Goal: Task Accomplishment & Management: Manage account settings

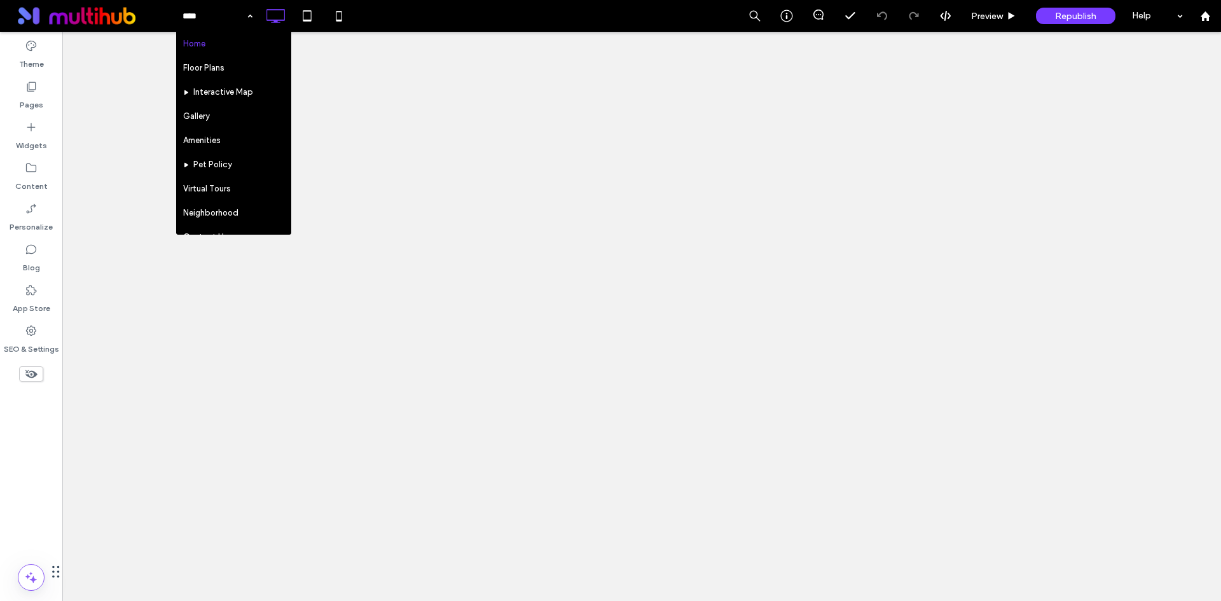
drag, startPoint x: 0, startPoint y: 0, endPoint x: 245, endPoint y: 122, distance: 274.1
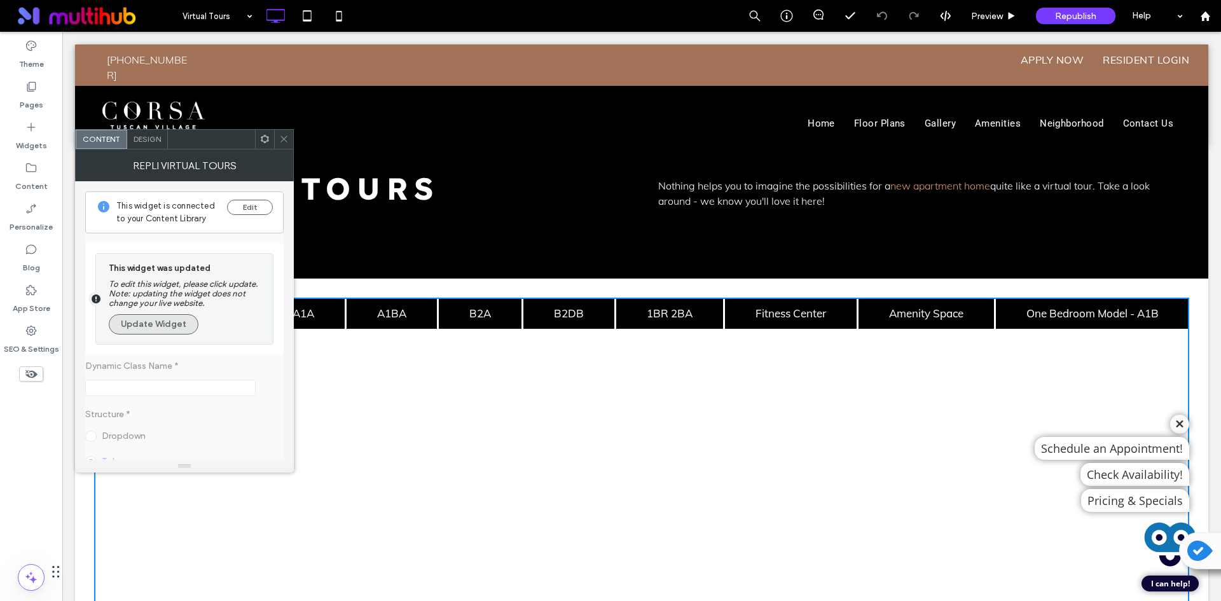
click at [180, 323] on button "Update Widget" at bounding box center [154, 324] width 90 height 20
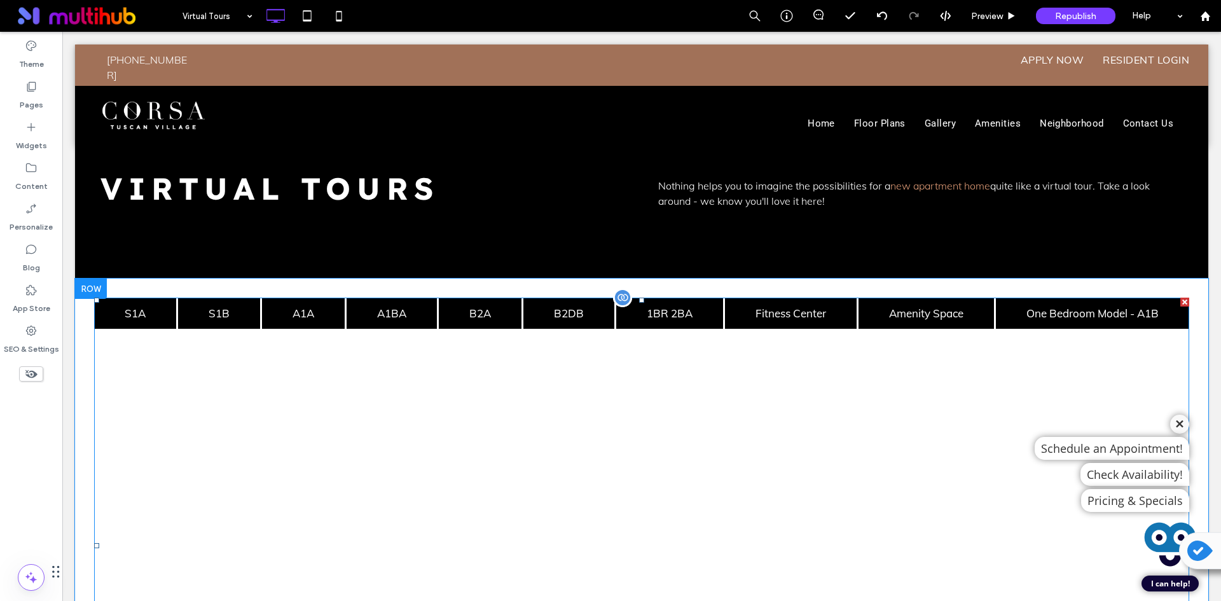
click at [420, 320] on span at bounding box center [641, 546] width 1095 height 497
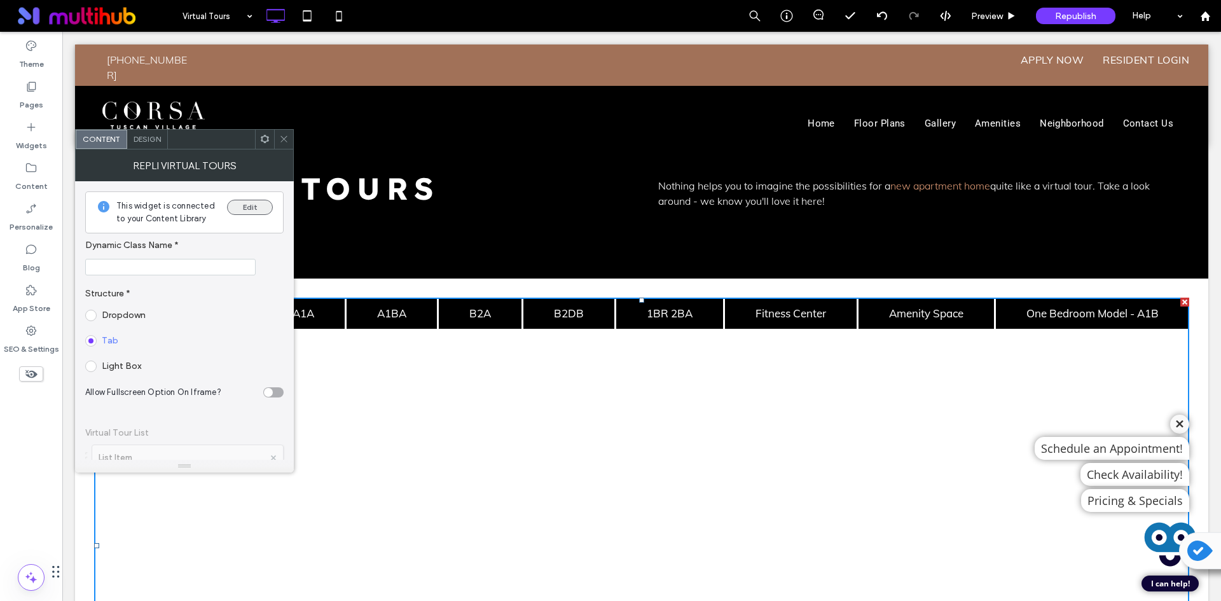
click at [252, 207] on button "Edit" at bounding box center [250, 207] width 46 height 15
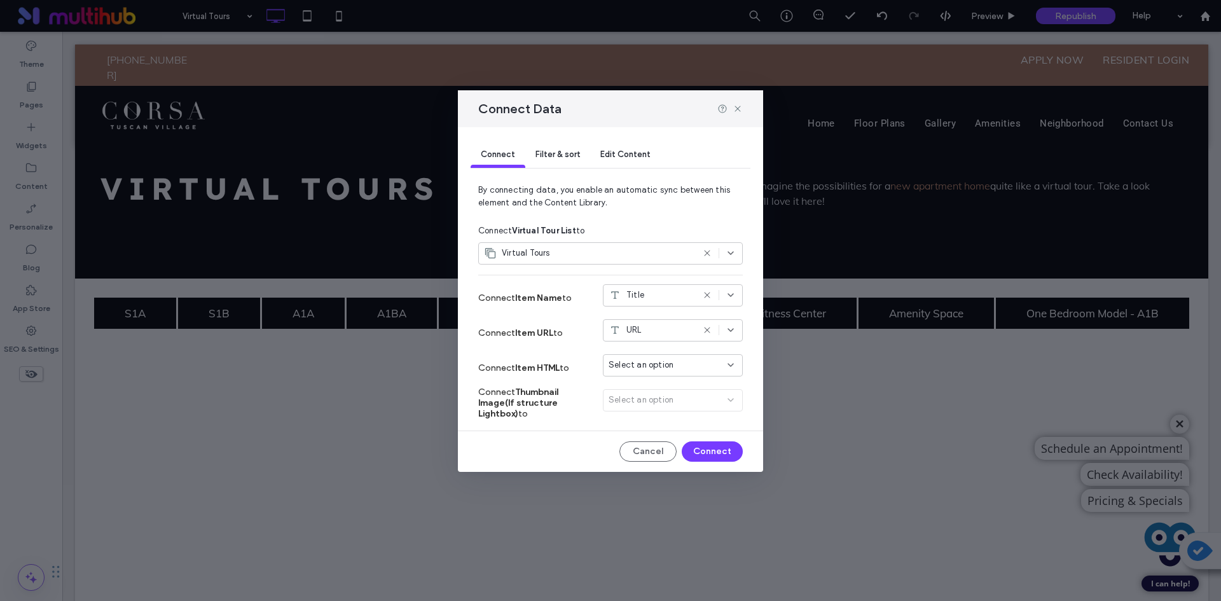
click at [740, 102] on div "Connect Data" at bounding box center [610, 108] width 305 height 37
drag, startPoint x: 736, startPoint y: 108, endPoint x: 666, endPoint y: 78, distance: 76.0
click at [736, 108] on icon at bounding box center [737, 109] width 10 height 10
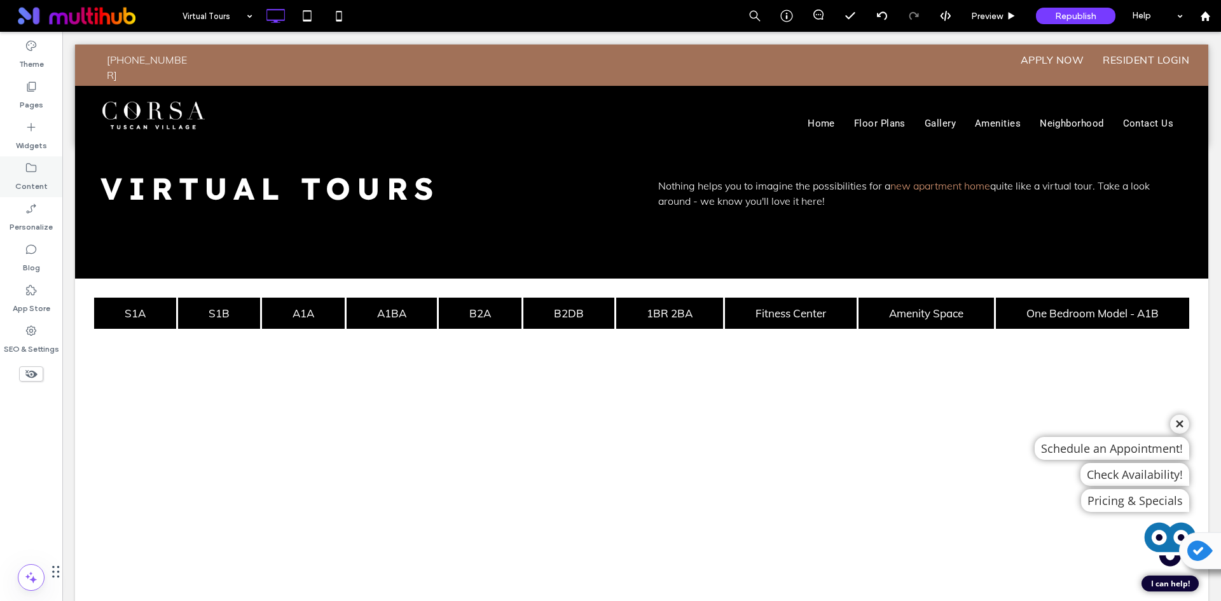
click at [42, 178] on label "Content" at bounding box center [31, 183] width 32 height 18
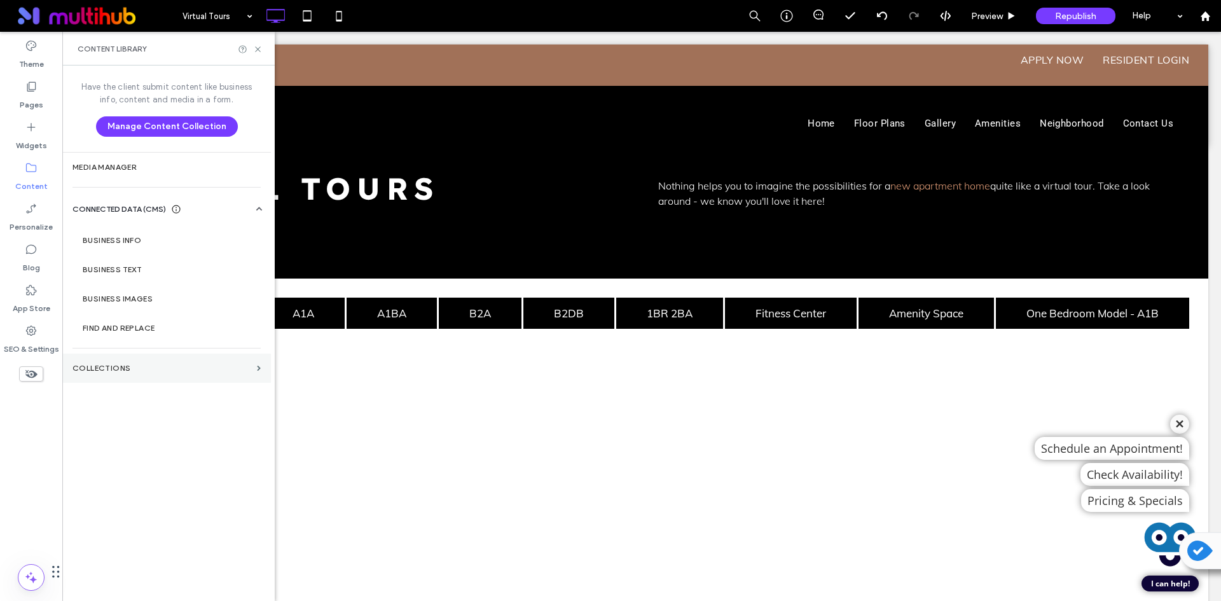
click at [149, 364] on label "Collections" at bounding box center [161, 368] width 179 height 9
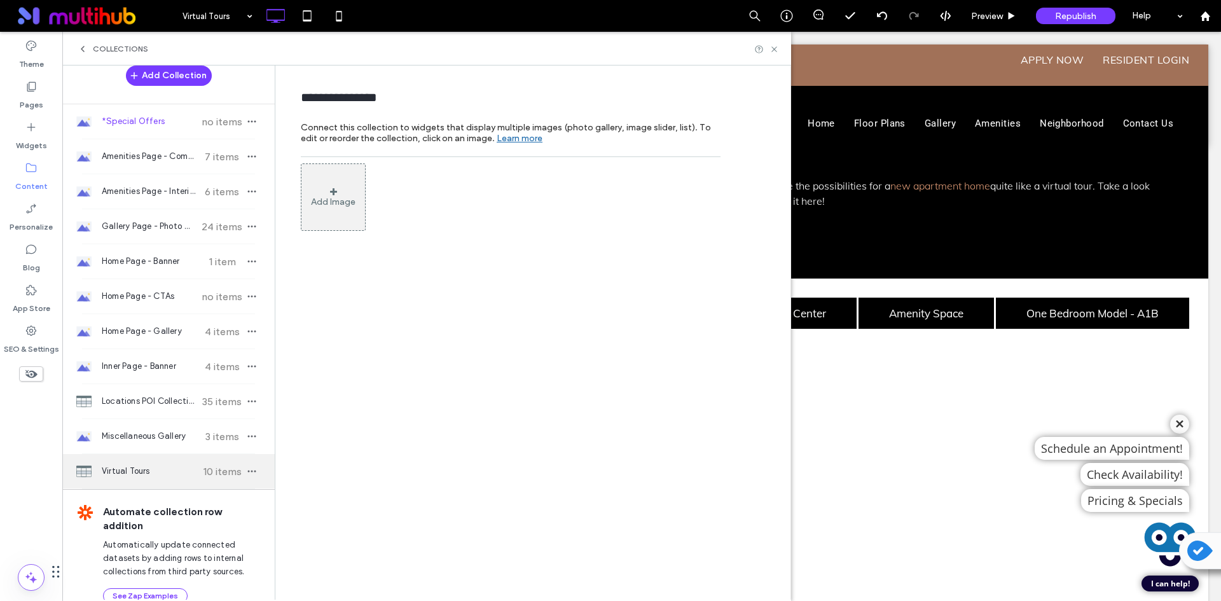
scroll to position [38, 0]
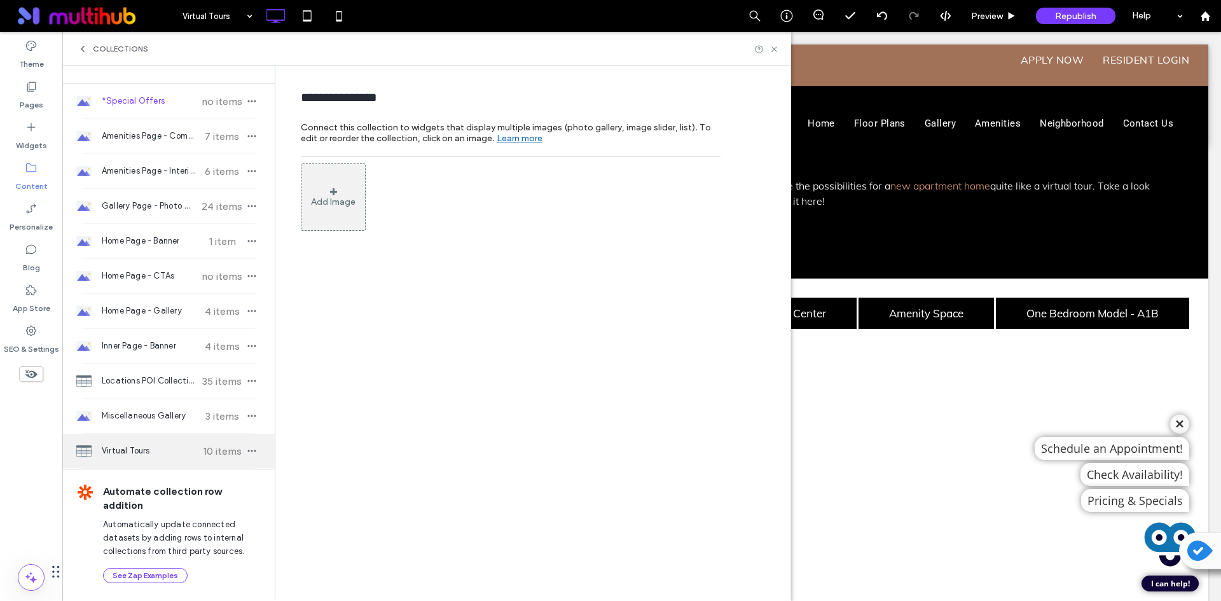
click at [202, 457] on div "Virtual Tours 10 items" at bounding box center [168, 451] width 212 height 34
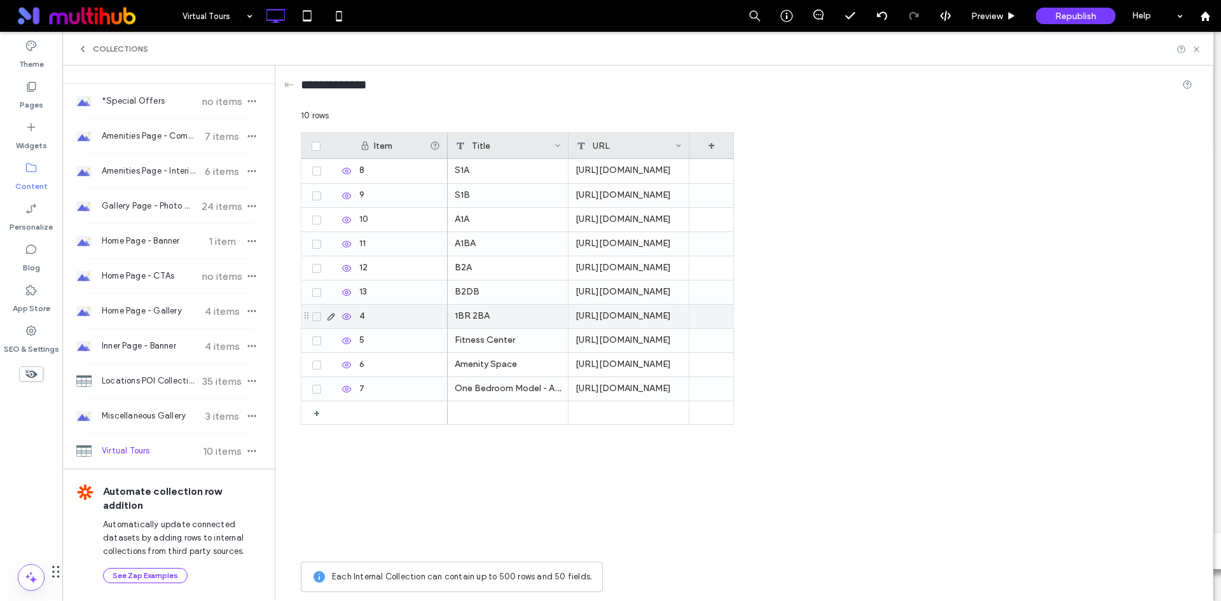
click at [620, 317] on div "https://my.matterport.com/show/?model=6VT95fCht5Z&play=1" at bounding box center [628, 317] width 121 height 24
click at [633, 313] on div "https://my.matterport.com/show/?model=6VT95fCht5Z&play=1" at bounding box center [628, 317] width 121 height 24
click at [861, 250] on div "Item Title URL + 8 9 10 11 12 13 4 5 6 7 + S1A https://api.realync.com/s/RsZp7H…" at bounding box center [746, 343] width 891 height 423
click at [531, 240] on div "A1BA" at bounding box center [508, 244] width 121 height 24
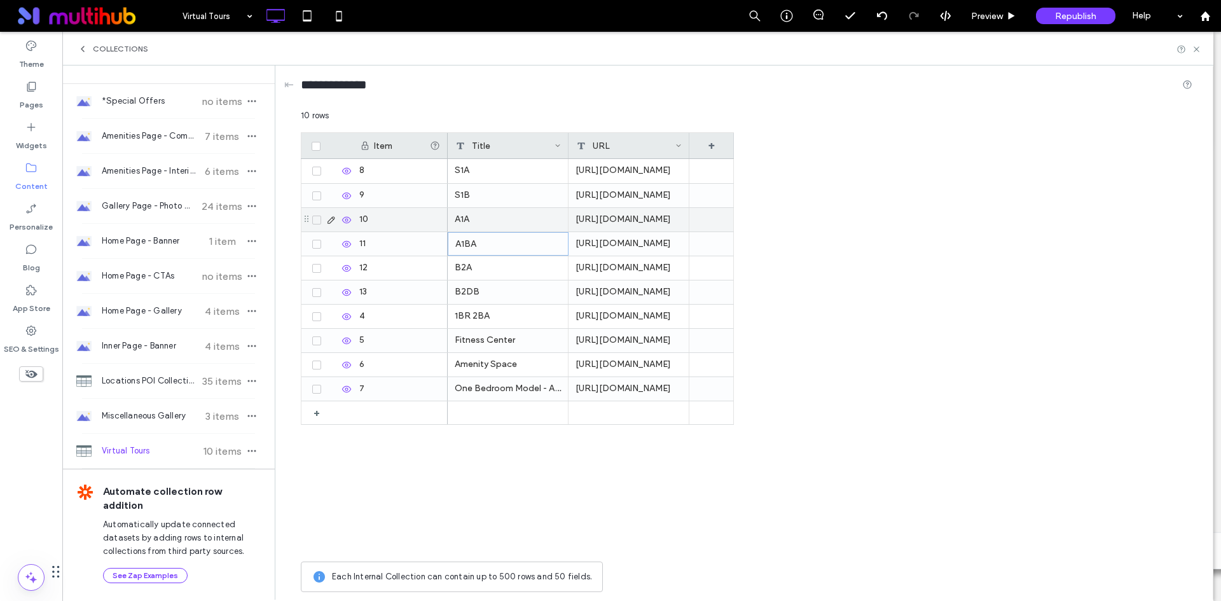
click at [641, 217] on div "https://api.realync.com/s/O72-oZSMm" at bounding box center [628, 220] width 121 height 24
click at [632, 217] on div "https://api.realync.com/s/O72-oZSMm" at bounding box center [628, 220] width 121 height 24
click at [629, 207] on textarea "**********" at bounding box center [638, 203] width 140 height 38
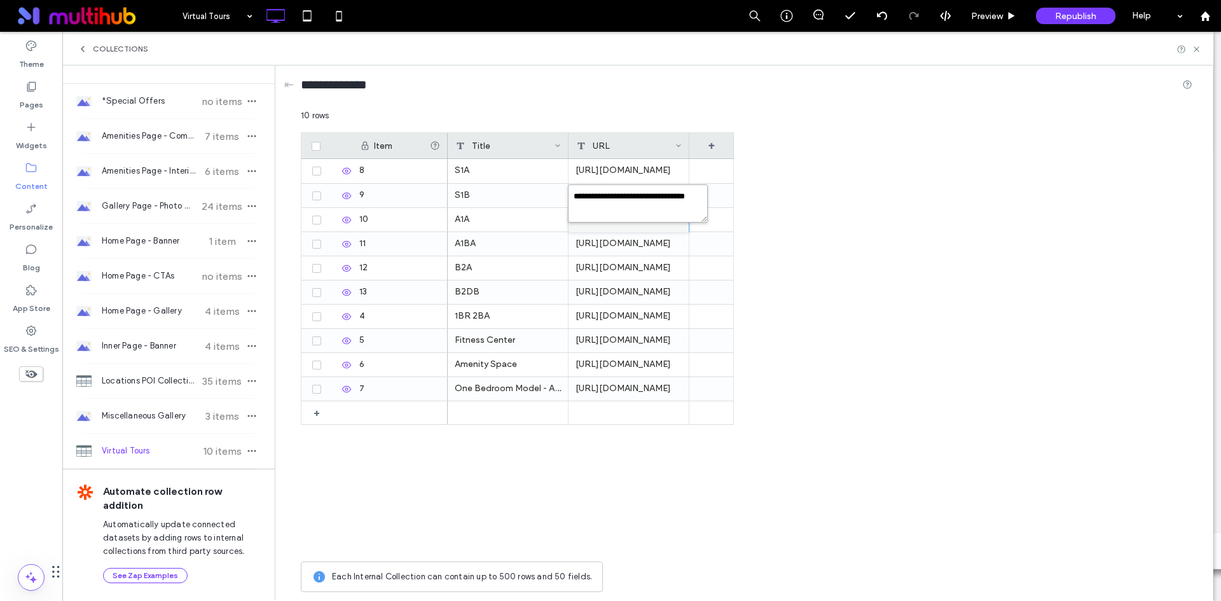
click at [629, 207] on textarea "**********" at bounding box center [638, 203] width 140 height 38
click at [852, 305] on div "Item Title URL + 8 9 10 11 12 13 4 5 6 7 + S1A https://api.realync.com/s/RsZp7H…" at bounding box center [746, 343] width 891 height 423
click at [396, 413] on div at bounding box center [399, 412] width 95 height 23
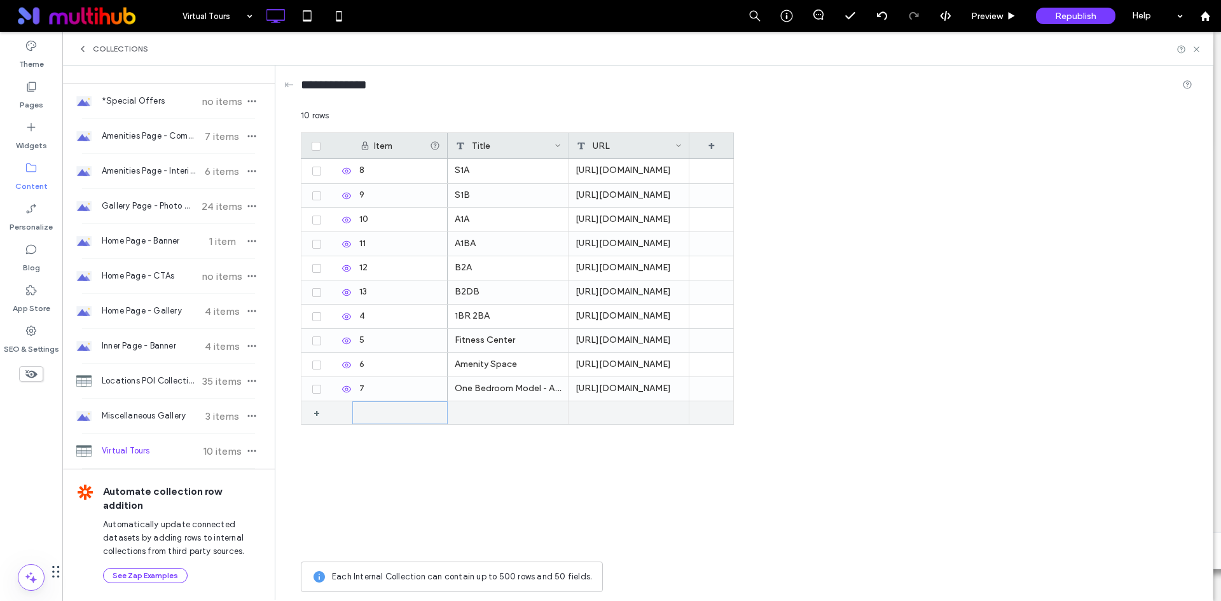
click at [382, 410] on div at bounding box center [399, 412] width 95 height 23
click at [382, 410] on div "14" at bounding box center [399, 413] width 95 height 24
click at [477, 420] on div at bounding box center [508, 413] width 121 height 24
click at [476, 419] on div at bounding box center [508, 413] width 121 height 24
click at [488, 402] on textarea "plain-text-cell" at bounding box center [517, 397] width 140 height 38
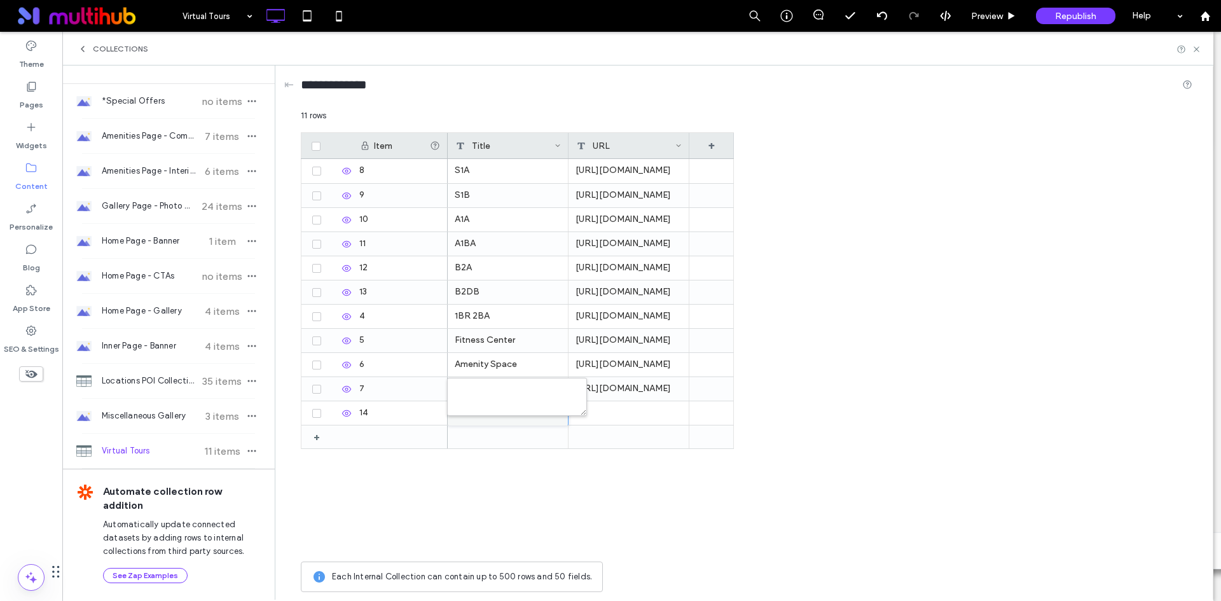
click at [609, 493] on div "S1A https://api.realync.com/s/RsZp7HIhp S1B https://api.realync.com/s/ET-6NIETv…" at bounding box center [591, 357] width 286 height 396
click at [518, 417] on div at bounding box center [508, 413] width 120 height 23
click at [517, 413] on div at bounding box center [508, 413] width 120 height 23
click at [509, 411] on div at bounding box center [508, 413] width 120 height 23
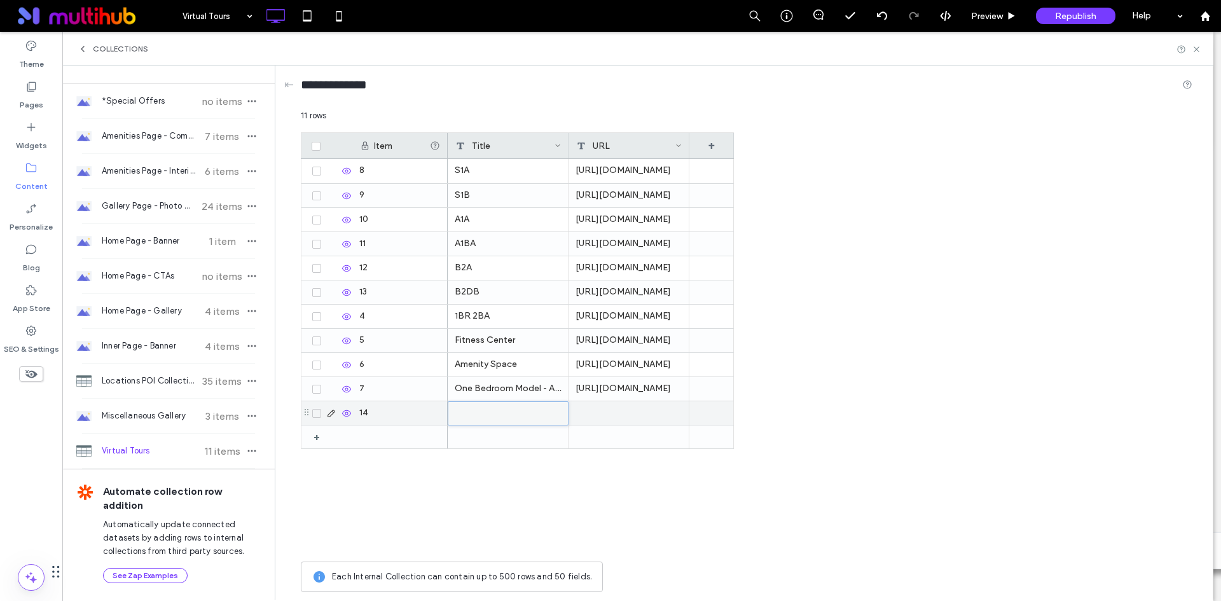
click at [483, 416] on div at bounding box center [508, 413] width 120 height 23
click at [458, 413] on div at bounding box center [508, 413] width 120 height 23
click at [506, 411] on div at bounding box center [508, 413] width 120 height 23
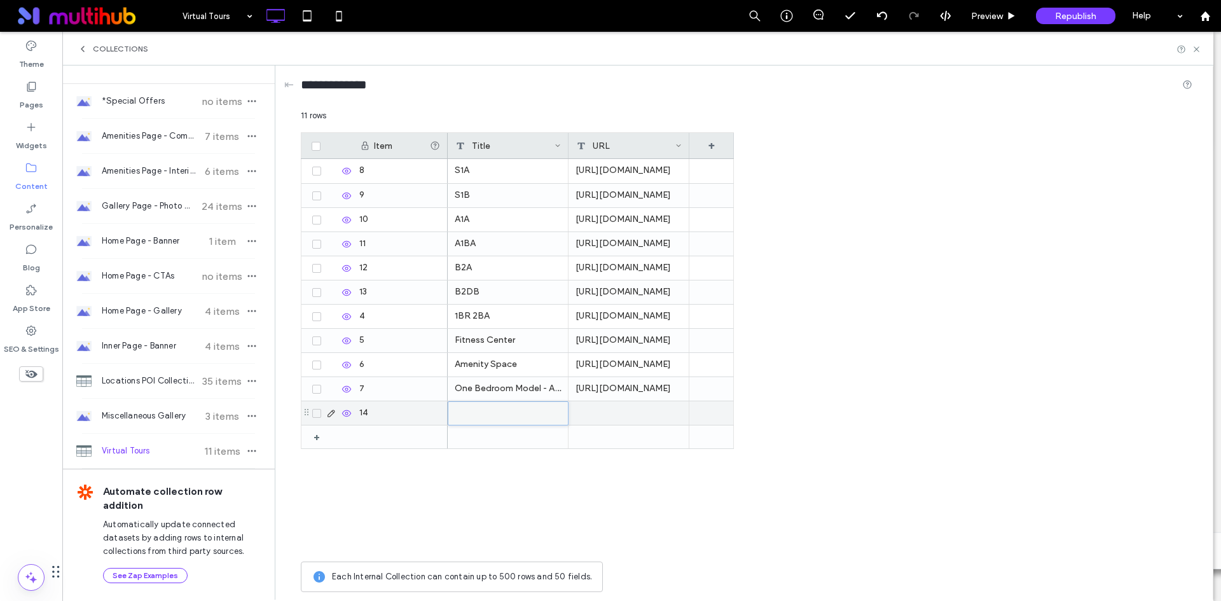
click at [470, 413] on div at bounding box center [508, 413] width 120 height 23
click at [327, 413] on icon at bounding box center [331, 413] width 10 height 10
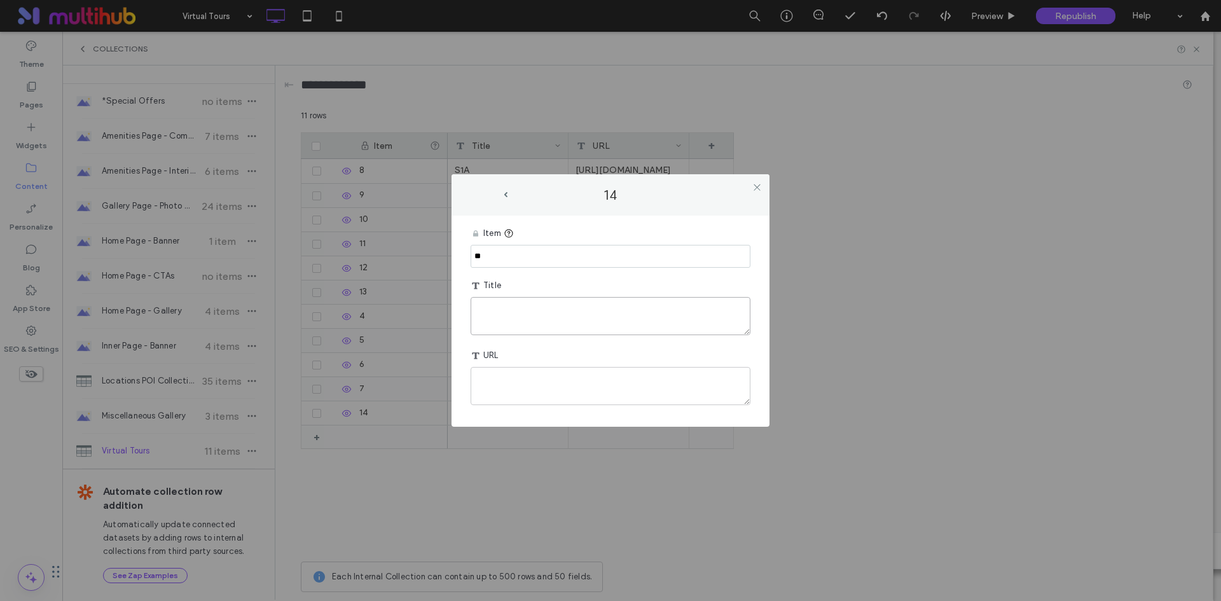
click at [551, 327] on textarea "plain-text-cell" at bounding box center [610, 316] width 280 height 38
paste textarea "****"
type textarea "****"
click at [563, 393] on textarea "plain-text-cell" at bounding box center [610, 386] width 280 height 38
click at [531, 384] on textarea "plain-text-cell" at bounding box center [610, 386] width 280 height 38
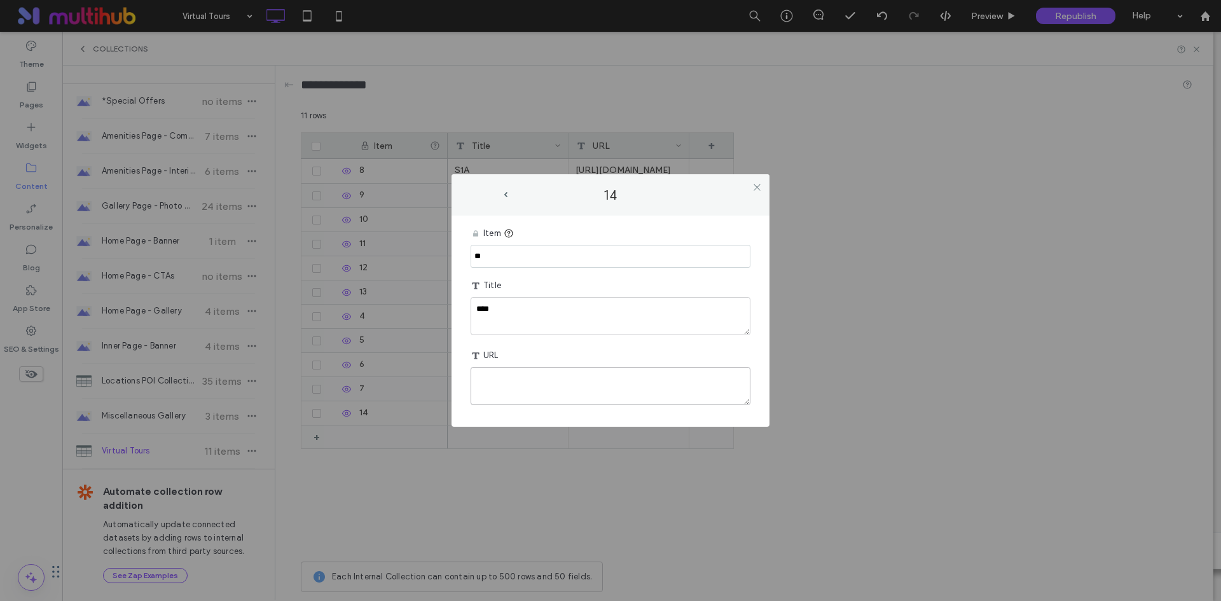
paste textarea "**********"
type textarea "**********"
click at [631, 353] on div "URL" at bounding box center [610, 355] width 280 height 23
click at [758, 186] on use at bounding box center [756, 187] width 6 height 6
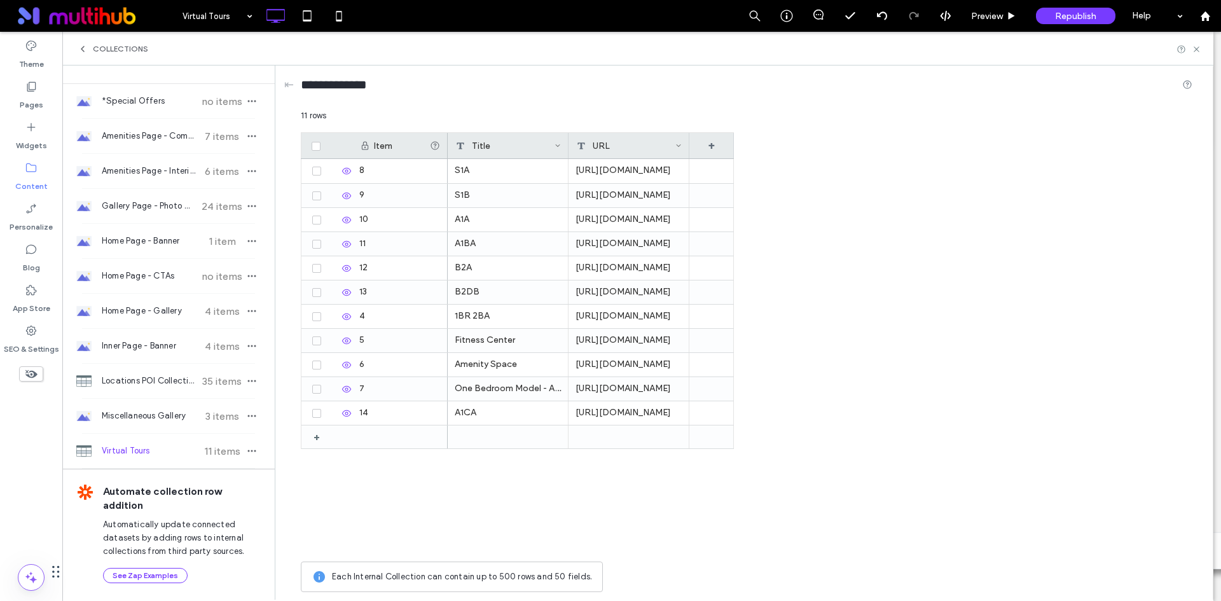
click at [814, 371] on div "Item Title URL + + 14 8 9 10 11 12 13 4 5 6 7 A1CA https://api.realync.com/if/y…" at bounding box center [746, 343] width 891 height 423
click at [1196, 51] on icon at bounding box center [1196, 50] width 10 height 10
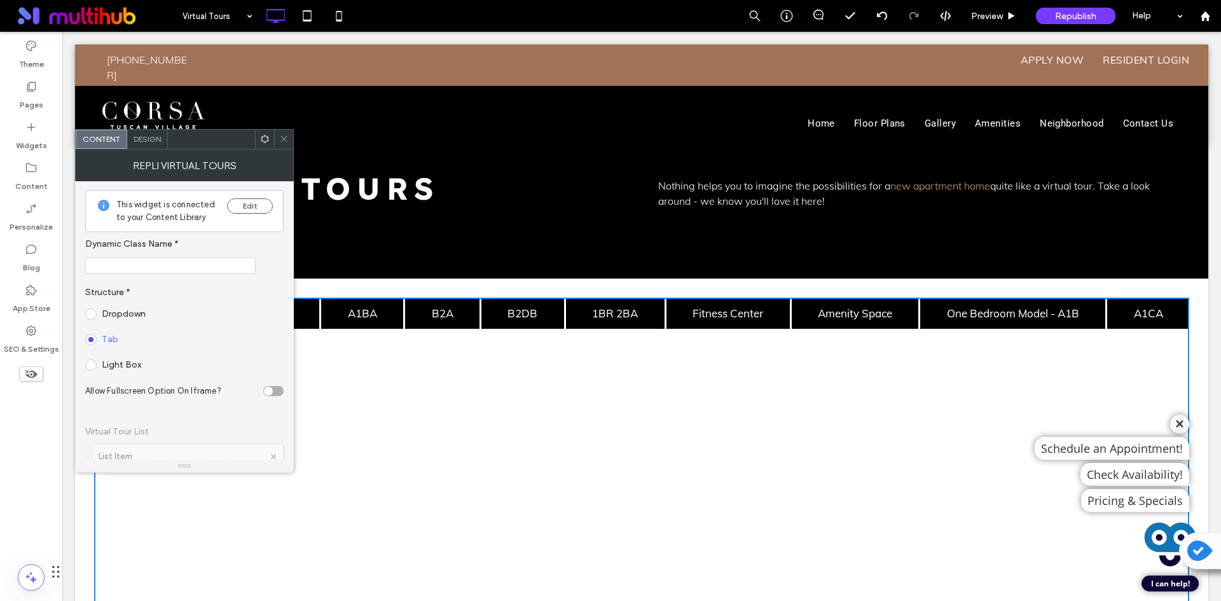
scroll to position [0, 0]
click at [138, 317] on label "Dropdown" at bounding box center [124, 315] width 44 height 11
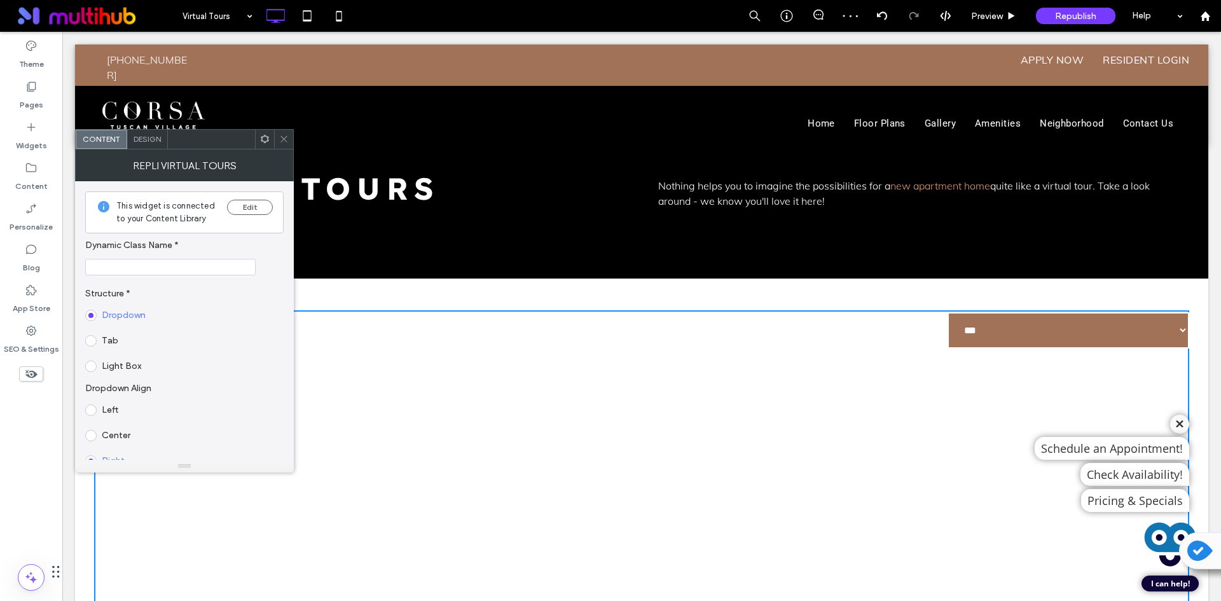
click at [106, 341] on label "Tab" at bounding box center [110, 340] width 17 height 11
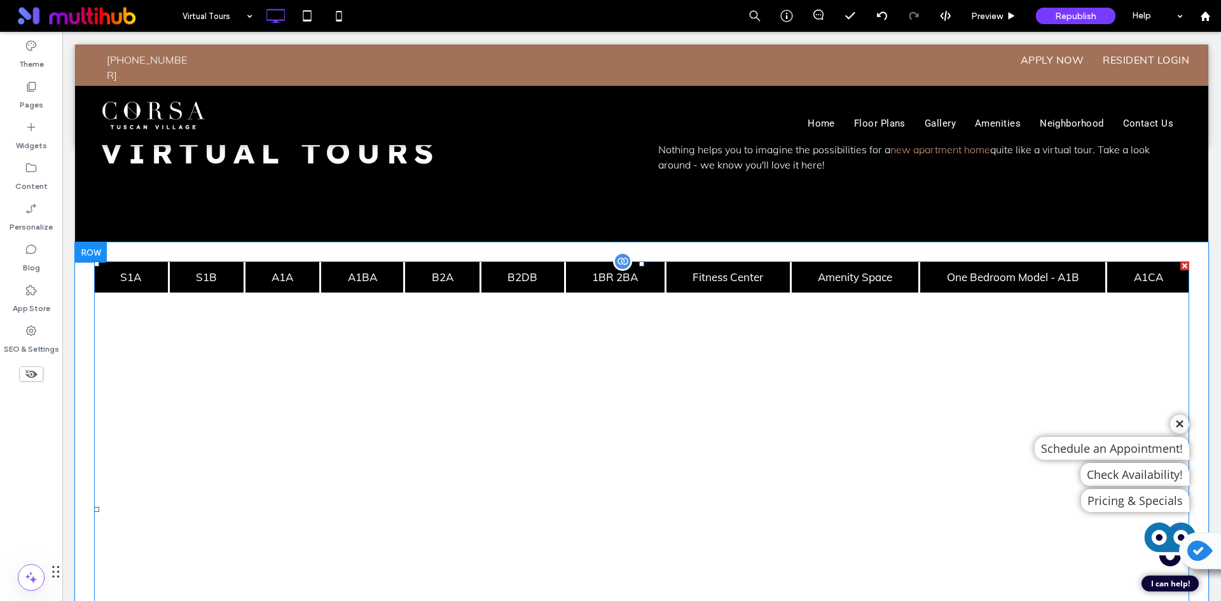
scroll to position [127, 0]
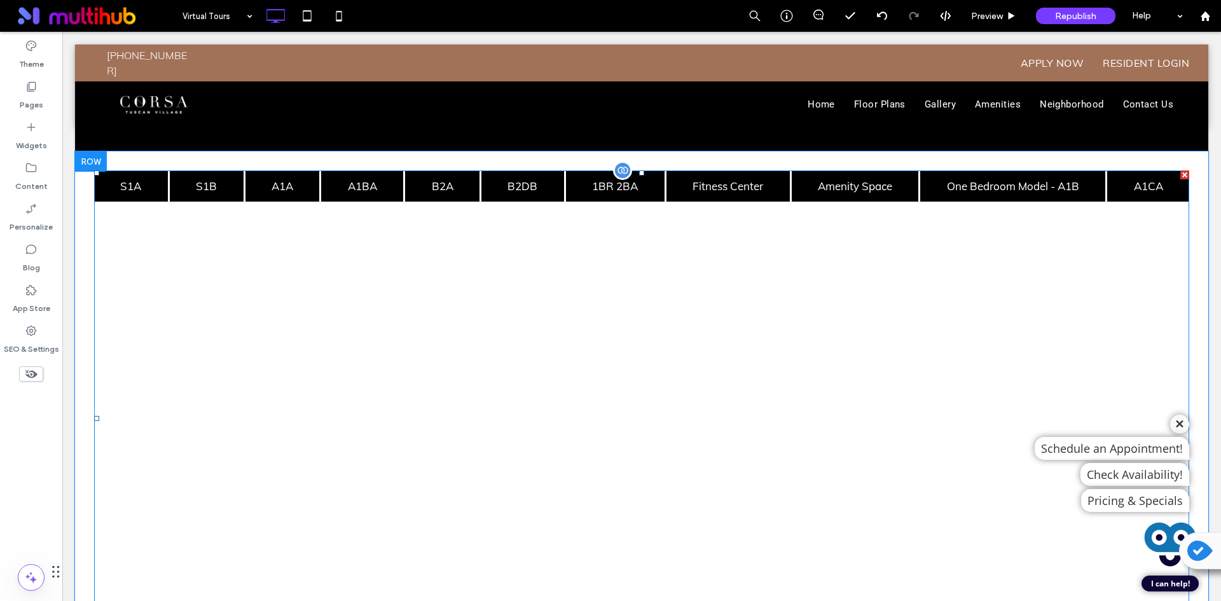
click at [164, 248] on span at bounding box center [641, 418] width 1095 height 497
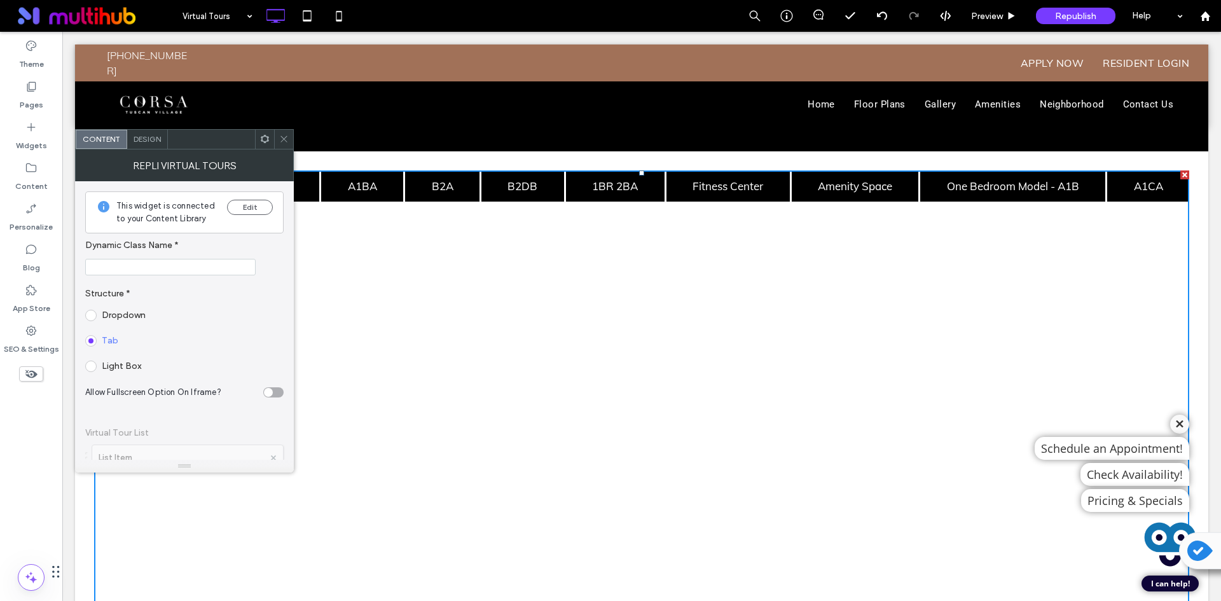
click at [137, 320] on label "Dropdown" at bounding box center [124, 315] width 44 height 11
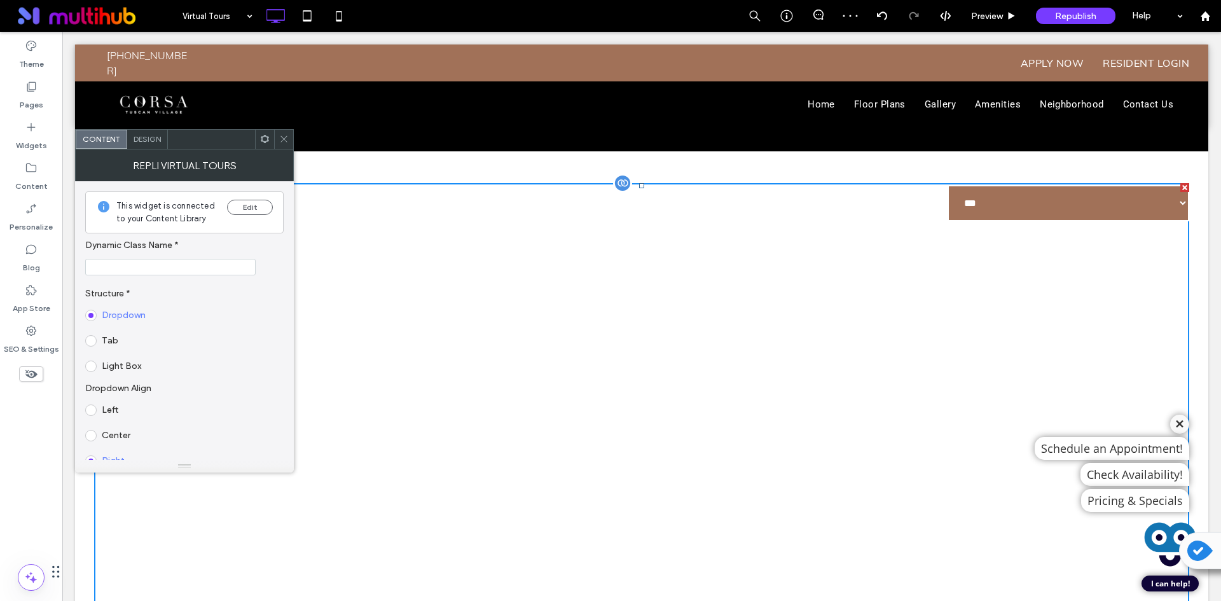
click at [1106, 207] on select "**********" at bounding box center [1068, 203] width 242 height 36
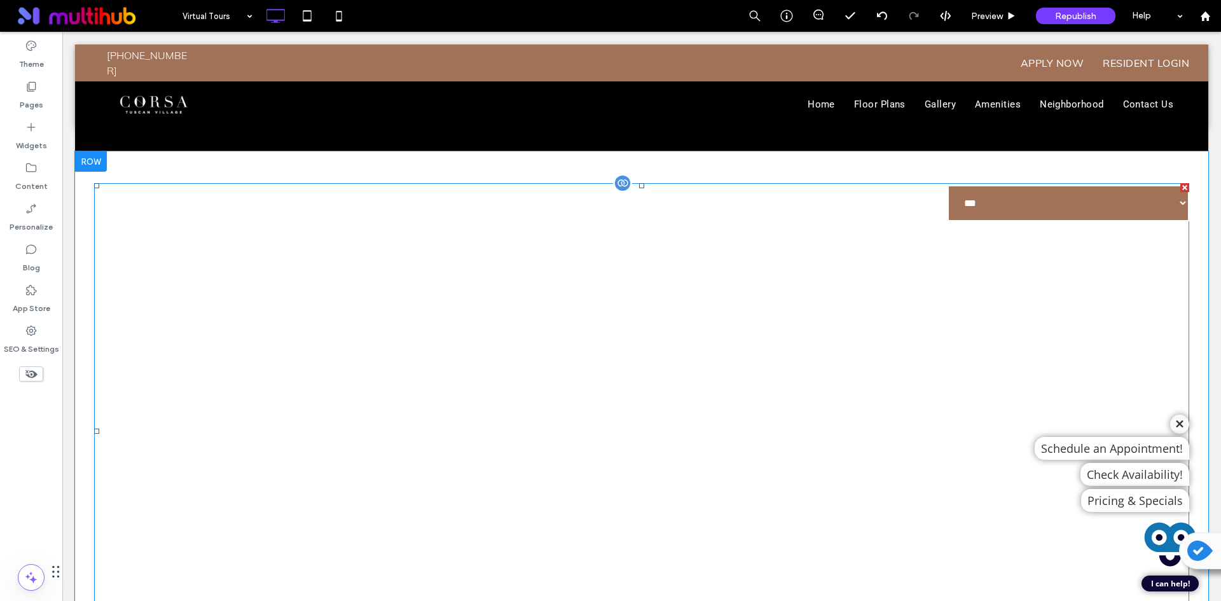
click at [1106, 207] on span at bounding box center [641, 431] width 1095 height 497
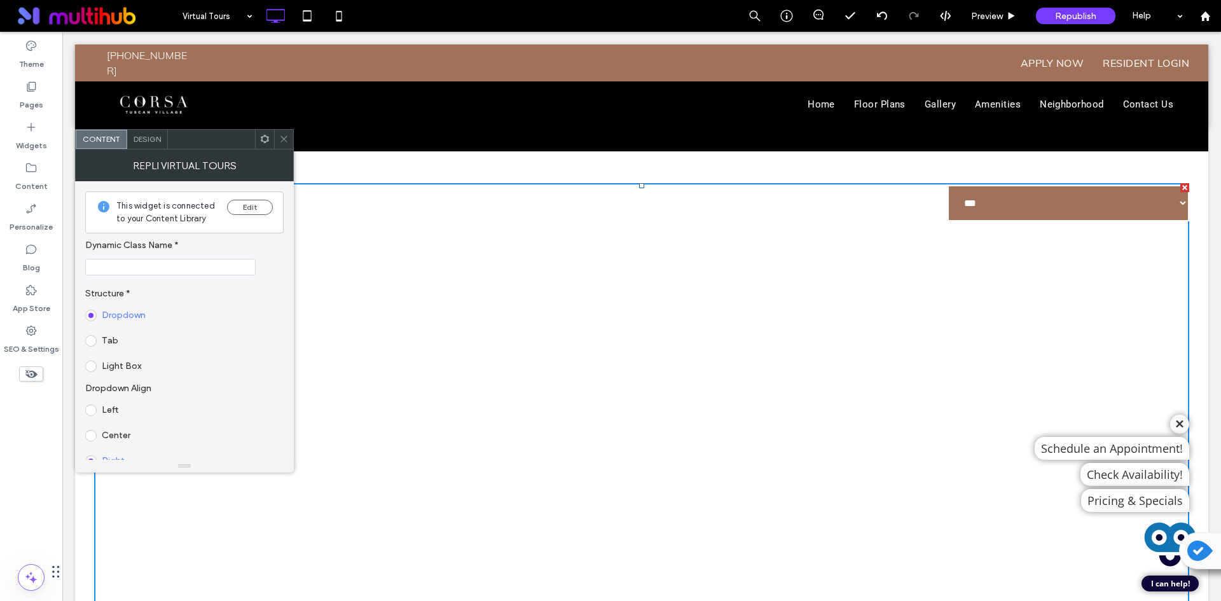
click at [142, 135] on span "Design" at bounding box center [147, 139] width 27 height 10
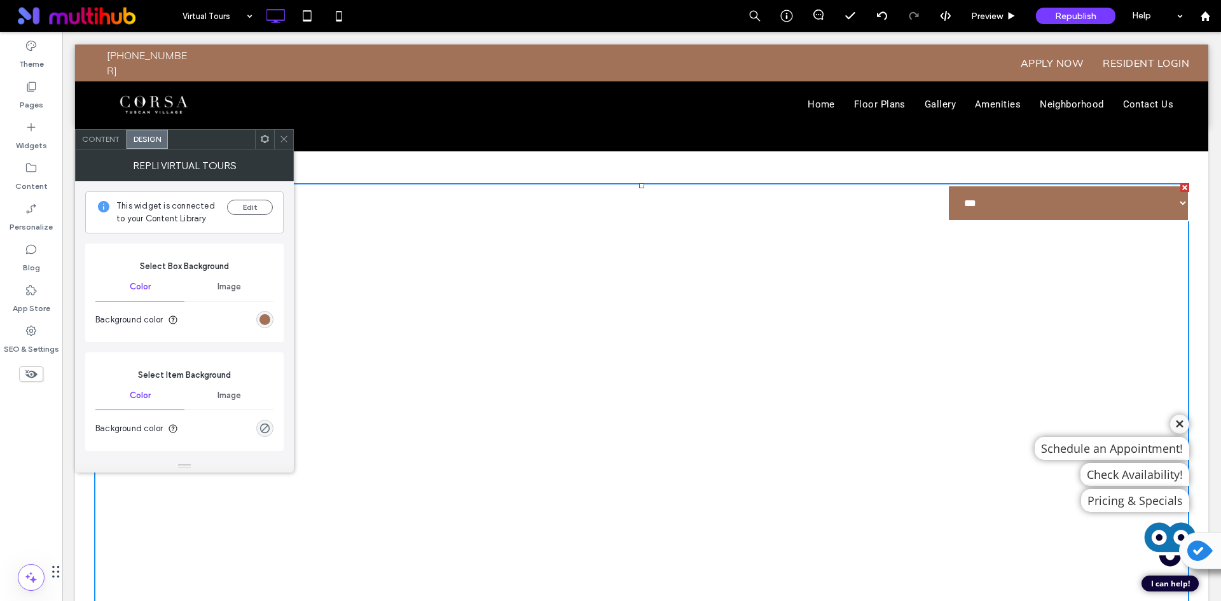
click at [270, 319] on div "rgb(161, 113, 88)" at bounding box center [264, 319] width 17 height 17
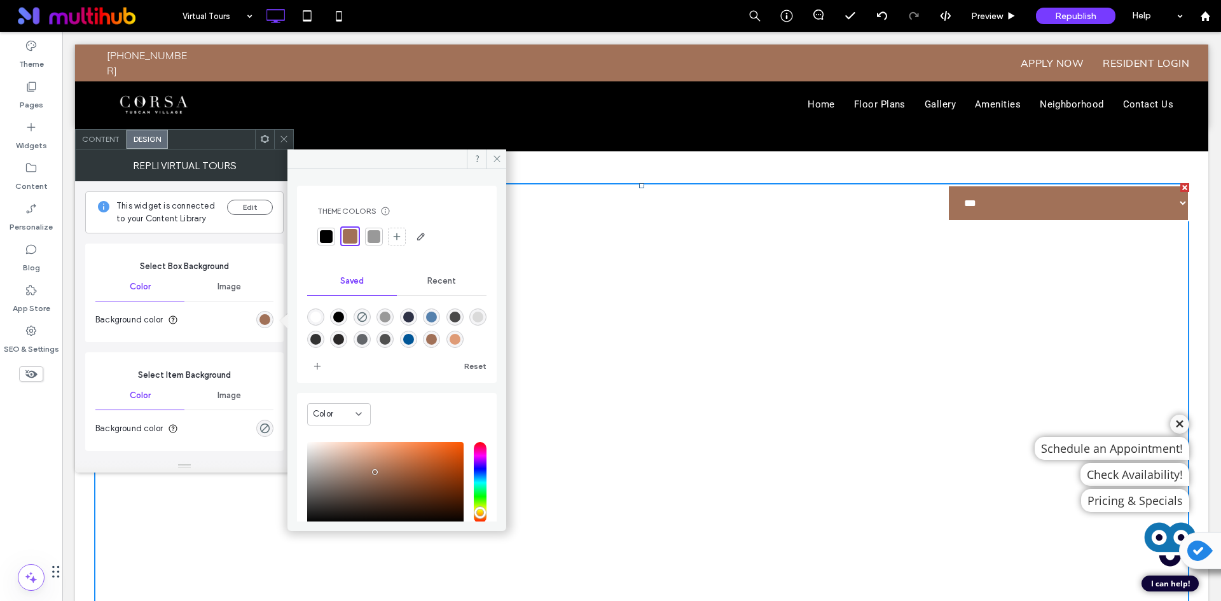
click at [343, 321] on div "rgba(0,0,0,1)" at bounding box center [338, 317] width 11 height 11
type input "*******"
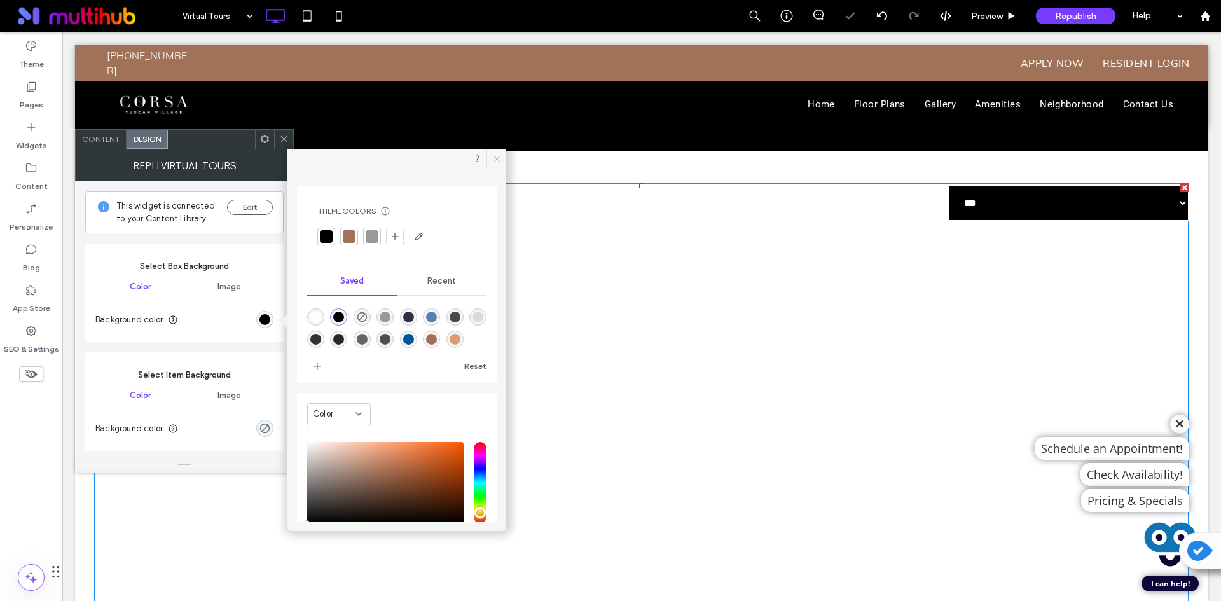
click at [495, 156] on icon at bounding box center [497, 159] width 10 height 10
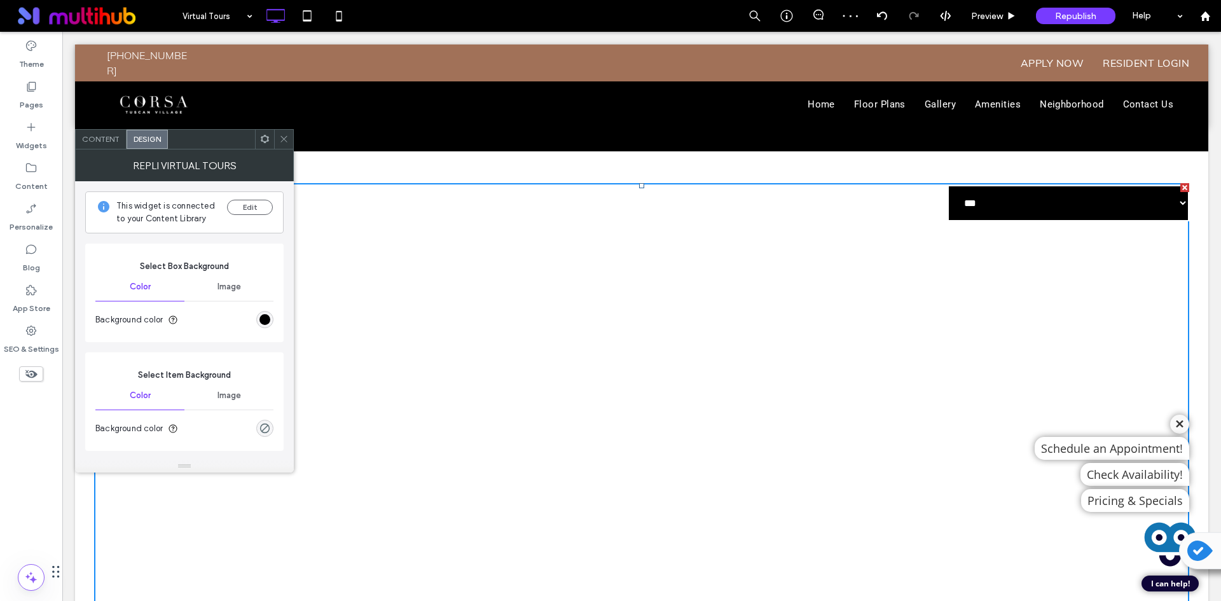
drag, startPoint x: 282, startPoint y: 139, endPoint x: 385, endPoint y: 172, distance: 108.2
click at [282, 139] on icon at bounding box center [284, 139] width 10 height 10
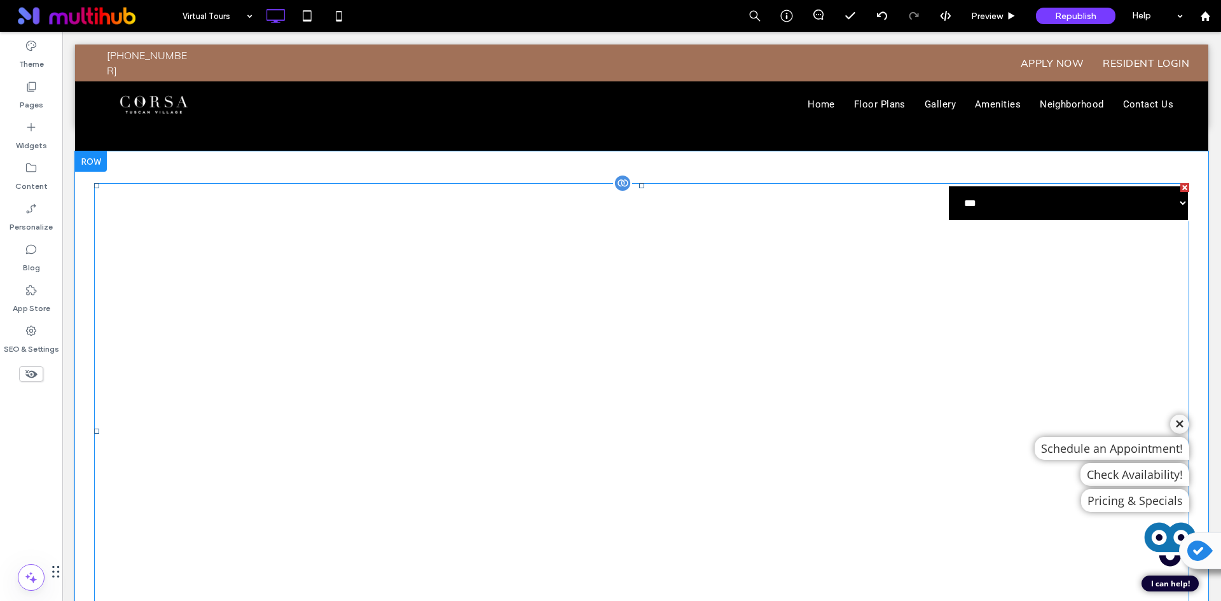
click at [987, 213] on span at bounding box center [641, 431] width 1095 height 497
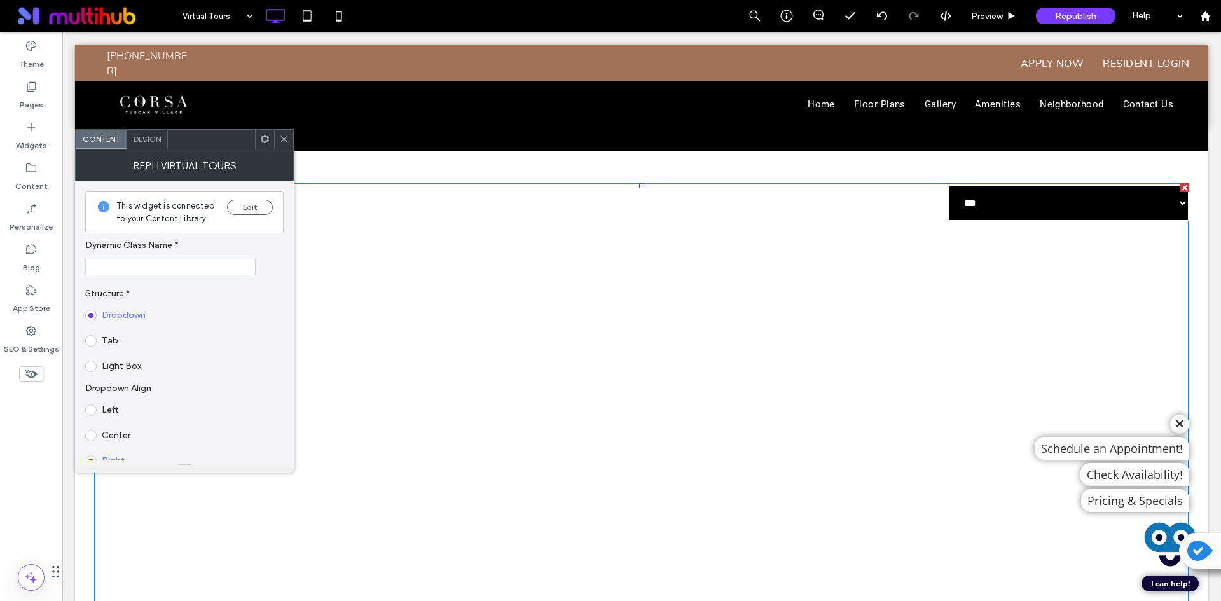
click at [132, 367] on label "Light Box" at bounding box center [121, 365] width 39 height 11
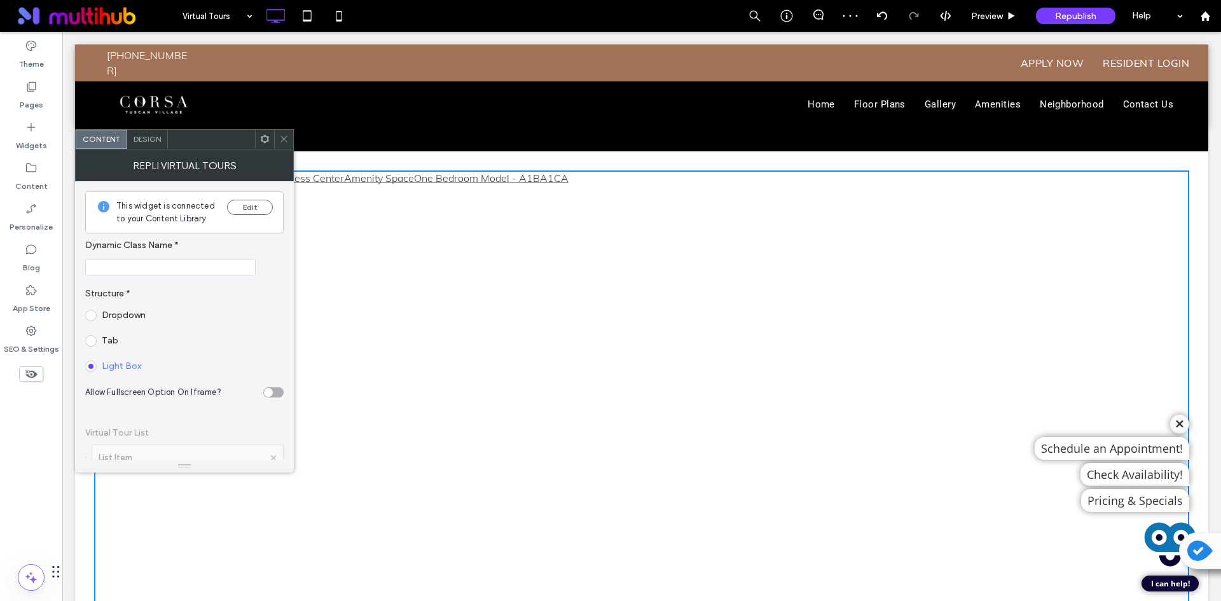
click at [114, 340] on label "Tab" at bounding box center [110, 340] width 17 height 11
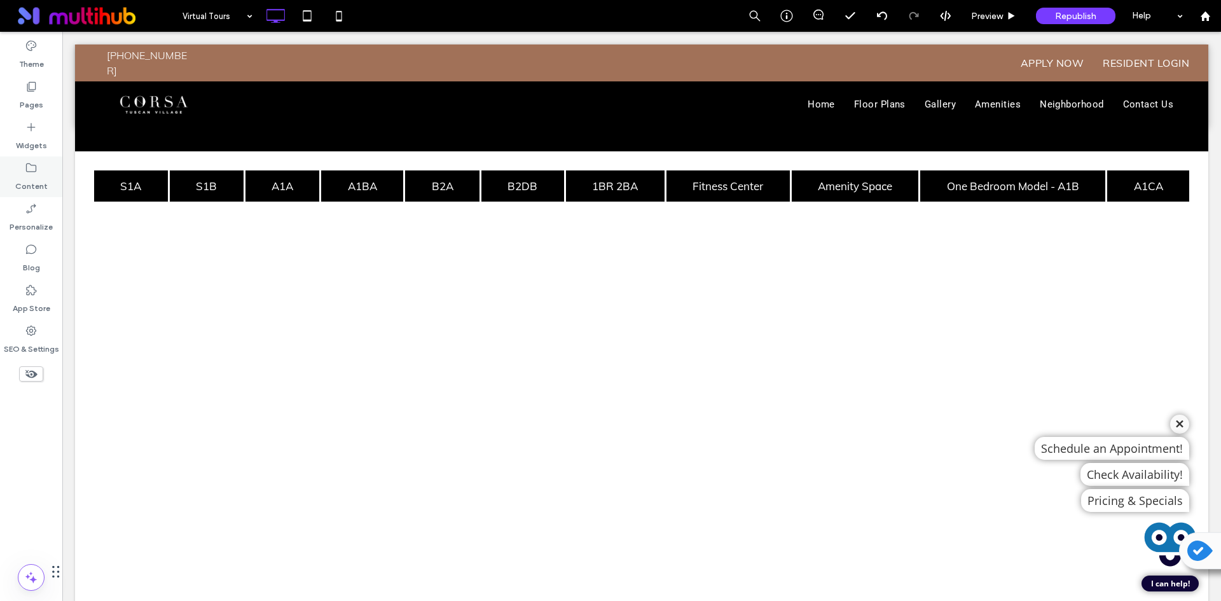
drag, startPoint x: 31, startPoint y: 172, endPoint x: 32, endPoint y: 184, distance: 12.1
click at [31, 172] on icon at bounding box center [31, 167] width 13 height 13
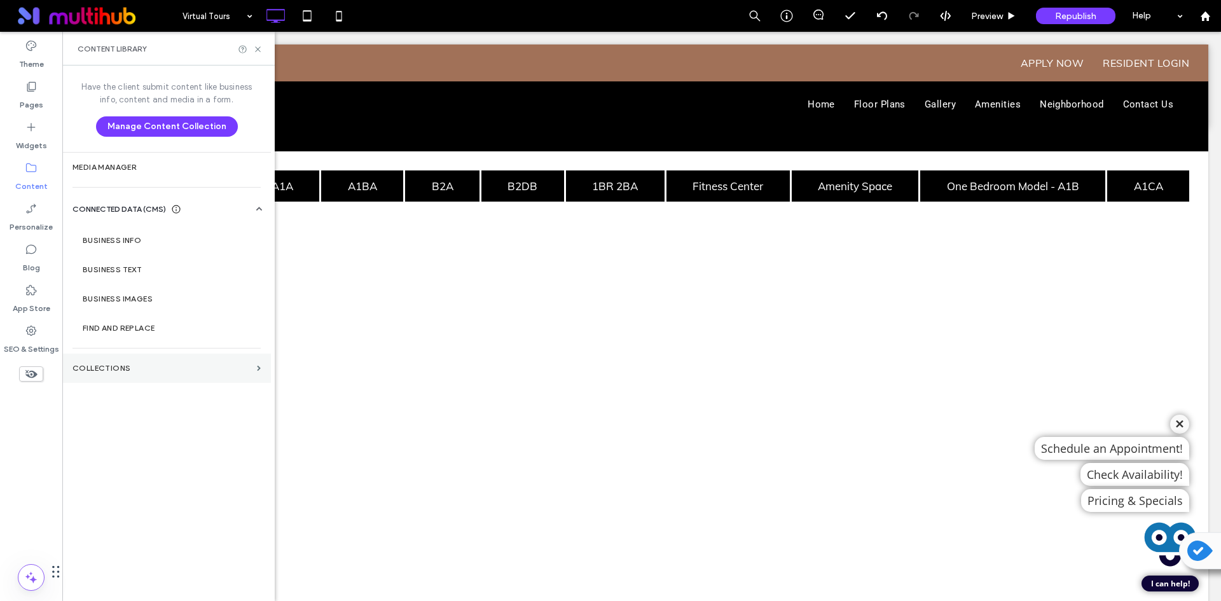
click at [153, 360] on section "Collections" at bounding box center [166, 367] width 209 height 29
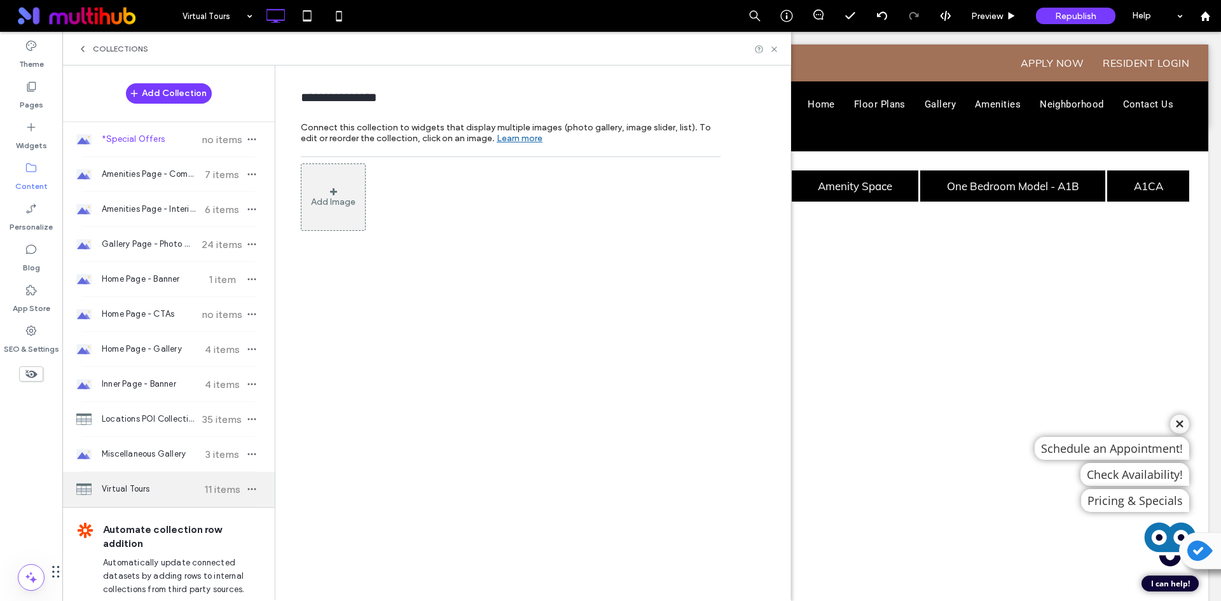
click at [189, 479] on div "Virtual Tours 11 items" at bounding box center [168, 489] width 212 height 34
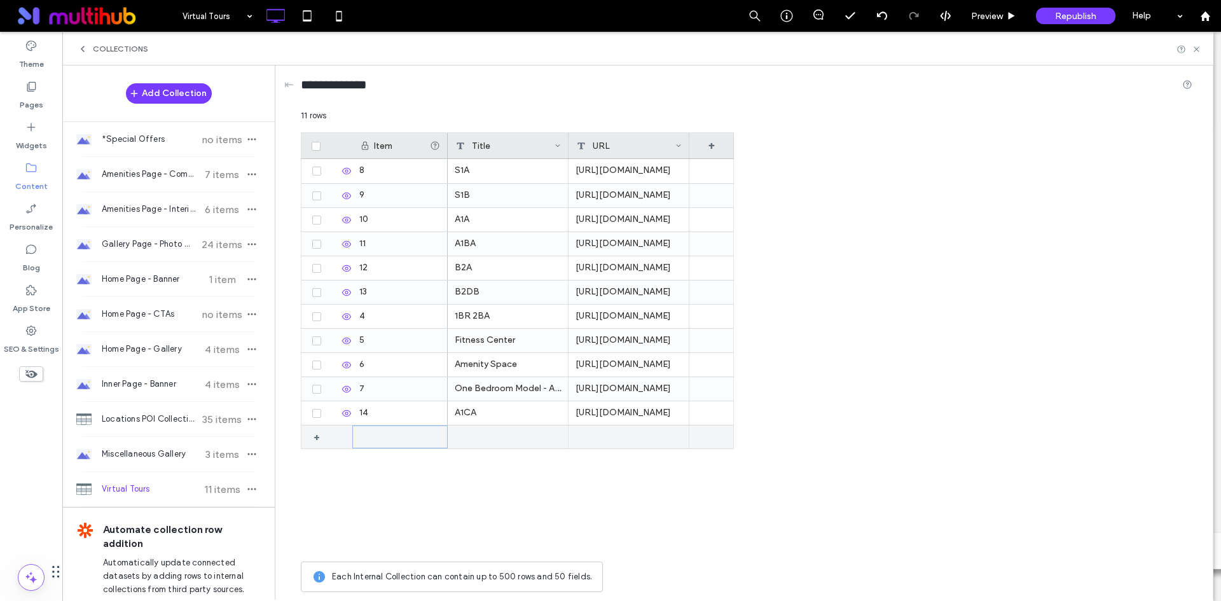
click at [361, 439] on div at bounding box center [399, 436] width 95 height 23
click at [372, 438] on div "15" at bounding box center [399, 437] width 95 height 24
click at [453, 440] on div at bounding box center [508, 437] width 121 height 24
click at [466, 436] on div at bounding box center [508, 437] width 121 height 24
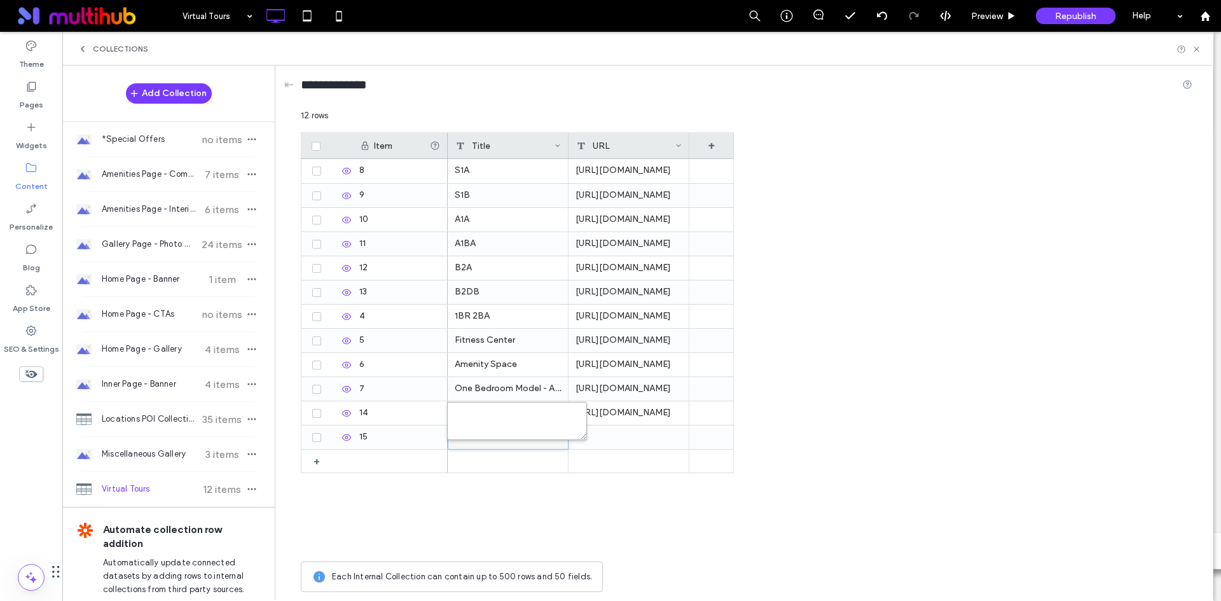
click at [466, 436] on textarea "plain-text-cell" at bounding box center [517, 421] width 140 height 38
paste textarea "****"
type textarea "****"
click at [615, 448] on div at bounding box center [628, 437] width 121 height 24
click at [607, 446] on div at bounding box center [628, 437] width 121 height 24
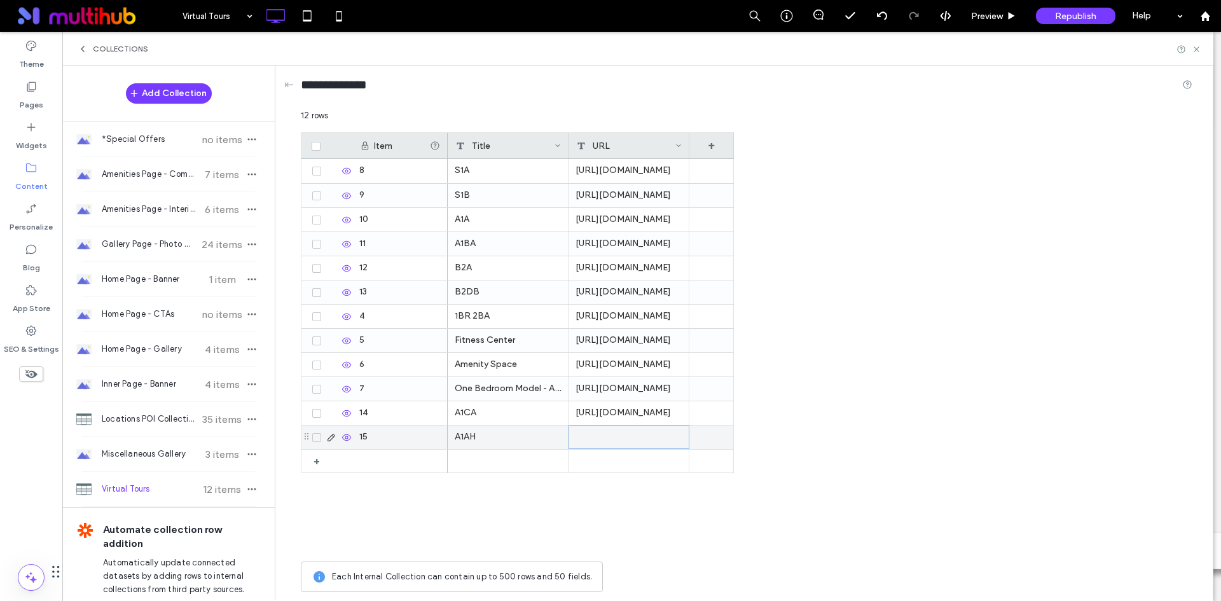
click at [610, 440] on div at bounding box center [628, 437] width 121 height 24
click at [608, 434] on textarea "plain-text-cell" at bounding box center [638, 421] width 140 height 38
paste textarea "**********"
type textarea "**********"
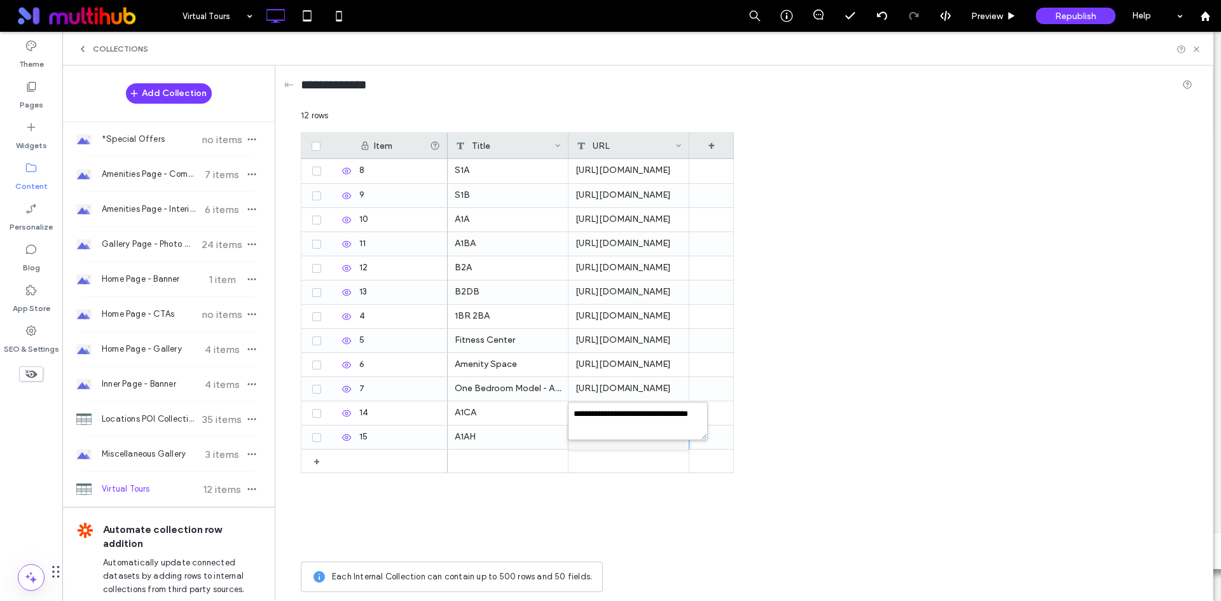
click at [791, 449] on div "Item Title URL + + 15 8 9 10 11 12 13 4 5 6 7 14 A1AH S1A https://api.realync.c…" at bounding box center [746, 343] width 891 height 423
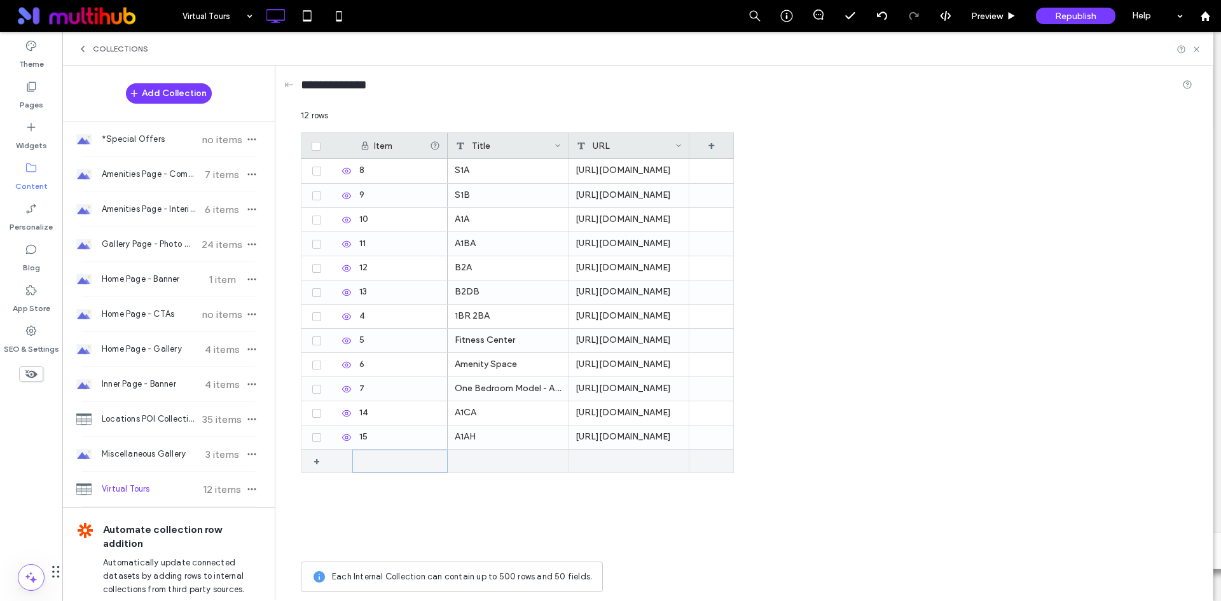
click at [386, 457] on div at bounding box center [399, 460] width 95 height 23
click at [488, 463] on div at bounding box center [508, 461] width 121 height 24
click at [489, 463] on div at bounding box center [508, 461] width 121 height 24
click at [491, 449] on textarea "plain-text-cell" at bounding box center [517, 445] width 140 height 38
paste textarea "****"
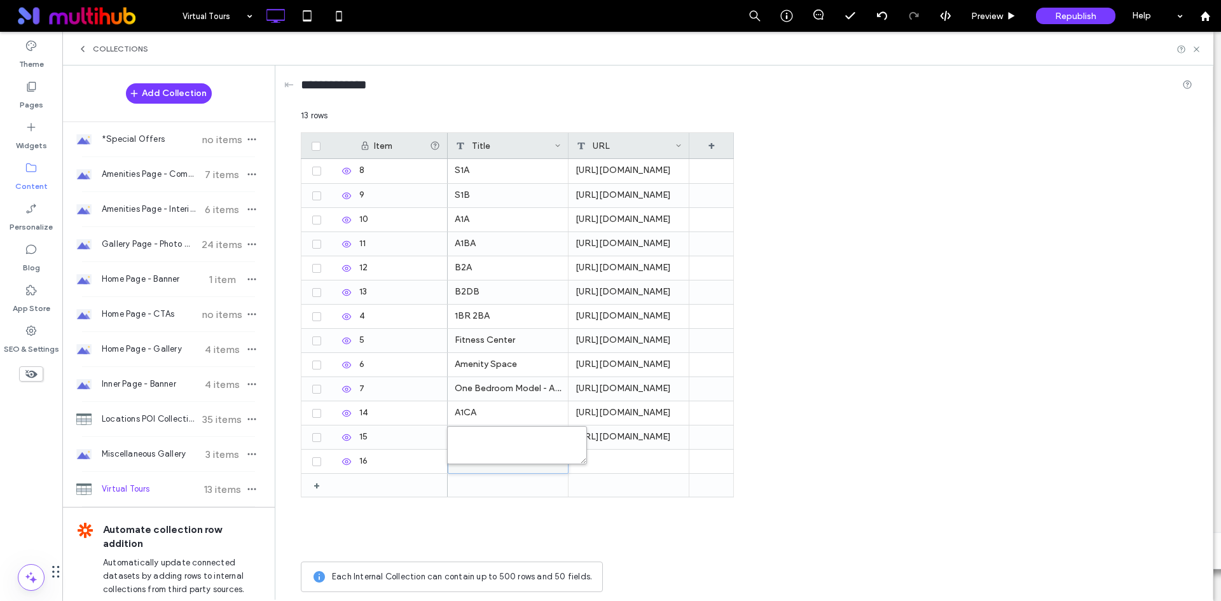
type textarea "****"
click at [624, 456] on div at bounding box center [628, 461] width 121 height 24
click at [595, 462] on div at bounding box center [628, 461] width 121 height 24
click at [598, 458] on textarea "plain-text-cell" at bounding box center [638, 445] width 140 height 38
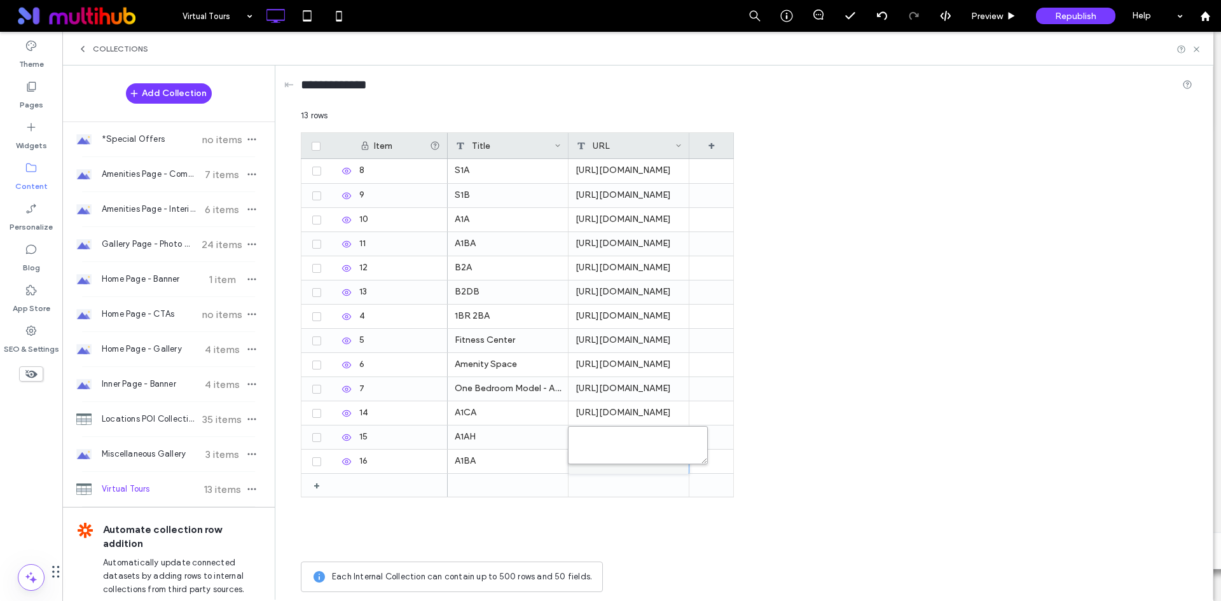
paste textarea "**********"
type textarea "**********"
click at [877, 479] on div "Item Title URL + + 16 15 8 9 10 11 12 13 4 5 6 7 14 A1BA A1AH S1A S1B A1A A1BA …" at bounding box center [746, 343] width 891 height 423
click at [493, 491] on div at bounding box center [508, 485] width 121 height 23
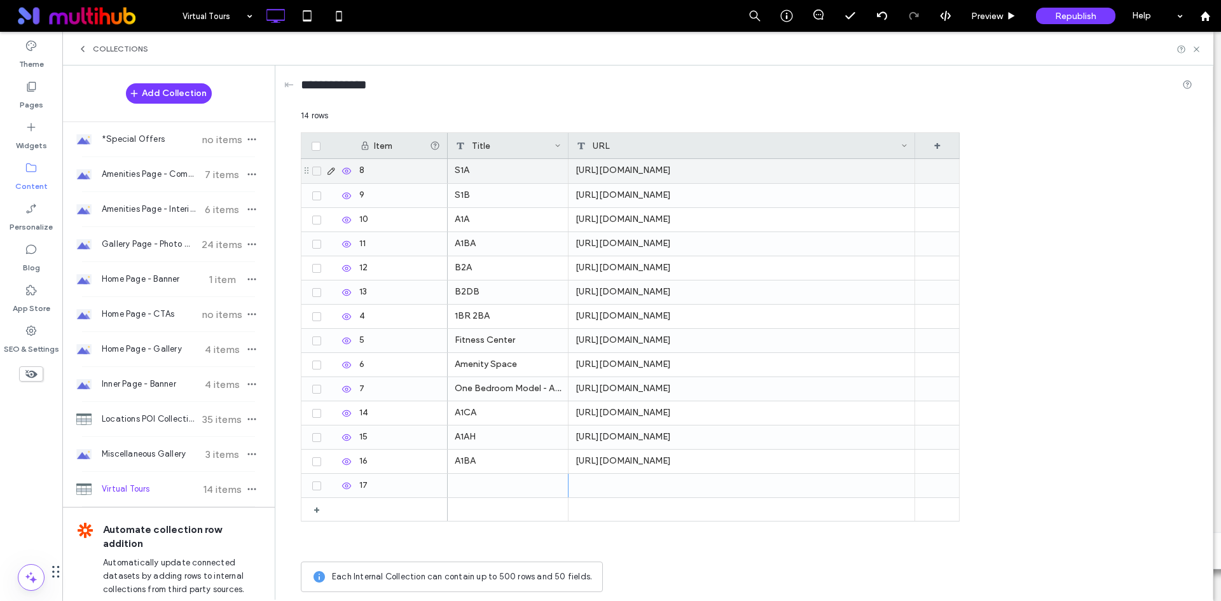
drag, startPoint x: 687, startPoint y: 145, endPoint x: 913, endPoint y: 172, distance: 227.3
click at [913, 172] on div "Item Title URL + 17 + 16 15 8 9 10 11 12 13 4 5 6 7 14 A1BA A1AH S1A S1B A1A A1…" at bounding box center [630, 343] width 659 height 423
click at [343, 243] on use at bounding box center [346, 243] width 9 height 6
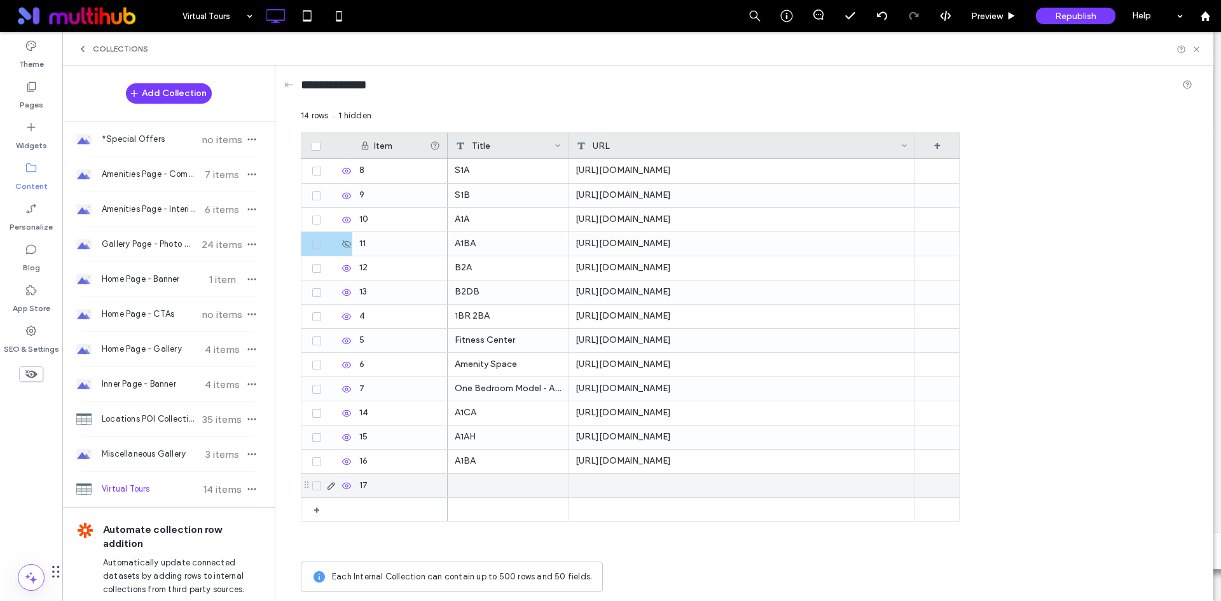
click at [508, 487] on div at bounding box center [508, 486] width 121 height 24
click at [509, 487] on textarea "plain-text-cell" at bounding box center [517, 469] width 140 height 38
type textarea "***"
click at [622, 481] on div at bounding box center [741, 486] width 346 height 24
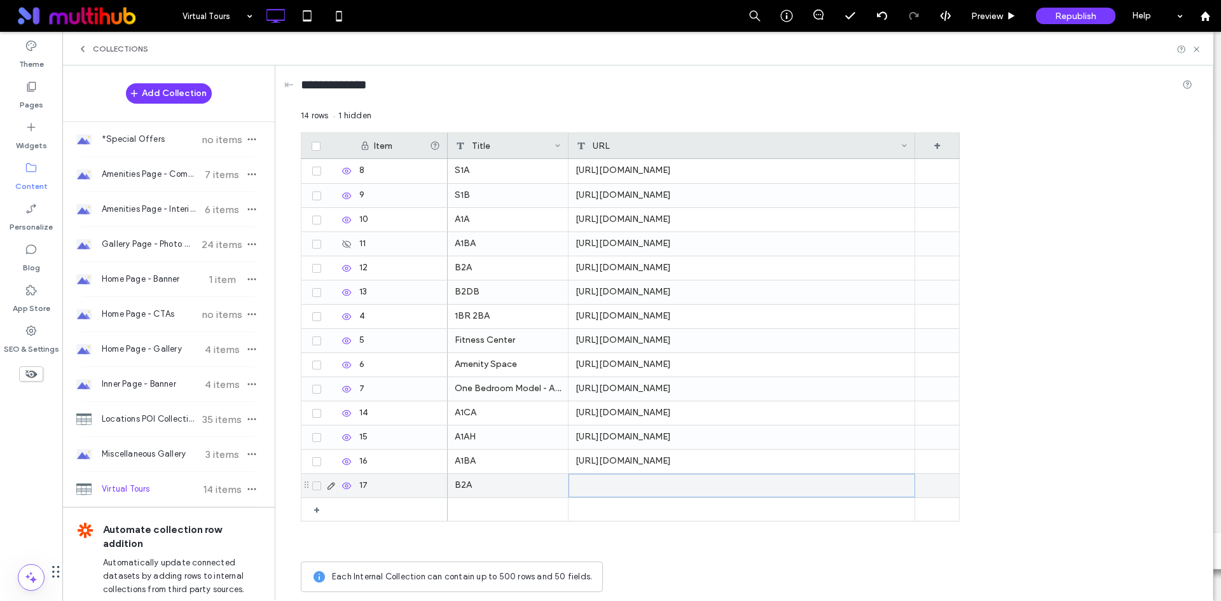
click at [654, 493] on div at bounding box center [741, 486] width 346 height 24
click at [653, 489] on div at bounding box center [639, 477] width 137 height 27
click at [647, 474] on textarea "plain-text-cell" at bounding box center [638, 469] width 140 height 38
paste textarea "**********"
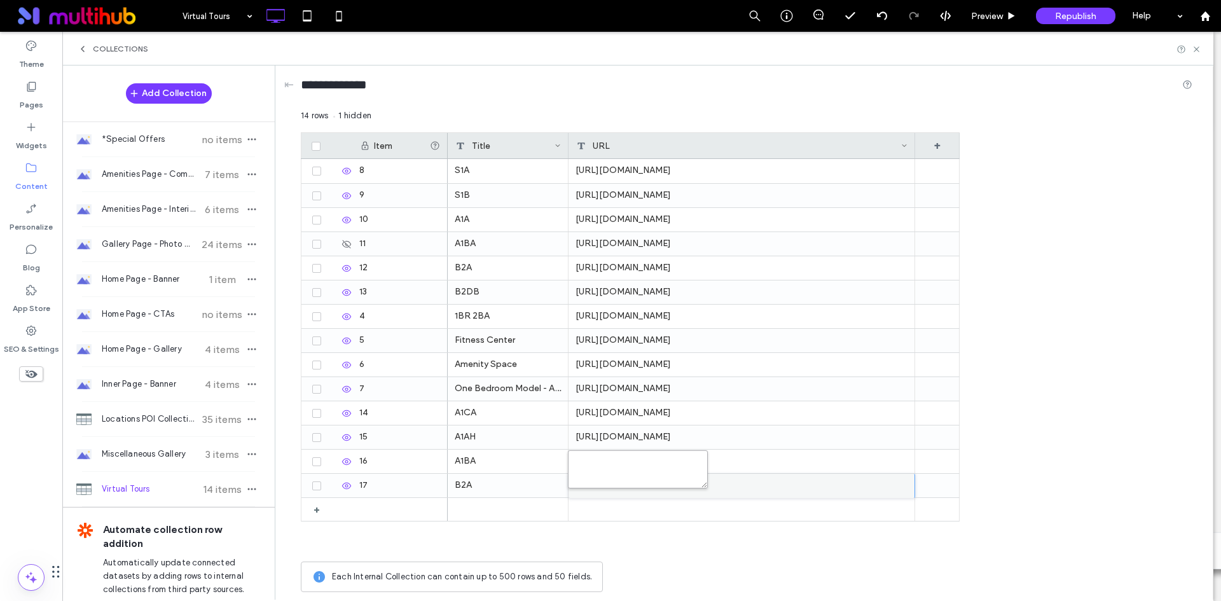
type textarea "**********"
click at [1004, 472] on div "Item Title URL + + 8 9 10 11 12 13 4 5 6 7 14 15 16 17 S1A S1B A1A B2A" at bounding box center [746, 343] width 891 height 423
click at [502, 478] on div "B2A" at bounding box center [508, 486] width 121 height 24
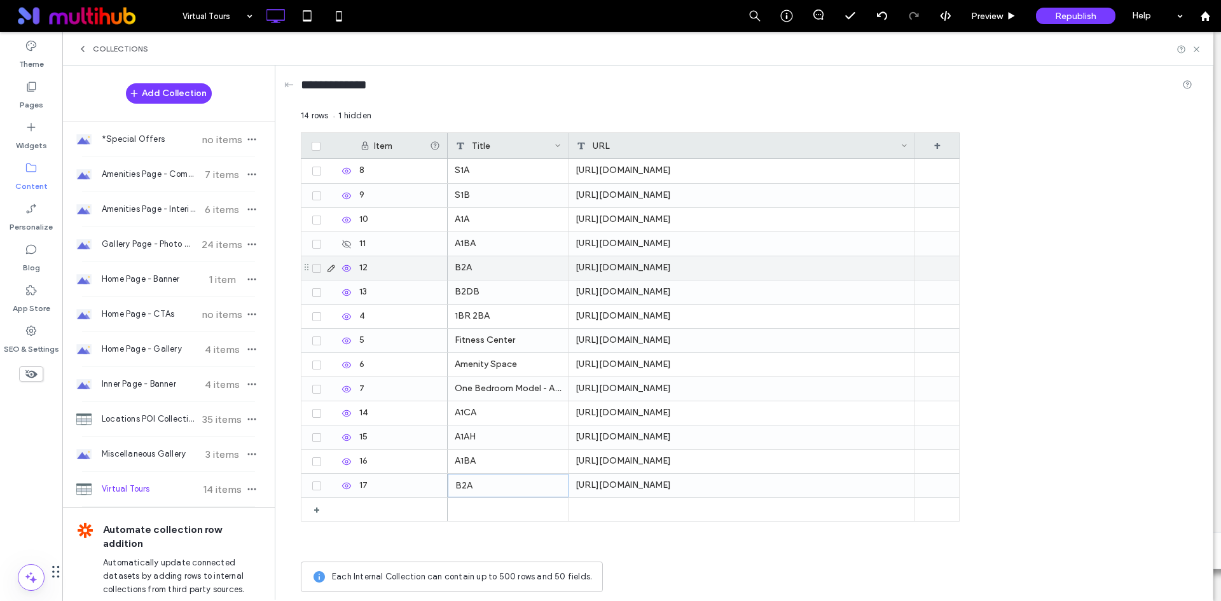
click at [345, 263] on icon at bounding box center [346, 268] width 10 height 10
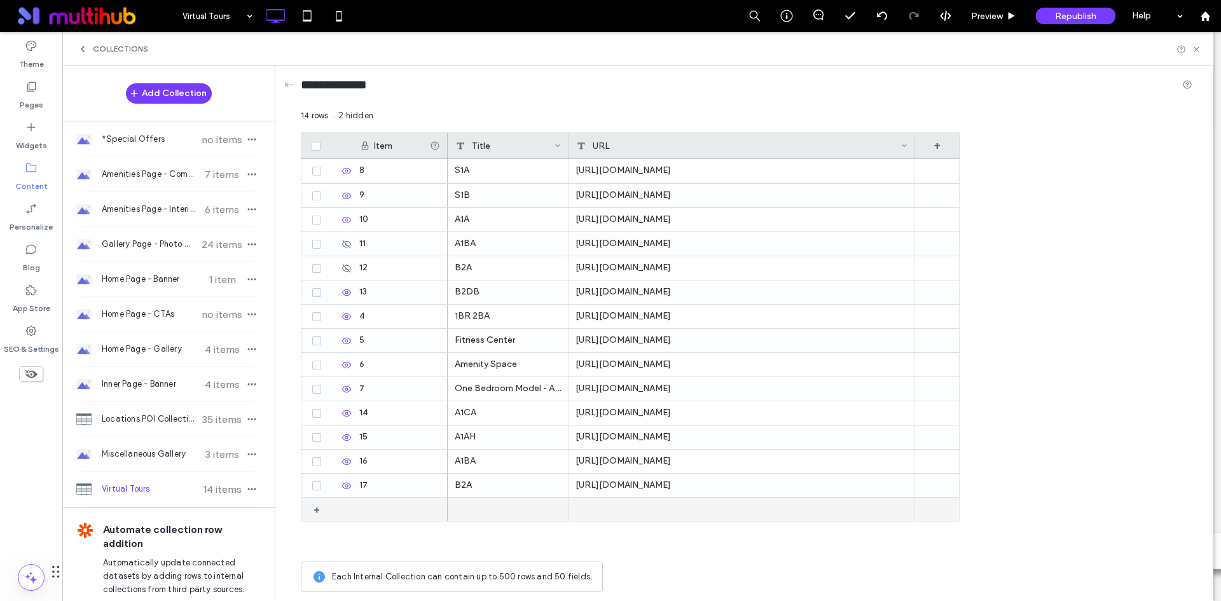
click at [488, 510] on div at bounding box center [508, 509] width 121 height 23
click at [484, 510] on div at bounding box center [508, 510] width 121 height 24
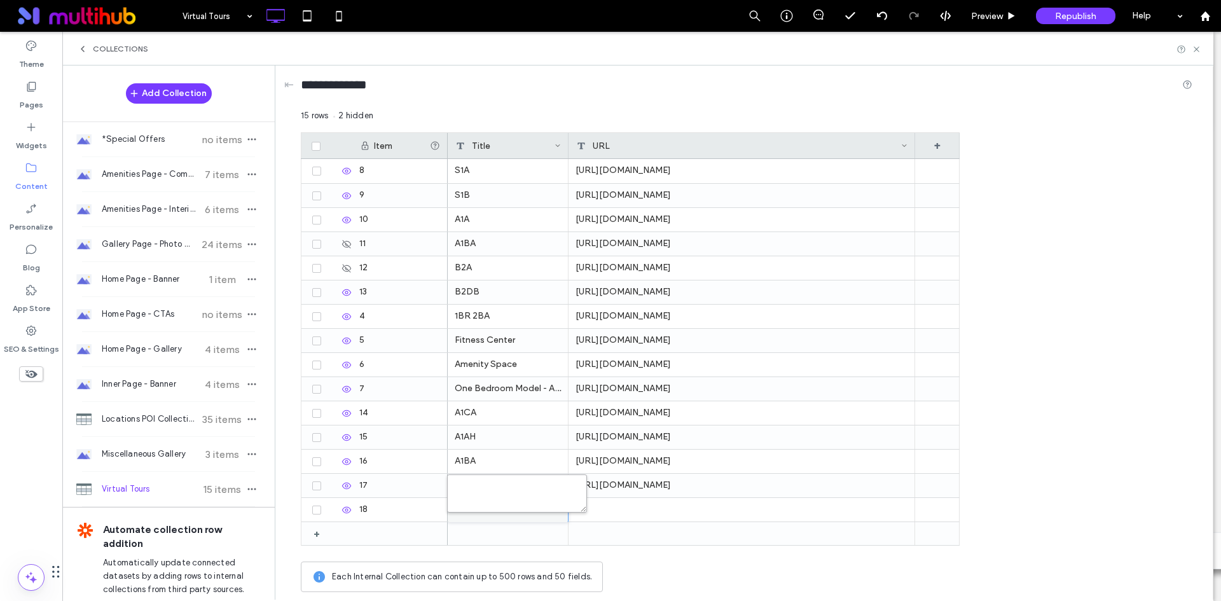
click at [490, 501] on textarea "plain-text-cell" at bounding box center [517, 493] width 140 height 38
paste textarea "****"
type textarea "****"
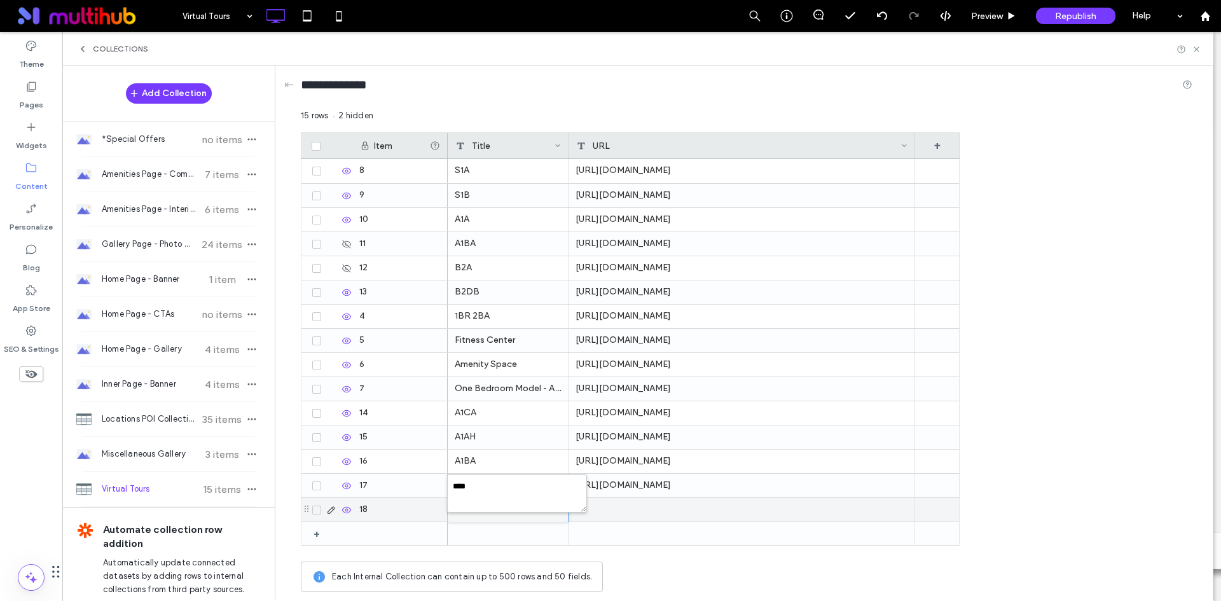
click at [637, 509] on div at bounding box center [741, 510] width 346 height 24
click at [694, 511] on div at bounding box center [741, 510] width 346 height 24
type textarea "**********"
click at [1049, 509] on div "Item Title URL + + 18 8 9 10 11 12 13 4 5 6 7 14 15 16 17 B2DB S1A S1B A1A" at bounding box center [746, 343] width 891 height 423
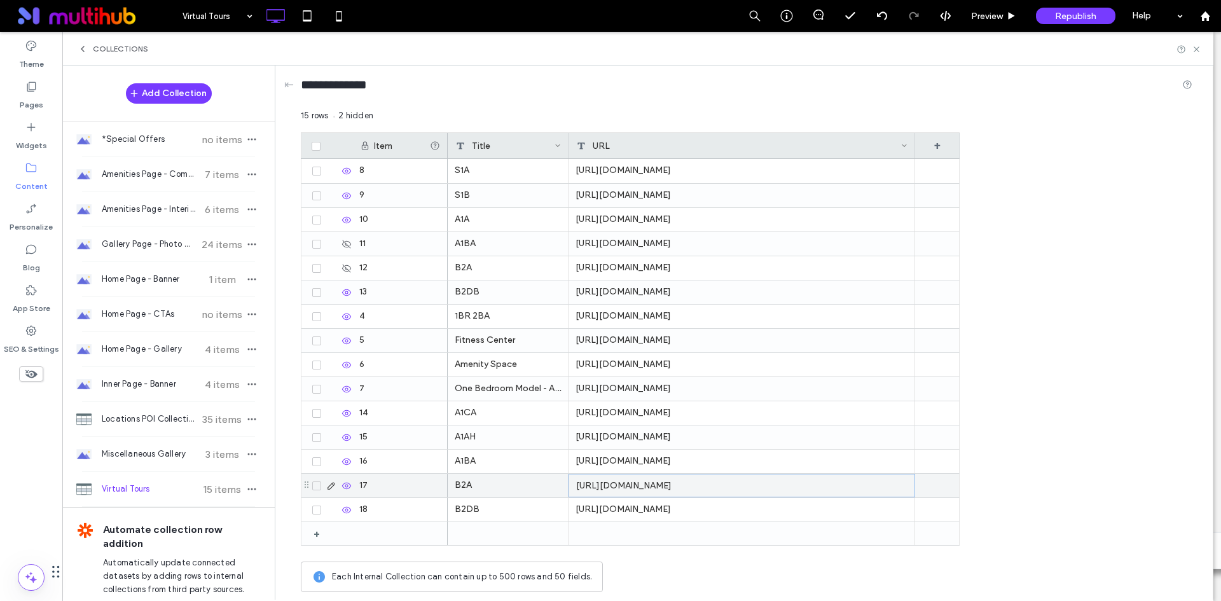
drag, startPoint x: 846, startPoint y: 479, endPoint x: 854, endPoint y: 481, distance: 8.6
click at [846, 479] on div "https://api.realync.com/if/hHqWUIWfkm" at bounding box center [741, 486] width 346 height 24
click at [346, 291] on use at bounding box center [346, 292] width 9 height 6
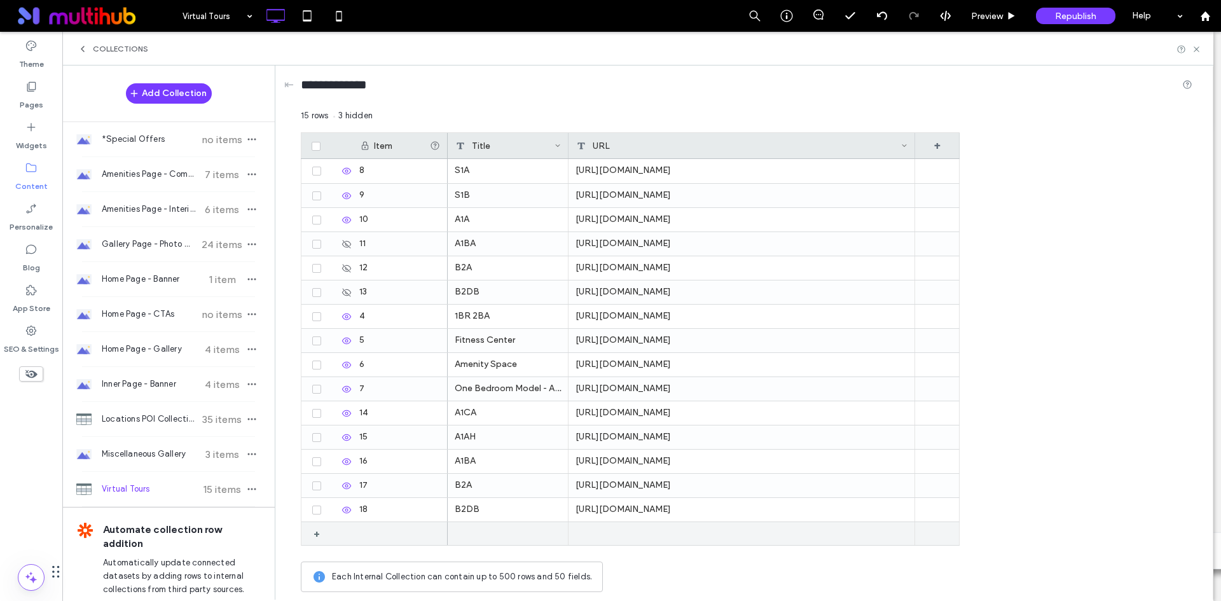
click at [393, 530] on div at bounding box center [399, 533] width 95 height 23
click at [512, 538] on div at bounding box center [508, 534] width 121 height 24
click at [512, 536] on div at bounding box center [508, 534] width 121 height 24
click at [512, 533] on textarea "plain-text-cell" at bounding box center [517, 517] width 140 height 38
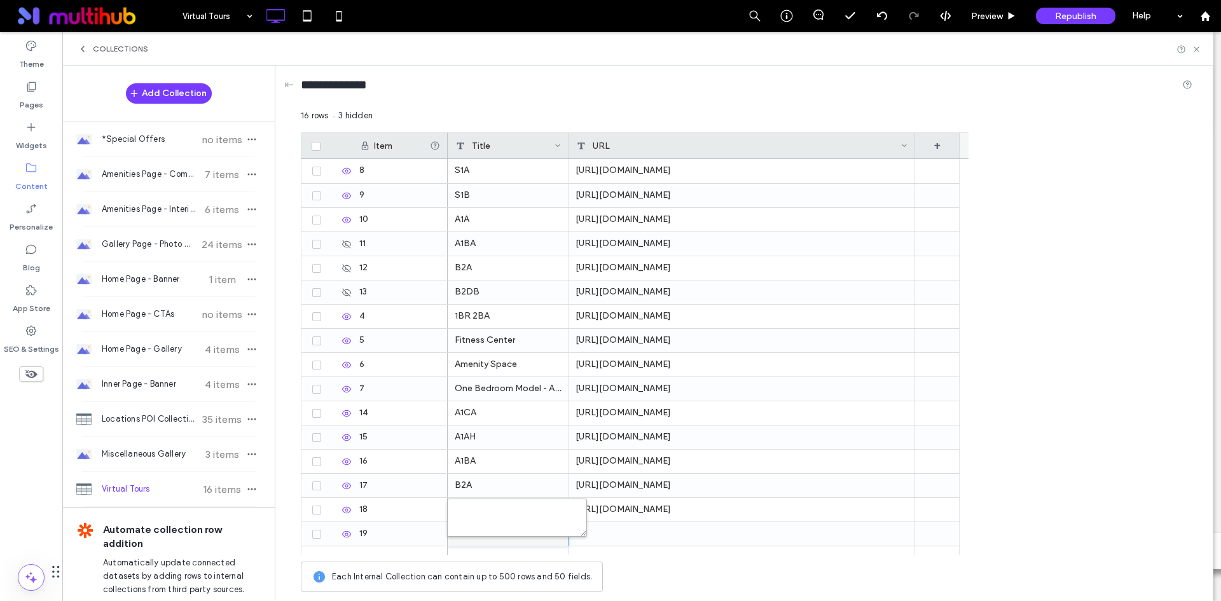
paste textarea "***"
type textarea "***"
click at [649, 537] on div at bounding box center [741, 534] width 346 height 24
click at [674, 538] on div at bounding box center [741, 534] width 346 height 24
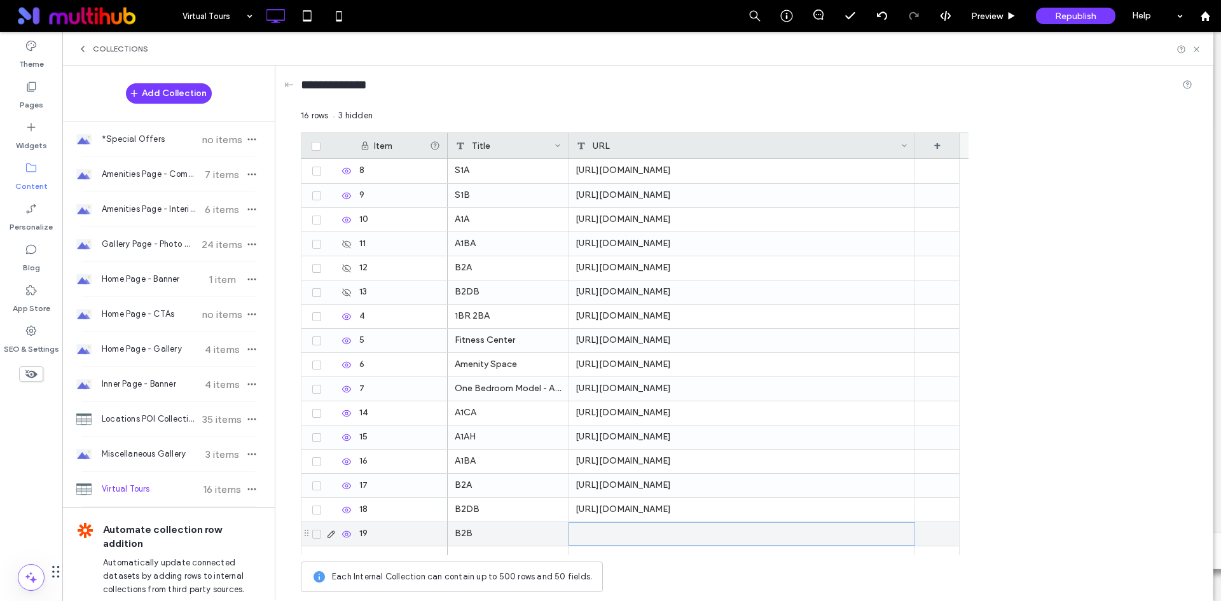
click at [674, 538] on div at bounding box center [741, 534] width 346 height 24
click at [672, 531] on textarea "plain-text-cell" at bounding box center [638, 517] width 140 height 38
paste textarea "**********"
type textarea "**********"
click at [1088, 538] on div "Item Title URL + + 19 18 8 9 10 11 12 13 4 5 6 7 14 15 16 17 B2B B2DB S1A" at bounding box center [746, 343] width 891 height 423
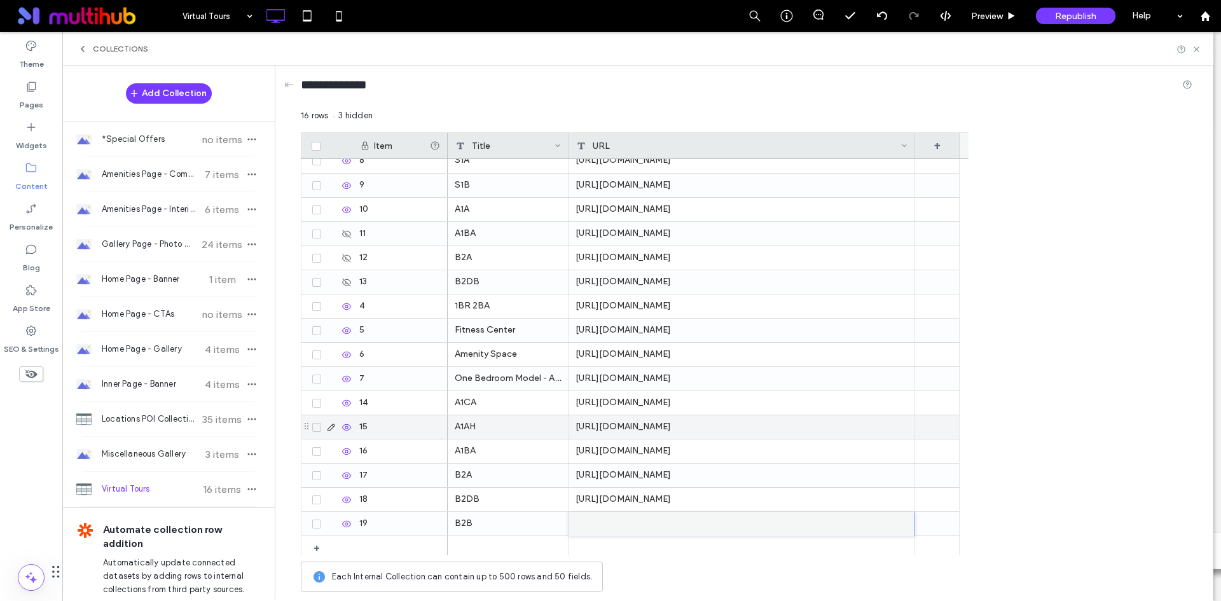
scroll to position [15, 0]
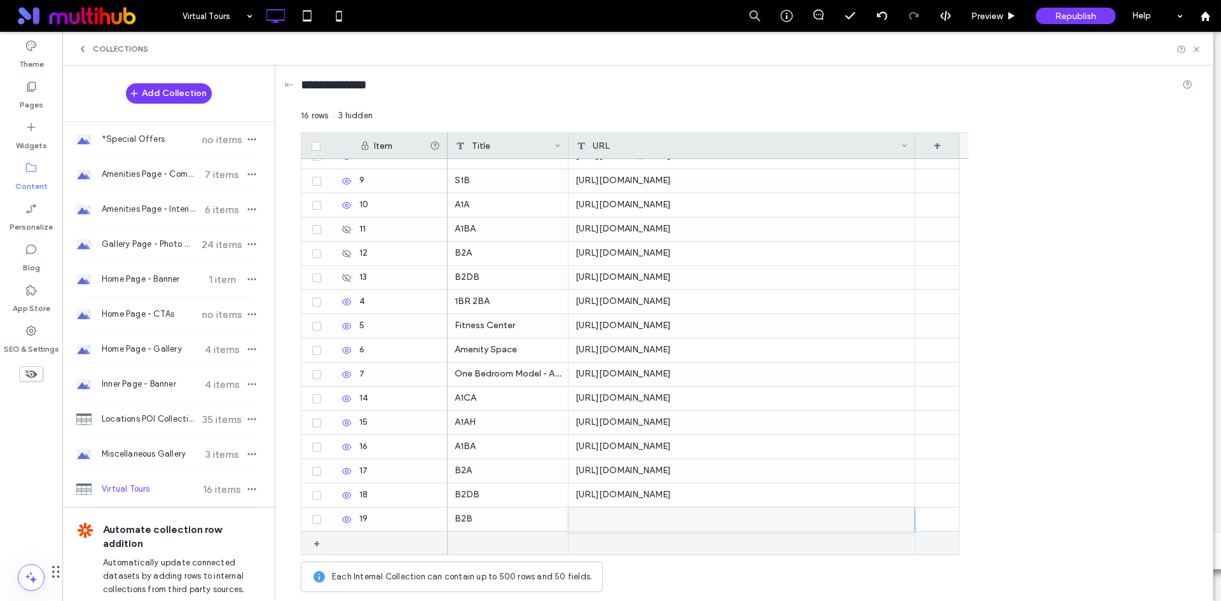
click at [412, 542] on div at bounding box center [399, 542] width 95 height 23
click at [497, 551] on div at bounding box center [508, 543] width 121 height 24
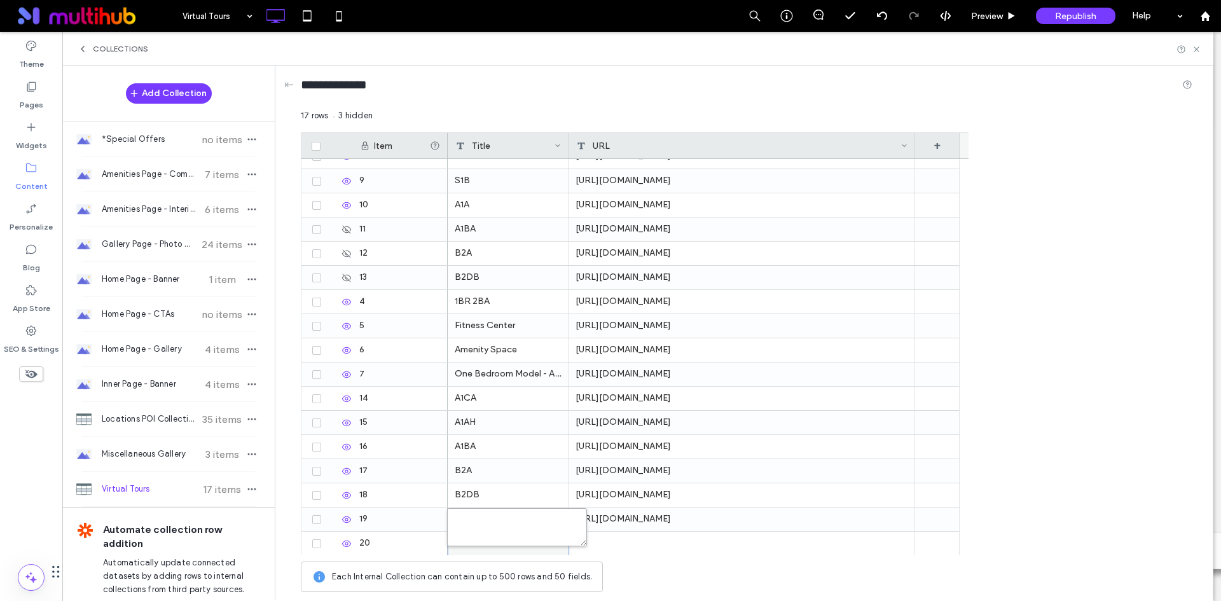
click at [498, 538] on textarea "plain-text-cell" at bounding box center [517, 527] width 140 height 38
paste textarea "****"
type textarea "****"
click at [647, 545] on div at bounding box center [741, 543] width 346 height 24
click at [643, 543] on div at bounding box center [741, 543] width 346 height 24
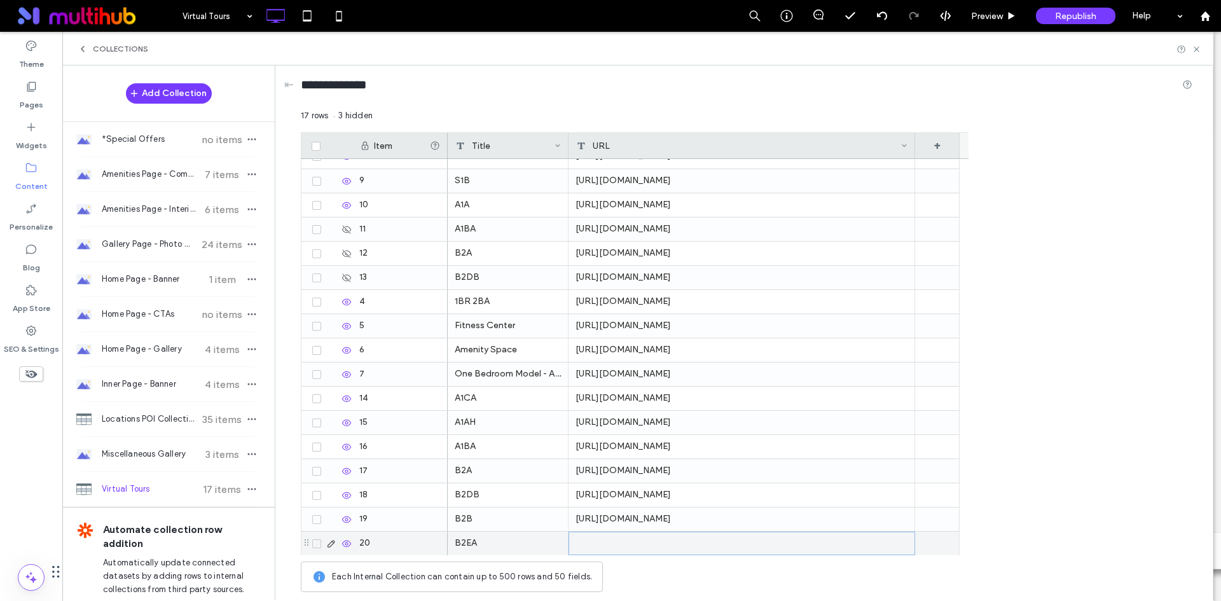
click at [643, 543] on div at bounding box center [741, 543] width 346 height 24
click at [642, 539] on textarea "plain-text-cell" at bounding box center [638, 527] width 140 height 38
paste textarea "**********"
type textarea "**********"
click at [1016, 522] on div "Item Title URL + + 20 19 18 8 9 10 11 12 13 4 5 6 7 14 15 16 17 B2EA" at bounding box center [746, 343] width 891 height 423
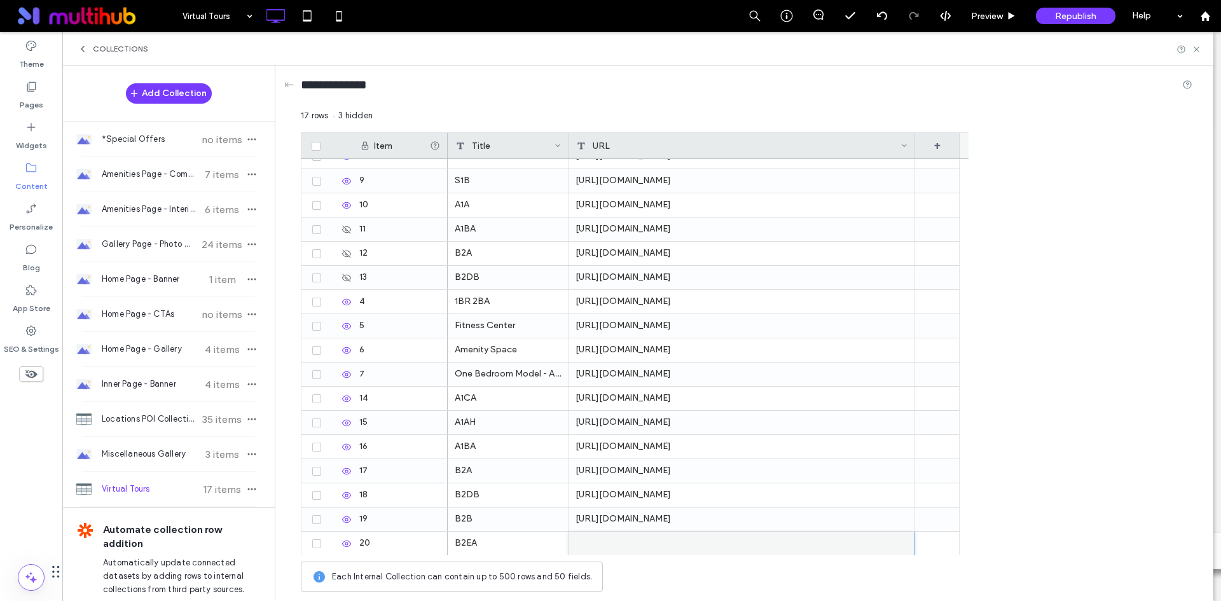
scroll to position [39, 0]
click at [510, 542] on div at bounding box center [508, 542] width 121 height 23
click at [510, 532] on textarea "plain-text-cell" at bounding box center [517, 527] width 140 height 38
paste textarea "***"
type textarea "***"
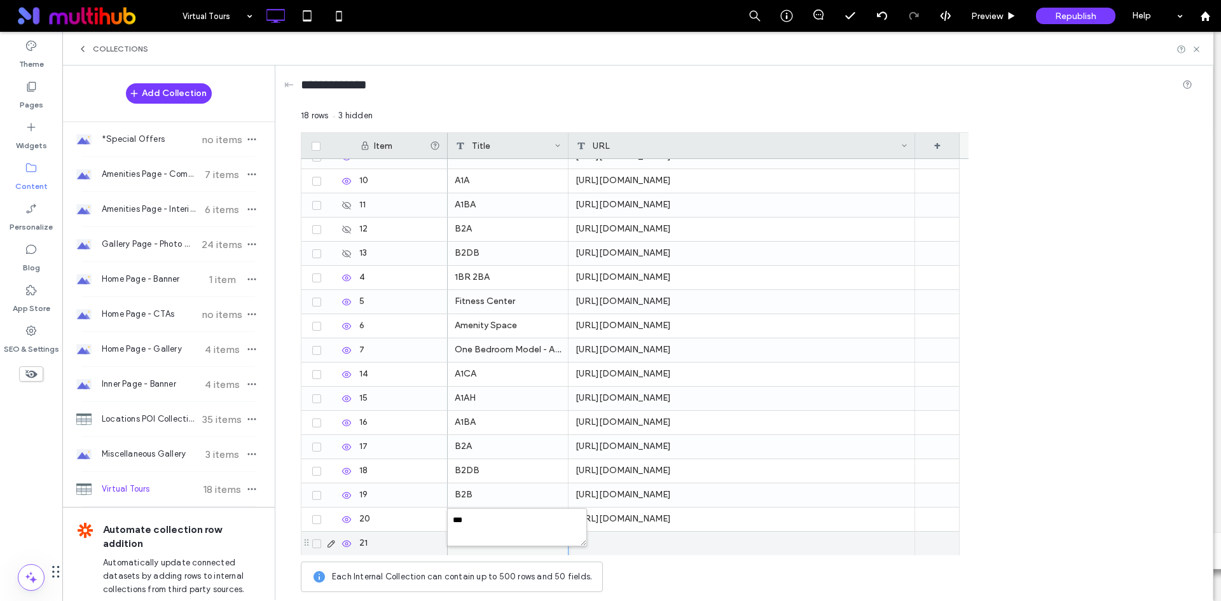
click at [647, 550] on div at bounding box center [741, 543] width 346 height 24
click at [636, 546] on div at bounding box center [741, 543] width 346 height 24
click at [637, 541] on textarea "plain-text-cell" at bounding box center [638, 527] width 140 height 38
paste textarea "**********"
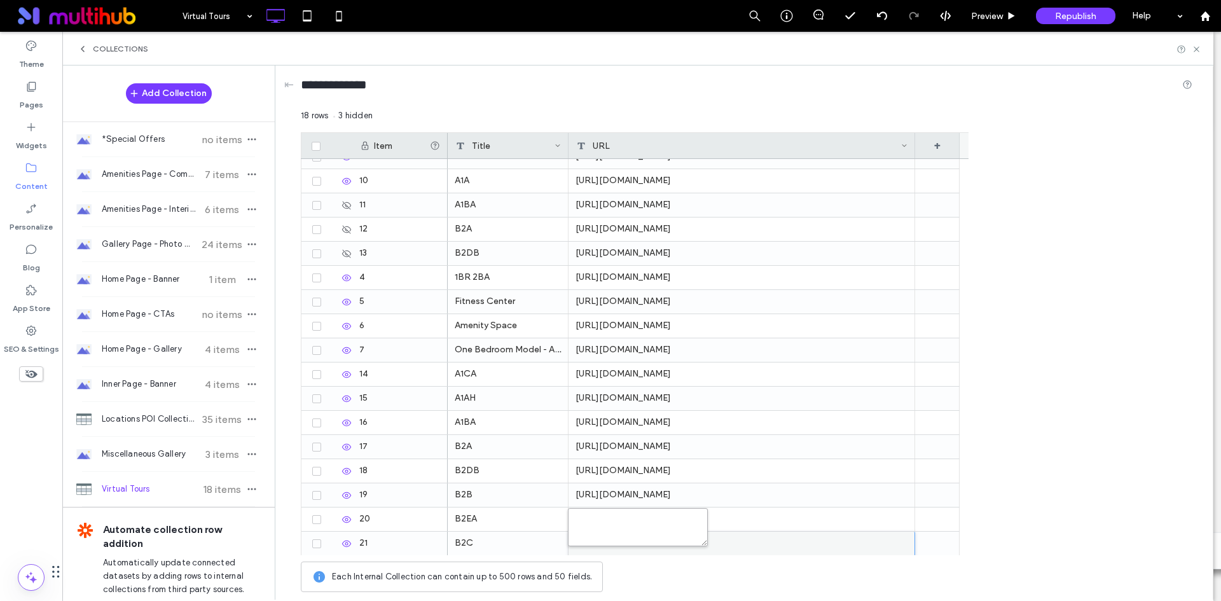
type textarea "**********"
click at [1018, 514] on div "Item Title URL + + 21 20 19 18 8 9 10 11 12 13 4 5 6 7 14 15 16 17 B2C" at bounding box center [746, 343] width 891 height 423
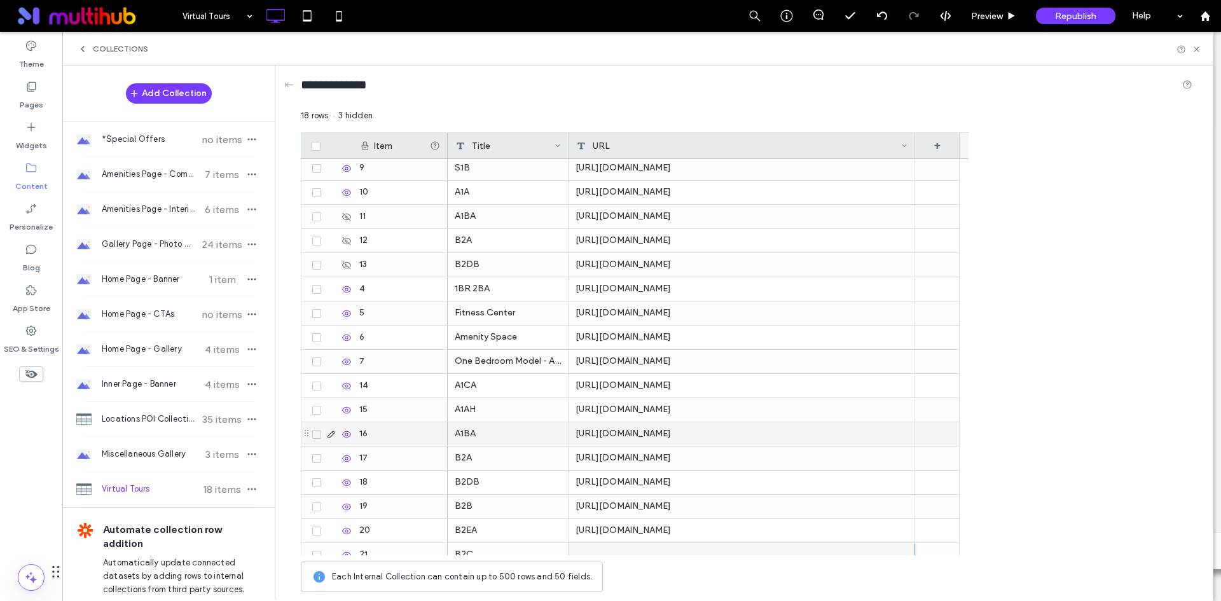
scroll to position [0, 0]
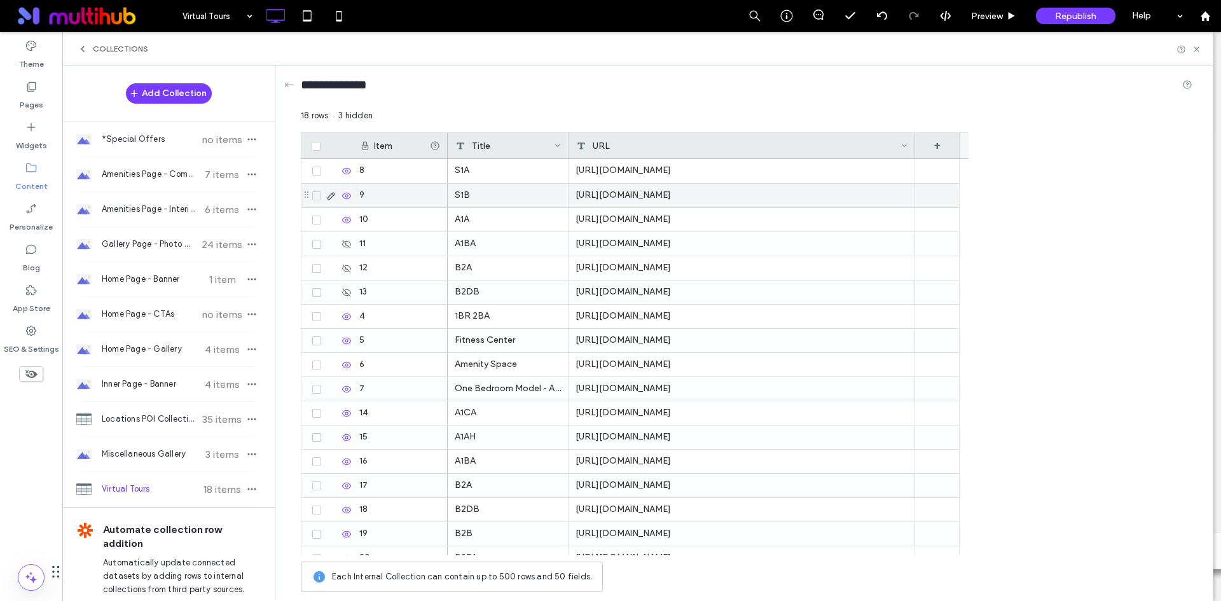
click at [343, 195] on icon at bounding box center [346, 196] width 10 height 10
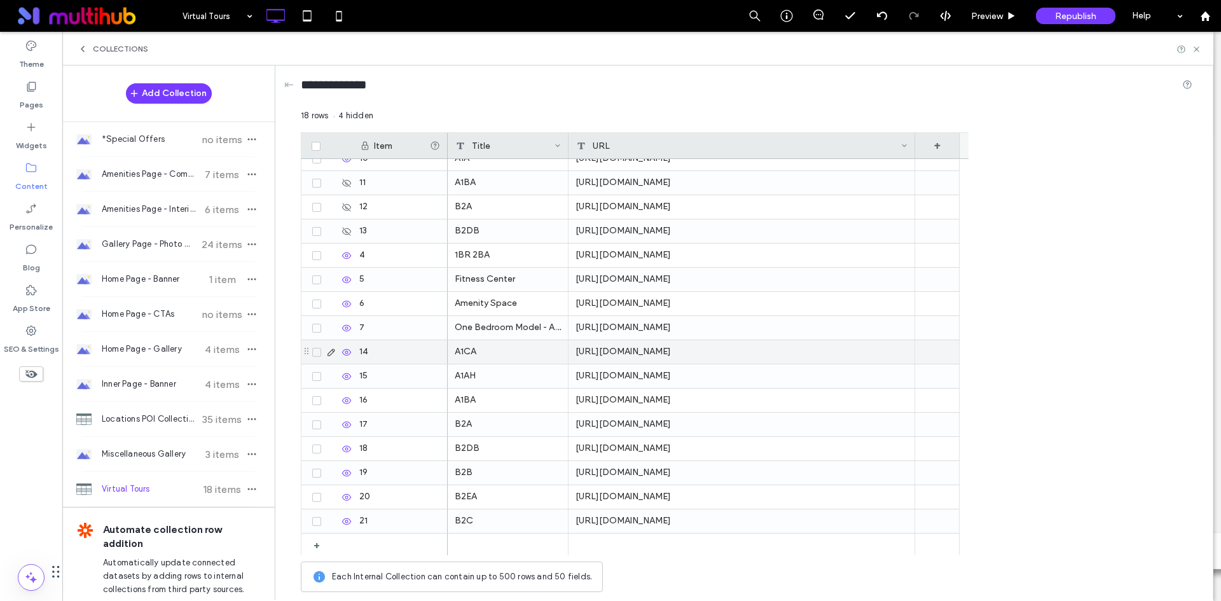
scroll to position [63, 0]
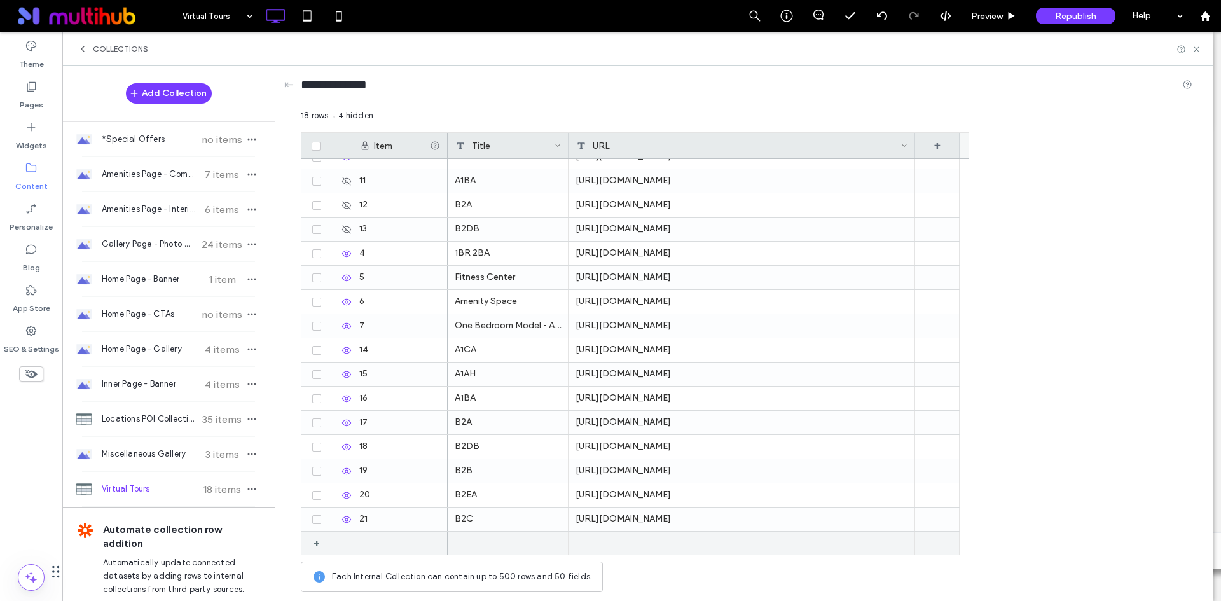
click at [488, 540] on div at bounding box center [508, 542] width 121 height 23
click at [488, 540] on div at bounding box center [508, 543] width 121 height 24
click at [486, 544] on div at bounding box center [508, 543] width 121 height 24
click at [483, 544] on div at bounding box center [508, 543] width 121 height 24
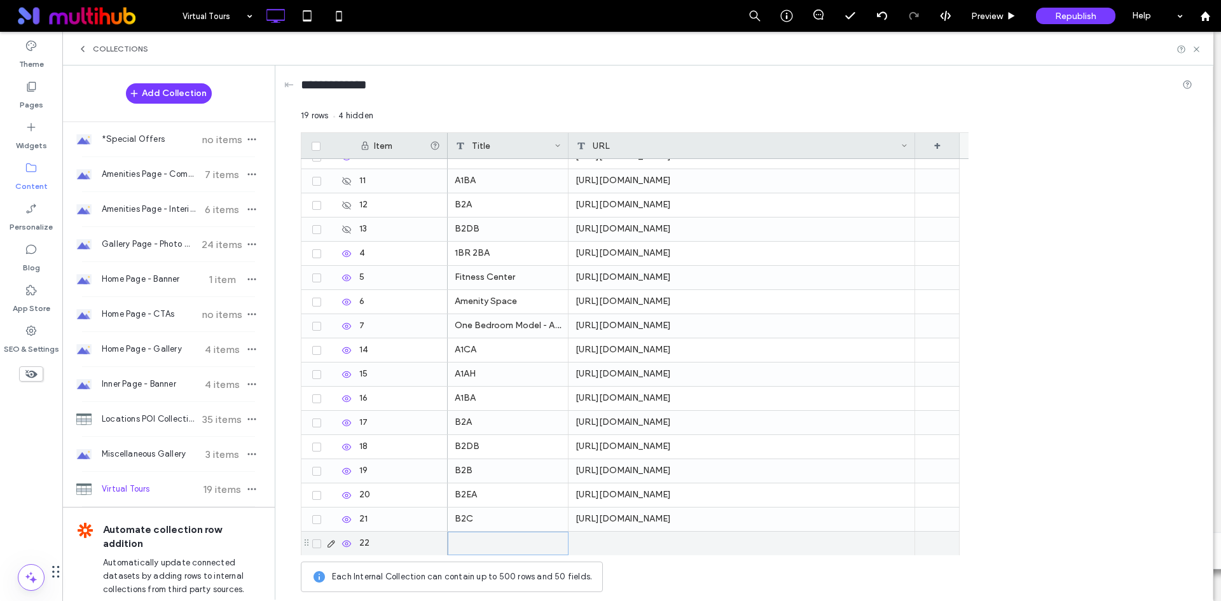
click at [476, 542] on div at bounding box center [508, 543] width 121 height 24
click at [479, 535] on textarea "plain-text-cell" at bounding box center [517, 527] width 140 height 38
paste textarea "***"
type textarea "***"
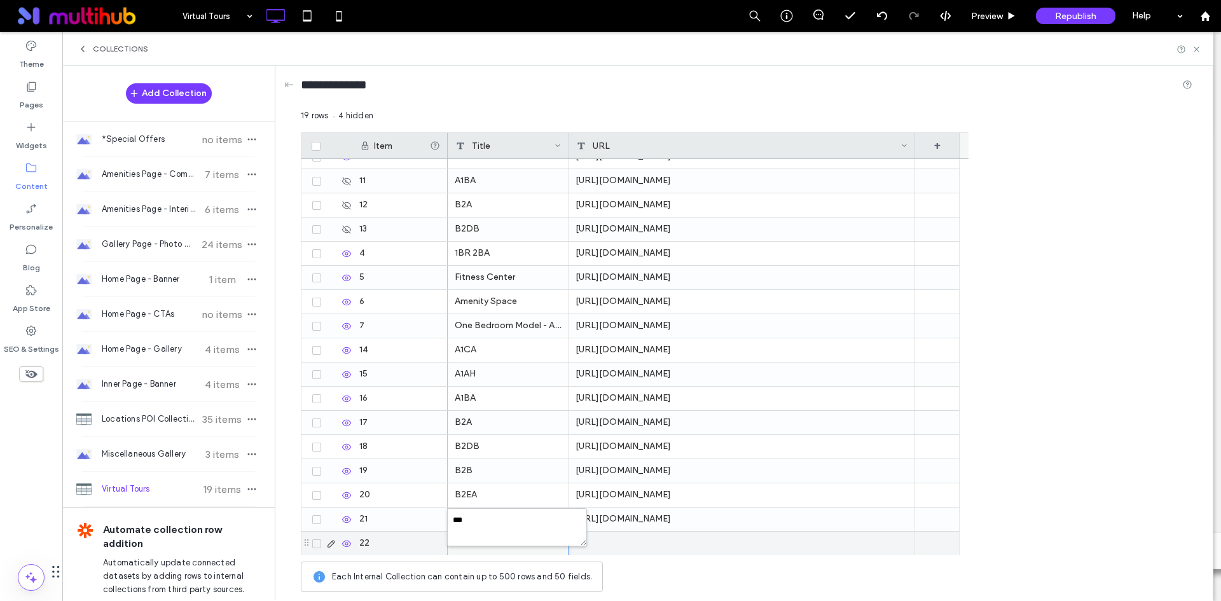
click at [631, 549] on div at bounding box center [741, 543] width 346 height 24
click at [680, 541] on div at bounding box center [741, 543] width 346 height 24
click at [680, 542] on div at bounding box center [741, 543] width 346 height 24
click at [680, 542] on textarea "plain-text-cell" at bounding box center [638, 527] width 140 height 38
paste textarea "**********"
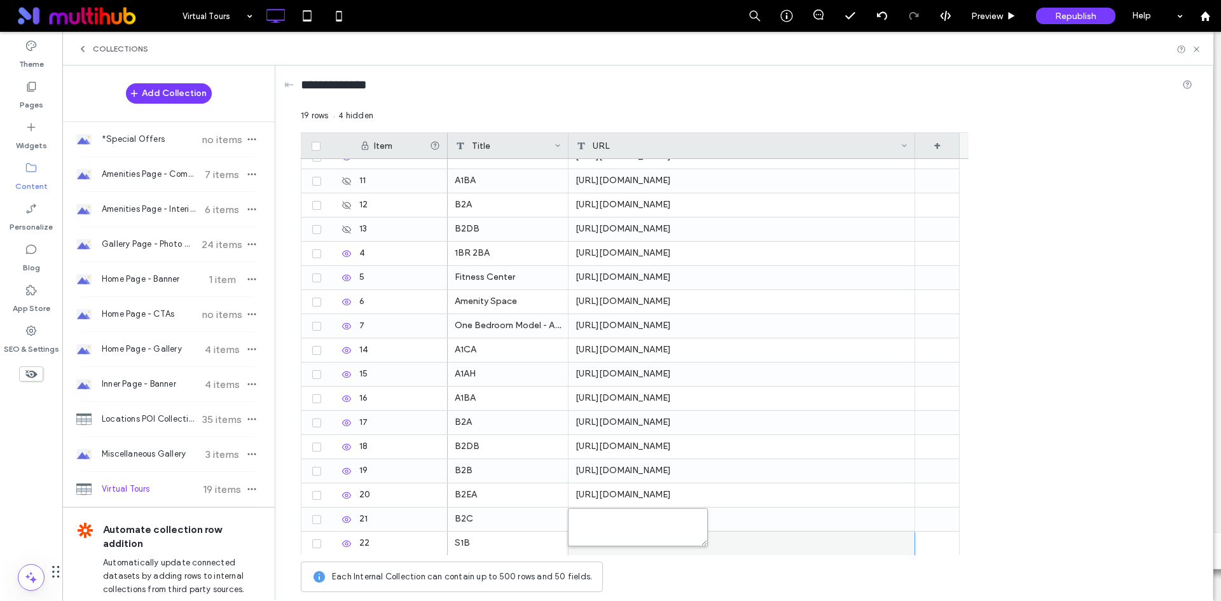
type textarea "**********"
click at [935, 544] on div at bounding box center [937, 543] width 45 height 24
click at [488, 545] on div at bounding box center [508, 542] width 121 height 23
click at [498, 540] on textarea "plain-text-cell" at bounding box center [517, 527] width 140 height 38
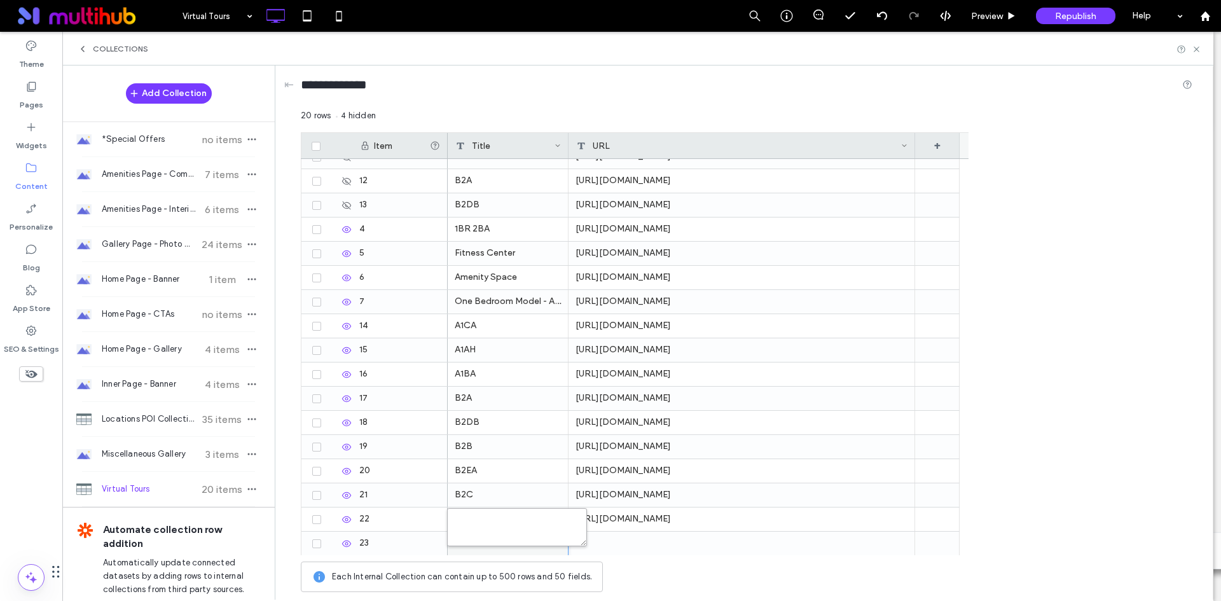
paste textarea "***"
type textarea "***"
click at [638, 541] on div at bounding box center [741, 543] width 346 height 24
click at [711, 546] on div at bounding box center [741, 543] width 346 height 24
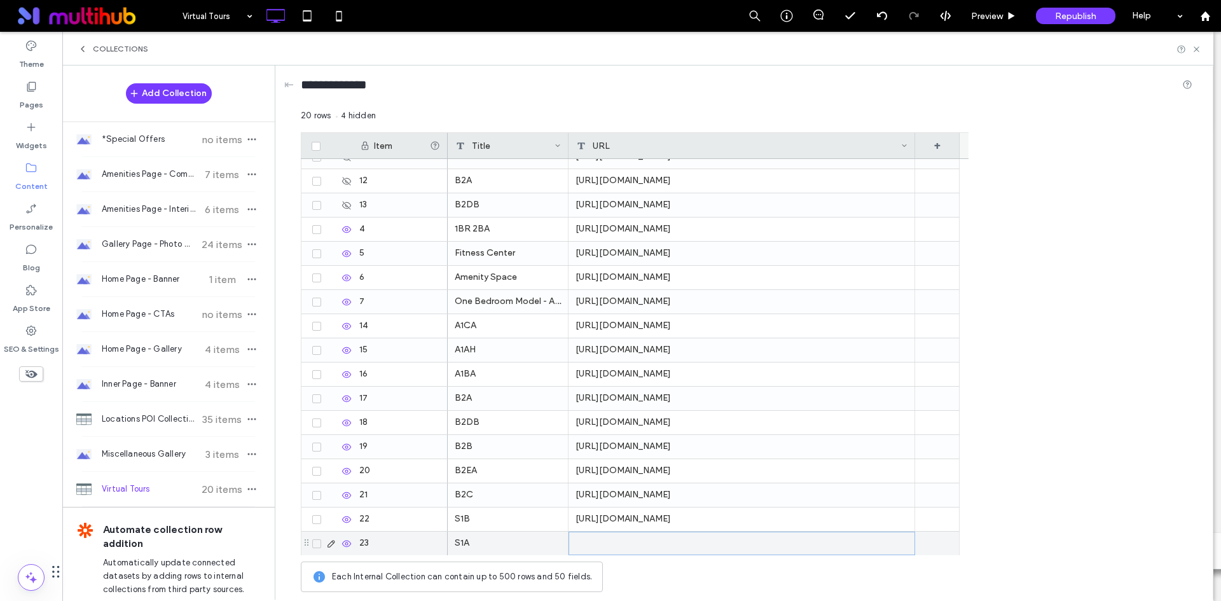
click at [711, 546] on div at bounding box center [741, 543] width 346 height 24
click at [711, 545] on div at bounding box center [741, 543] width 345 height 23
click at [662, 541] on div at bounding box center [741, 543] width 345 height 23
click at [647, 547] on div at bounding box center [741, 543] width 345 height 23
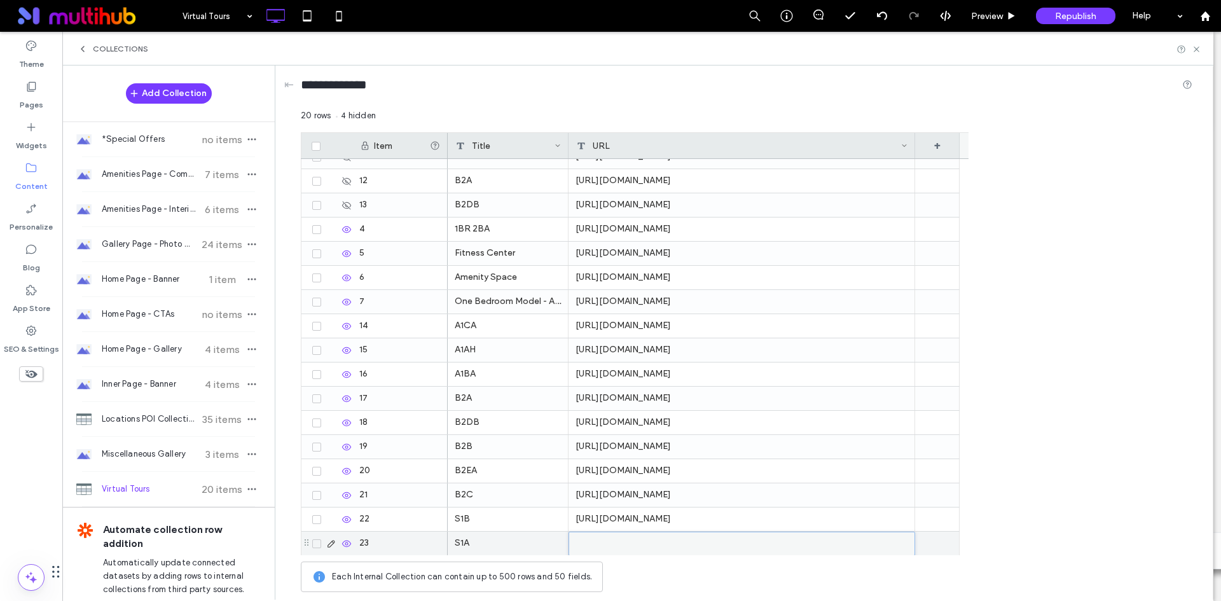
click at [626, 552] on div at bounding box center [741, 543] width 345 height 23
click at [626, 545] on div at bounding box center [741, 543] width 345 height 23
click at [627, 543] on div at bounding box center [741, 543] width 345 height 23
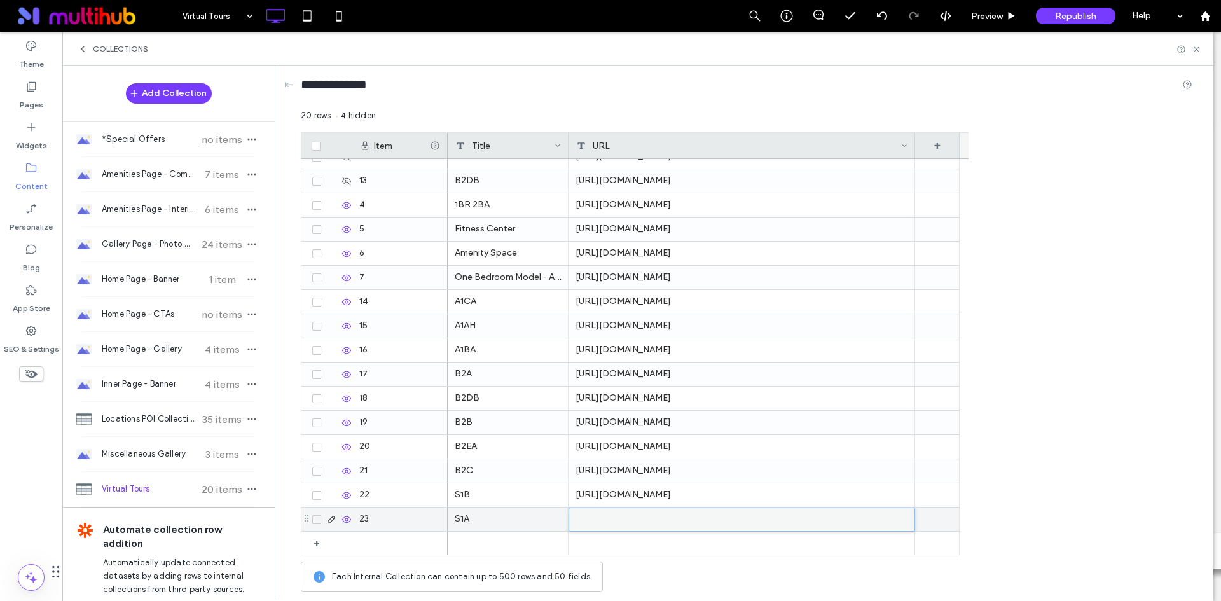
click at [653, 515] on div at bounding box center [741, 519] width 345 height 23
click at [652, 516] on div at bounding box center [741, 519] width 345 height 23
click at [610, 518] on div at bounding box center [741, 519] width 345 height 23
click at [523, 516] on div "S1A" at bounding box center [508, 519] width 121 height 24
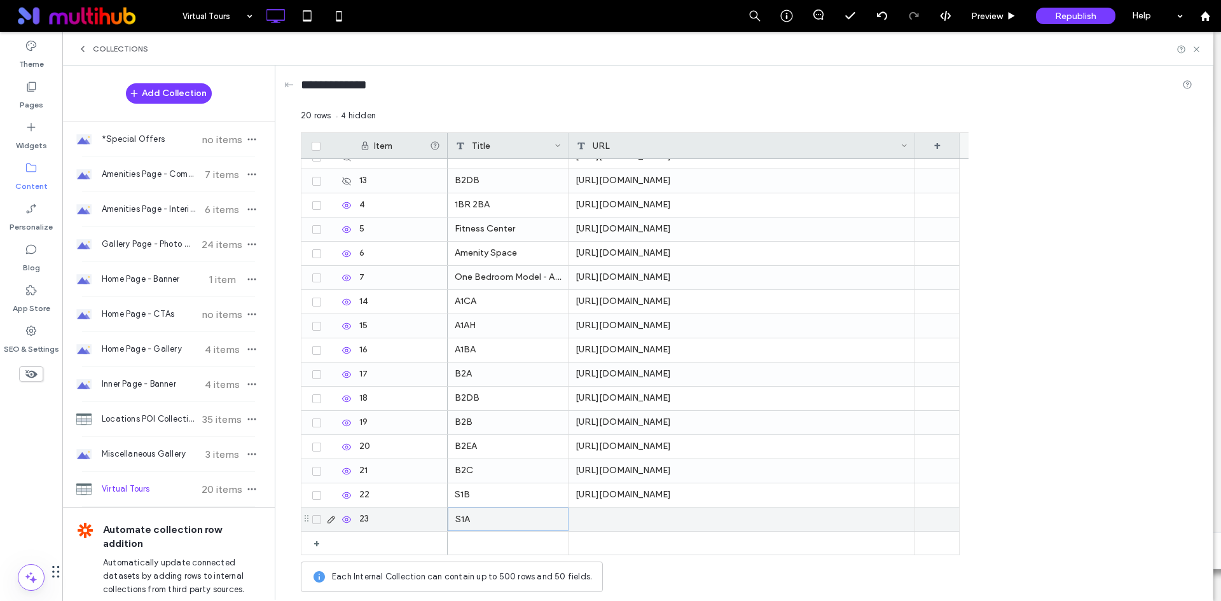
click at [596, 526] on div at bounding box center [741, 519] width 346 height 24
click at [603, 510] on textarea "plain-text-cell" at bounding box center [638, 503] width 140 height 38
paste textarea "**********"
type textarea "**********"
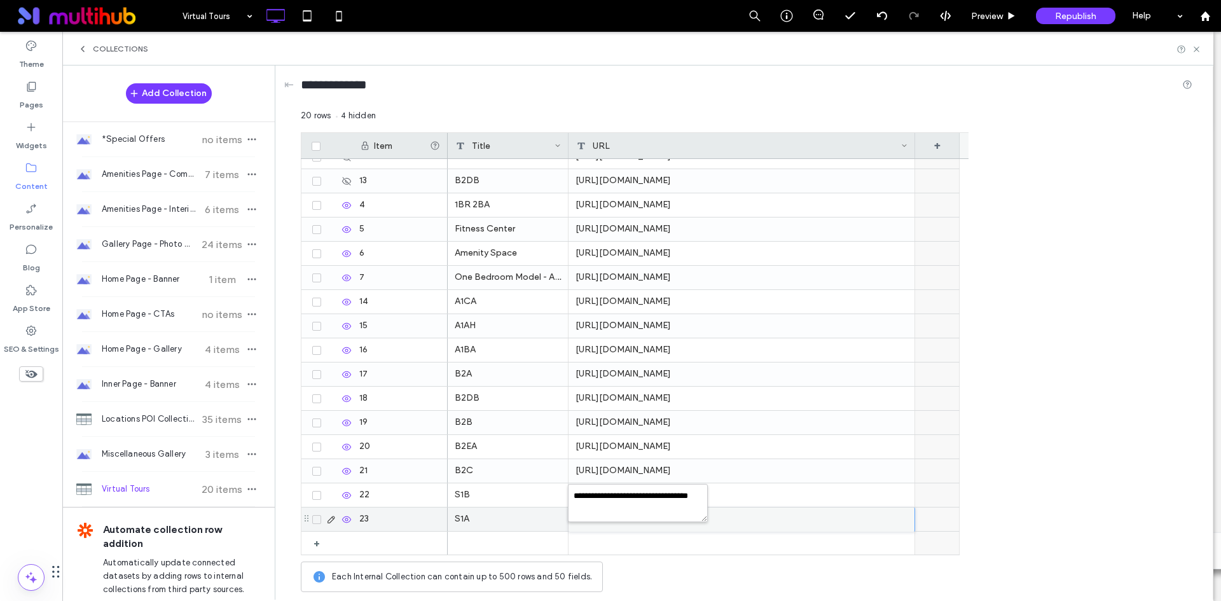
click at [945, 526] on div at bounding box center [937, 519] width 45 height 24
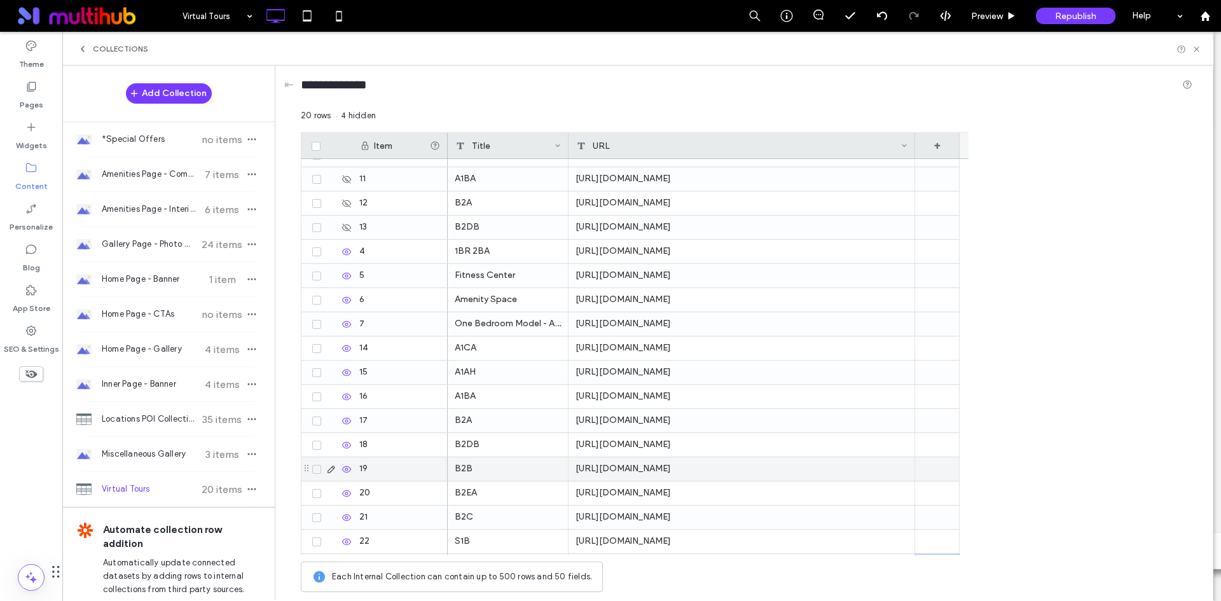
scroll to position [0, 0]
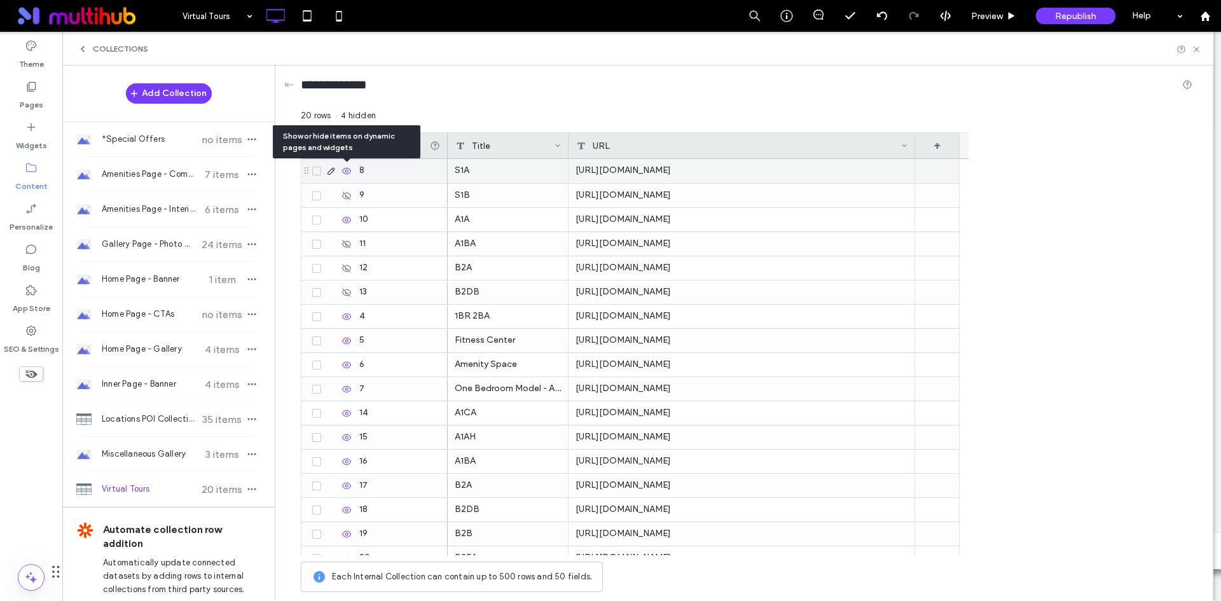
click at [346, 174] on use at bounding box center [346, 171] width 9 height 6
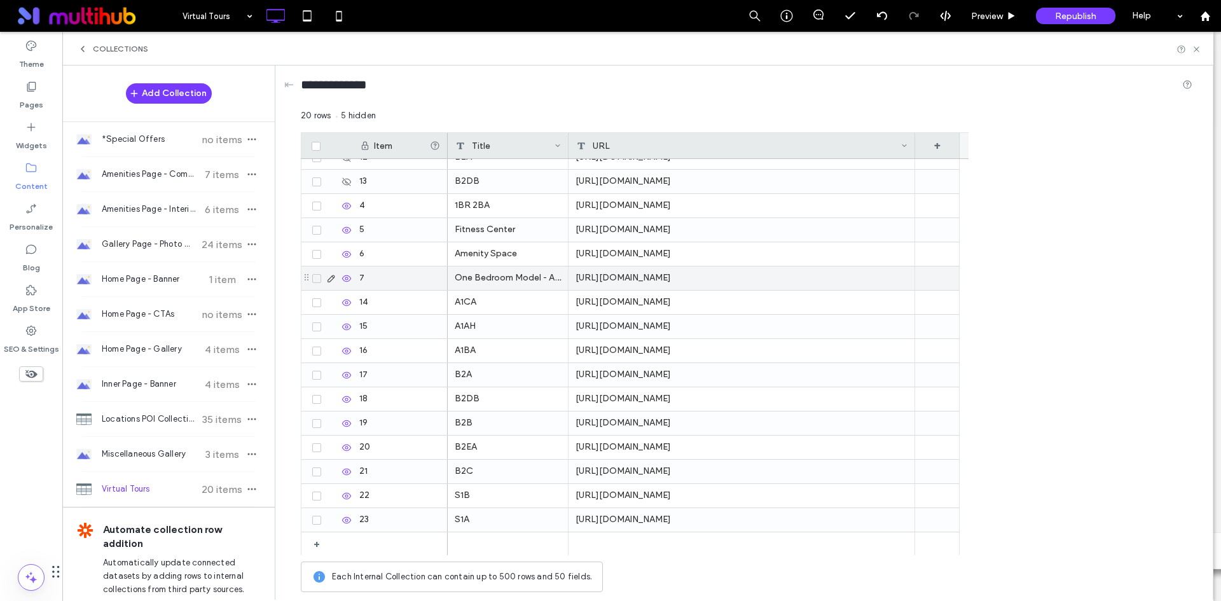
scroll to position [111, 0]
click at [1196, 52] on icon at bounding box center [1196, 50] width 10 height 10
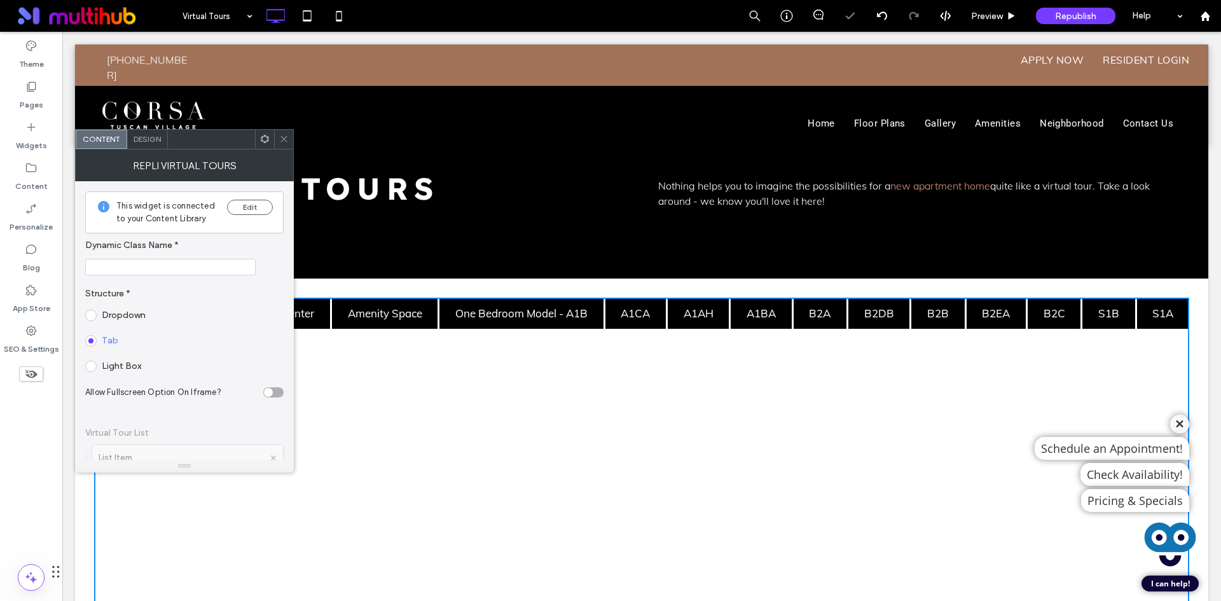
scroll to position [0, 0]
click at [285, 139] on icon at bounding box center [284, 139] width 10 height 10
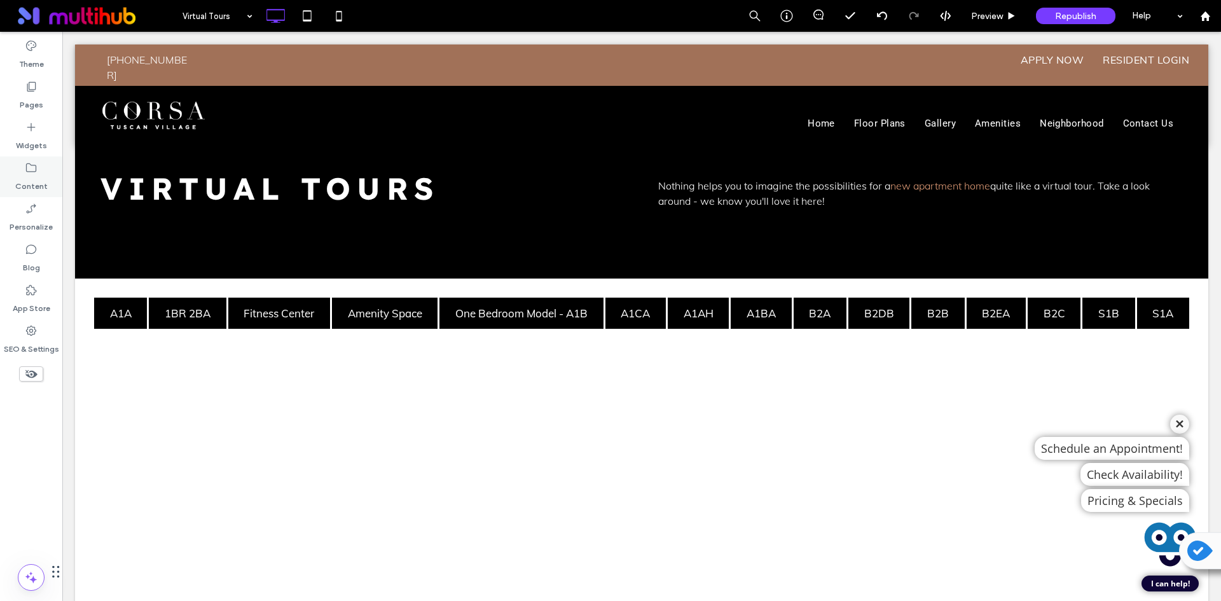
click at [32, 177] on label "Content" at bounding box center [31, 183] width 32 height 18
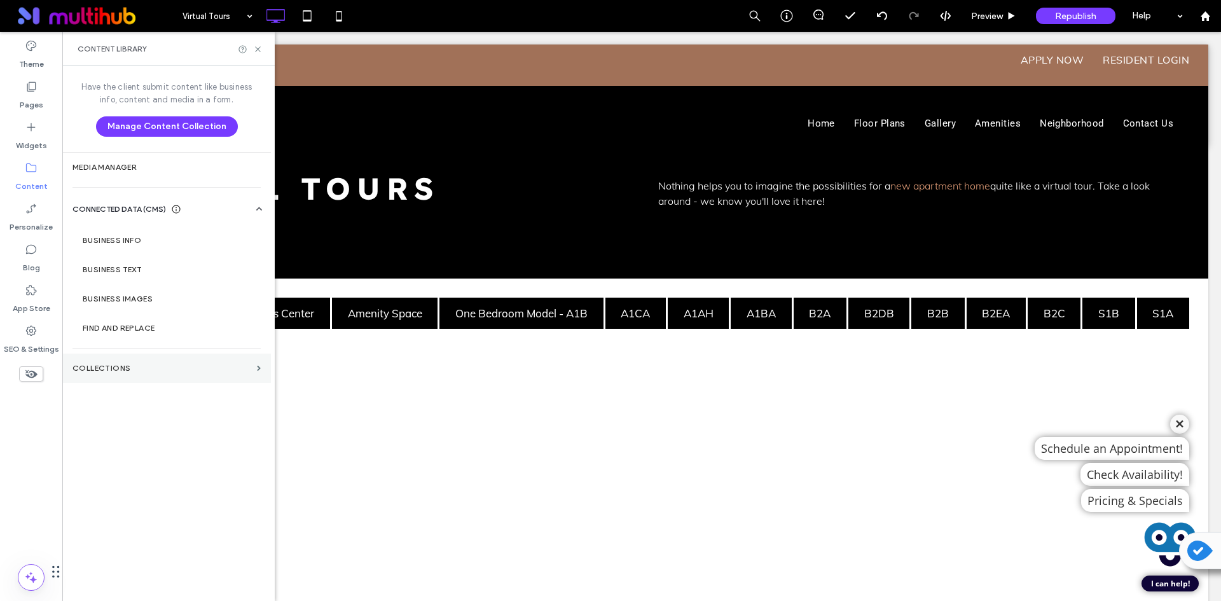
click at [171, 369] on label "Collections" at bounding box center [161, 368] width 179 height 9
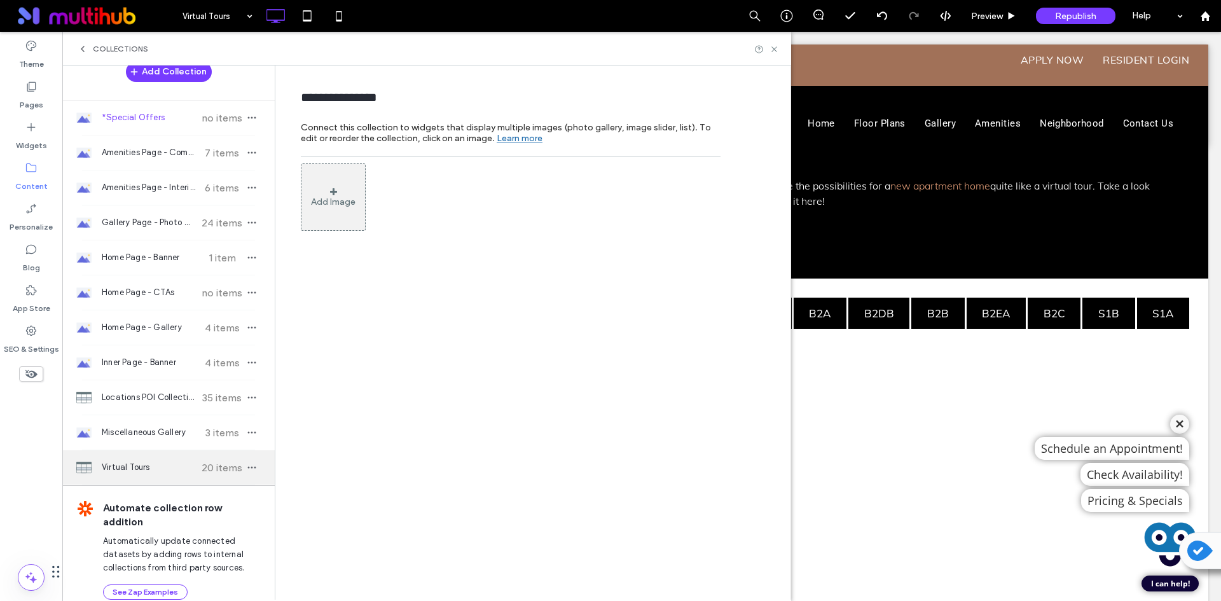
scroll to position [38, 0]
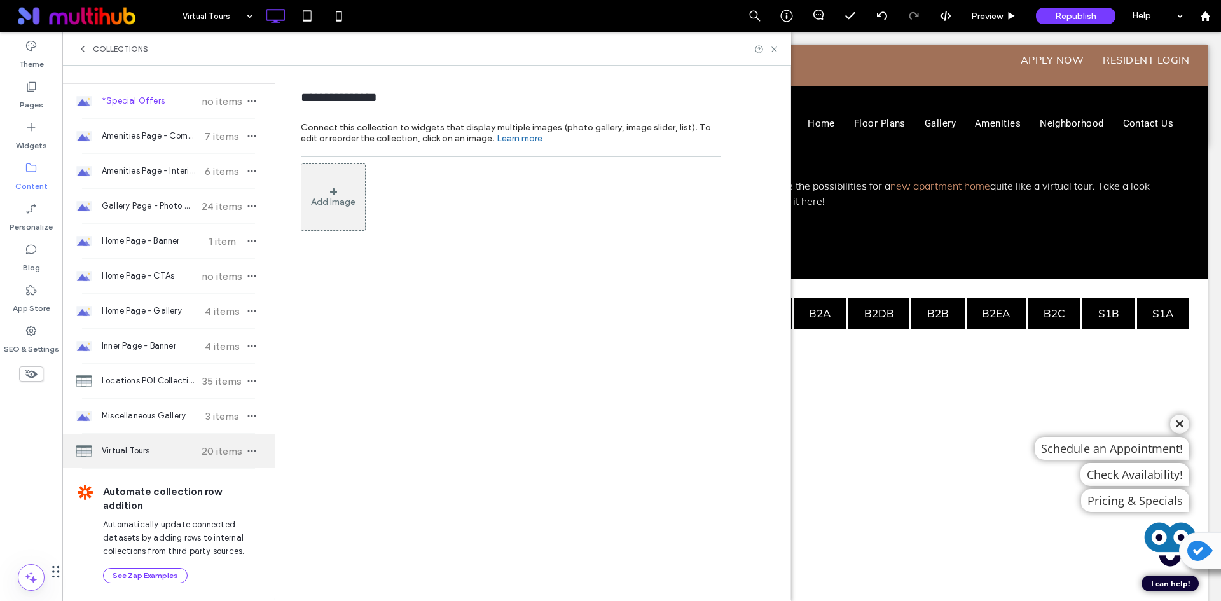
click at [186, 452] on span "Virtual Tours" at bounding box center [149, 450] width 95 height 13
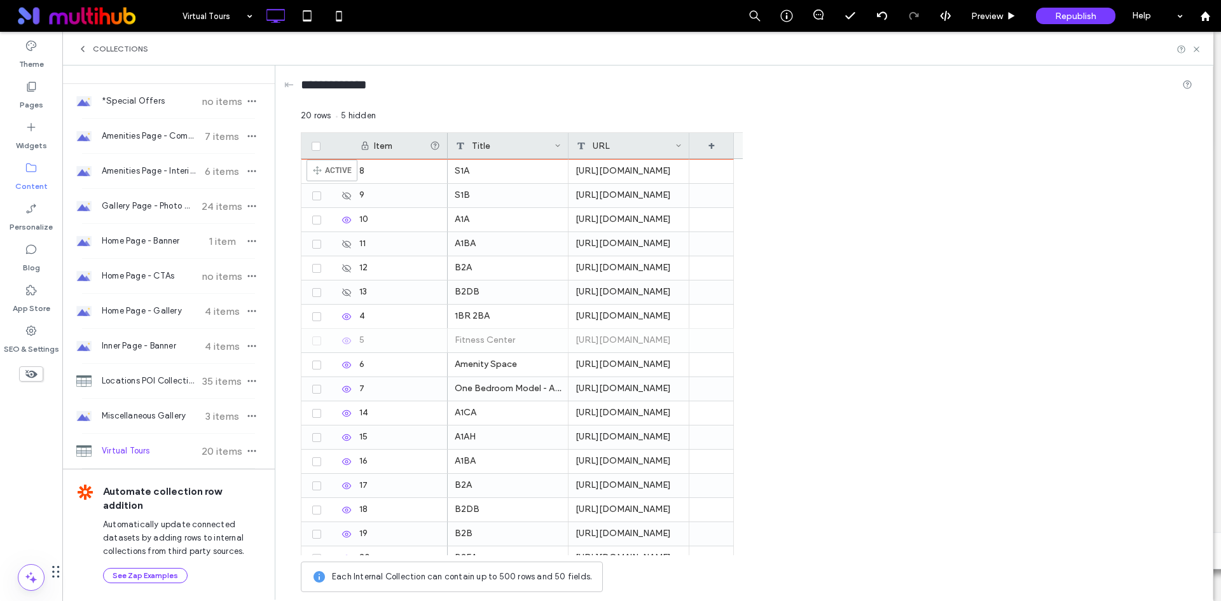
drag, startPoint x: 305, startPoint y: 341, endPoint x: 322, endPoint y: 194, distance: 148.5
drag, startPoint x: 306, startPoint y: 364, endPoint x: 321, endPoint y: 191, distance: 173.6
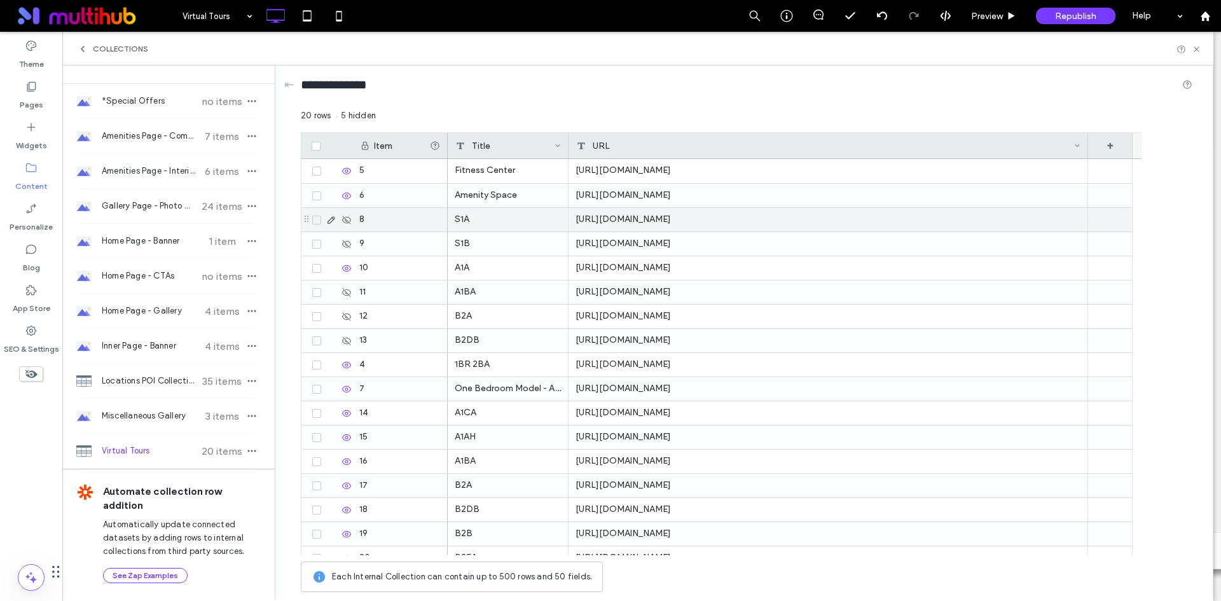
drag, startPoint x: 688, startPoint y: 144, endPoint x: 1087, endPoint y: 218, distance: 406.0
click at [1087, 215] on div "Item Title URL + + 5 8 9 10 11 12 13 4 6 7 14 15 16 17 18 19 20 21 22 23" at bounding box center [721, 343] width 840 height 423
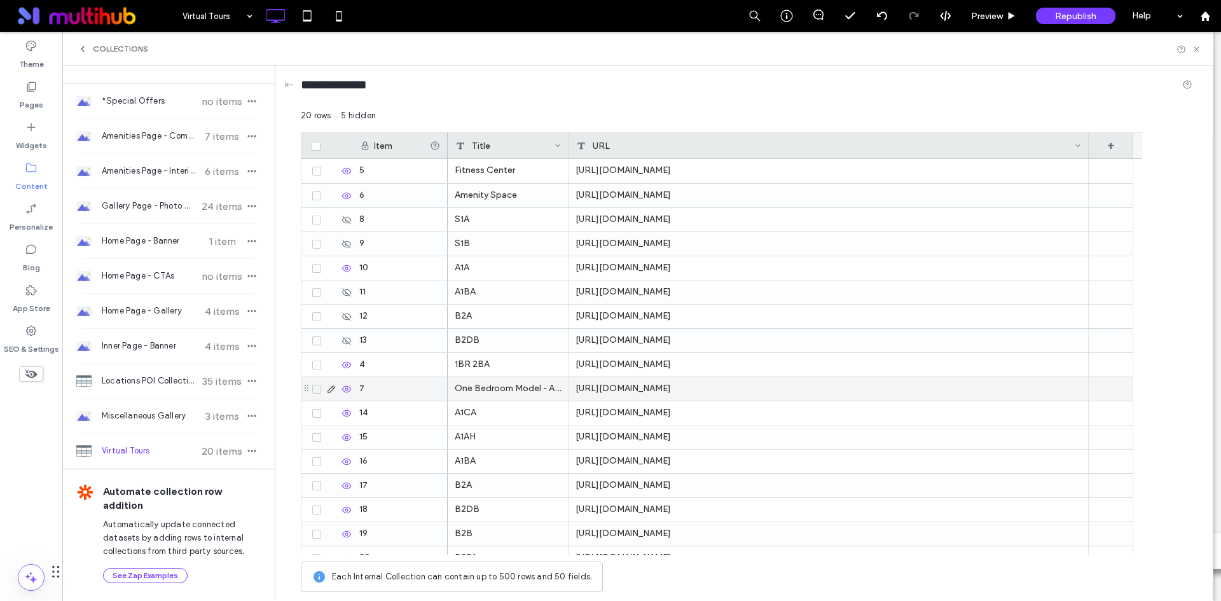
click at [761, 384] on div "https://realync.com/share/video/5fff6453a8e100f274fb8ae8?recipientId=60006a6219…" at bounding box center [828, 389] width 520 height 24
click at [761, 387] on div "https://realync.com/share/video/5fff6453a8e100f274fb8ae8?recipientId=60006a6219…" at bounding box center [828, 389] width 520 height 24
click at [762, 387] on div at bounding box center [828, 389] width 519 height 23
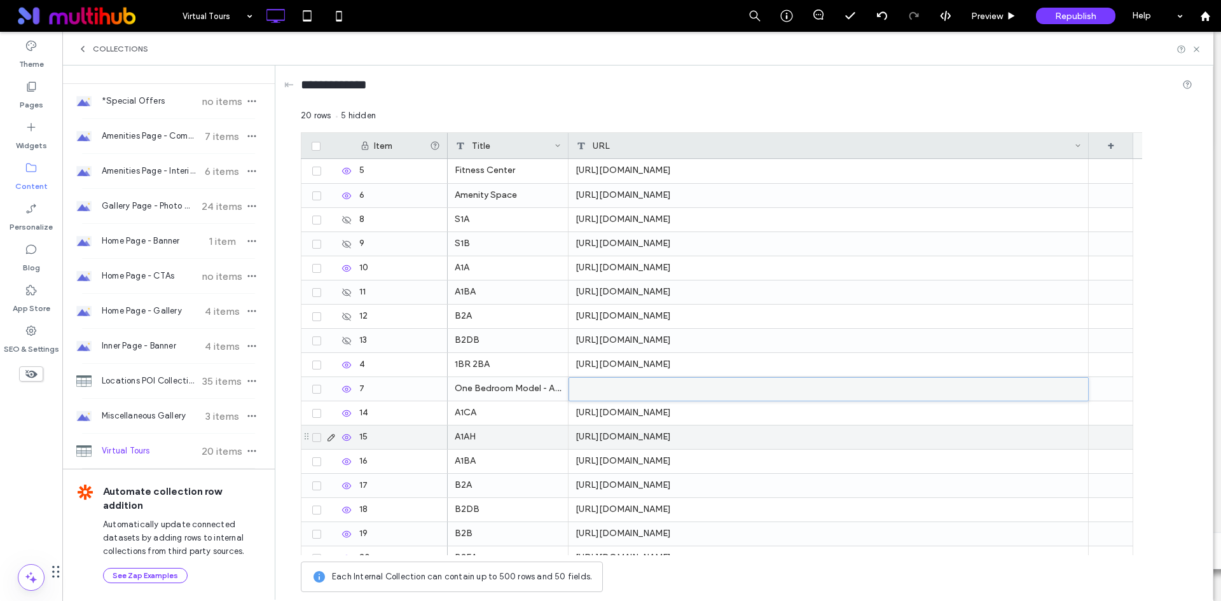
click at [712, 430] on div "https://api.realync.com/if/FArhUY_hZ" at bounding box center [828, 437] width 520 height 24
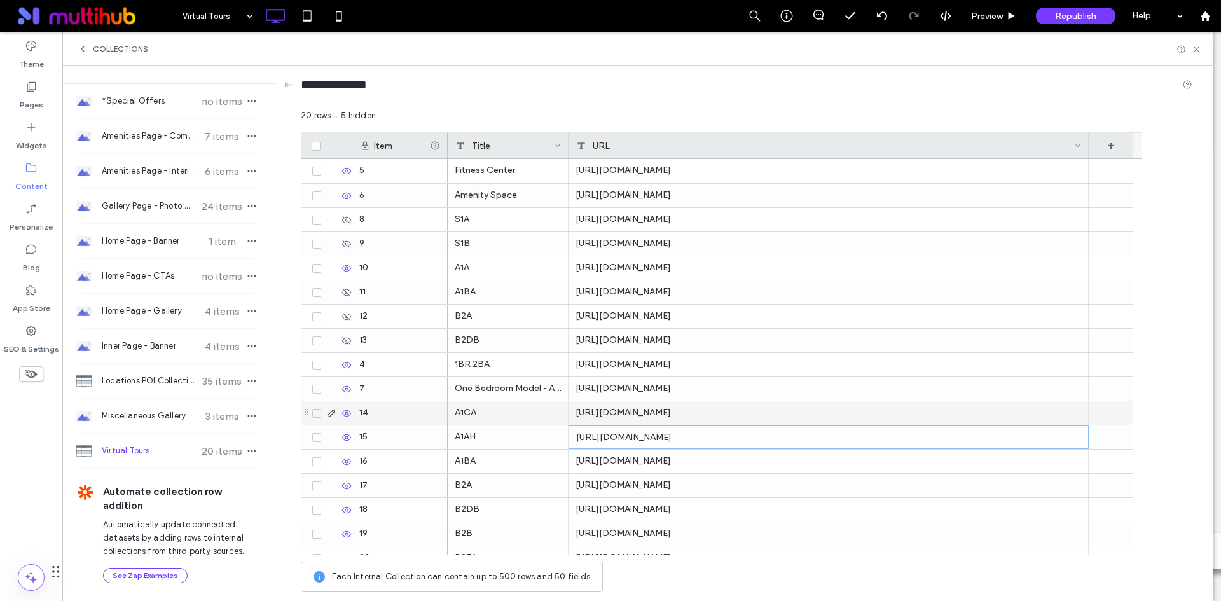
click at [619, 395] on div "https://realync.com/share/video/5fff6453a8e100f274fb8ae8?recipientId=60006a6219…" at bounding box center [828, 389] width 520 height 24
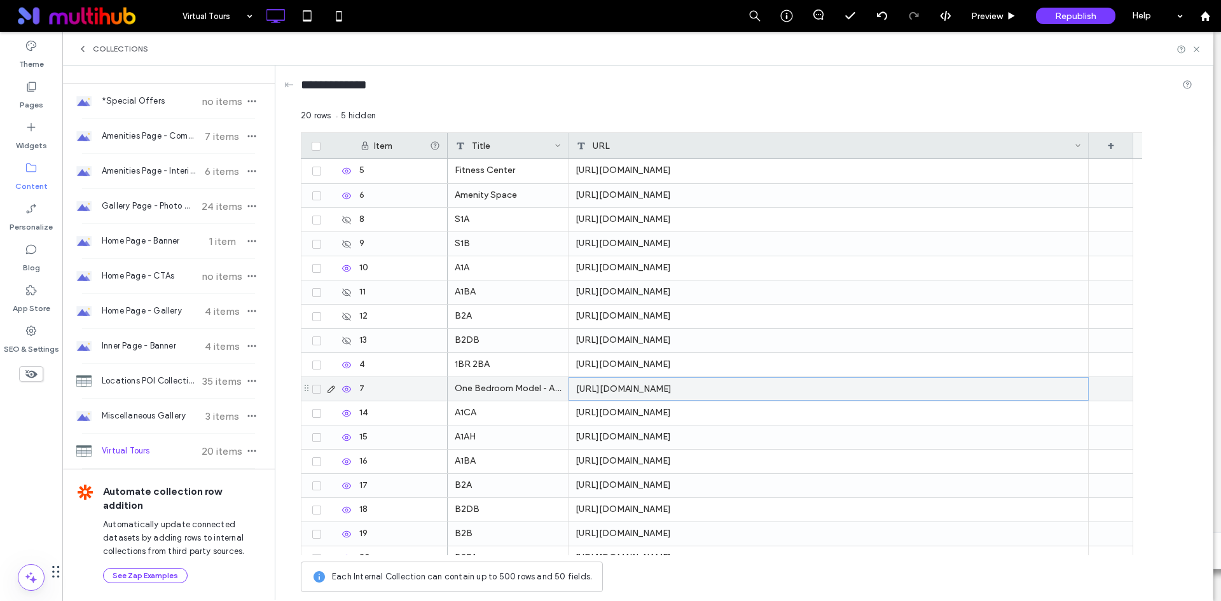
click at [613, 388] on div "https://realync.com/share/video/5fff6453a8e100f274fb8ae8?recipientId=60006a6219…" at bounding box center [828, 389] width 520 height 24
click at [606, 371] on textarea "**********" at bounding box center [638, 372] width 140 height 38
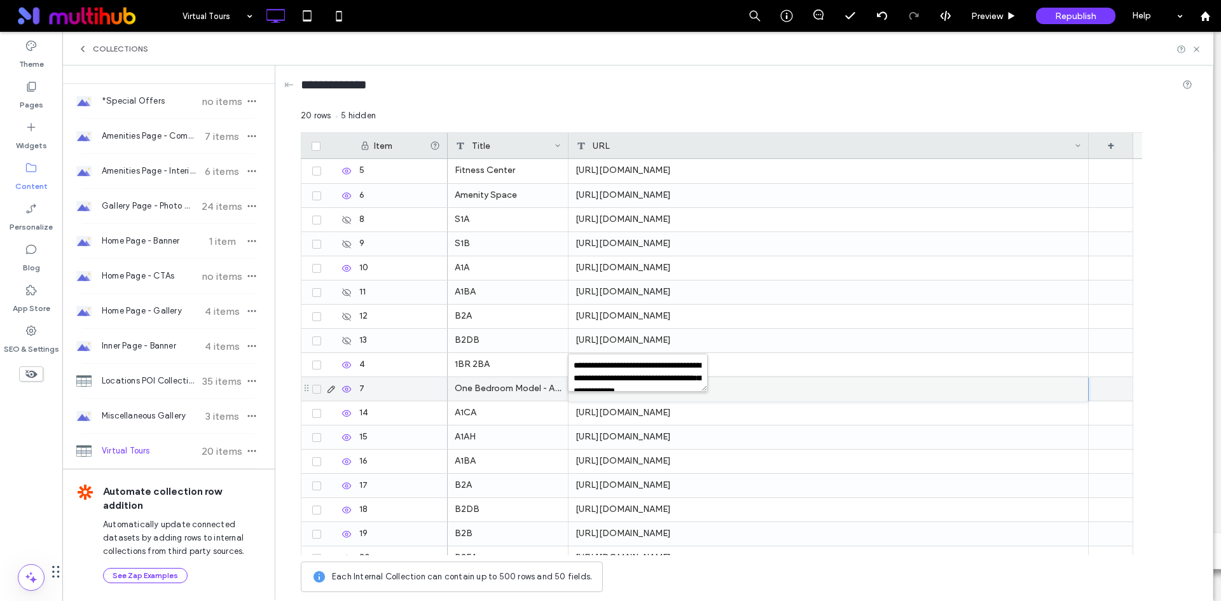
click at [474, 385] on div "One Bedroom Model - A1B" at bounding box center [508, 389] width 121 height 24
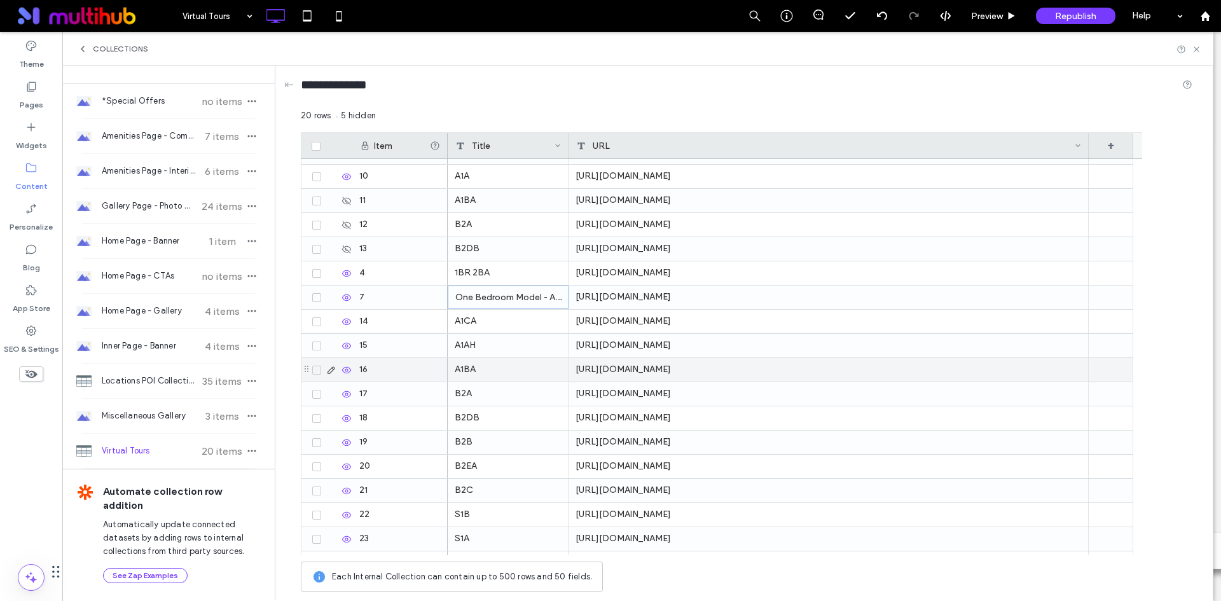
scroll to position [111, 0]
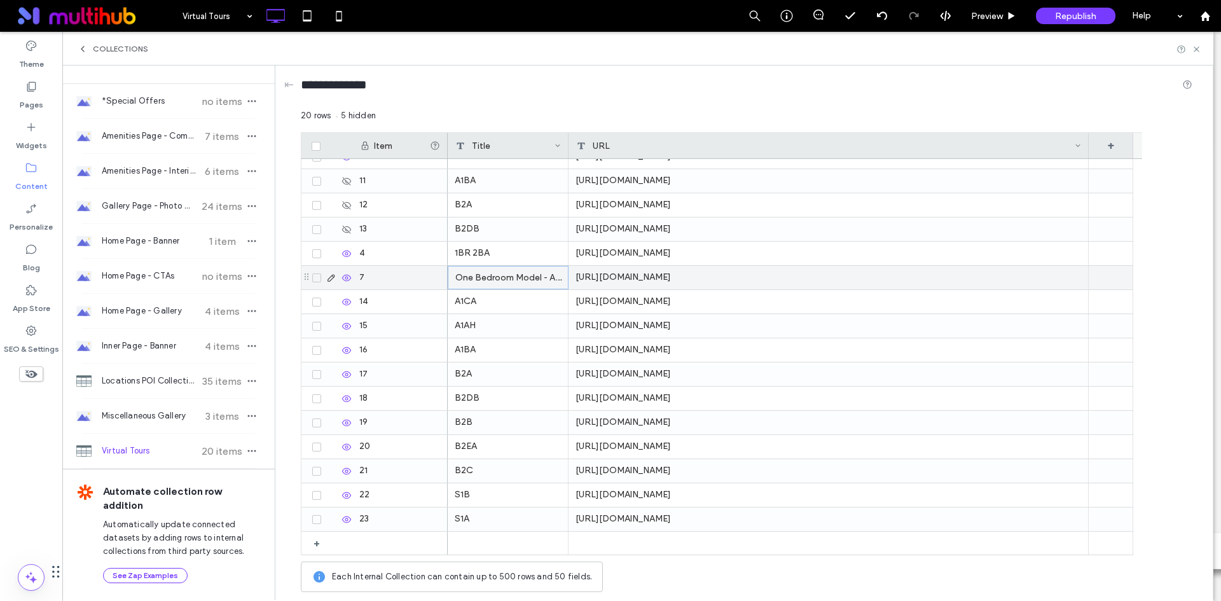
click at [495, 277] on div "One Bedroom Model - A1B" at bounding box center [508, 278] width 121 height 24
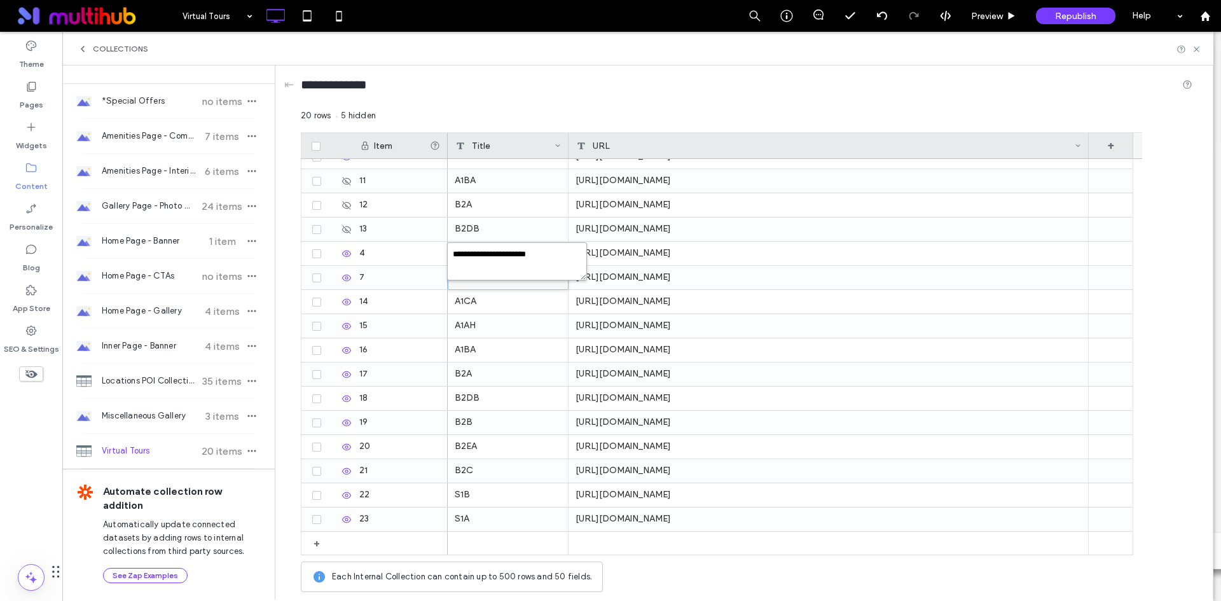
click at [542, 253] on textarea "**********" at bounding box center [517, 261] width 140 height 38
type textarea "***"
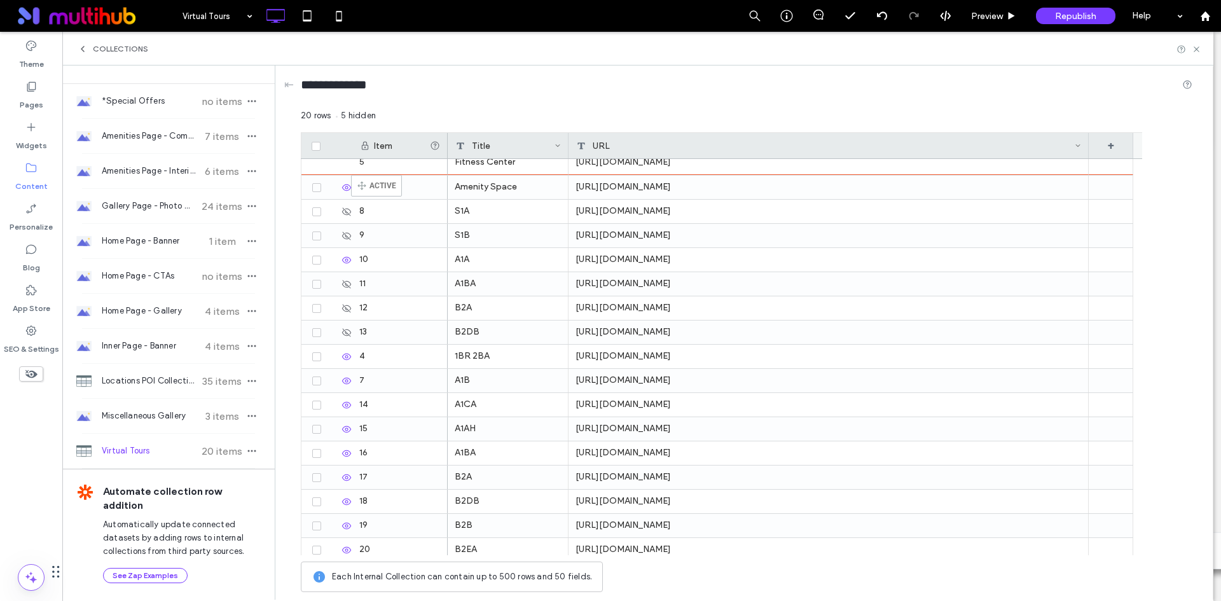
scroll to position [0, 0]
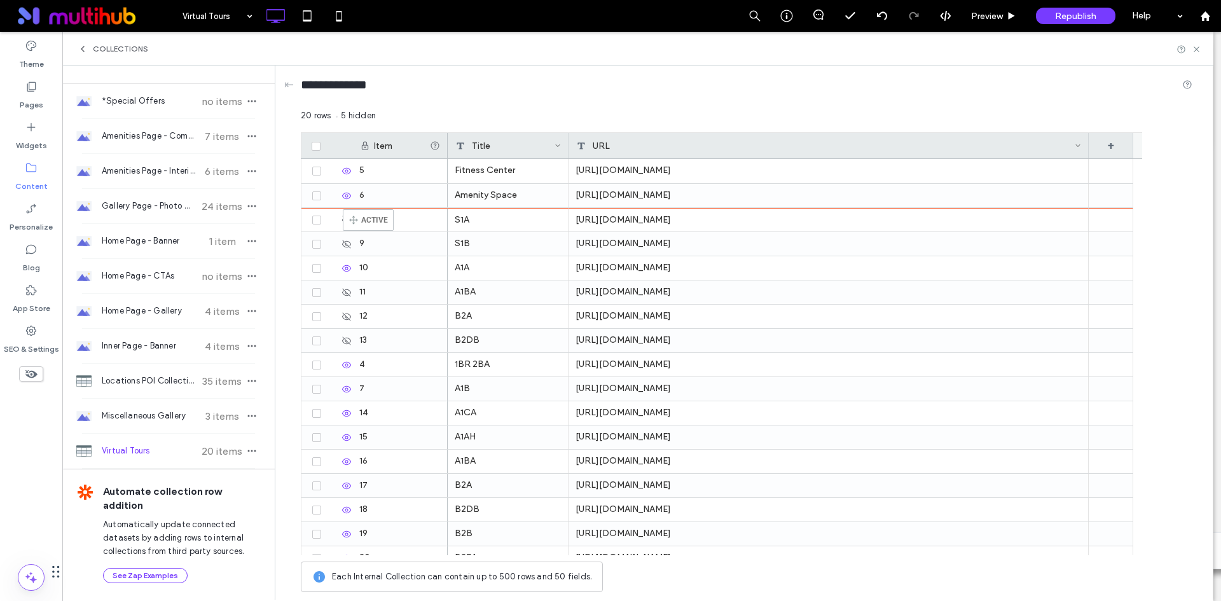
drag, startPoint x: 305, startPoint y: 520, endPoint x: 362, endPoint y: 215, distance: 310.5
drag, startPoint x: 306, startPoint y: 519, endPoint x: 374, endPoint y: 254, distance: 273.8
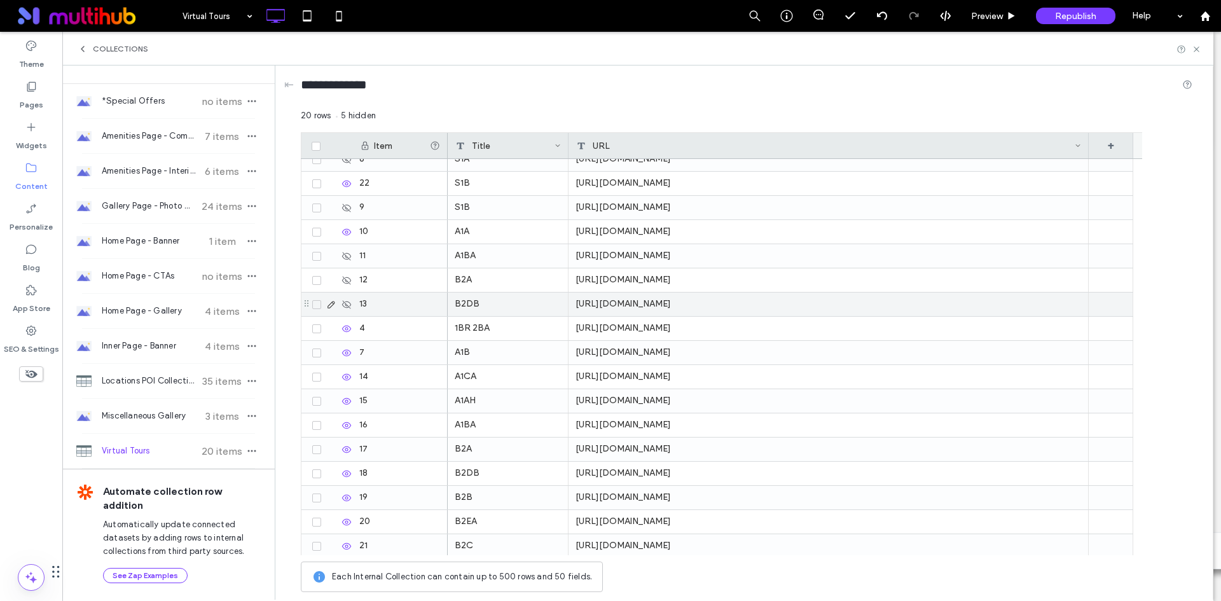
scroll to position [111, 0]
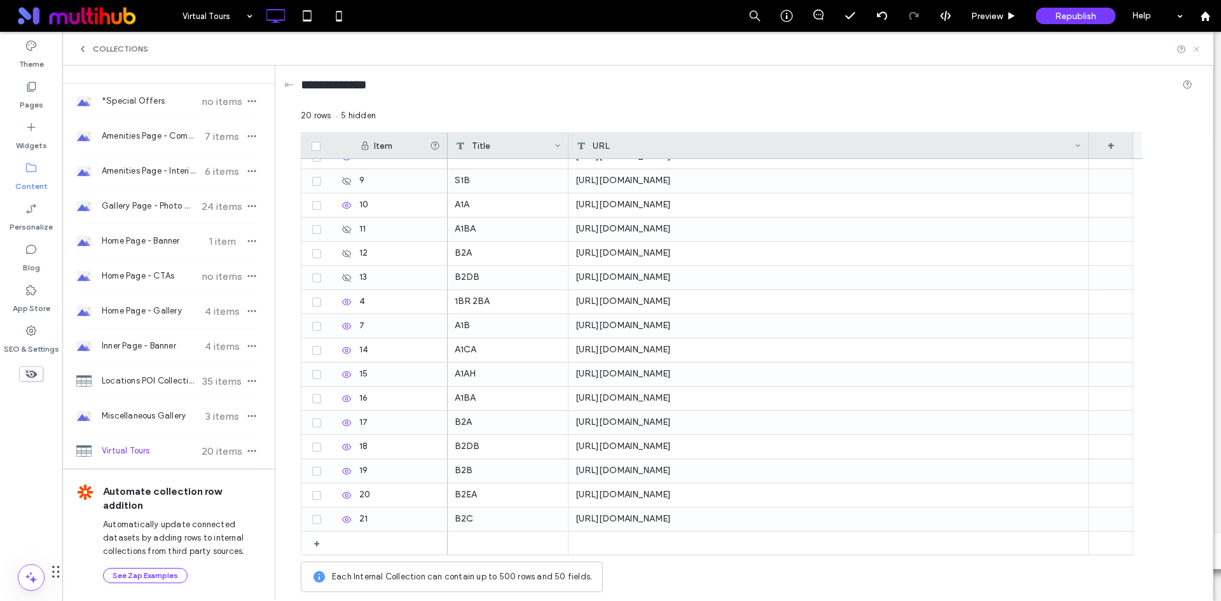
click at [1198, 49] on icon at bounding box center [1196, 50] width 10 height 10
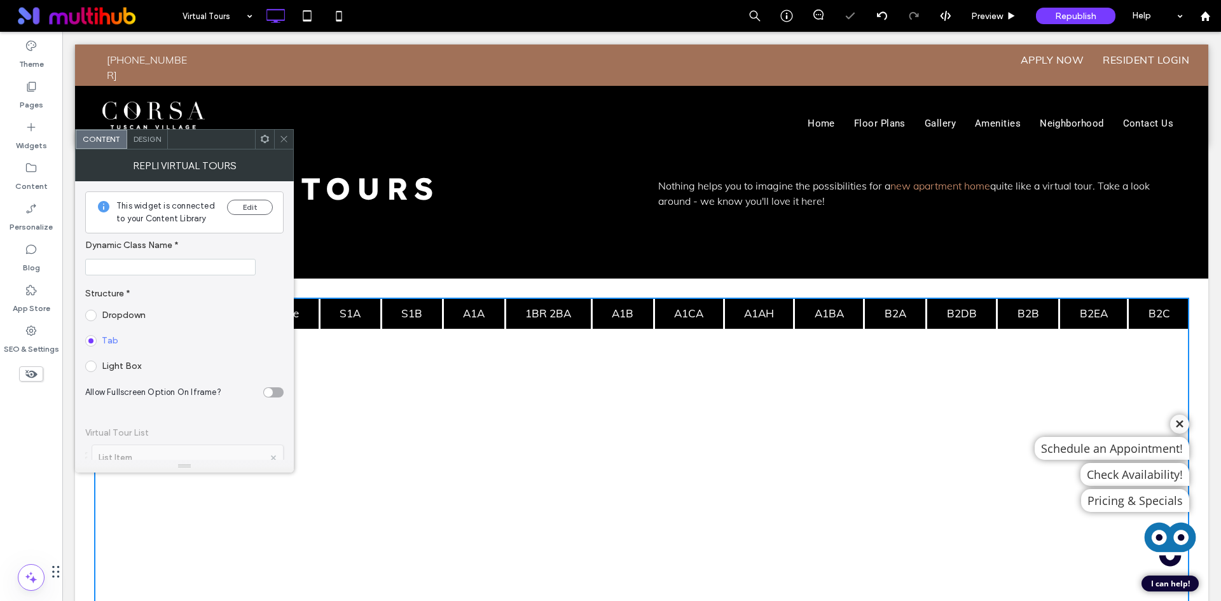
scroll to position [0, 0]
click at [287, 132] on span at bounding box center [284, 139] width 10 height 19
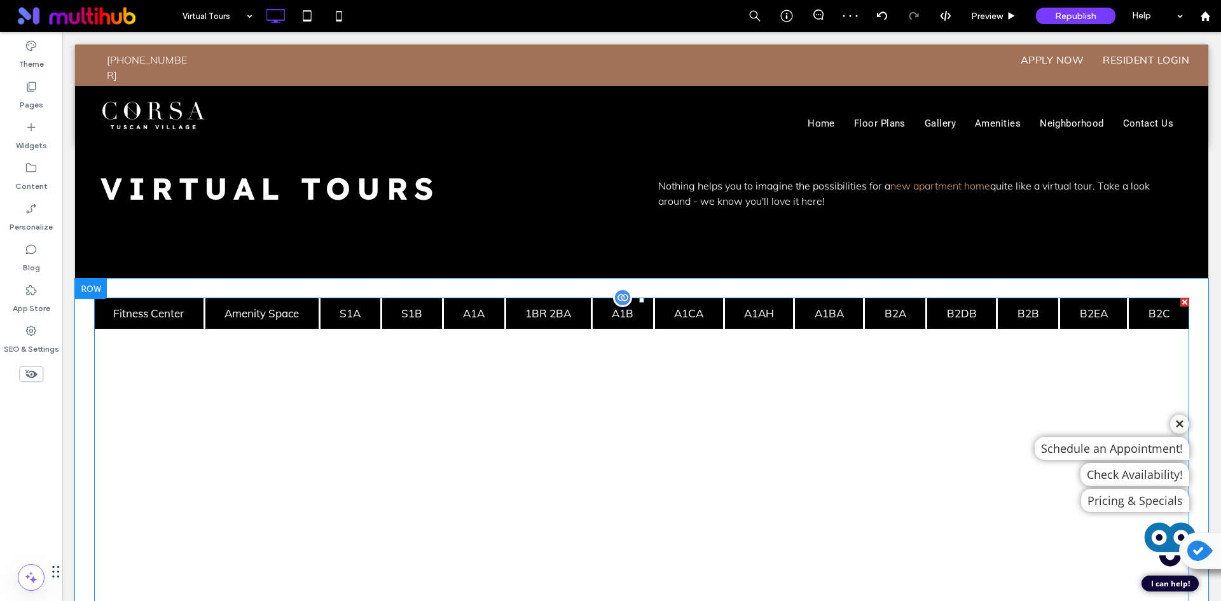
click at [350, 371] on span at bounding box center [641, 546] width 1095 height 497
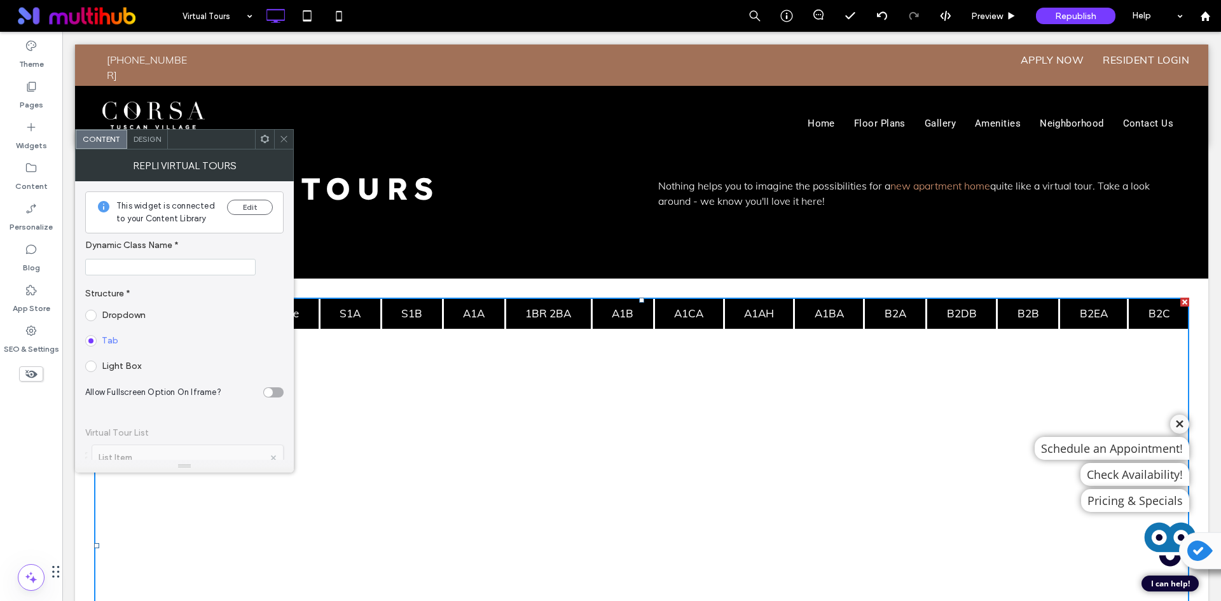
click at [151, 140] on span "Design" at bounding box center [147, 139] width 27 height 10
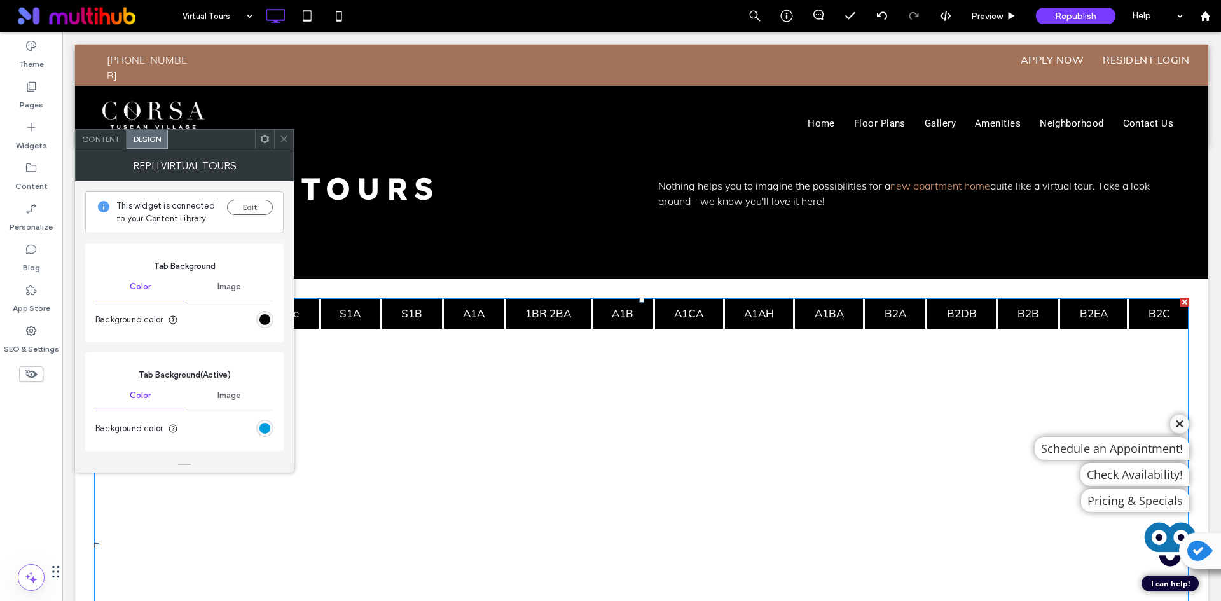
click at [108, 139] on span "Content" at bounding box center [101, 139] width 38 height 10
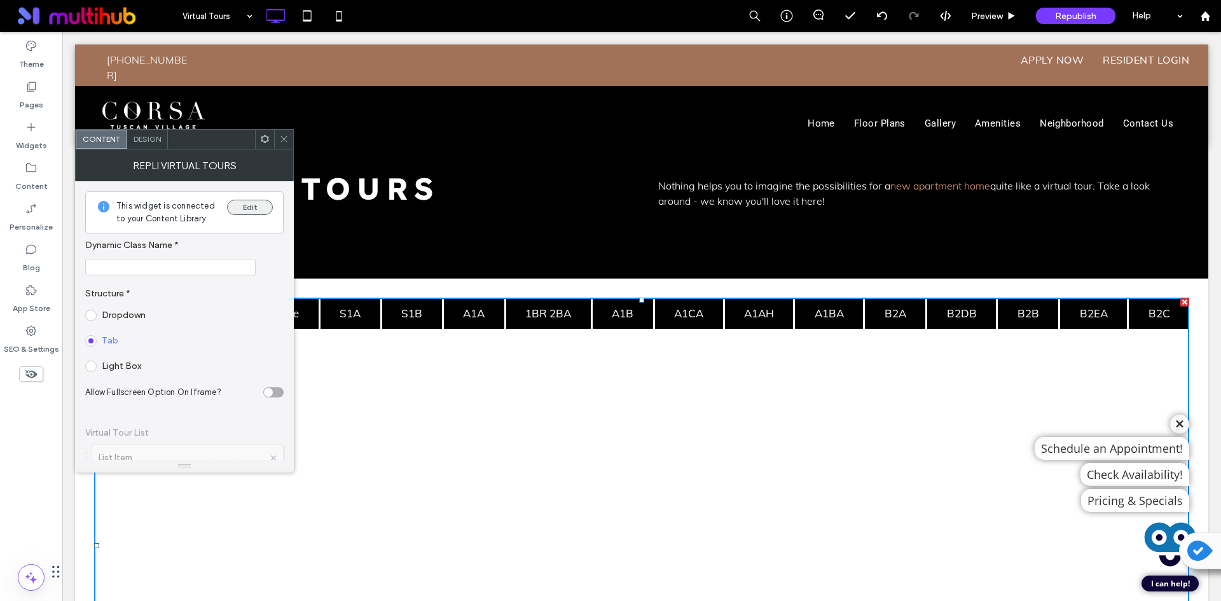
click at [256, 209] on button "Edit" at bounding box center [250, 207] width 46 height 15
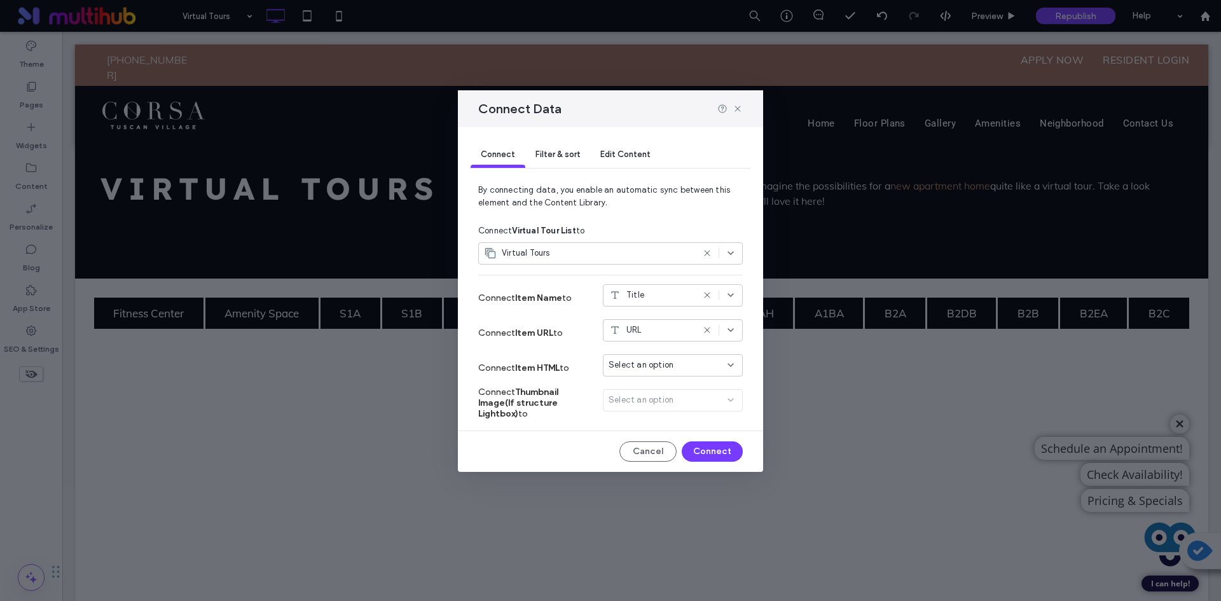
click at [581, 155] on div "Filter & sort" at bounding box center [557, 154] width 65 height 25
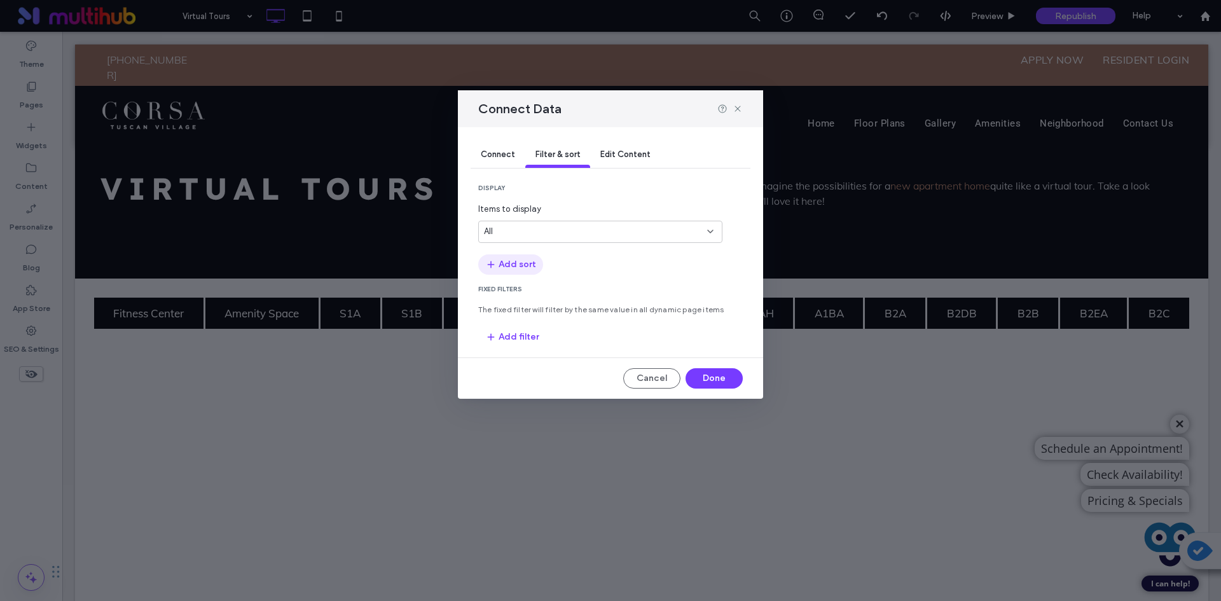
click at [528, 266] on button "Add sort" at bounding box center [510, 264] width 65 height 20
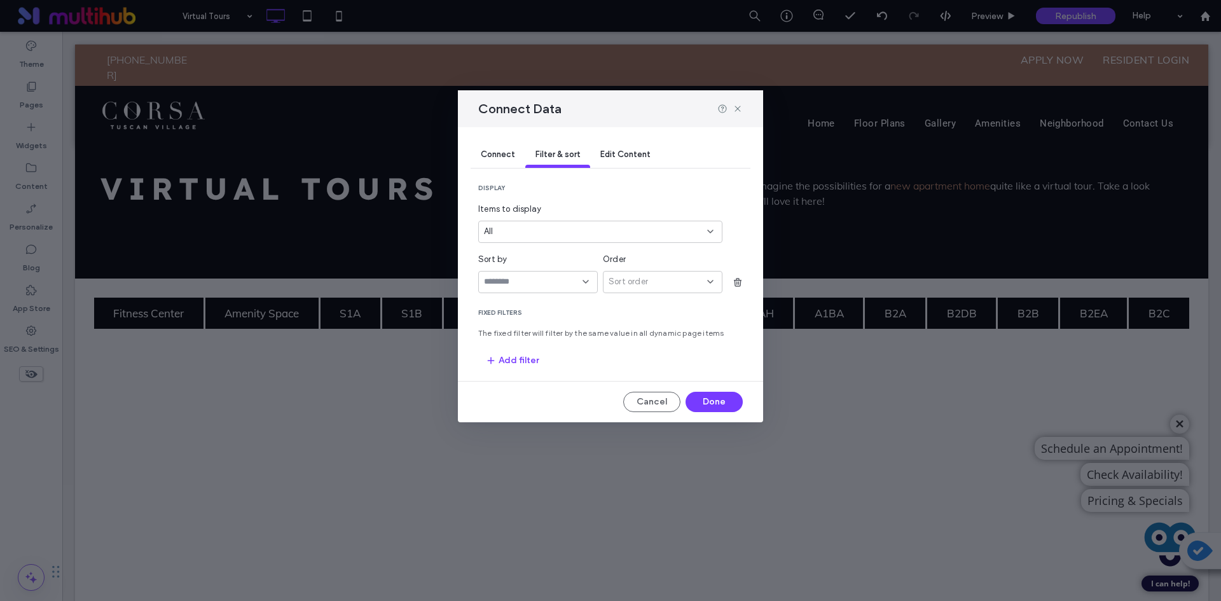
click at [573, 283] on input "sort-field-dropdown" at bounding box center [533, 282] width 99 height 10
click at [572, 305] on div "Title" at bounding box center [538, 304] width 118 height 22
click at [649, 282] on div "Sort order" at bounding box center [657, 281] width 99 height 13
click at [640, 305] on span "Ascending" at bounding box center [628, 304] width 41 height 13
click at [732, 401] on button "Done" at bounding box center [713, 402] width 57 height 20
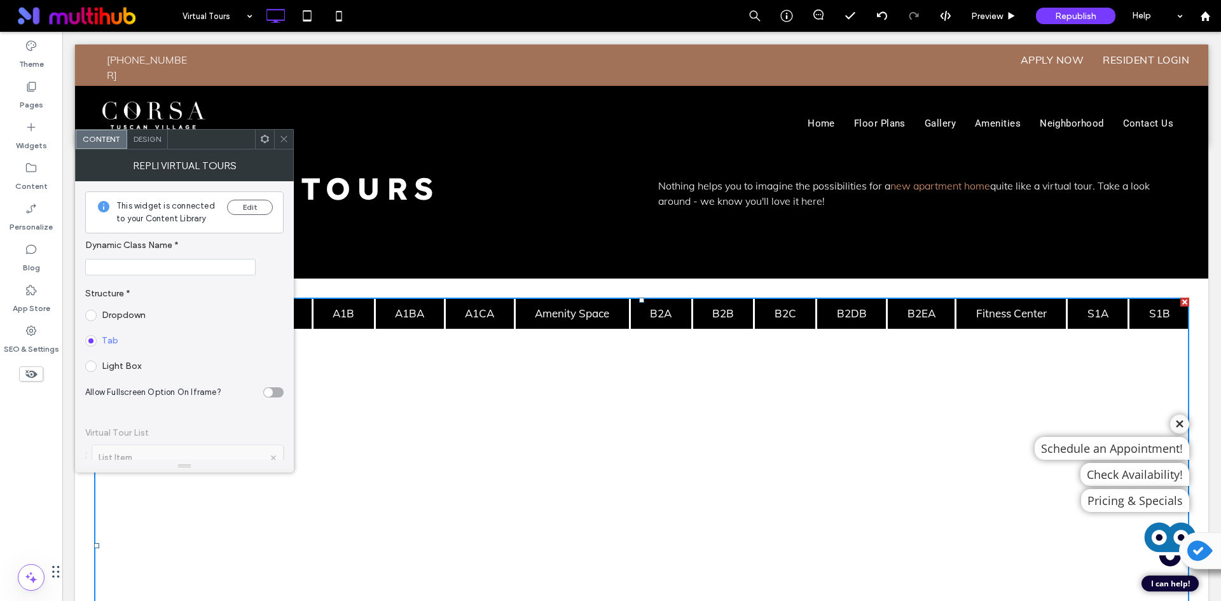
click at [282, 135] on icon at bounding box center [284, 139] width 10 height 10
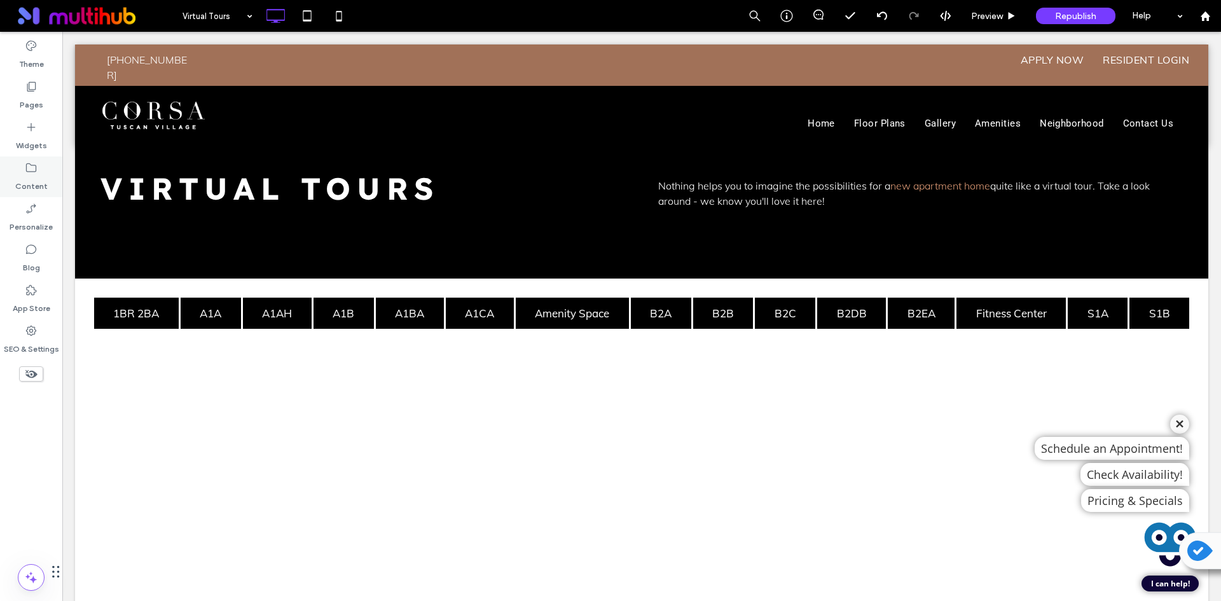
click at [29, 175] on label "Content" at bounding box center [31, 183] width 32 height 18
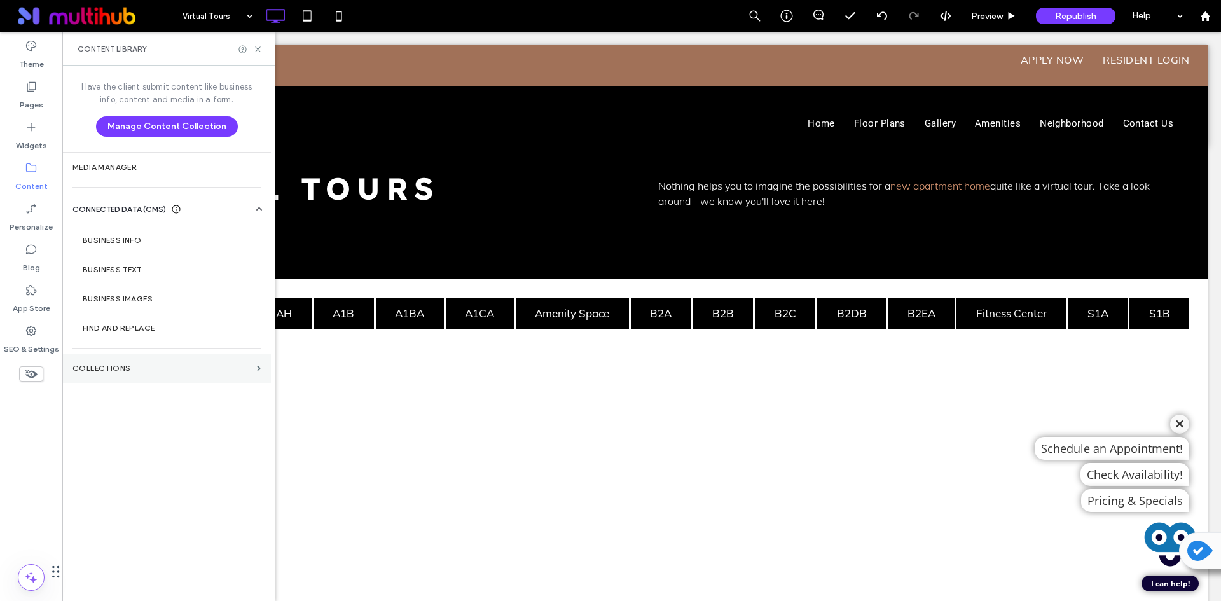
click at [123, 364] on label "Collections" at bounding box center [161, 368] width 179 height 9
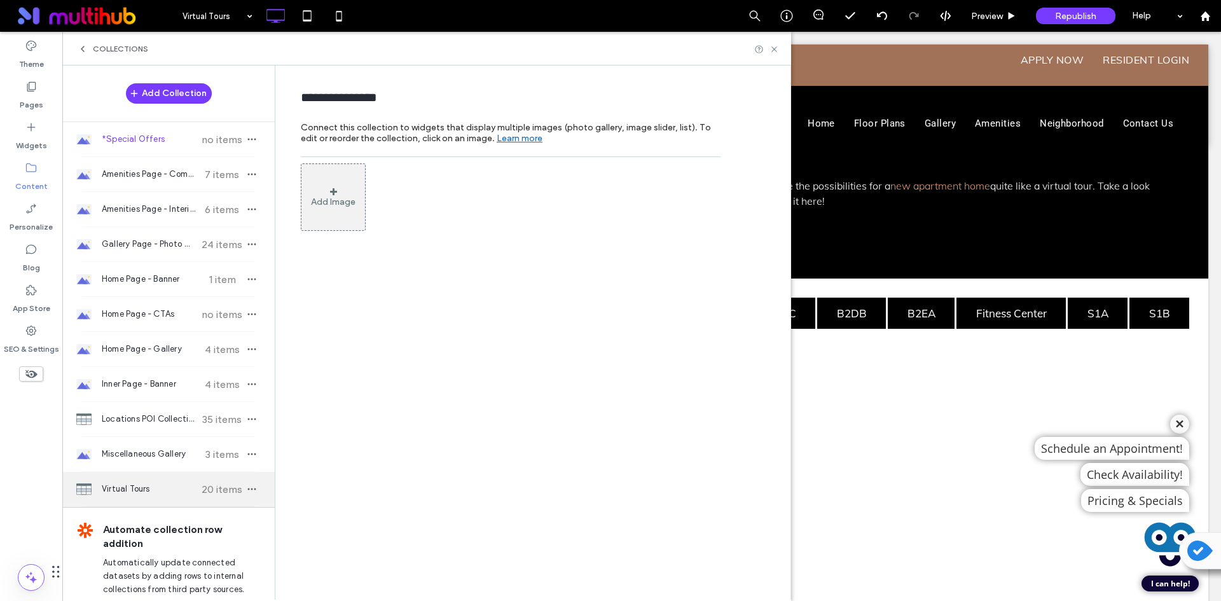
click at [184, 487] on span "Virtual Tours" at bounding box center [149, 489] width 95 height 13
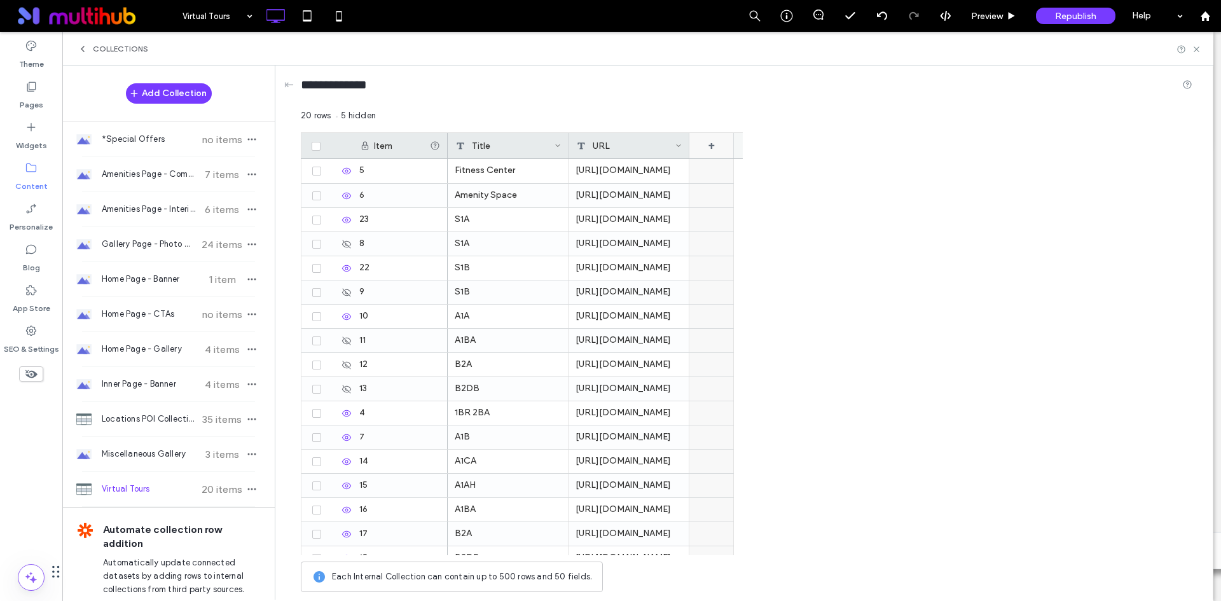
click at [715, 147] on div "+" at bounding box center [711, 145] width 45 height 25
click at [739, 167] on input "*******" at bounding box center [763, 166] width 145 height 22
type input "*******"
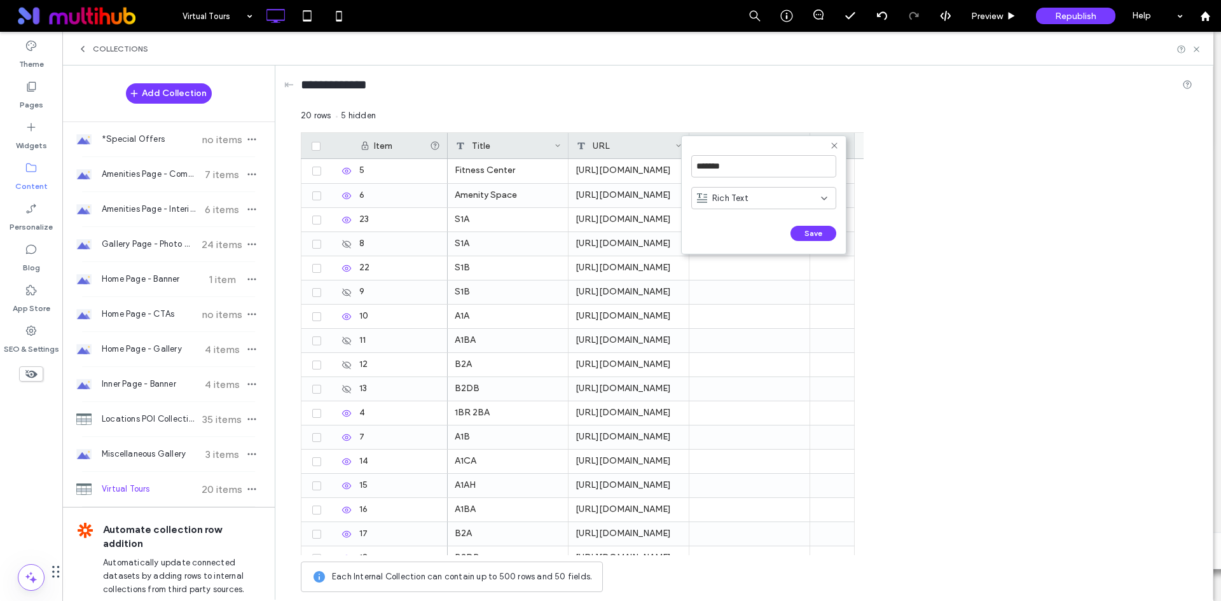
click at [787, 202] on div "Rich Text" at bounding box center [759, 198] width 124 height 13
click at [790, 302] on div "Number" at bounding box center [764, 309] width 144 height 22
click at [821, 340] on button "Save" at bounding box center [813, 334] width 46 height 15
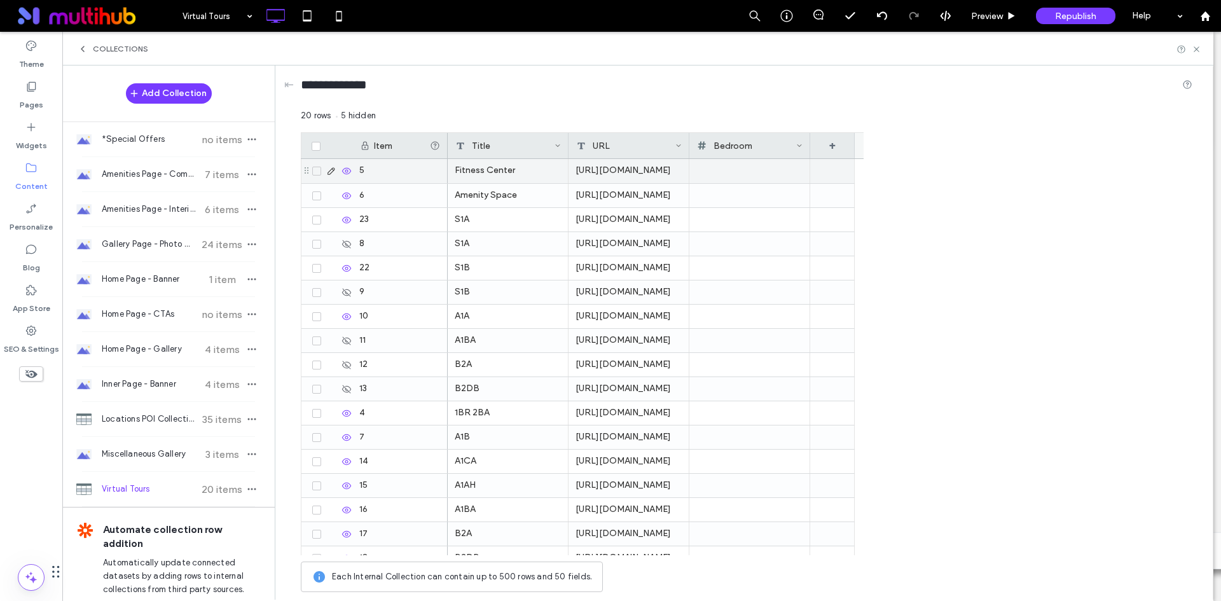
click at [746, 175] on div at bounding box center [749, 171] width 106 height 24
click at [746, 175] on div at bounding box center [750, 171] width 106 height 23
click at [746, 175] on input "number-input" at bounding box center [750, 171] width 120 height 23
type input "*"
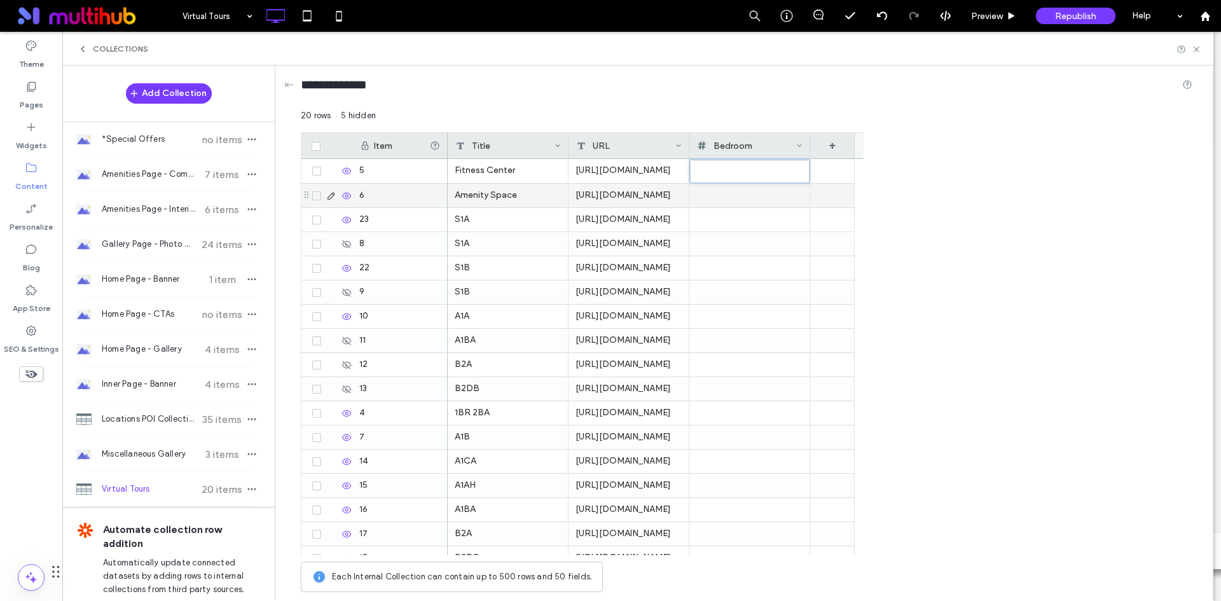
click at [739, 191] on div at bounding box center [749, 196] width 121 height 24
click at [742, 196] on input "number-input" at bounding box center [750, 196] width 120 height 23
type input "*"
click at [726, 167] on div at bounding box center [749, 171] width 106 height 24
click at [626, 171] on div "https://my.matterport.com/show/?model=idqhetXEyHK&play=1" at bounding box center [628, 171] width 121 height 24
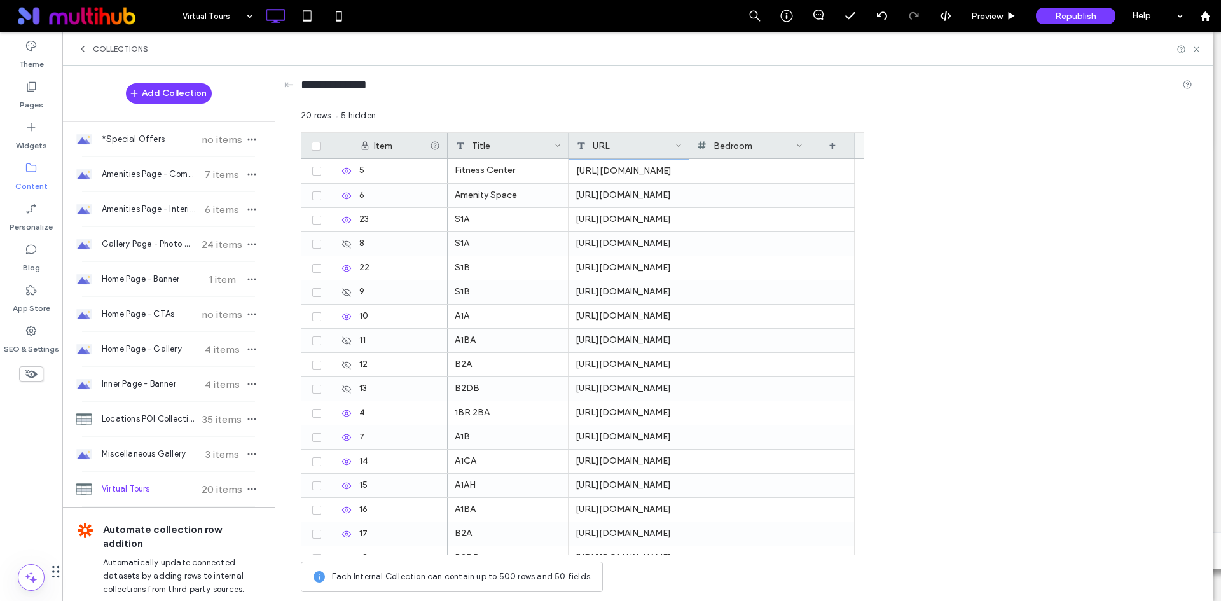
click at [800, 143] on icon at bounding box center [799, 145] width 6 height 6
click at [799, 145] on div "Edit Field" at bounding box center [748, 148] width 116 height 24
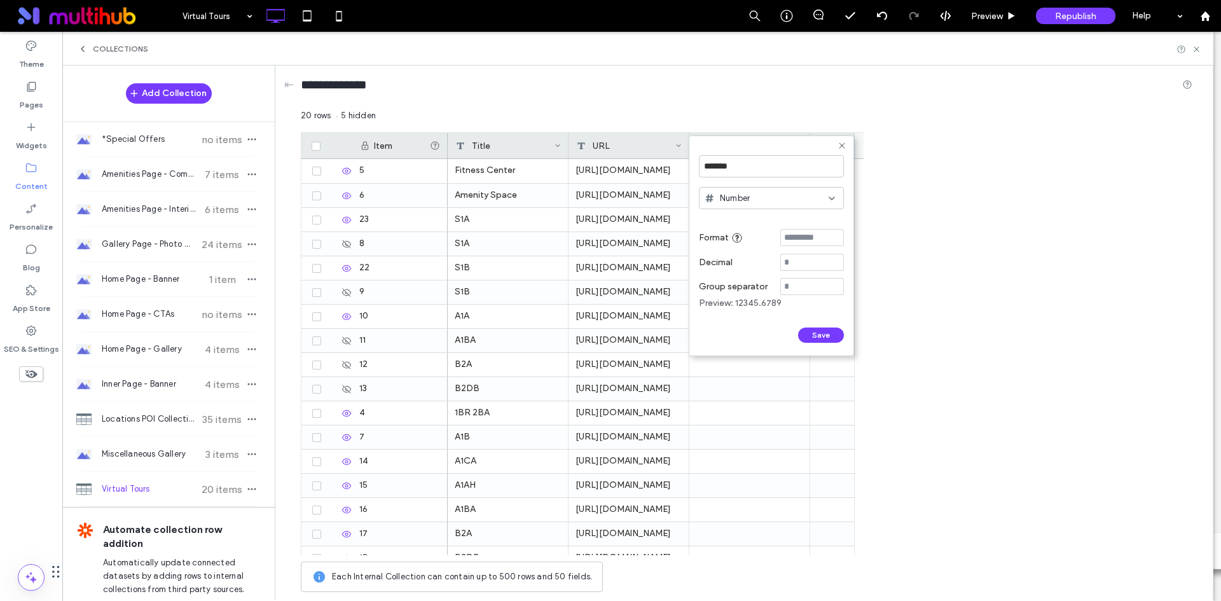
click at [795, 198] on div "Number" at bounding box center [766, 198] width 124 height 13
click at [795, 221] on div "Plain Text" at bounding box center [771, 220] width 144 height 22
click at [818, 234] on button "Save" at bounding box center [821, 233] width 46 height 15
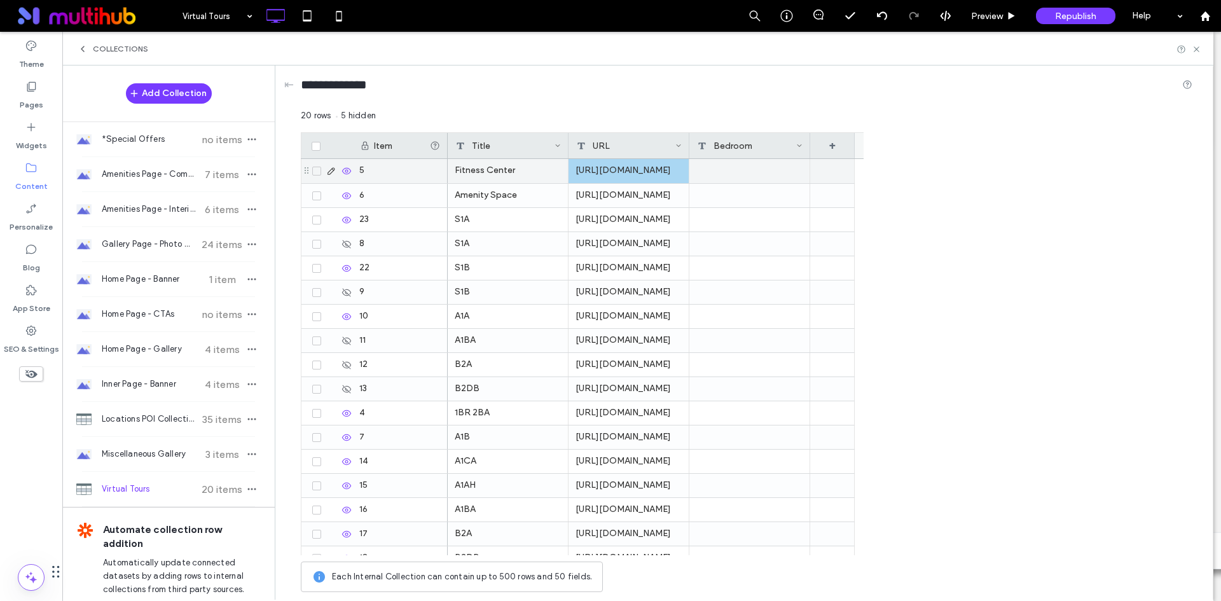
click at [748, 172] on div at bounding box center [749, 171] width 121 height 24
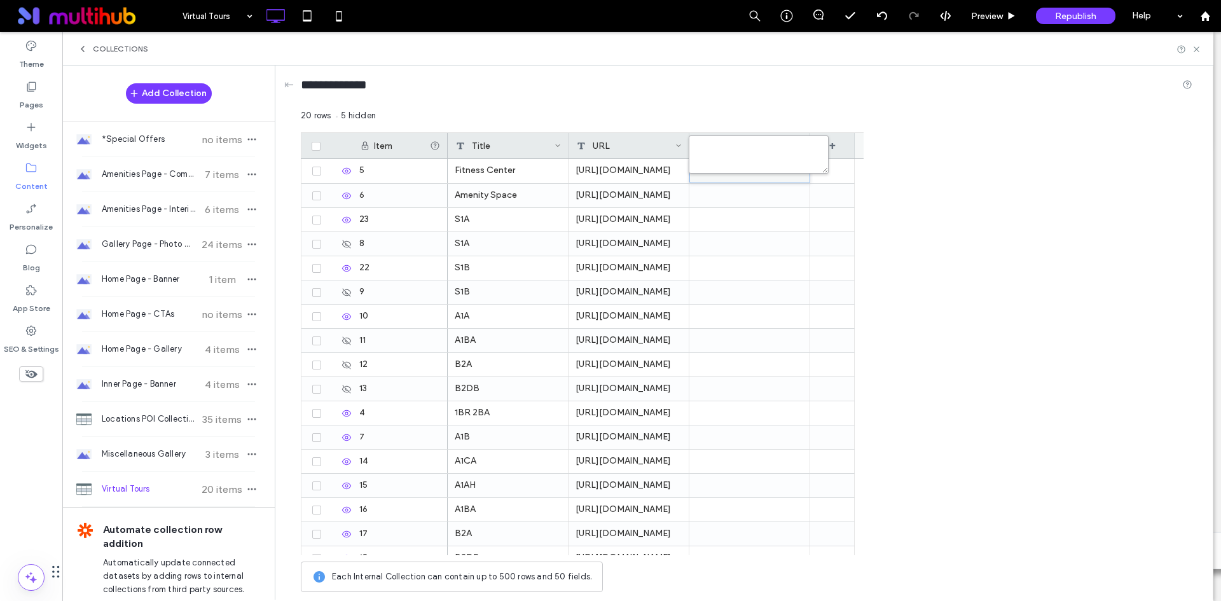
click at [753, 160] on textarea "plain-text-cell" at bounding box center [758, 154] width 140 height 38
type textarea "*"
click at [746, 208] on div at bounding box center [749, 220] width 121 height 24
click at [748, 192] on div at bounding box center [749, 196] width 121 height 24
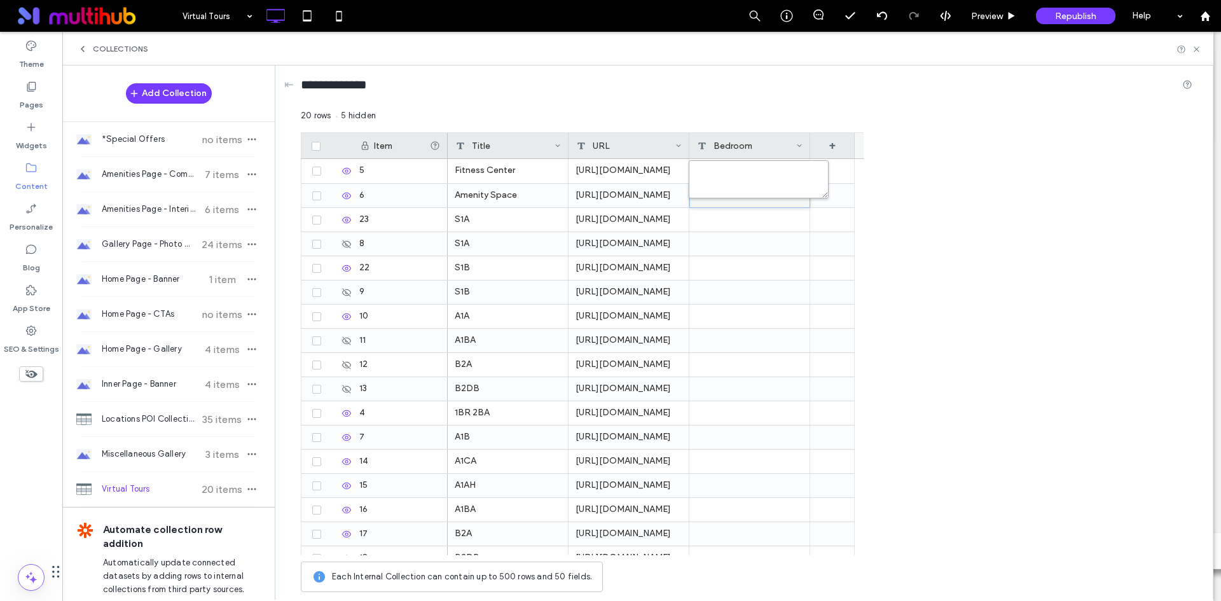
click at [749, 193] on textarea "plain-text-cell" at bounding box center [758, 179] width 140 height 38
click at [748, 184] on textarea "plain-text-cell" at bounding box center [758, 179] width 140 height 38
type textarea "*"
click at [736, 212] on div at bounding box center [749, 220] width 121 height 24
click at [738, 217] on div at bounding box center [749, 220] width 121 height 24
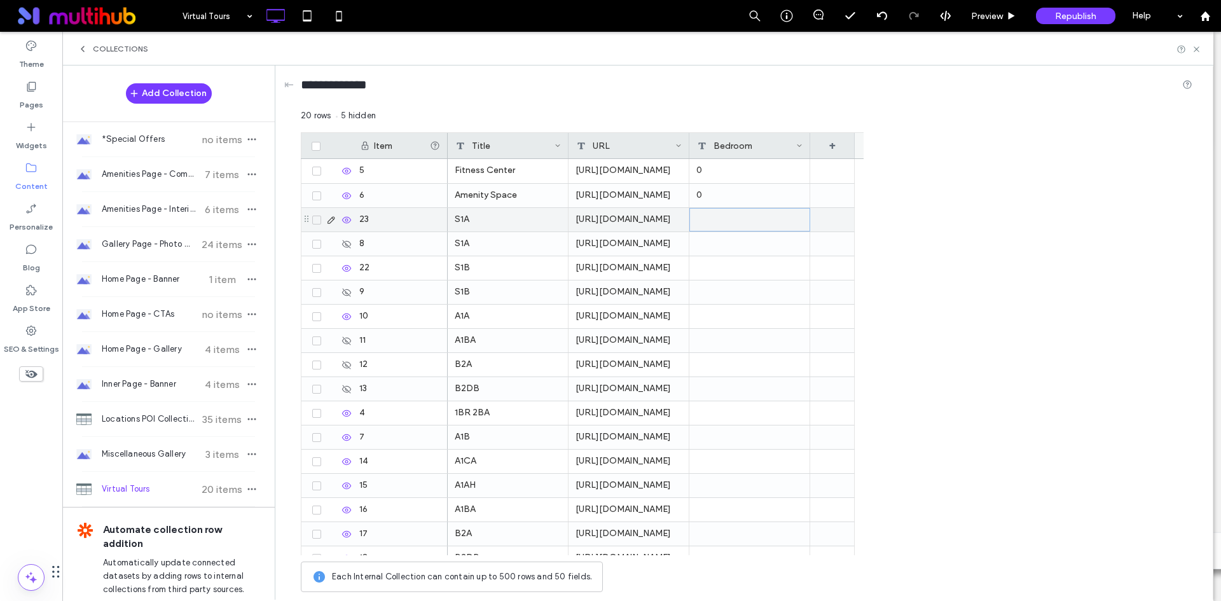
click at [738, 217] on div at bounding box center [749, 220] width 121 height 24
click at [738, 209] on textarea "plain-text-cell" at bounding box center [758, 203] width 140 height 38
type textarea "*"
click at [739, 240] on div at bounding box center [749, 244] width 121 height 24
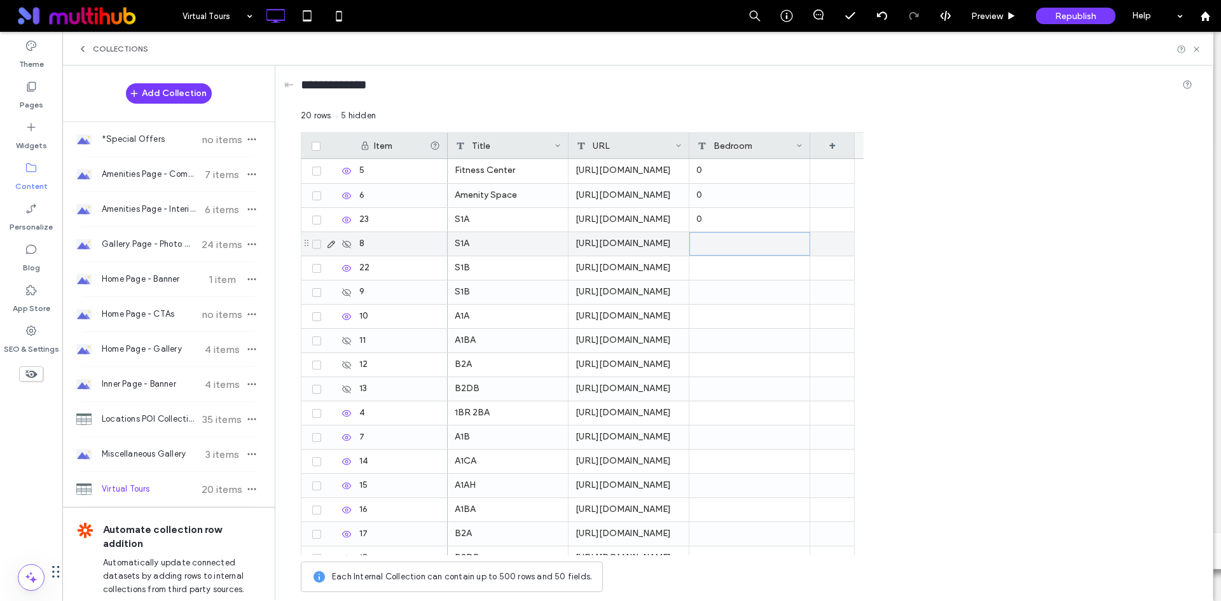
click at [736, 245] on div at bounding box center [749, 244] width 121 height 24
click at [741, 228] on textarea "plain-text-cell" at bounding box center [758, 228] width 140 height 38
type textarea "*"
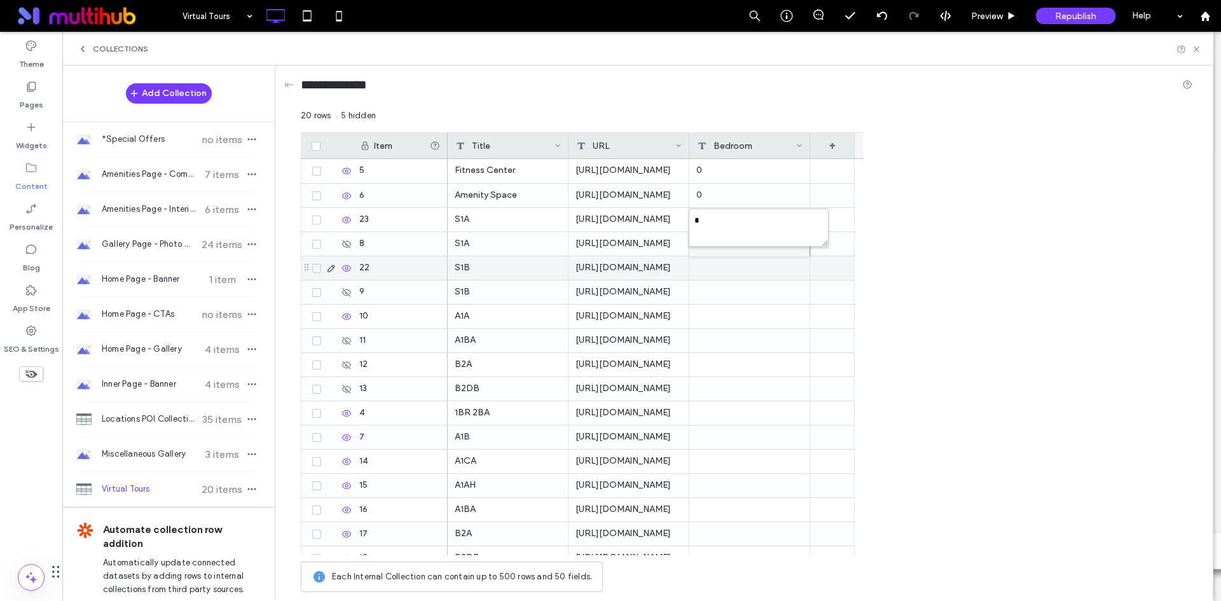
click at [736, 264] on div at bounding box center [749, 268] width 121 height 24
click at [736, 271] on div at bounding box center [749, 268] width 121 height 24
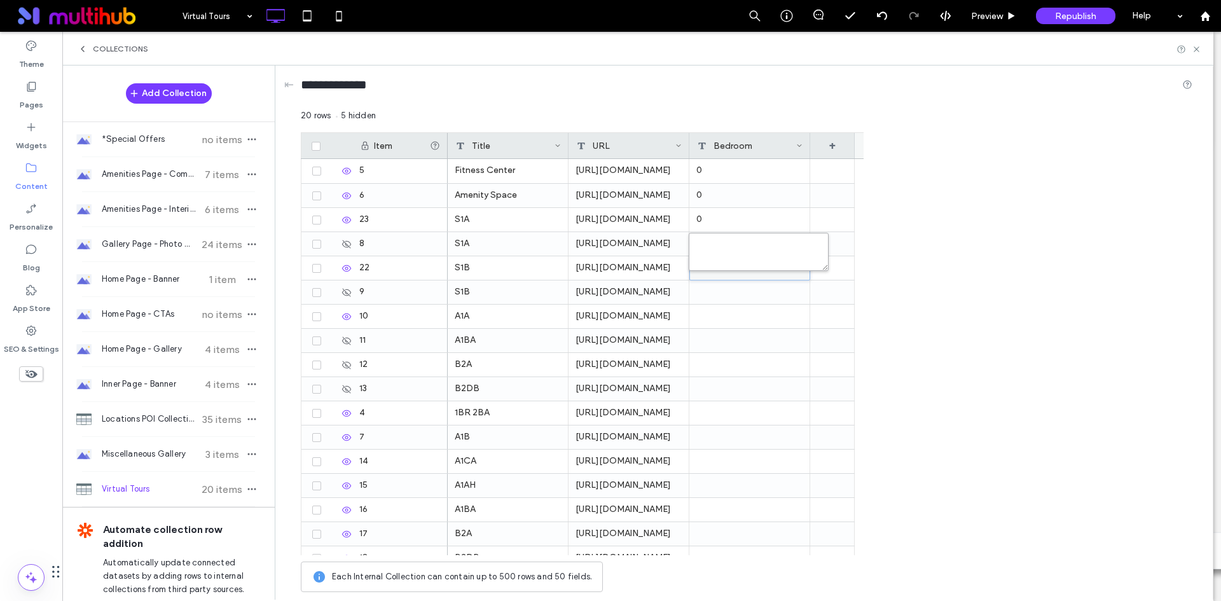
click at [735, 256] on textarea "plain-text-cell" at bounding box center [758, 252] width 140 height 38
type textarea "*"
click at [733, 292] on div at bounding box center [749, 292] width 121 height 24
click at [727, 294] on div at bounding box center [749, 292] width 121 height 24
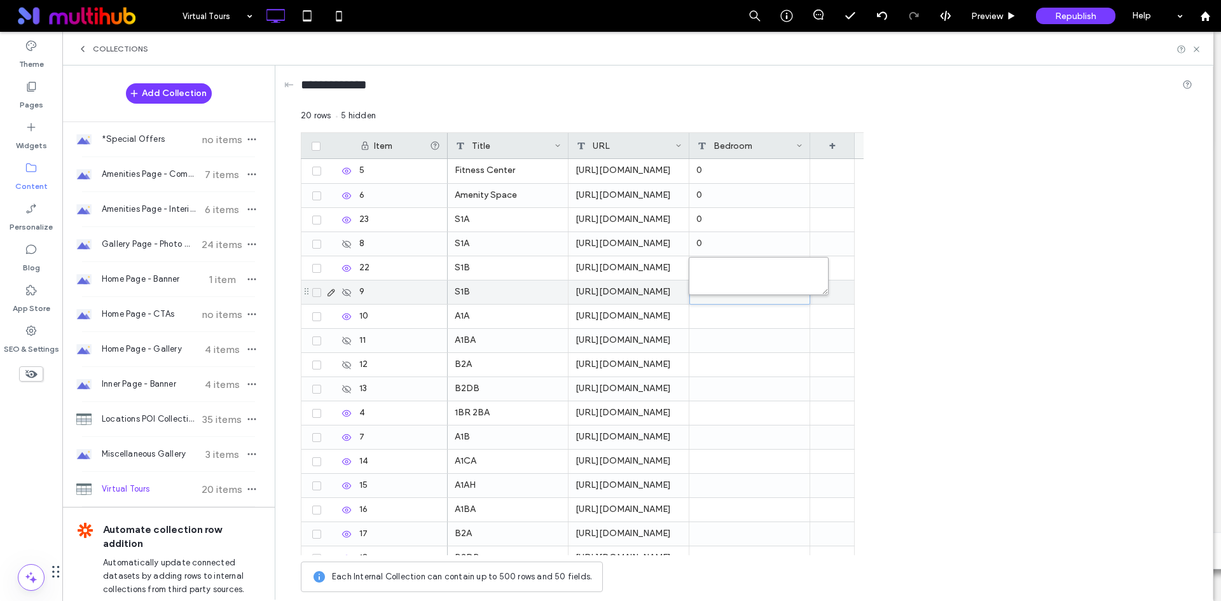
click at [725, 277] on textarea "plain-text-cell" at bounding box center [758, 276] width 140 height 38
type textarea "*"
click at [738, 311] on div at bounding box center [749, 317] width 121 height 24
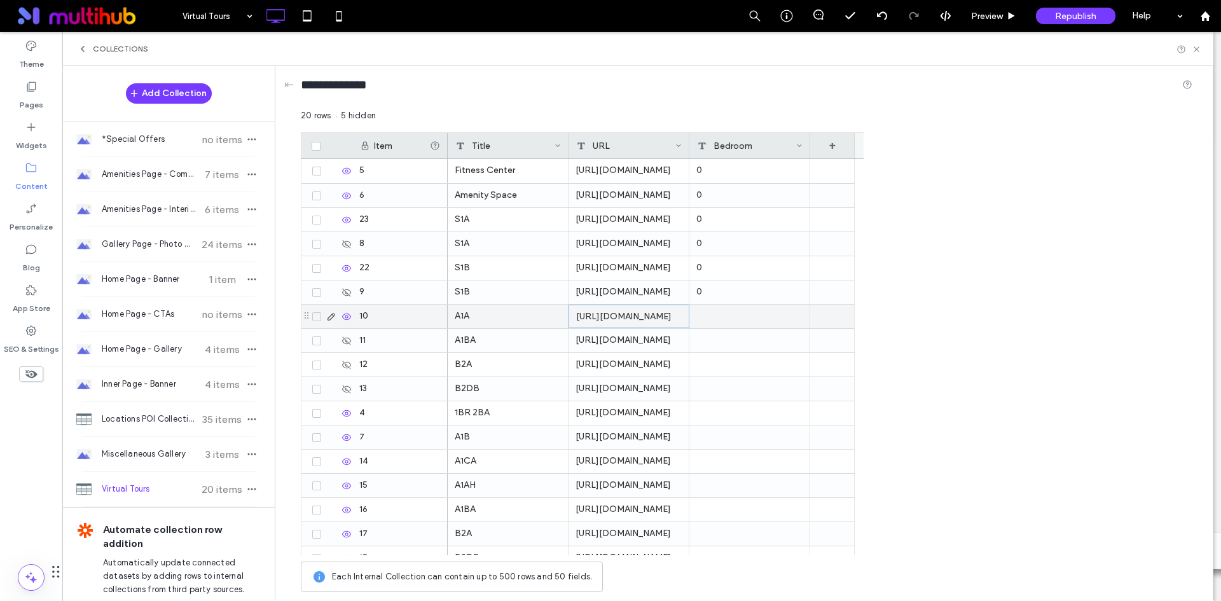
click at [634, 315] on div "https://api.realync.com/s/O72-oZSMm" at bounding box center [628, 317] width 121 height 24
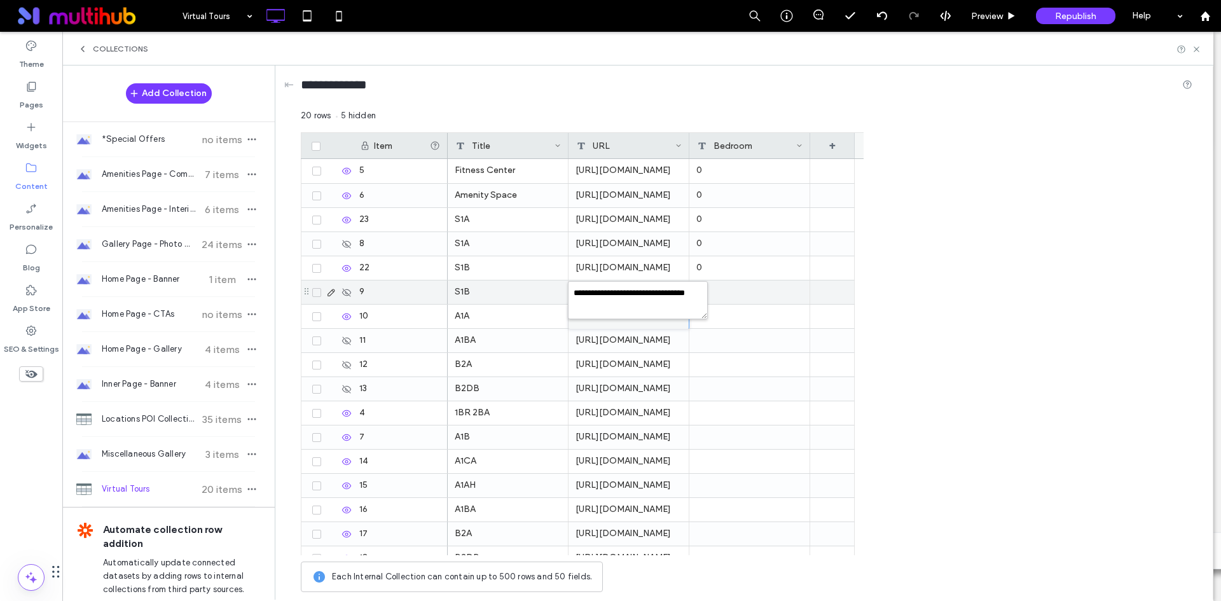
click at [766, 293] on div "0" at bounding box center [749, 292] width 121 height 24
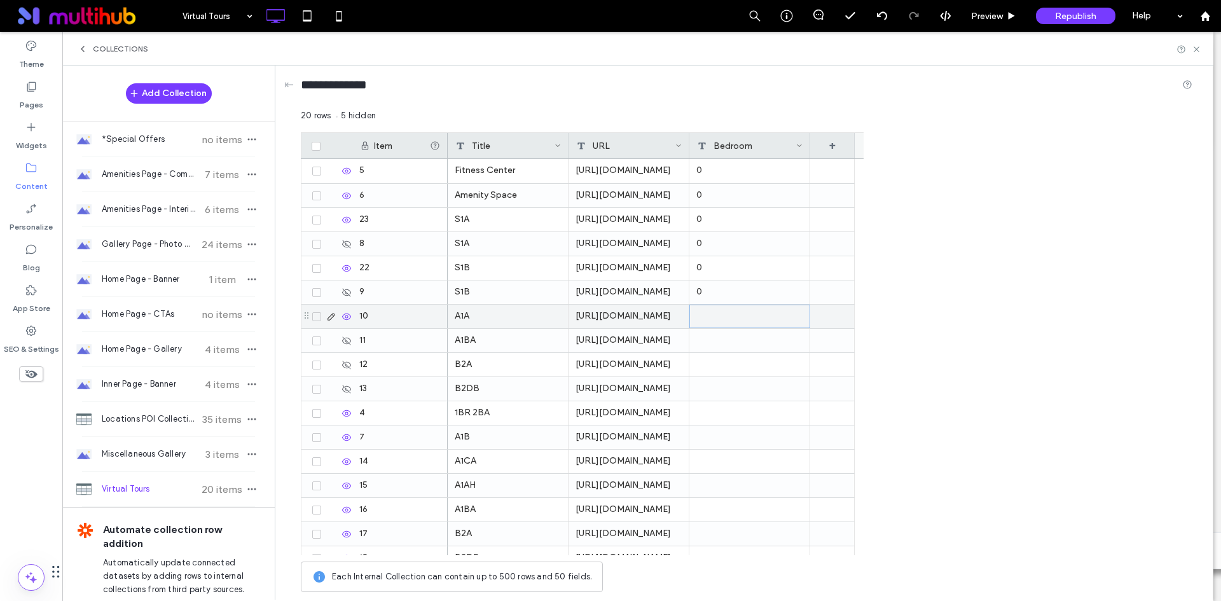
click at [757, 320] on div at bounding box center [749, 317] width 121 height 24
click at [749, 309] on textarea "plain-text-cell" at bounding box center [758, 300] width 140 height 38
type textarea "*"
click at [931, 330] on div "Item Title URL Bedroom + + 5 6 23 8 22 9 10 11 12 13 4 7 14 15 16" at bounding box center [746, 343] width 891 height 423
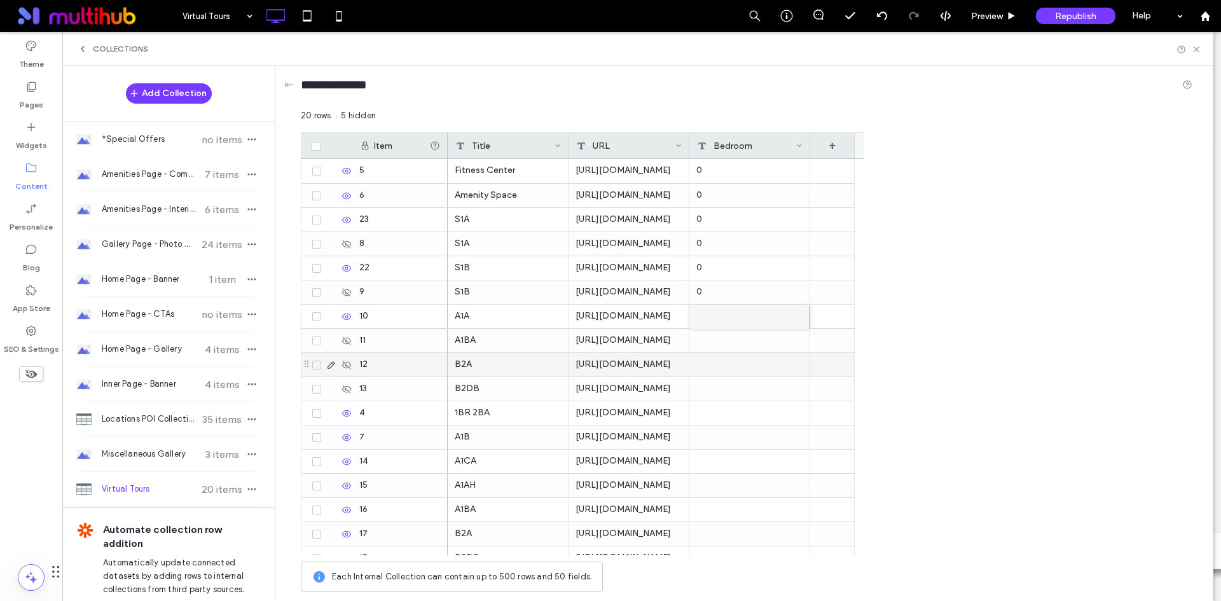
click at [737, 349] on div at bounding box center [749, 341] width 121 height 24
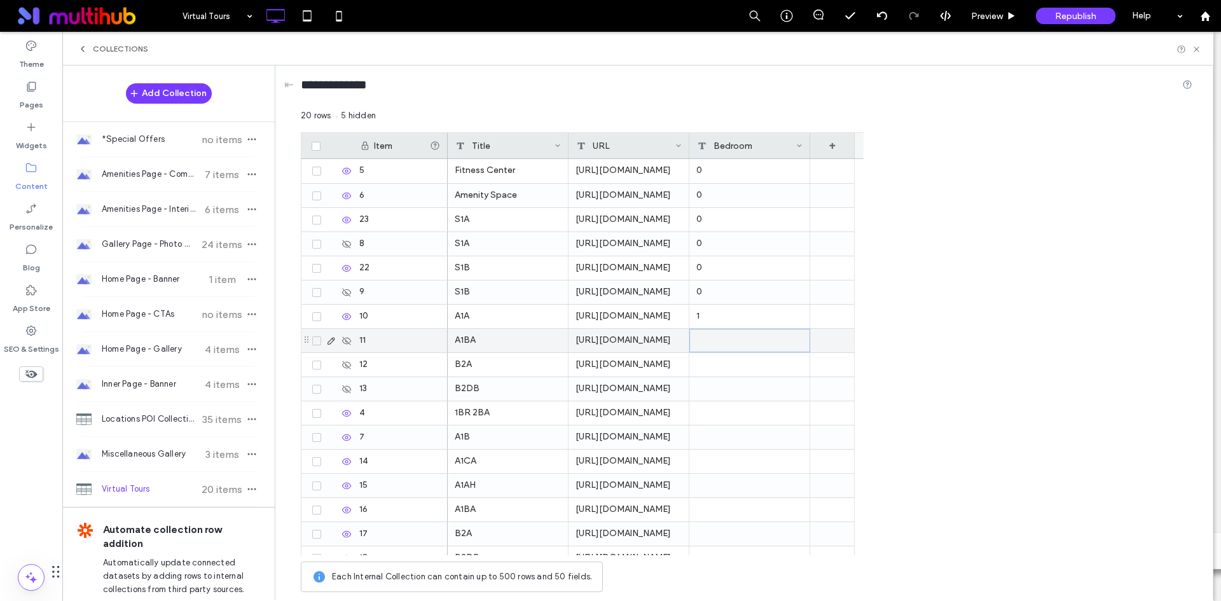
click at [737, 349] on div at bounding box center [749, 341] width 121 height 24
click at [738, 334] on textarea "plain-text-cell" at bounding box center [758, 324] width 140 height 38
type textarea "*"
click at [973, 351] on div "Item Title URL Bedroom + + 5 6 23 8 22 9 10 11 12 13 4 7 14 15 16" at bounding box center [746, 343] width 891 height 423
click at [606, 338] on div "https://api.realync.com/s/bEFkIGVNh" at bounding box center [628, 341] width 121 height 24
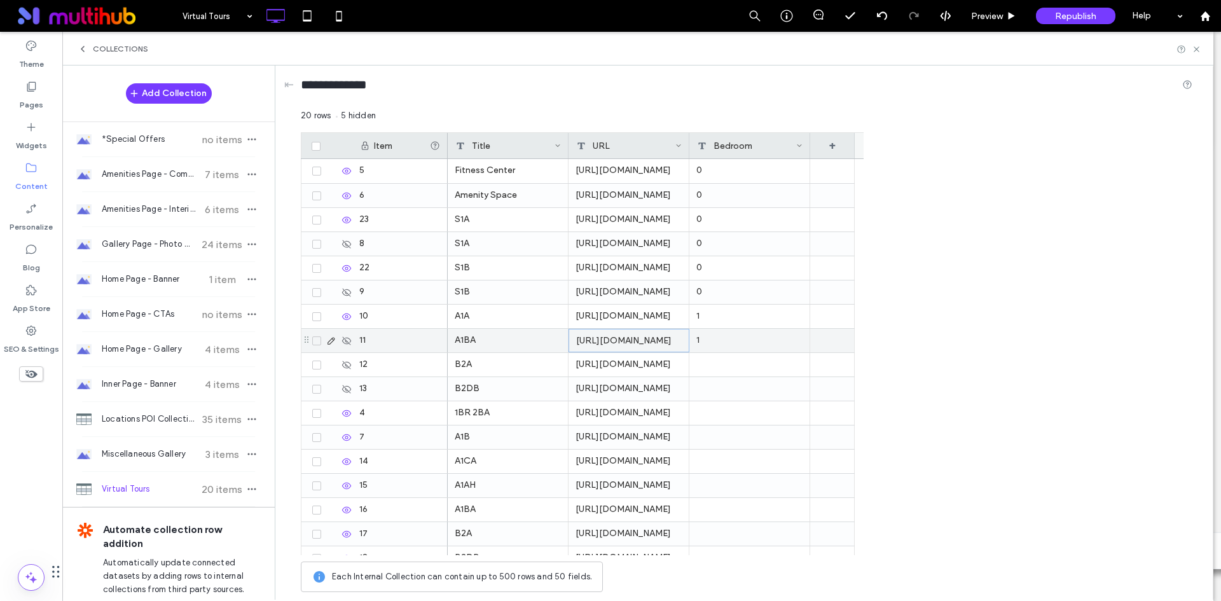
click at [607, 338] on div "https://api.realync.com/s/bEFkIGVNh" at bounding box center [628, 341] width 121 height 24
click at [730, 330] on div "1" at bounding box center [749, 341] width 121 height 24
click at [708, 362] on div at bounding box center [749, 365] width 121 height 24
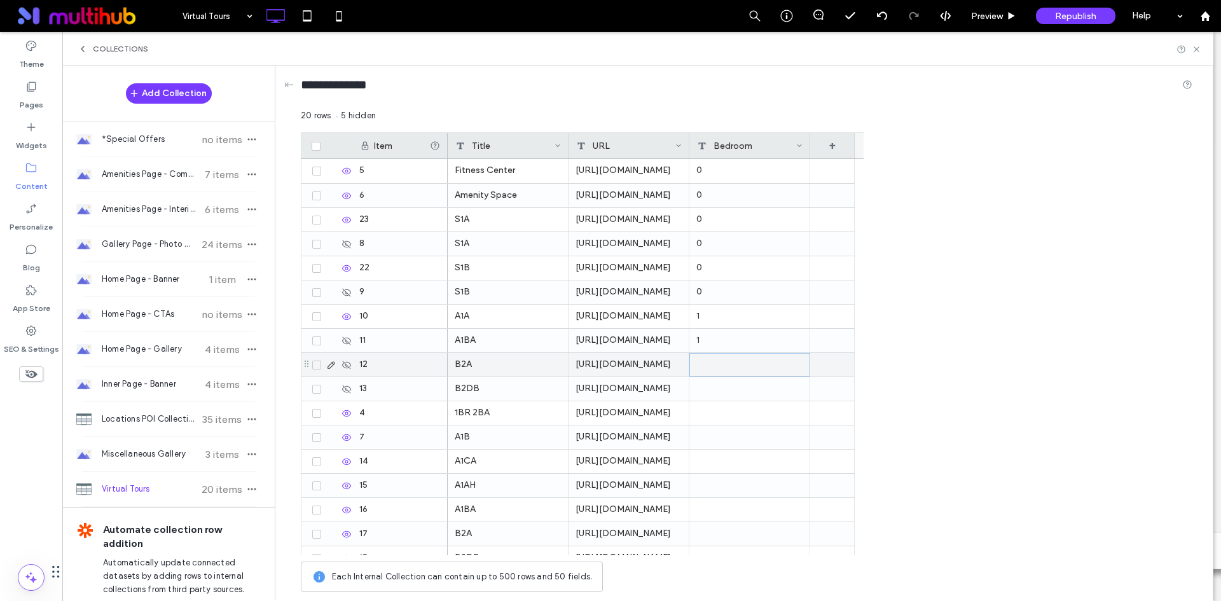
click at [708, 362] on div at bounding box center [749, 365] width 121 height 24
click at [709, 360] on textarea "plain-text-cell" at bounding box center [758, 348] width 140 height 38
type textarea "*"
click at [718, 393] on div at bounding box center [749, 389] width 121 height 24
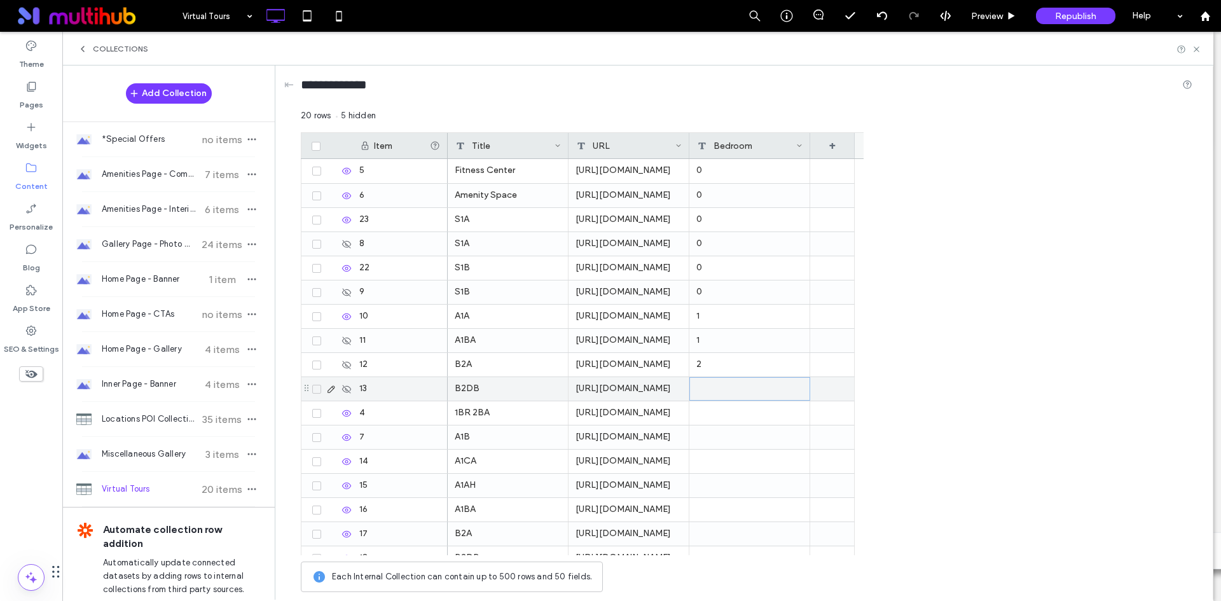
click at [716, 387] on div at bounding box center [749, 389] width 121 height 24
click at [713, 377] on textarea "plain-text-cell" at bounding box center [758, 372] width 140 height 38
type textarea "*"
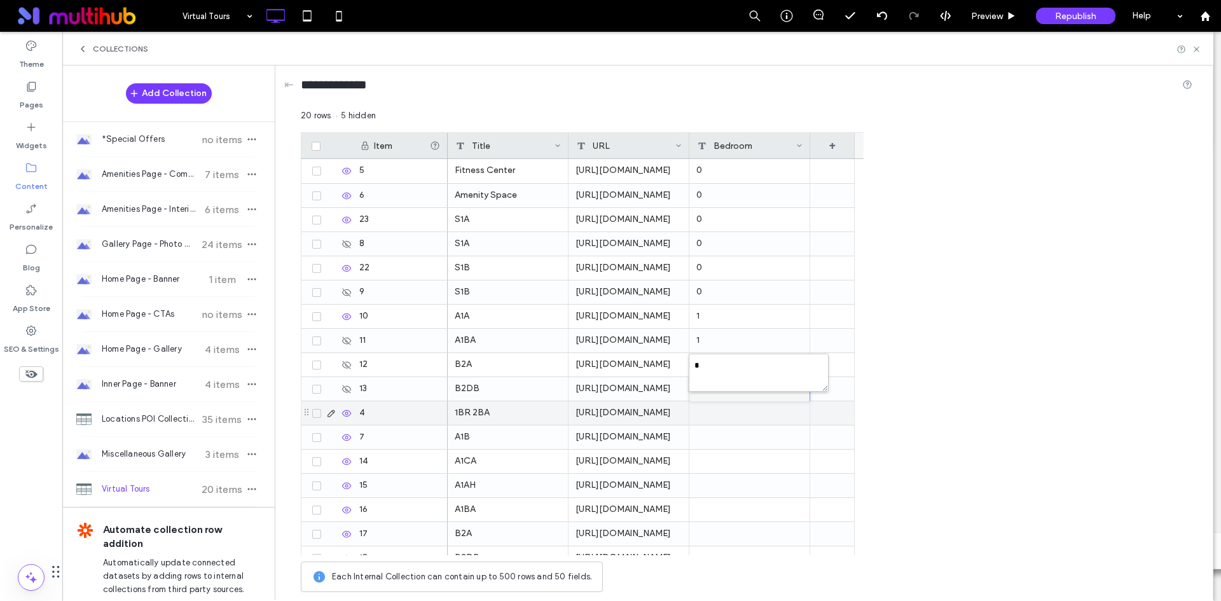
click at [711, 414] on div at bounding box center [749, 413] width 121 height 24
click at [483, 416] on div "1BR 2BA" at bounding box center [508, 413] width 121 height 24
click at [603, 413] on div "https://my.matterport.com/show/?model=6VT95fCht5Z&play=1" at bounding box center [628, 413] width 121 height 24
click at [606, 410] on div "https://my.matterport.com/show/?model=6VT95fCht5Z&play=1" at bounding box center [628, 413] width 121 height 24
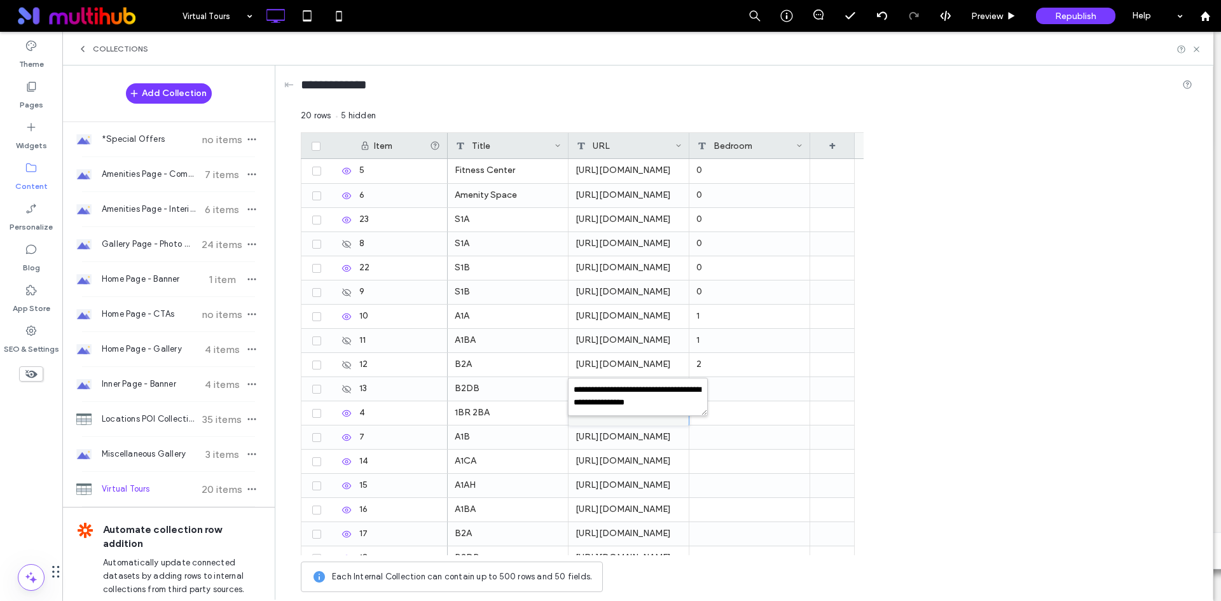
click at [606, 410] on textarea "**********" at bounding box center [638, 397] width 140 height 38
click at [747, 419] on div at bounding box center [749, 413] width 121 height 24
click at [736, 410] on div at bounding box center [749, 413] width 121 height 24
click at [736, 410] on textarea "plain-text-cell" at bounding box center [758, 397] width 140 height 38
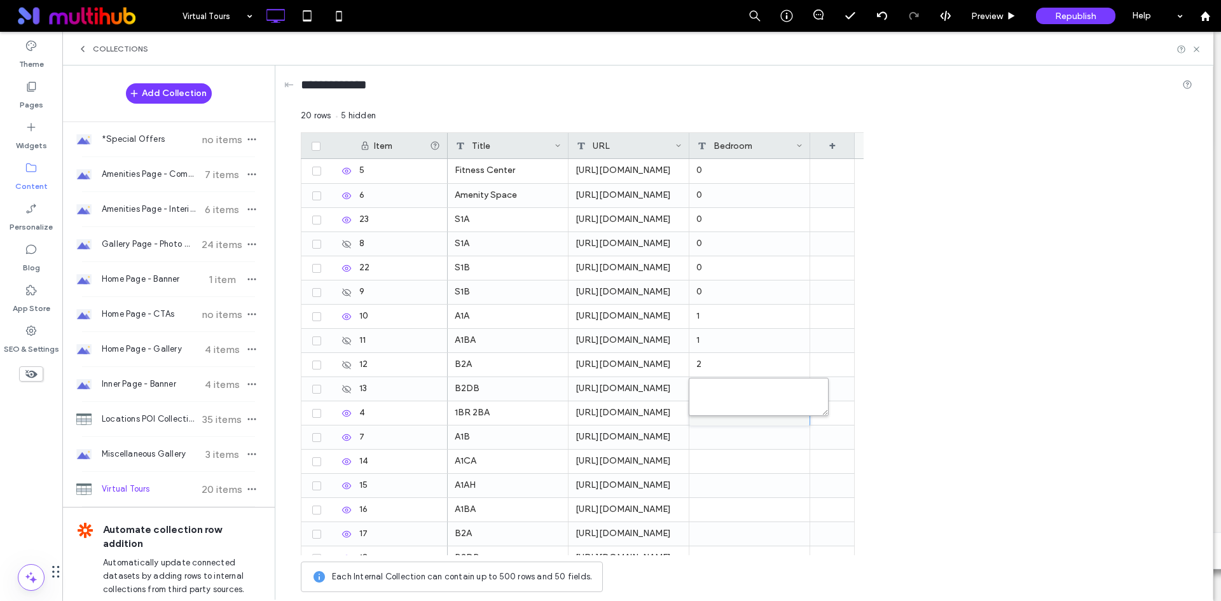
type textarea "*"
click at [744, 441] on div at bounding box center [749, 437] width 121 height 24
click at [734, 435] on div at bounding box center [749, 437] width 121 height 24
click at [734, 435] on textarea "plain-text-cell" at bounding box center [758, 421] width 140 height 38
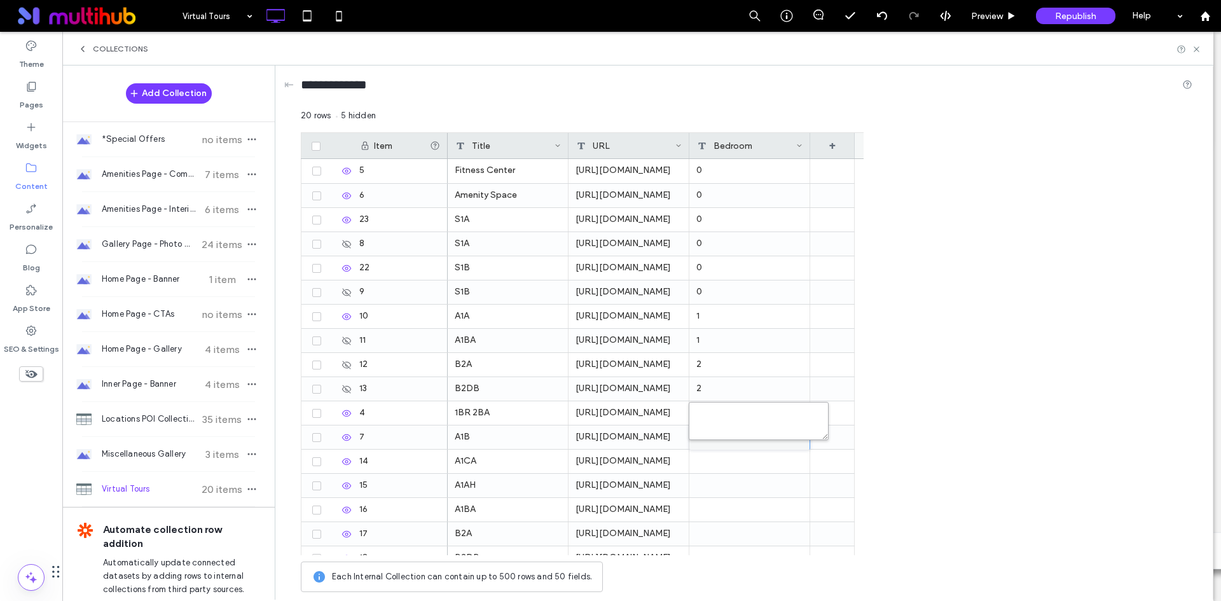
type textarea "*"
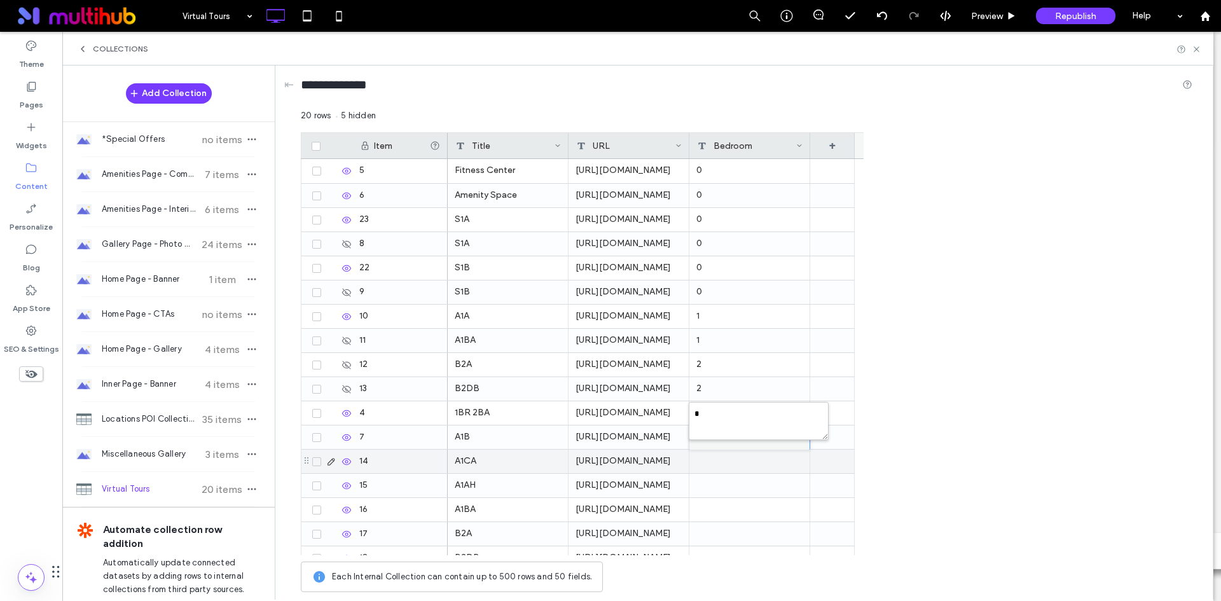
click at [720, 463] on div at bounding box center [749, 461] width 121 height 24
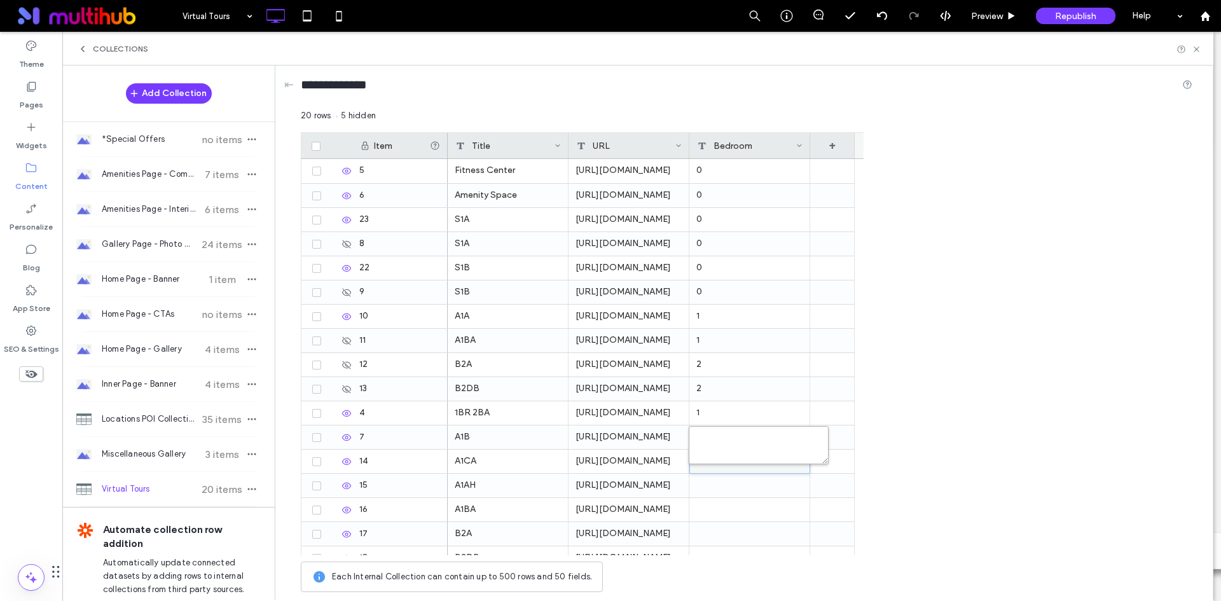
click at [723, 447] on textarea "plain-text-cell" at bounding box center [758, 445] width 140 height 38
type textarea "*"
click at [944, 459] on div "Item Title URL Bedroom + + 5 6 23 8 22 9 10 11 12 13 4 7 14 15 16" at bounding box center [746, 343] width 891 height 423
click at [591, 437] on div "https://realync.com/share/video/5fff6453a8e100f274fb8ae8?recipientId=60006a6219…" at bounding box center [628, 437] width 121 height 24
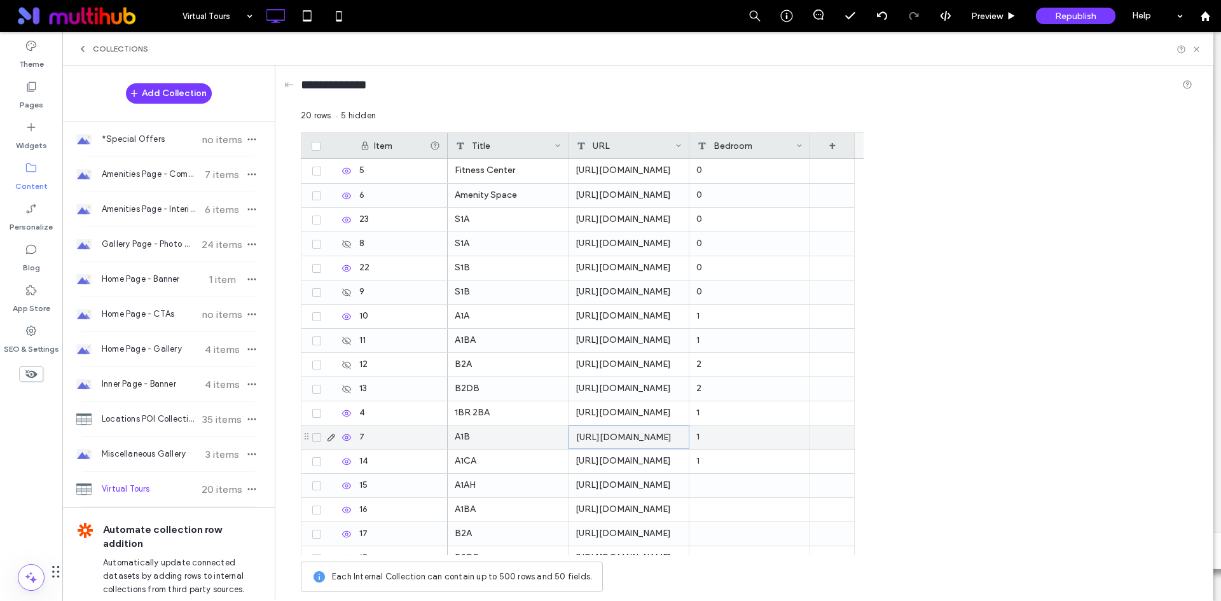
click at [591, 437] on div "https://realync.com/share/video/5fff6453a8e100f274fb8ae8?recipientId=60006a6219…" at bounding box center [628, 437] width 121 height 24
click at [601, 420] on textarea "**********" at bounding box center [638, 421] width 140 height 38
click at [731, 486] on div at bounding box center [749, 486] width 121 height 24
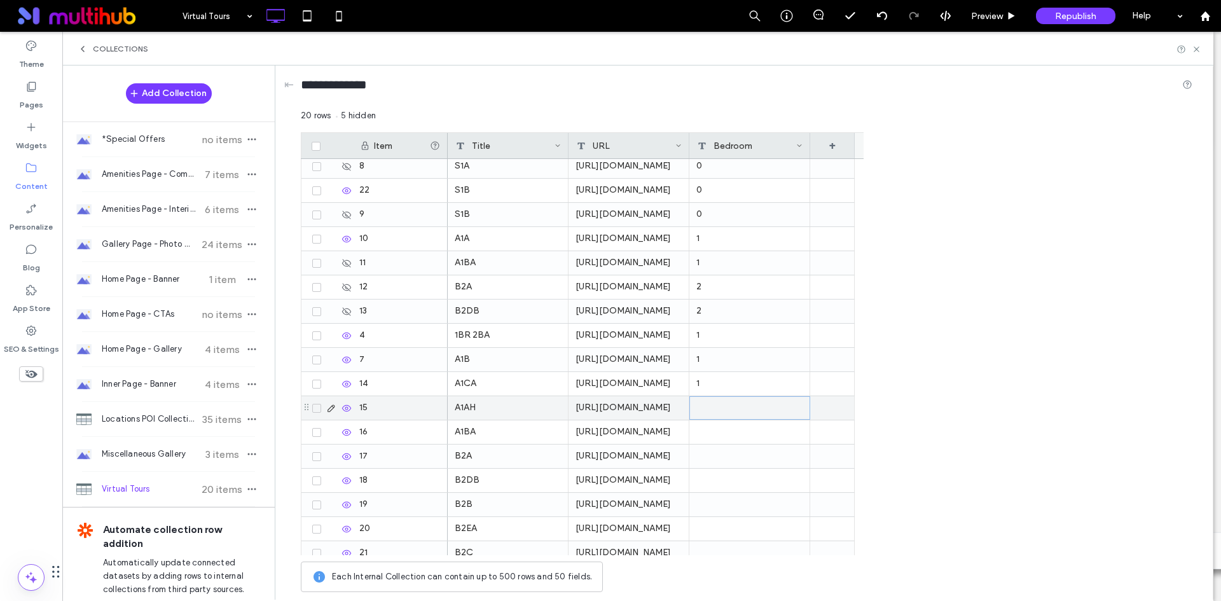
scroll to position [111, 0]
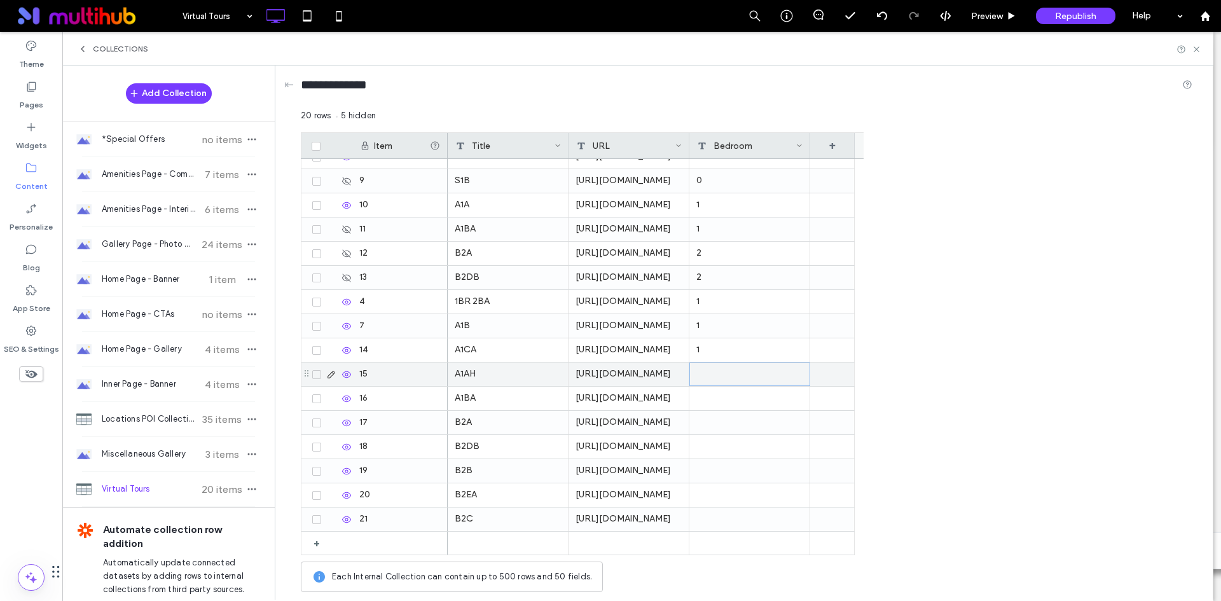
click at [713, 374] on div at bounding box center [749, 374] width 121 height 24
click at [704, 363] on textarea "plain-text-cell" at bounding box center [758, 358] width 140 height 38
type textarea "*"
click at [709, 395] on div at bounding box center [749, 399] width 121 height 24
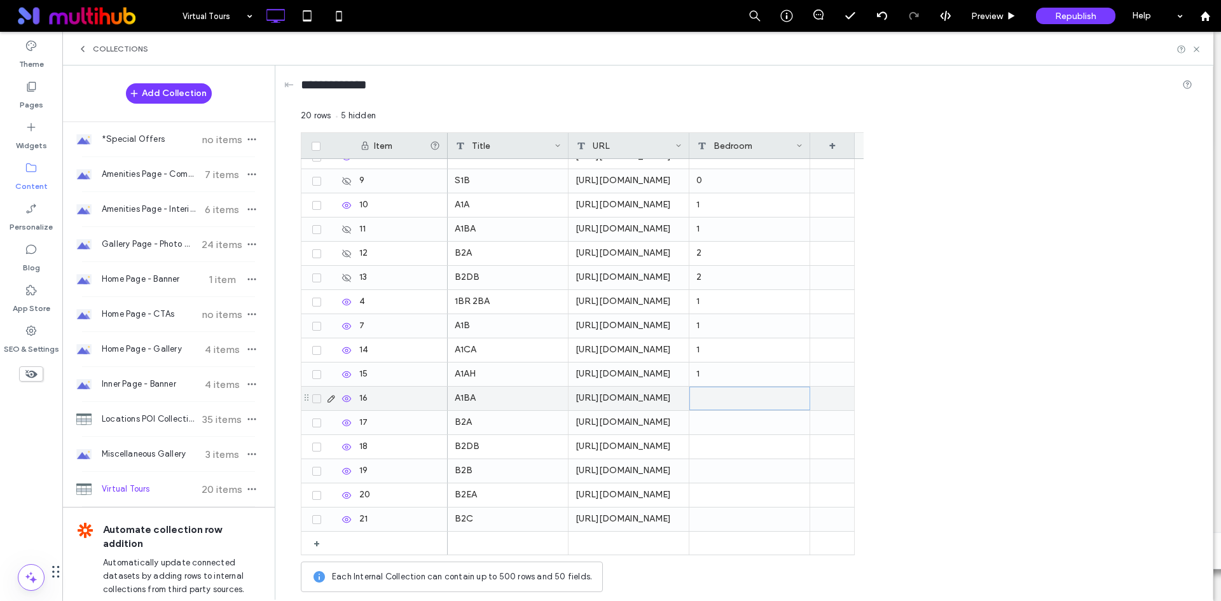
click at [711, 402] on div at bounding box center [749, 399] width 121 height 24
click at [713, 389] on textarea "plain-text-cell" at bounding box center [758, 382] width 140 height 38
type textarea "*"
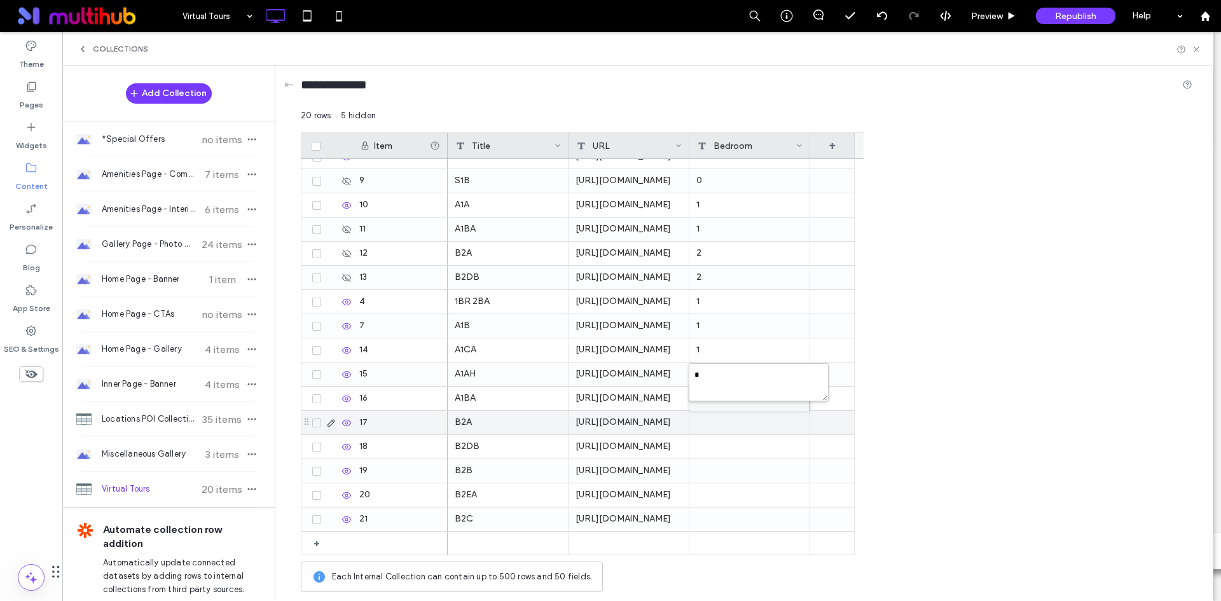
click at [712, 423] on div at bounding box center [749, 423] width 121 height 24
click at [714, 411] on textarea "plain-text-cell" at bounding box center [758, 406] width 140 height 38
type textarea "*"
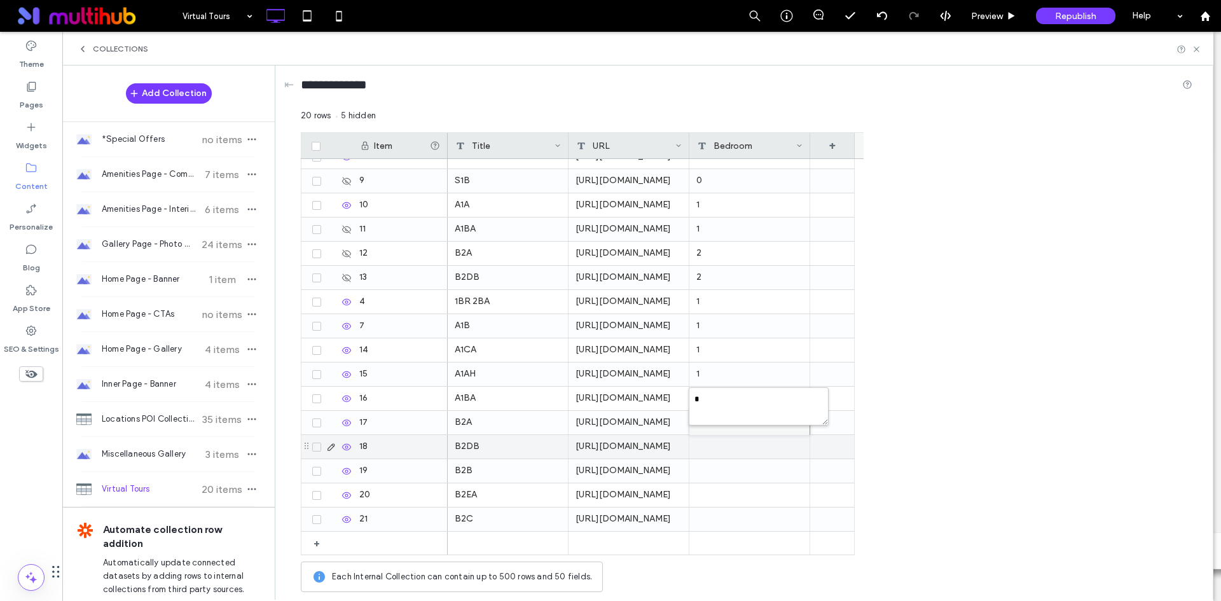
click at [716, 446] on div at bounding box center [749, 447] width 121 height 24
click at [715, 446] on div at bounding box center [749, 447] width 121 height 24
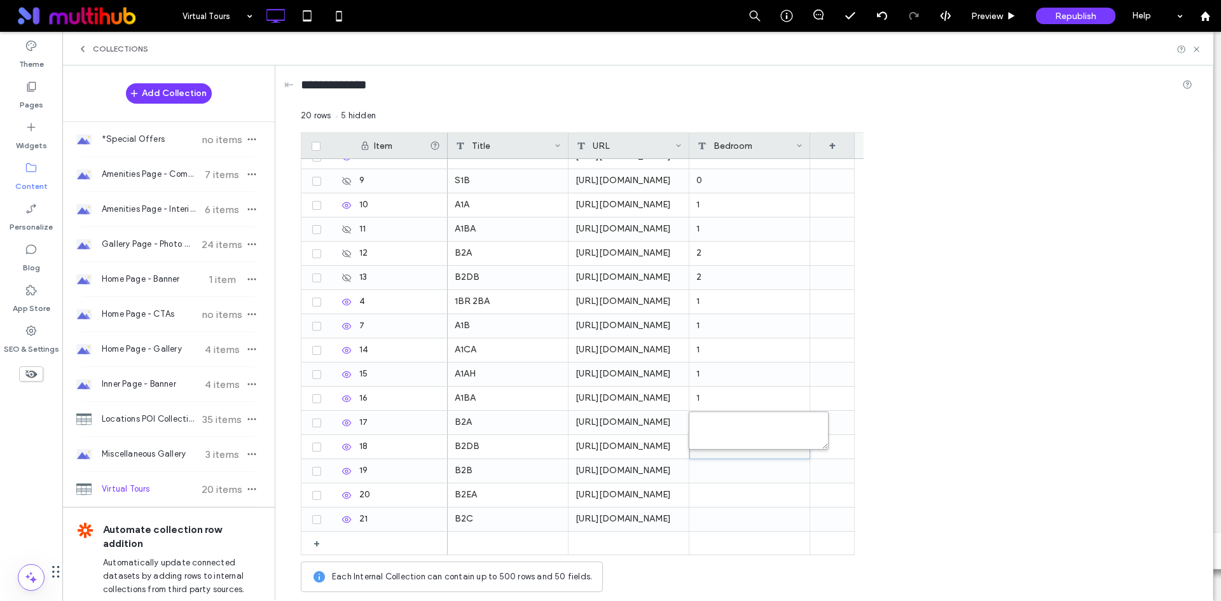
click at [709, 440] on textarea "plain-text-cell" at bounding box center [758, 430] width 140 height 38
type textarea "*"
click at [720, 473] on div at bounding box center [749, 471] width 121 height 24
click at [721, 469] on div at bounding box center [749, 471] width 121 height 24
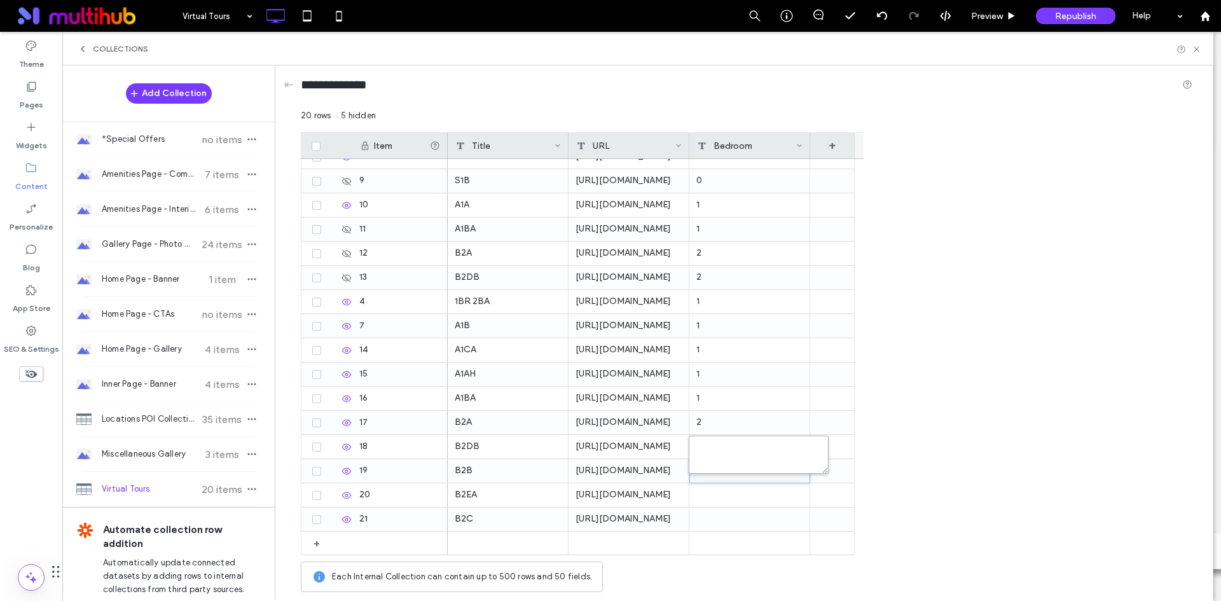
click at [719, 458] on textarea "plain-text-cell" at bounding box center [758, 454] width 140 height 38
type textarea "*"
click at [720, 494] on div at bounding box center [749, 495] width 121 height 24
click at [717, 492] on div at bounding box center [749, 495] width 121 height 24
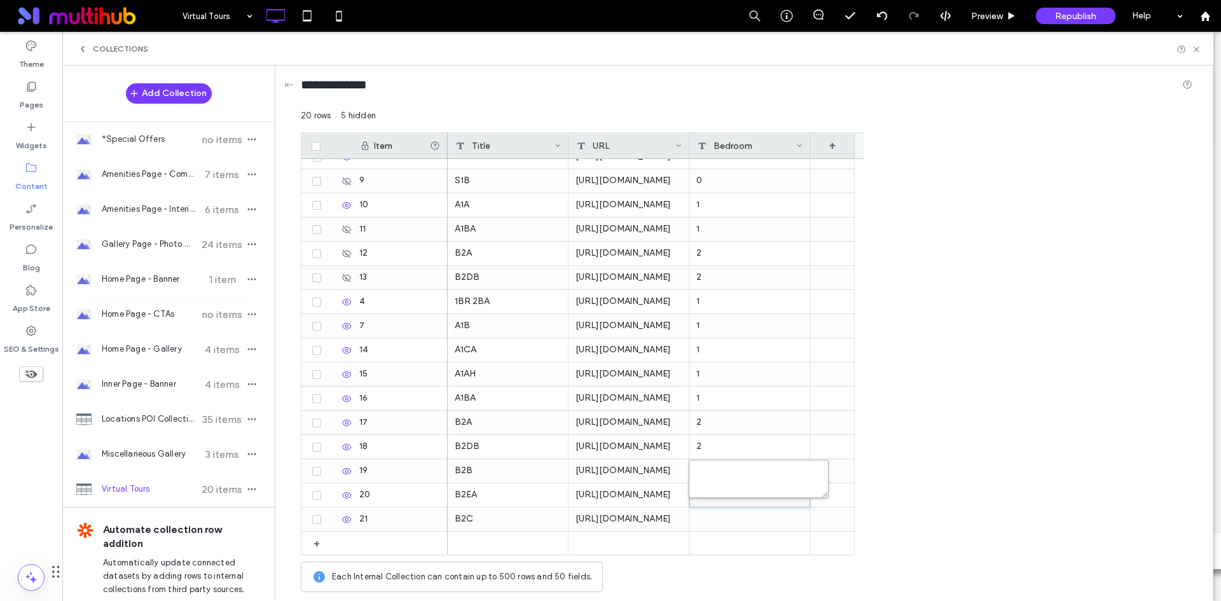
click at [715, 479] on textarea "plain-text-cell" at bounding box center [758, 479] width 140 height 38
type textarea "*"
click at [719, 519] on div at bounding box center [749, 519] width 121 height 24
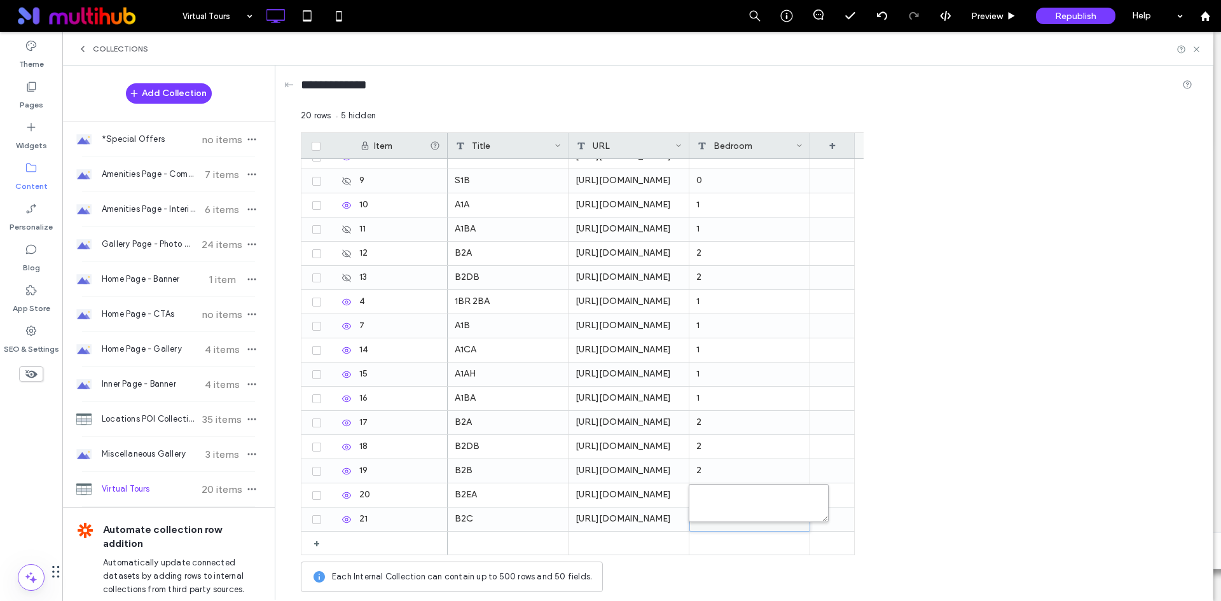
click at [720, 508] on textarea "plain-text-cell" at bounding box center [758, 503] width 140 height 38
type textarea "*"
click at [739, 533] on div at bounding box center [749, 542] width 121 height 23
drag, startPoint x: 302, startPoint y: 275, endPoint x: 320, endPoint y: 467, distance: 192.8
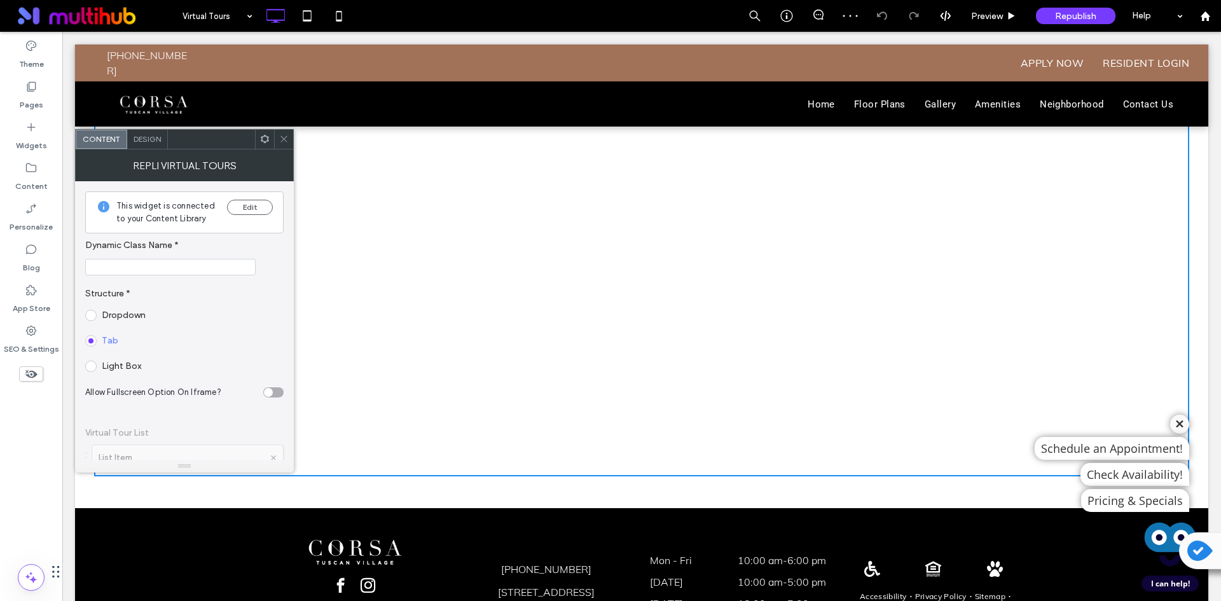
click at [142, 140] on span "Design" at bounding box center [147, 139] width 27 height 10
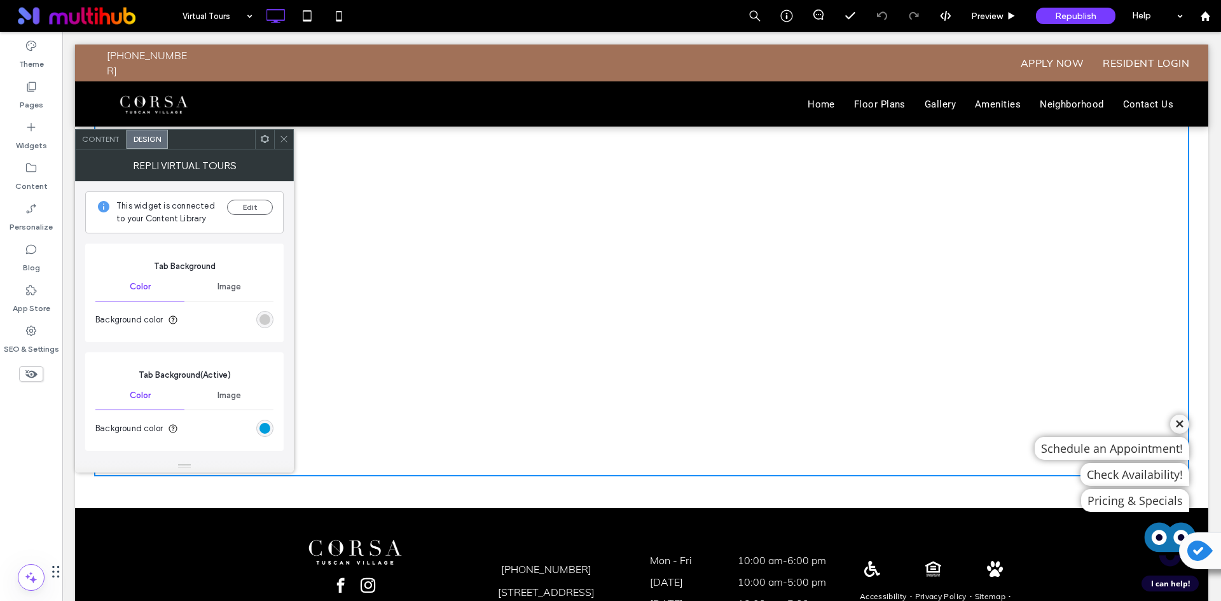
click at [103, 139] on span "Content" at bounding box center [101, 139] width 38 height 10
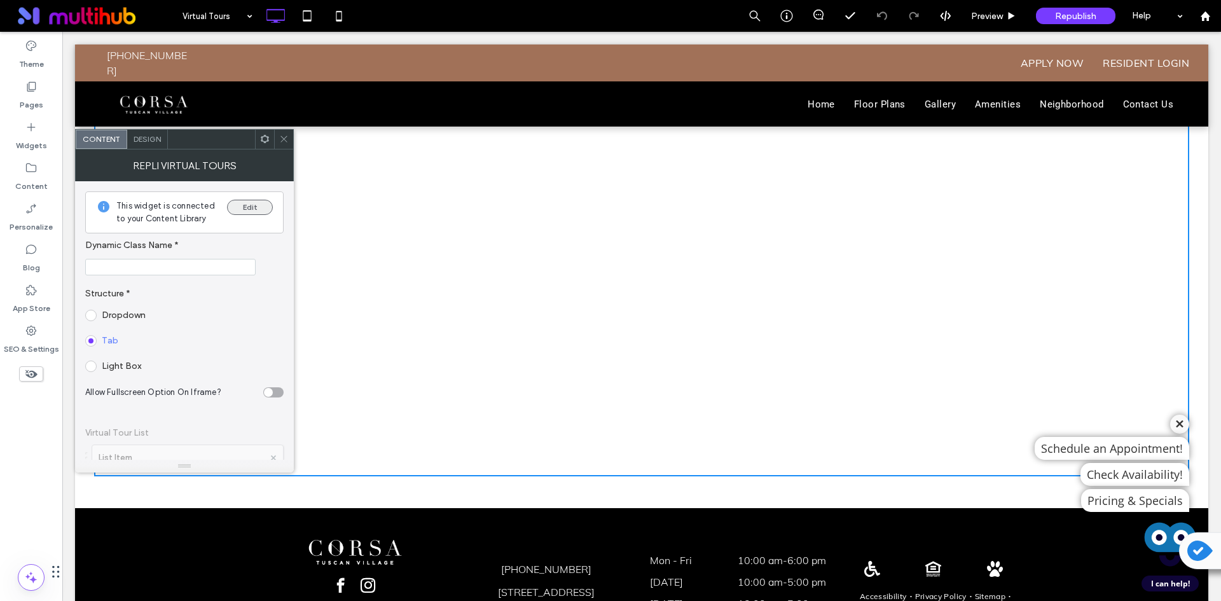
click at [255, 207] on button "Edit" at bounding box center [250, 207] width 46 height 15
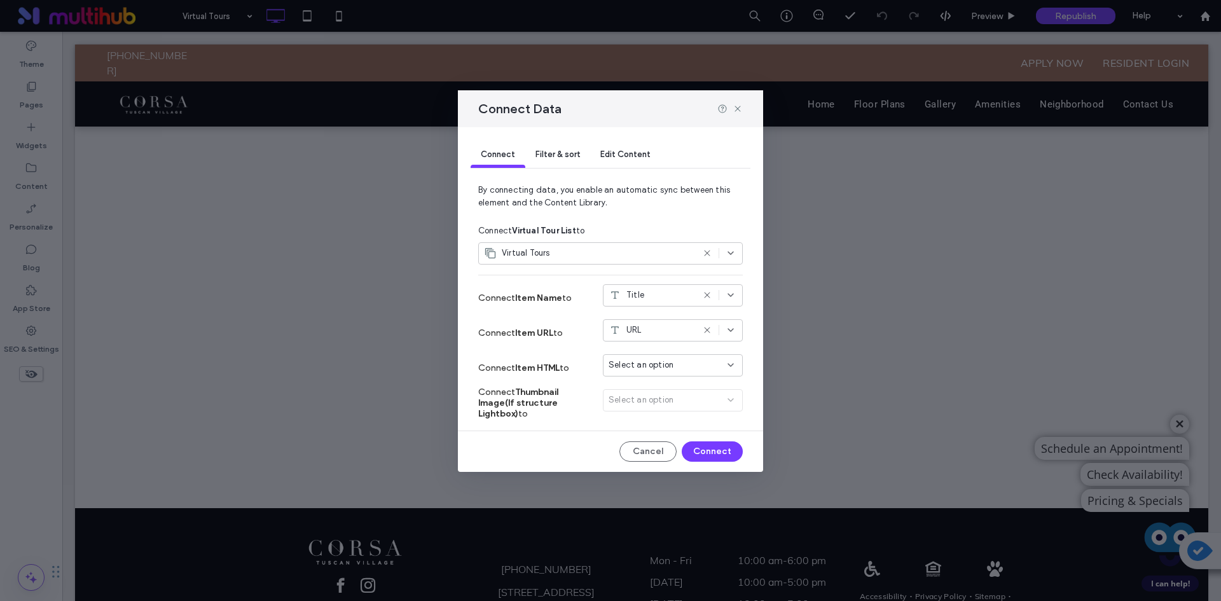
click at [690, 367] on div "Select an option" at bounding box center [664, 365] width 113 height 13
click at [653, 404] on div "Select an option" at bounding box center [673, 402] width 140 height 27
click at [652, 364] on span "Select an option" at bounding box center [640, 365] width 65 height 13
click at [654, 411] on div "URL" at bounding box center [672, 410] width 139 height 22
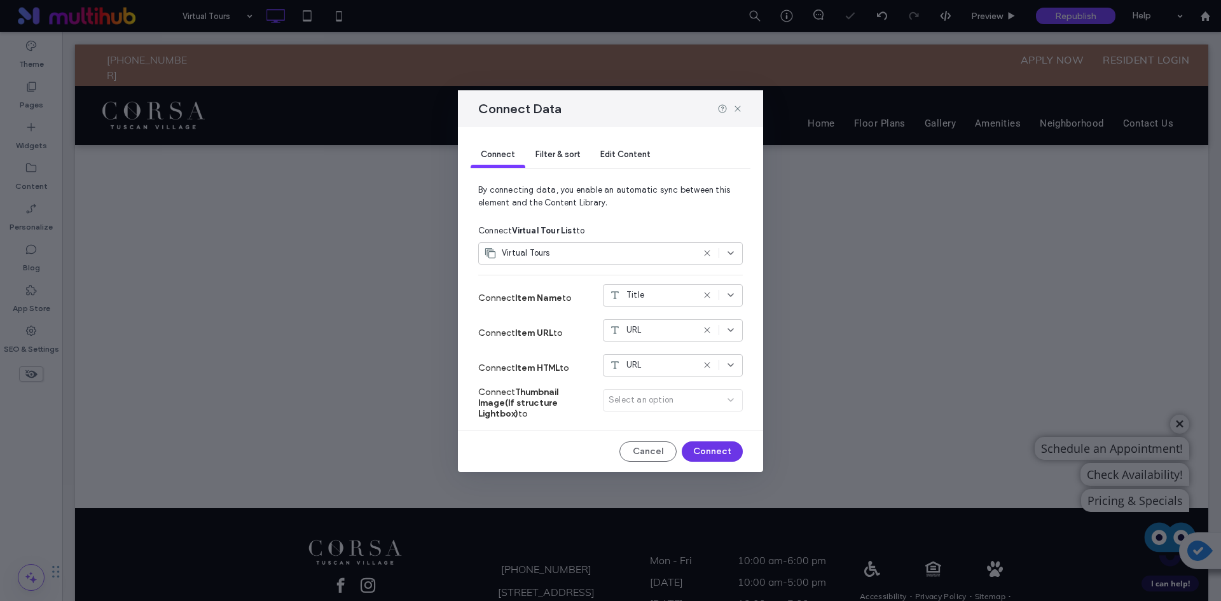
click at [708, 451] on button "Connect" at bounding box center [712, 451] width 61 height 20
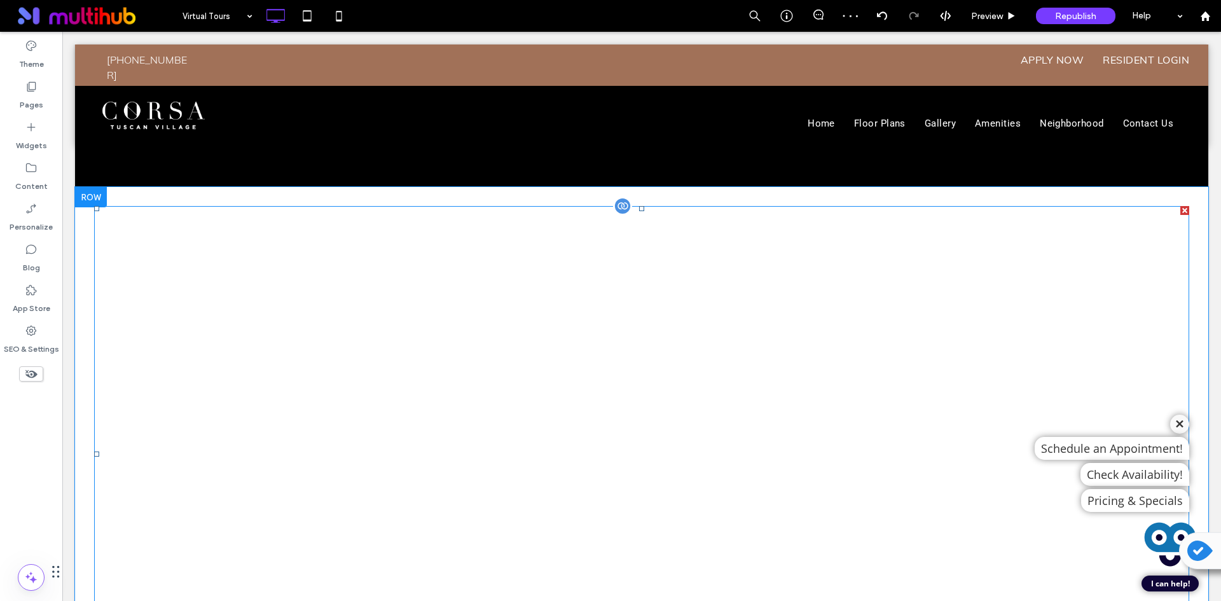
scroll to position [64, 0]
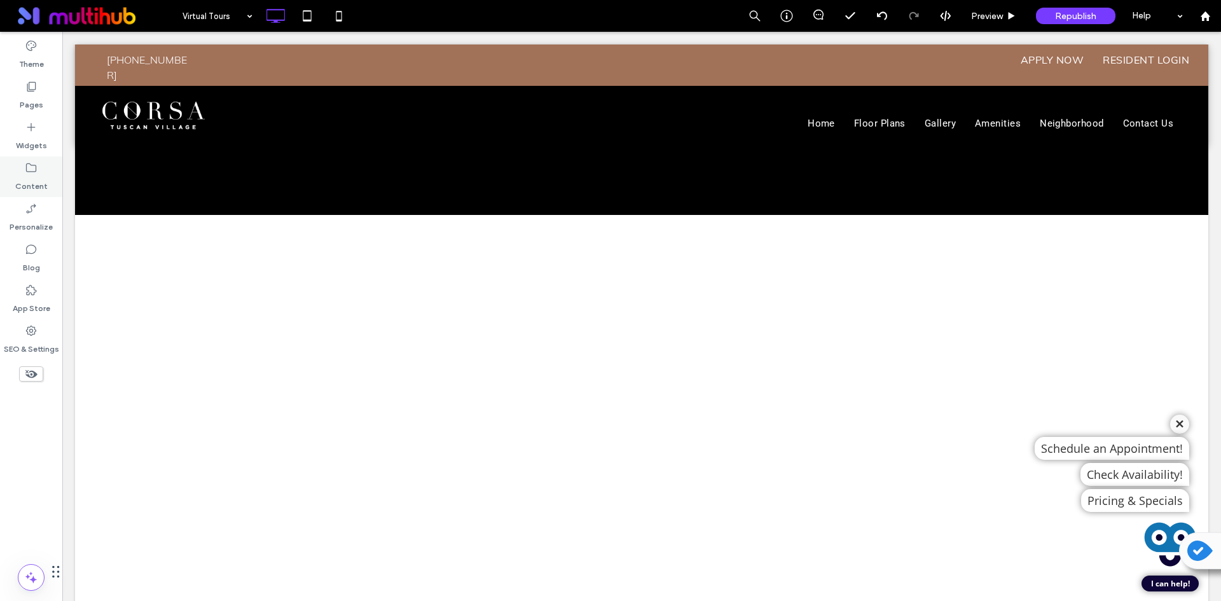
click at [29, 184] on label "Content" at bounding box center [31, 183] width 32 height 18
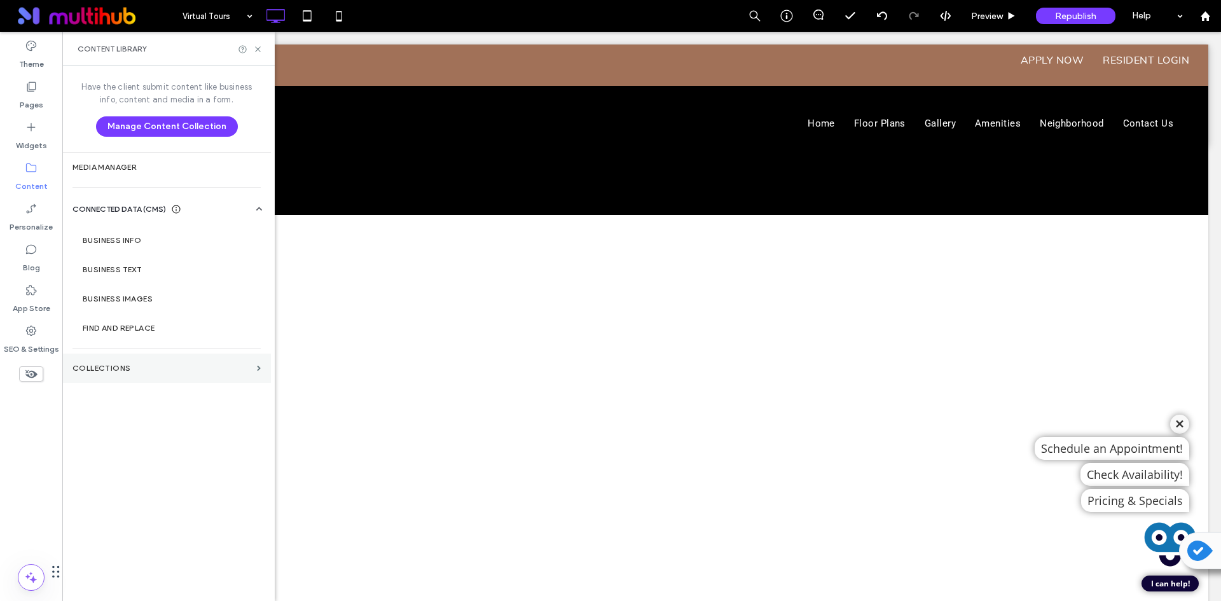
click at [138, 360] on section "Collections" at bounding box center [166, 367] width 209 height 29
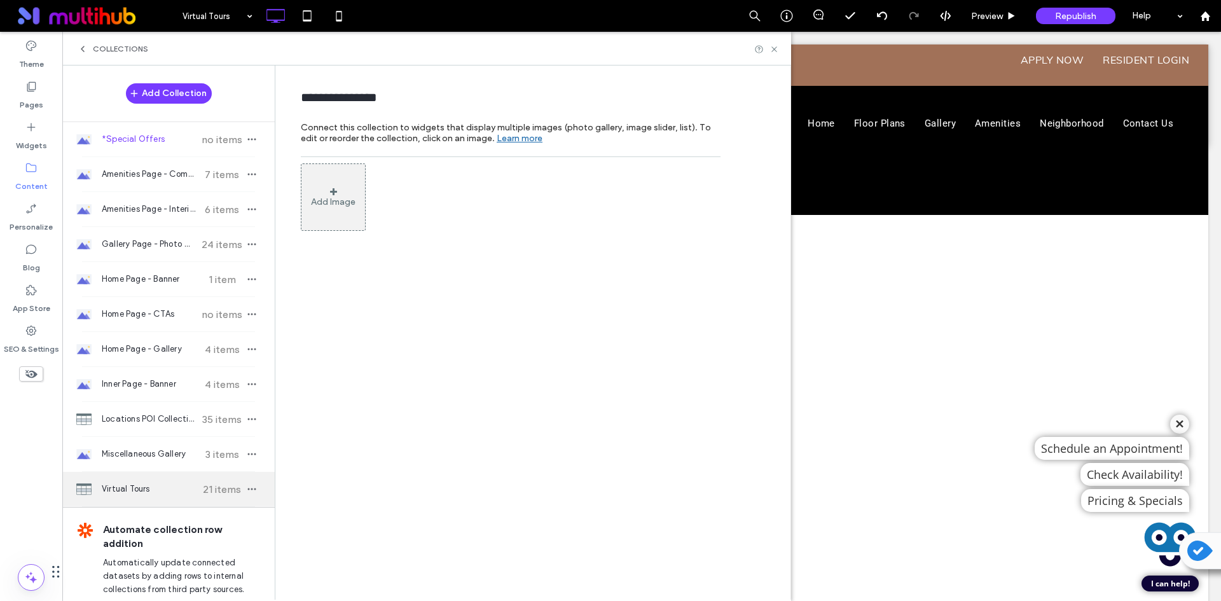
click at [202, 493] on span "21 items" at bounding box center [222, 489] width 45 height 12
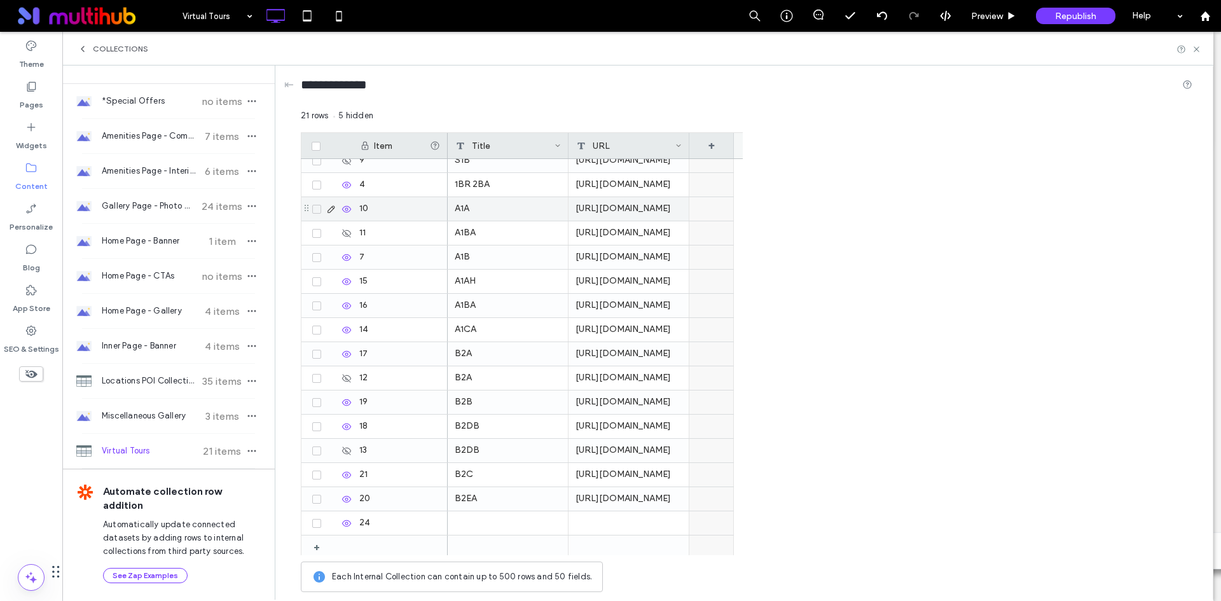
scroll to position [135, 0]
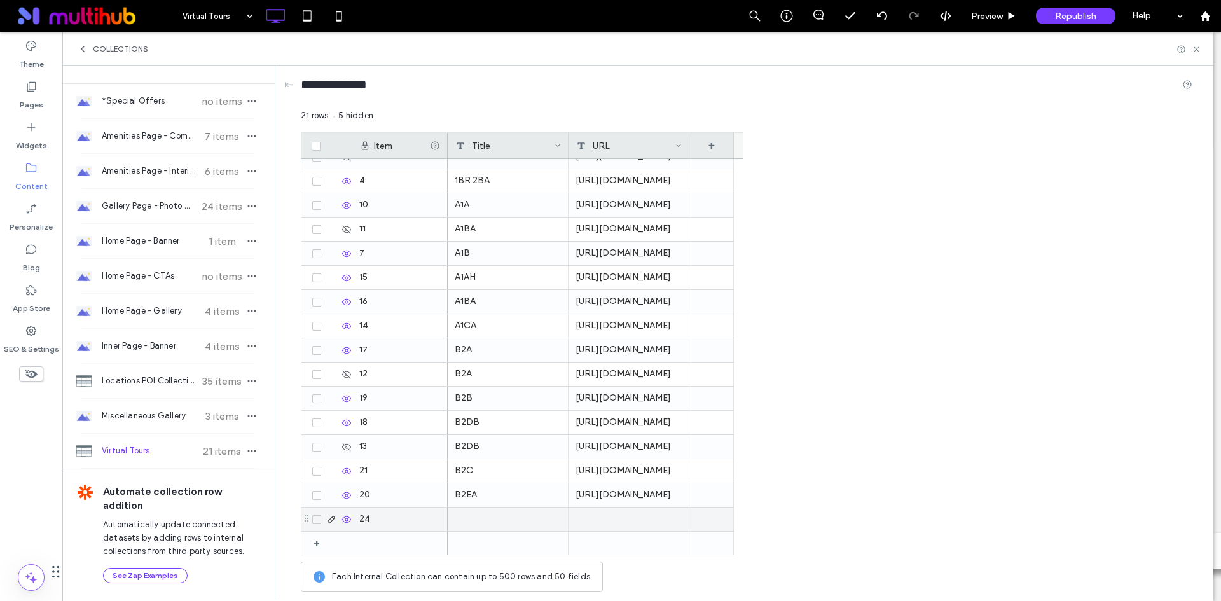
click at [315, 520] on icon at bounding box center [316, 519] width 5 height 4
click at [617, 116] on button "Delete" at bounding box center [626, 116] width 54 height 15
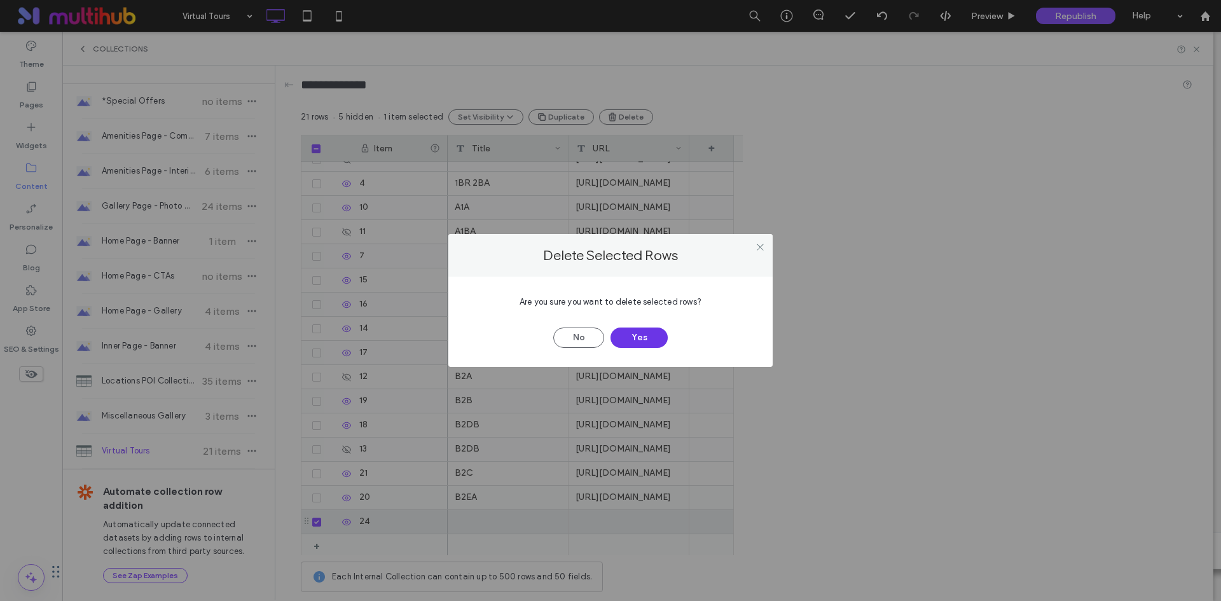
click at [629, 332] on button "Yes" at bounding box center [638, 337] width 57 height 20
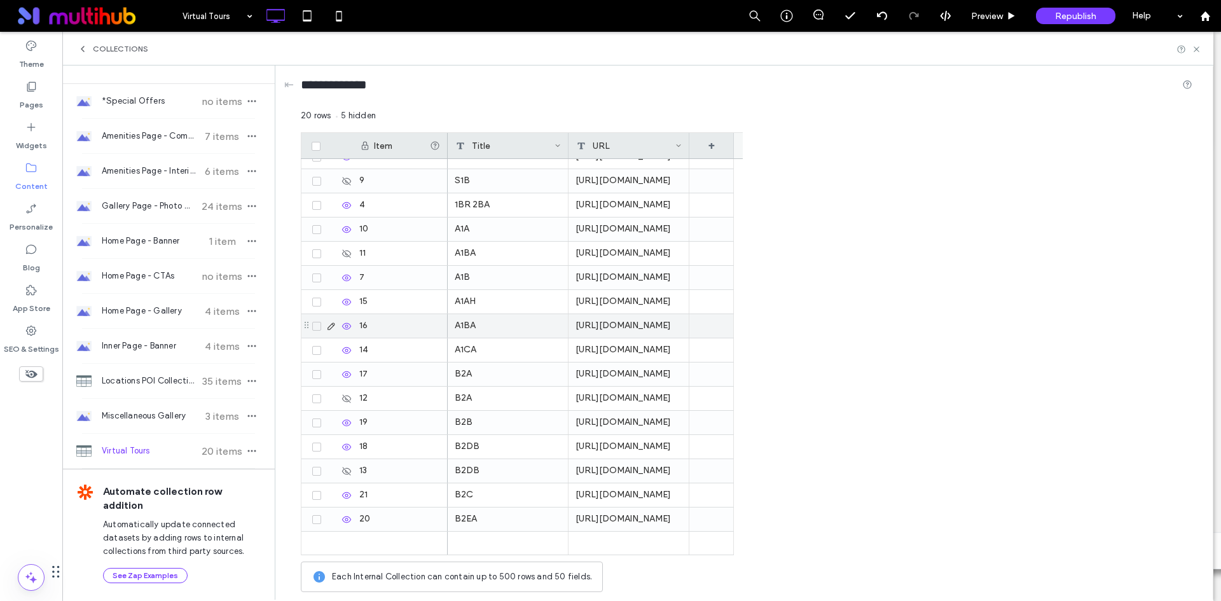
scroll to position [111, 0]
click at [1198, 51] on use at bounding box center [1195, 48] width 5 height 5
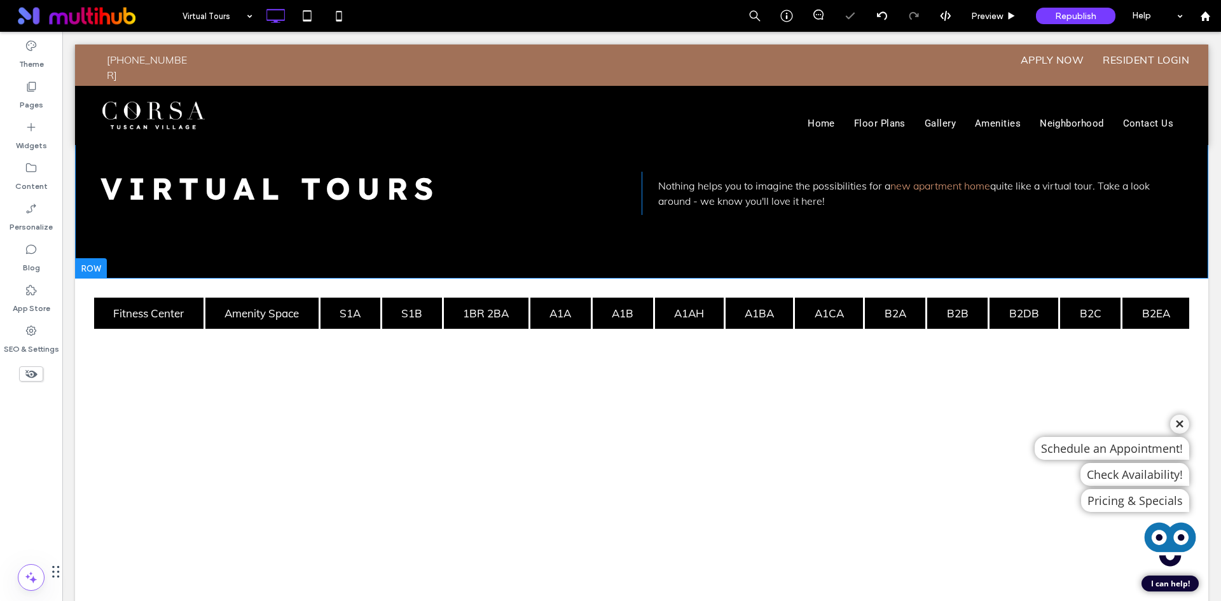
scroll to position [0, 0]
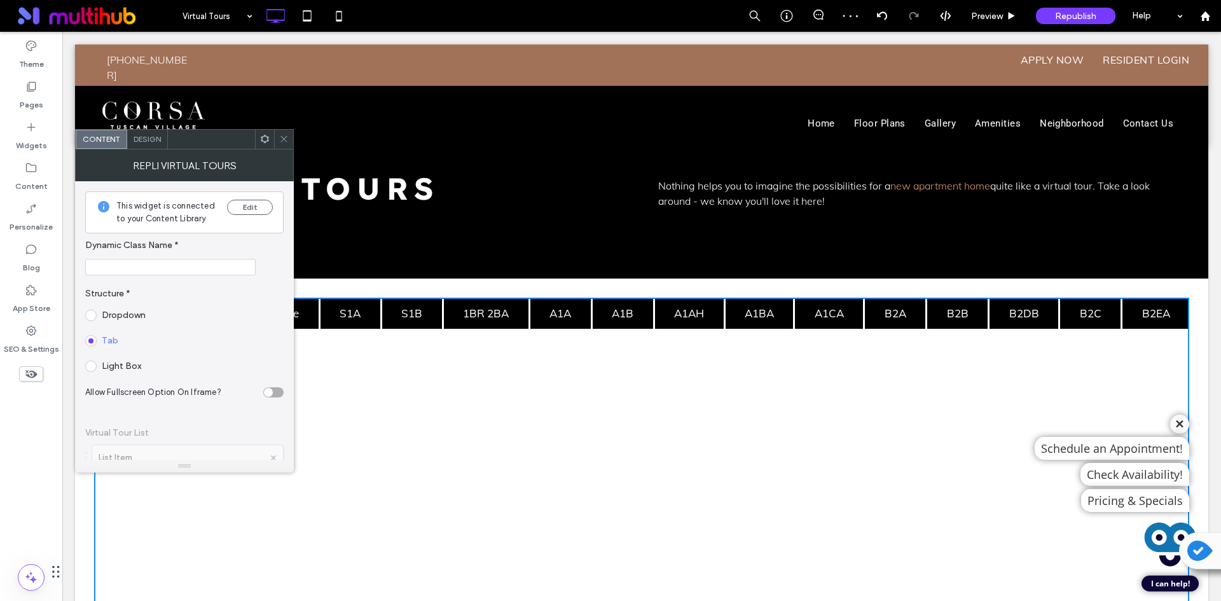
click at [287, 137] on icon at bounding box center [284, 139] width 10 height 10
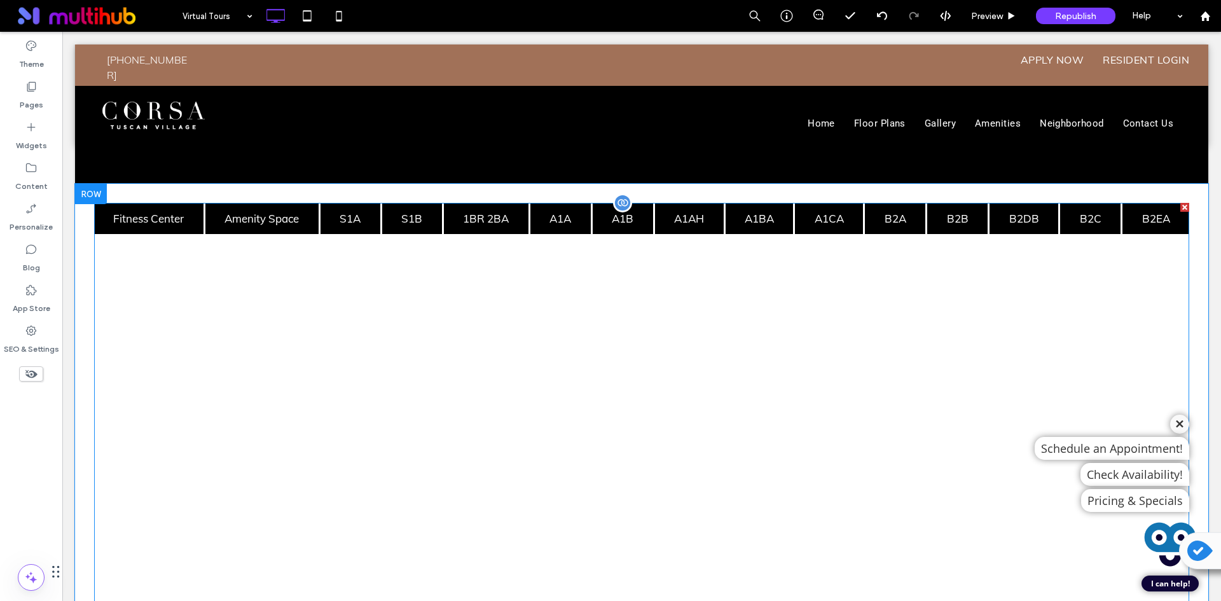
scroll to position [64, 0]
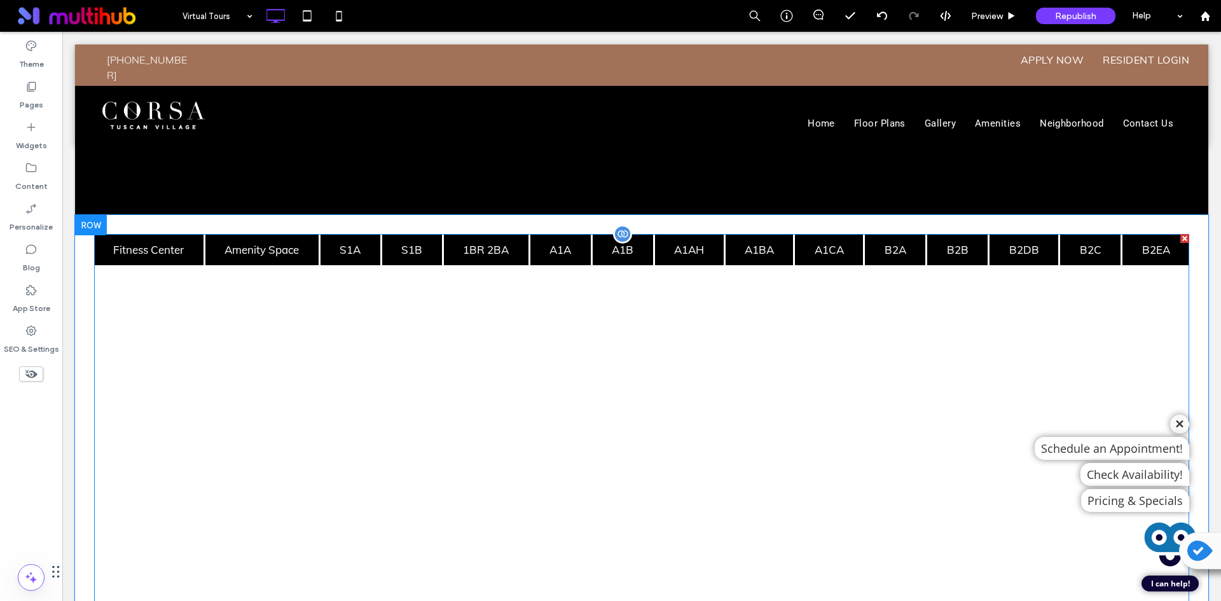
click at [565, 424] on span at bounding box center [641, 482] width 1095 height 497
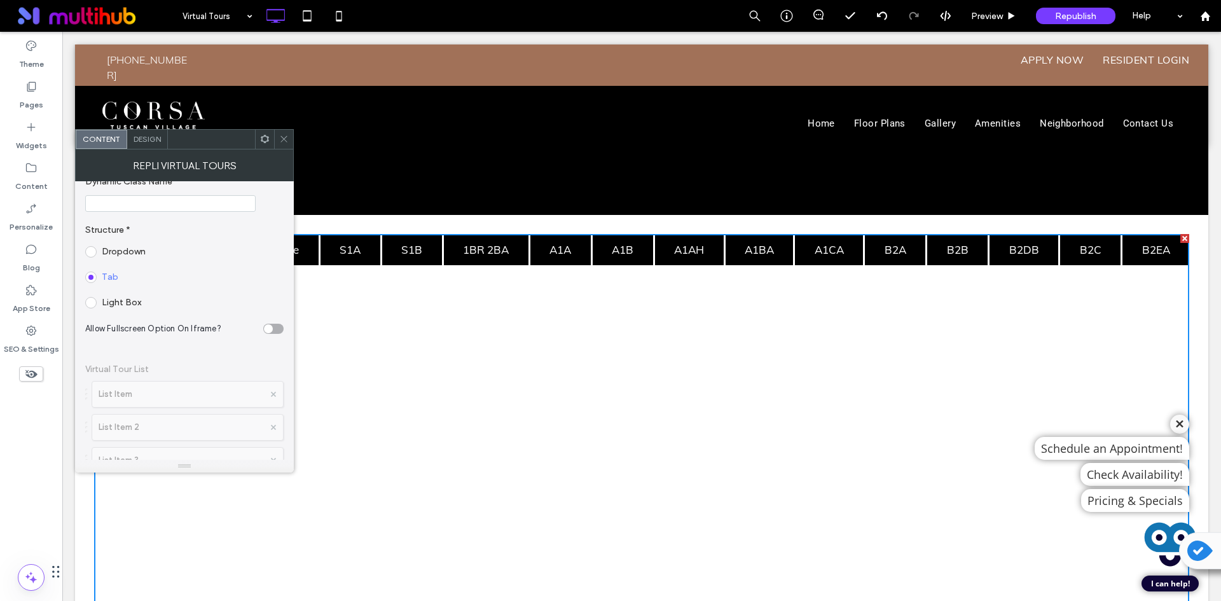
click at [111, 250] on label "Dropdown" at bounding box center [124, 251] width 44 height 11
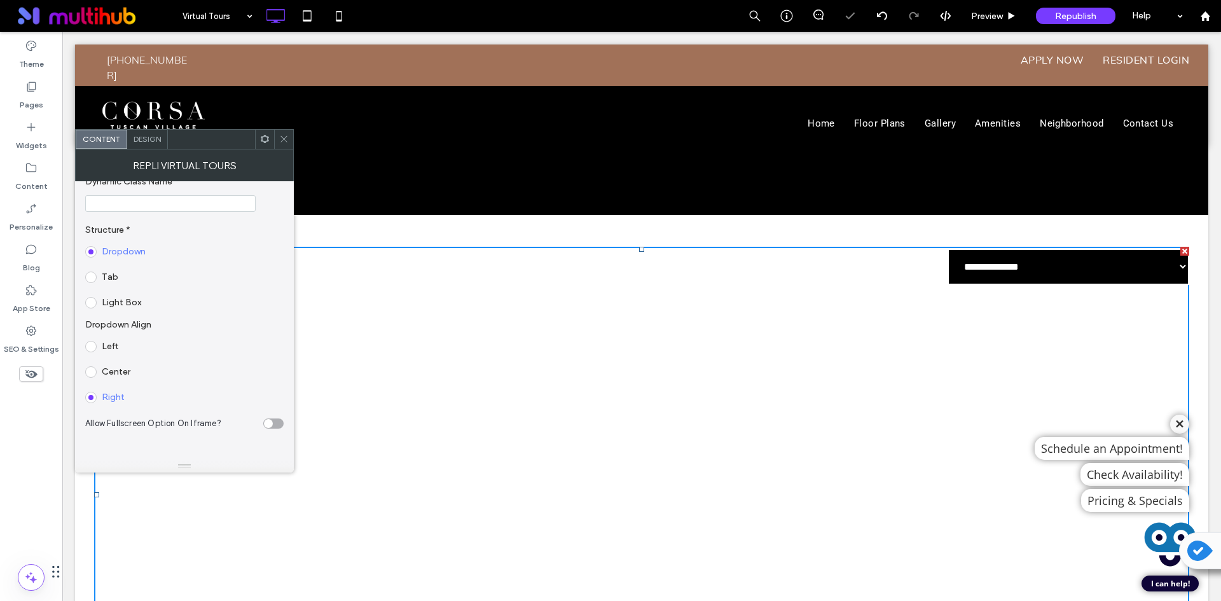
click at [280, 144] on span at bounding box center [284, 139] width 10 height 19
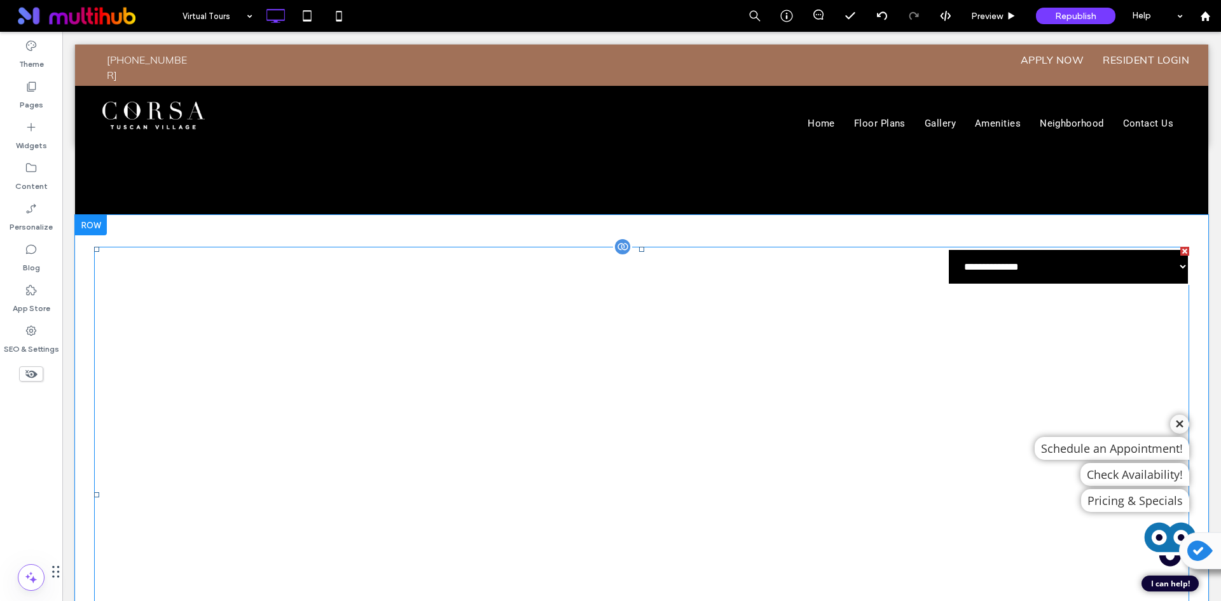
click at [1090, 271] on span at bounding box center [641, 495] width 1095 height 497
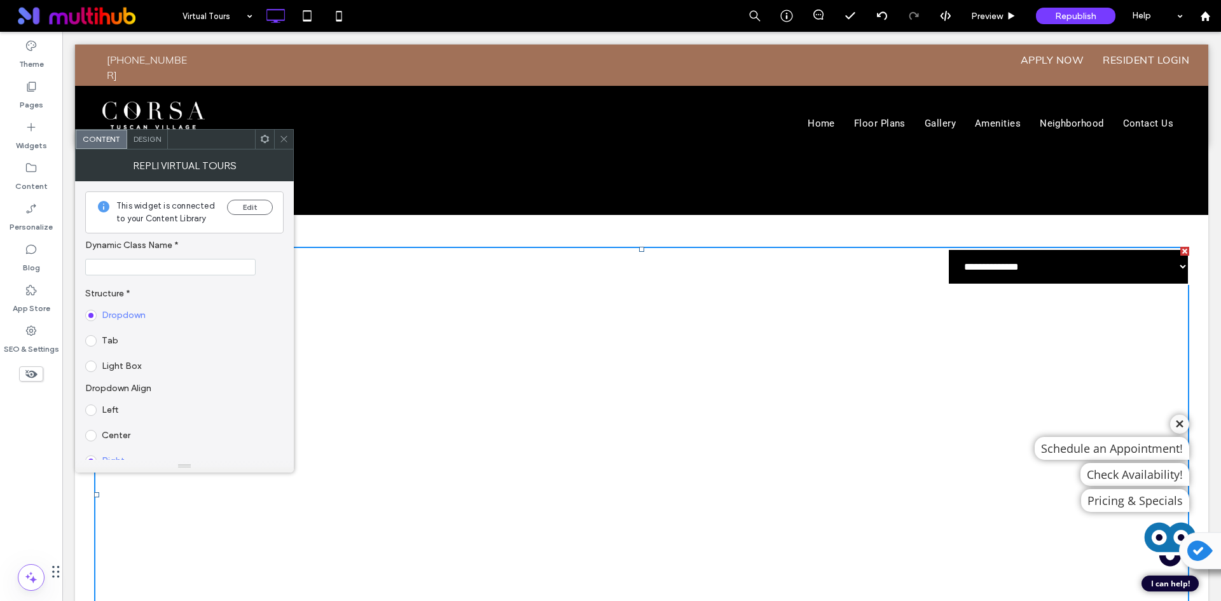
drag, startPoint x: 290, startPoint y: 140, endPoint x: 243, endPoint y: 108, distance: 56.6
click at [290, 140] on div at bounding box center [283, 139] width 19 height 19
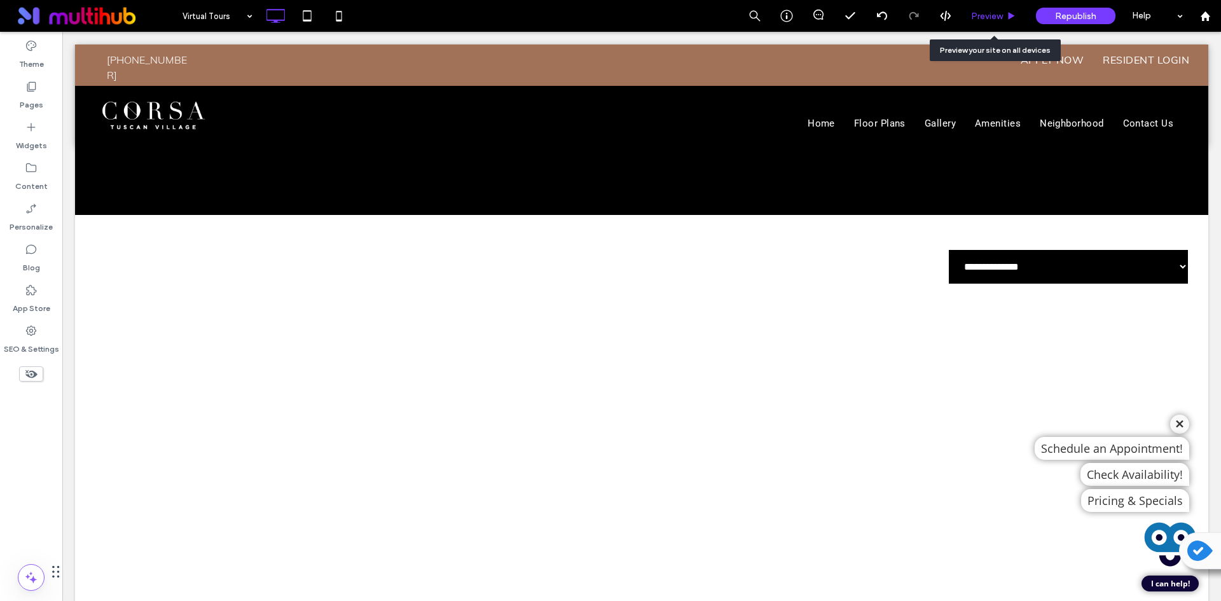
click at [984, 21] on span "Preview" at bounding box center [987, 16] width 32 height 11
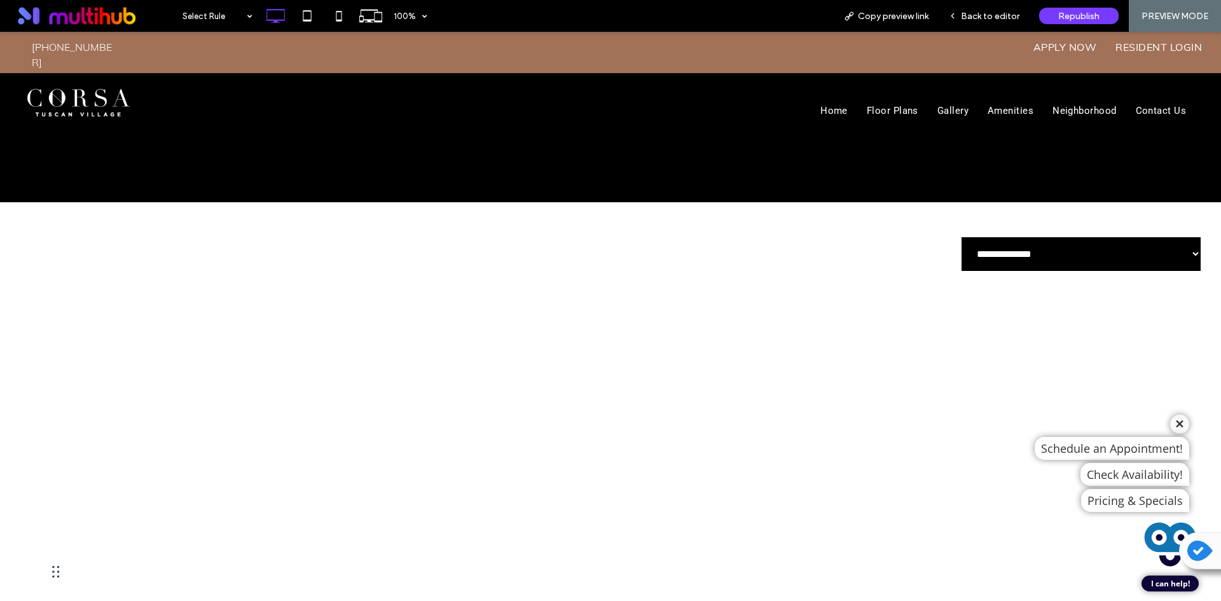
click at [1064, 252] on select "**********" at bounding box center [1081, 254] width 242 height 36
click at [1066, 254] on select "**********" at bounding box center [1081, 254] width 242 height 36
click at [996, 8] on div "Back to editor" at bounding box center [983, 16] width 91 height 32
click at [982, 17] on span "Back to editor" at bounding box center [990, 16] width 58 height 11
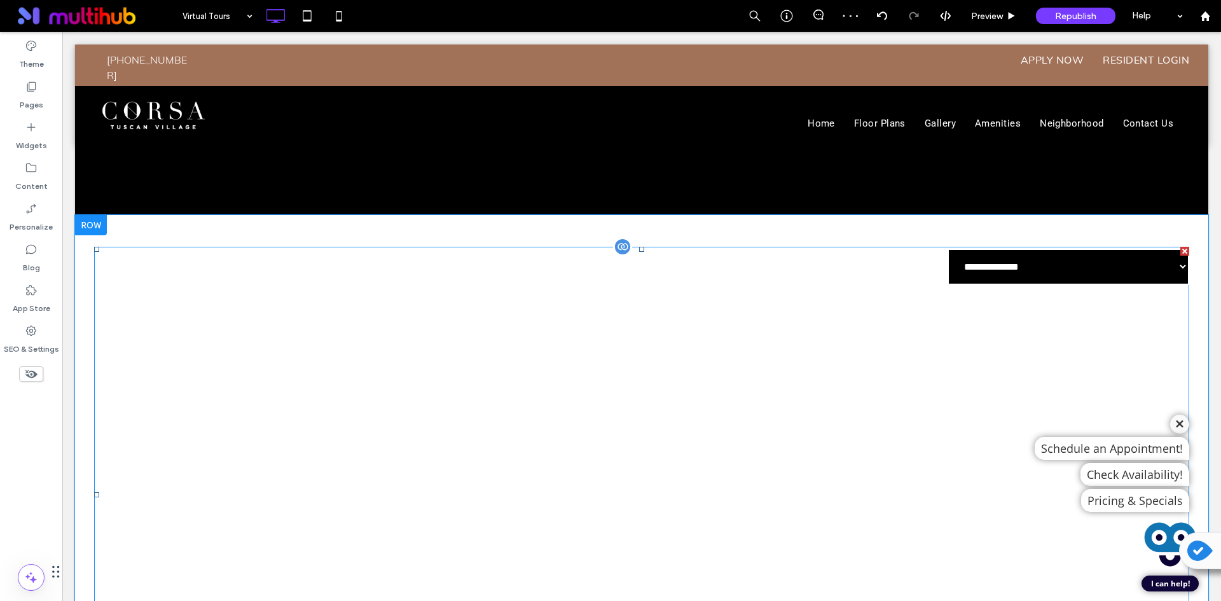
click at [719, 289] on span at bounding box center [641, 495] width 1095 height 497
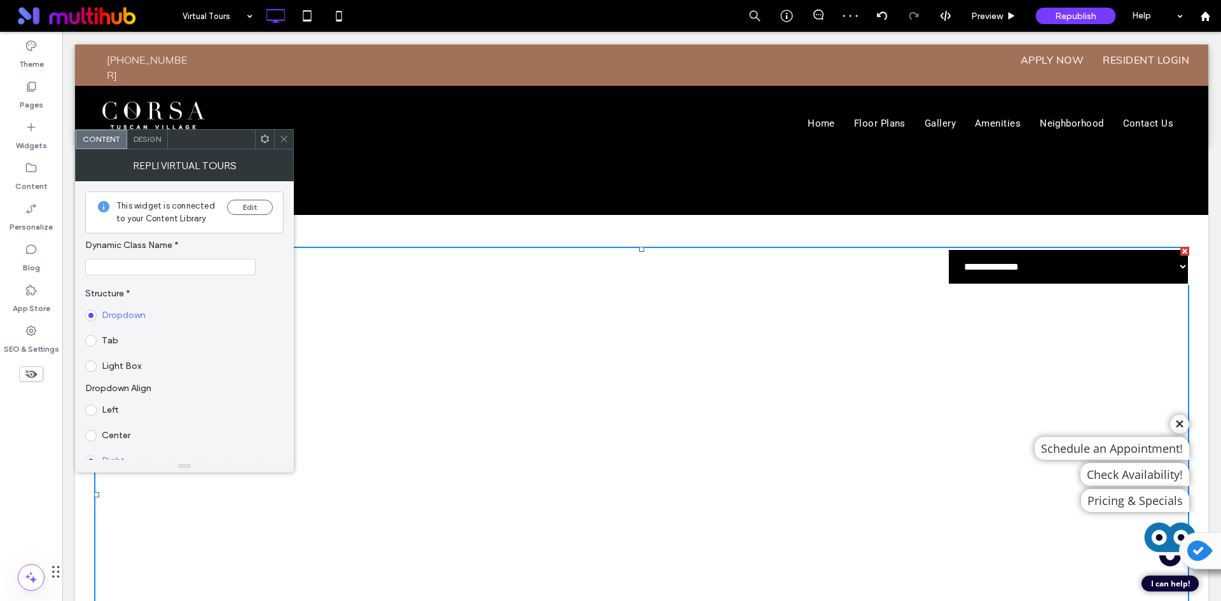
click at [113, 346] on label "Tab" at bounding box center [110, 340] width 17 height 11
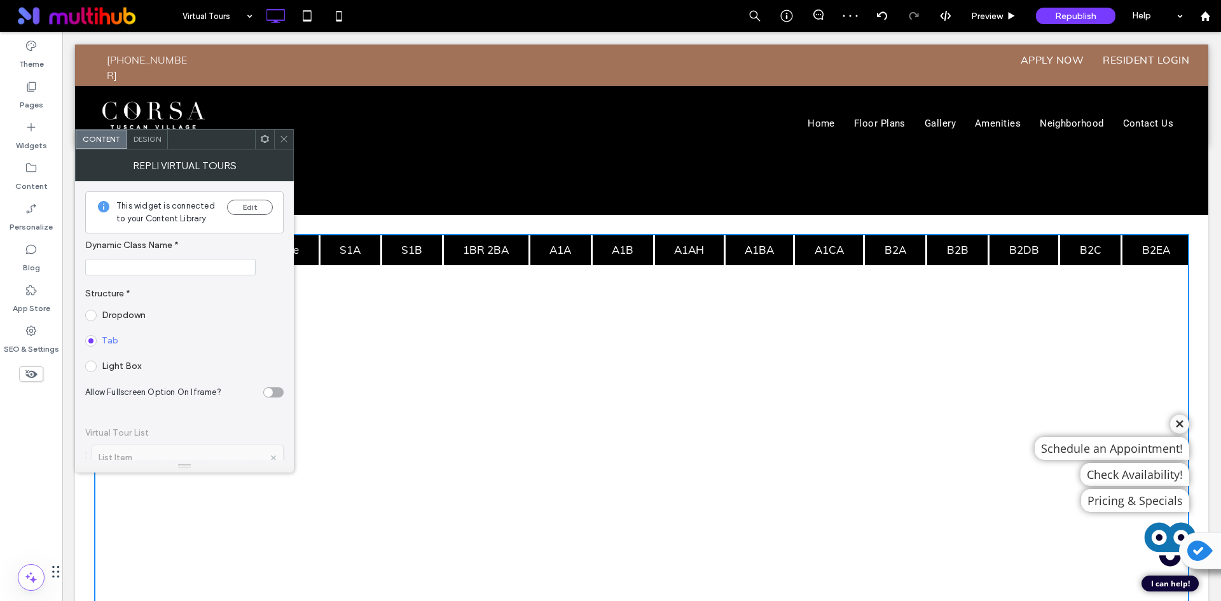
click at [282, 141] on use at bounding box center [283, 139] width 6 height 6
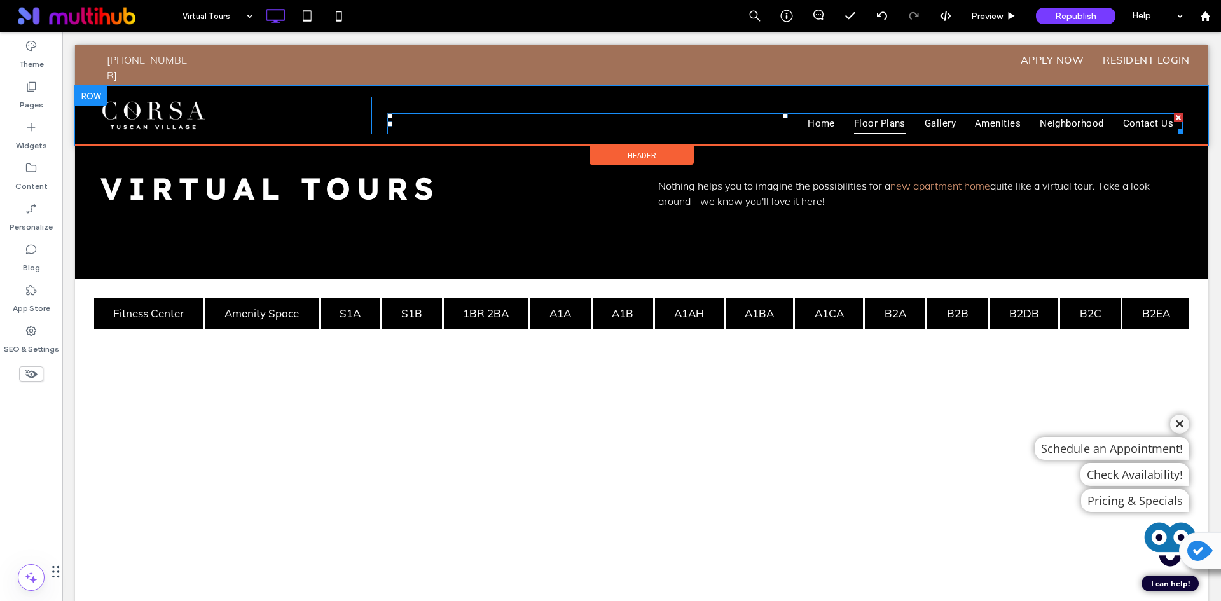
click at [897, 119] on span "Floor Plans" at bounding box center [879, 123] width 51 height 21
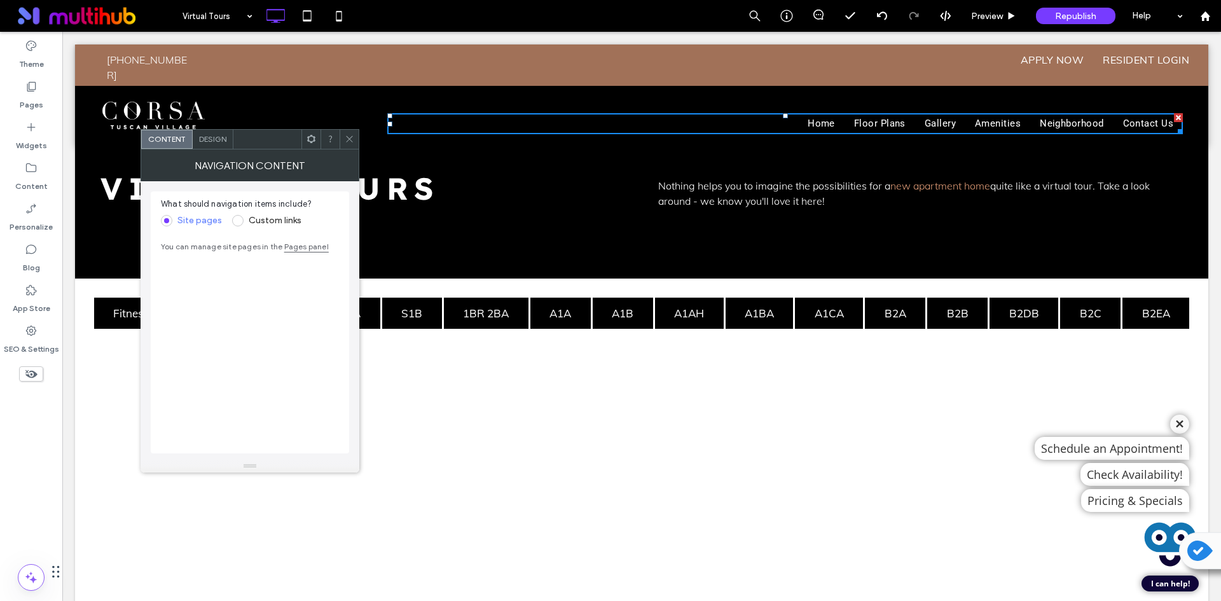
click at [292, 249] on link "Pages panel" at bounding box center [306, 247] width 45 height 10
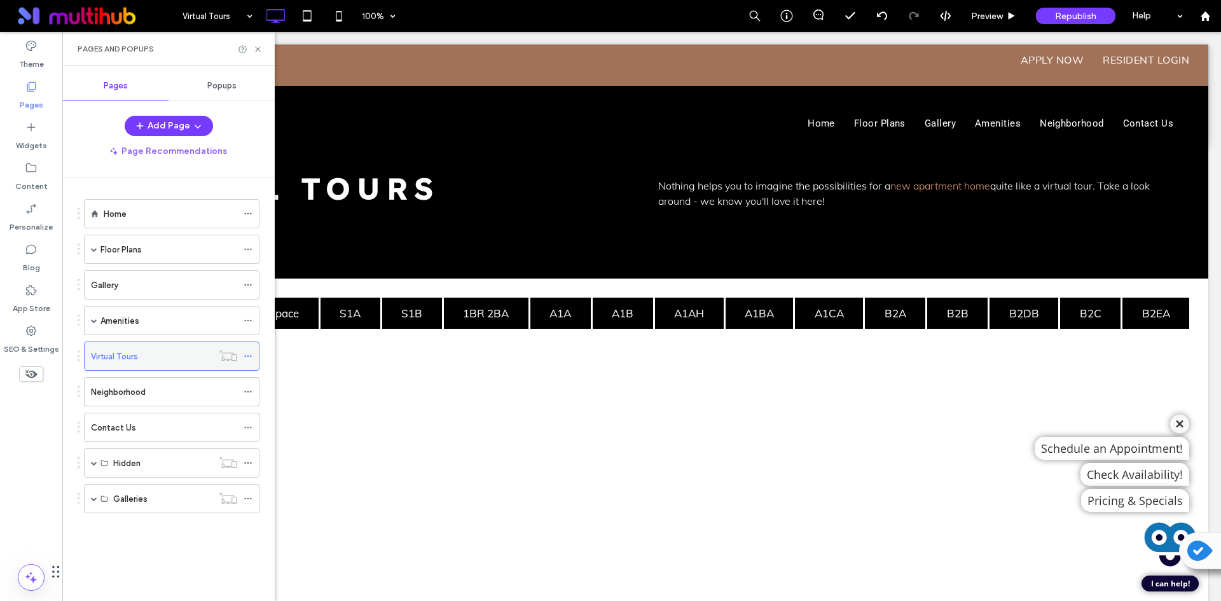
click at [243, 354] on div at bounding box center [227, 355] width 31 height 13
click at [249, 355] on icon at bounding box center [247, 356] width 9 height 9
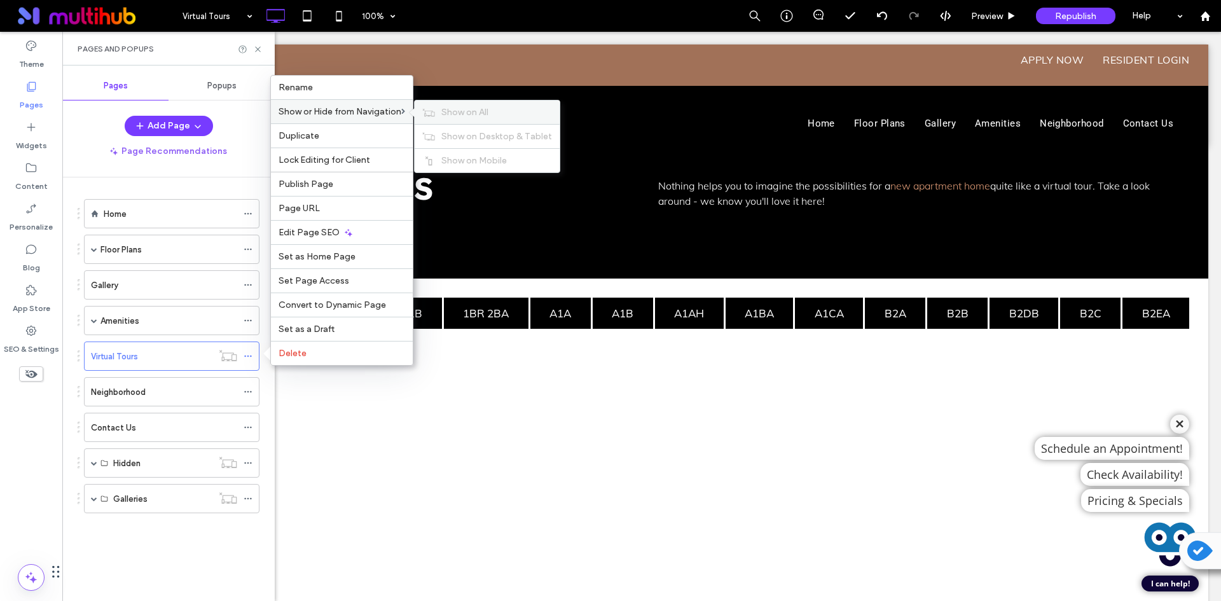
click at [438, 106] on div "Show on All" at bounding box center [486, 112] width 145 height 24
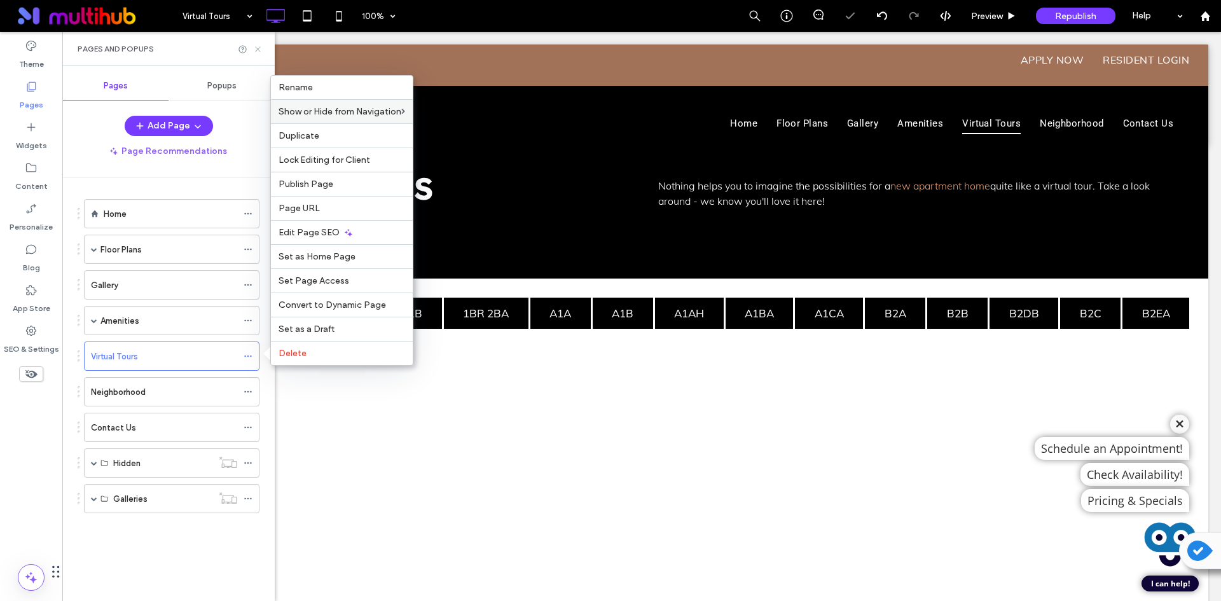
drag, startPoint x: 260, startPoint y: 46, endPoint x: 200, endPoint y: 16, distance: 67.1
click at [260, 46] on use at bounding box center [257, 48] width 5 height 5
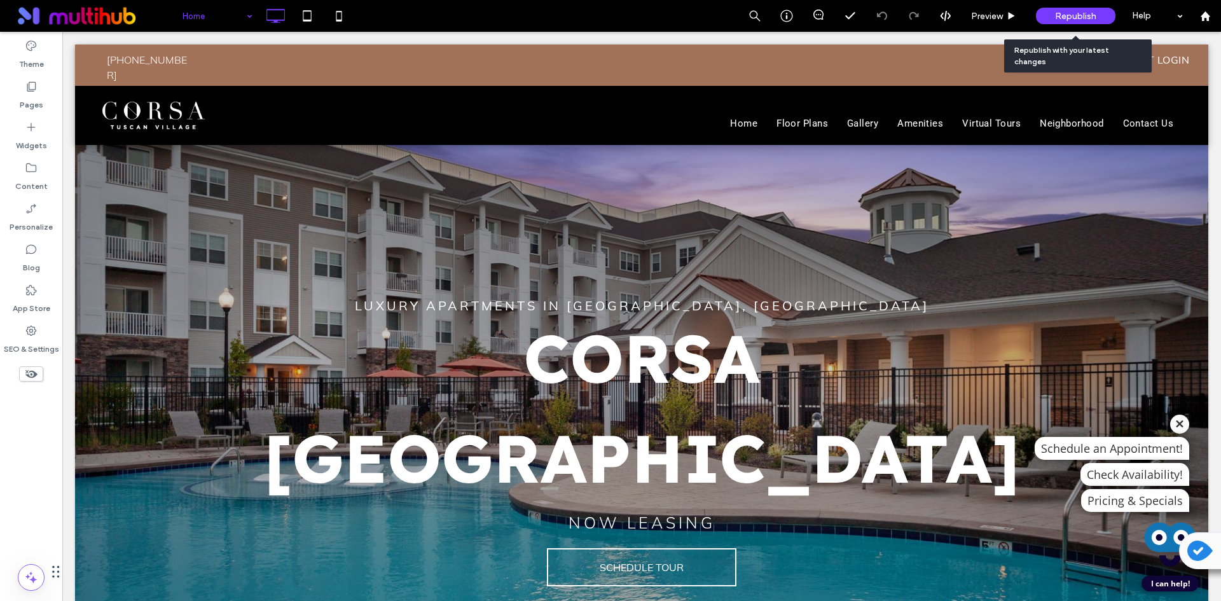
click at [1076, 15] on span "Republish" at bounding box center [1075, 16] width 41 height 11
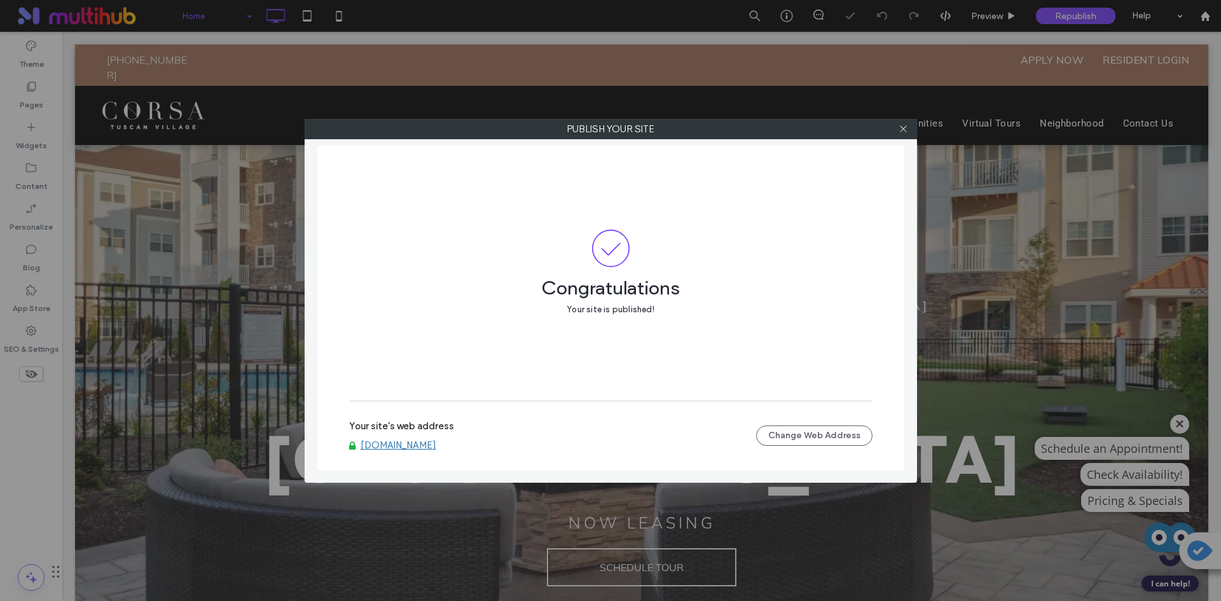
click at [436, 445] on link "www.corsatuscanvillage.com" at bounding box center [398, 444] width 76 height 11
click at [901, 128] on icon at bounding box center [903, 129] width 10 height 10
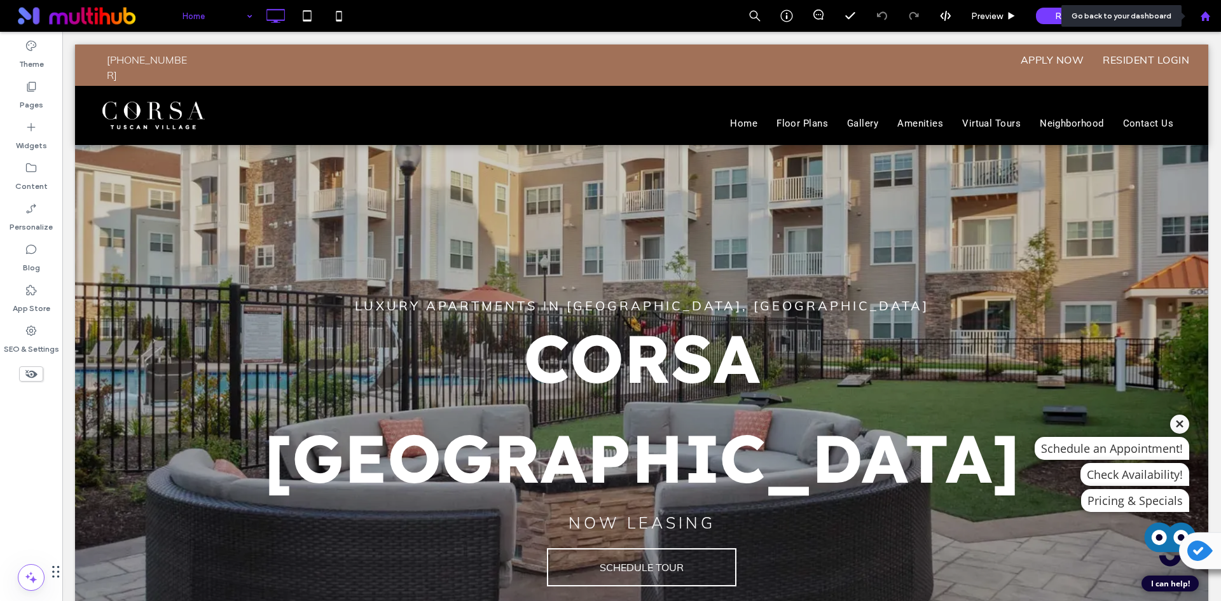
click at [1203, 15] on use at bounding box center [1205, 16] width 10 height 10
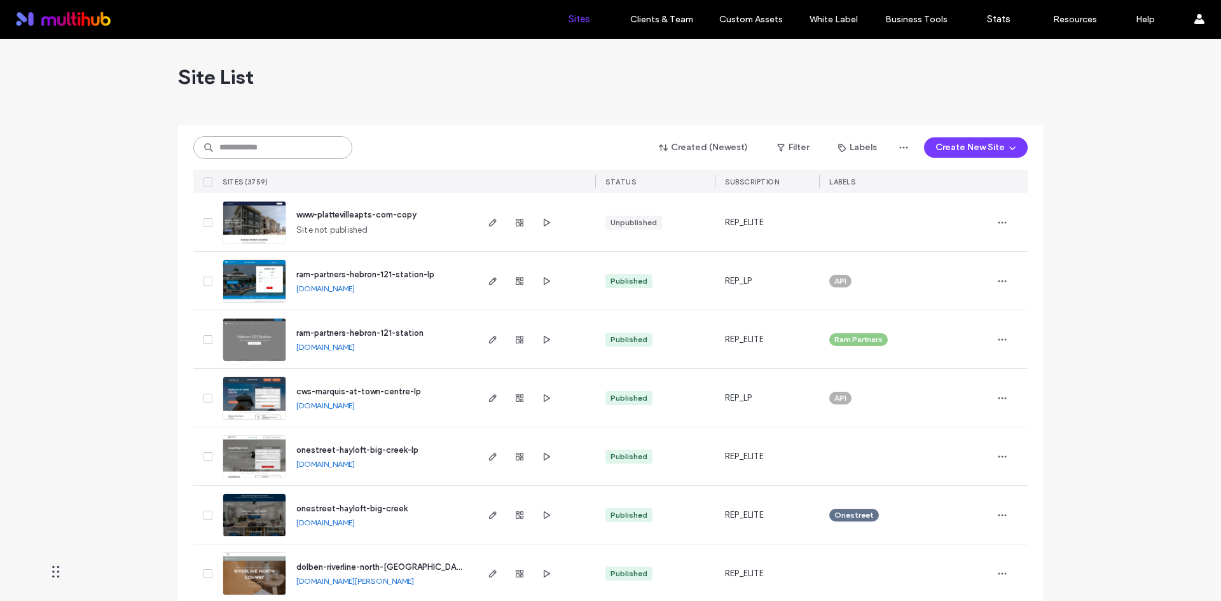
click at [315, 145] on input at bounding box center [272, 147] width 159 height 23
paste input "**********"
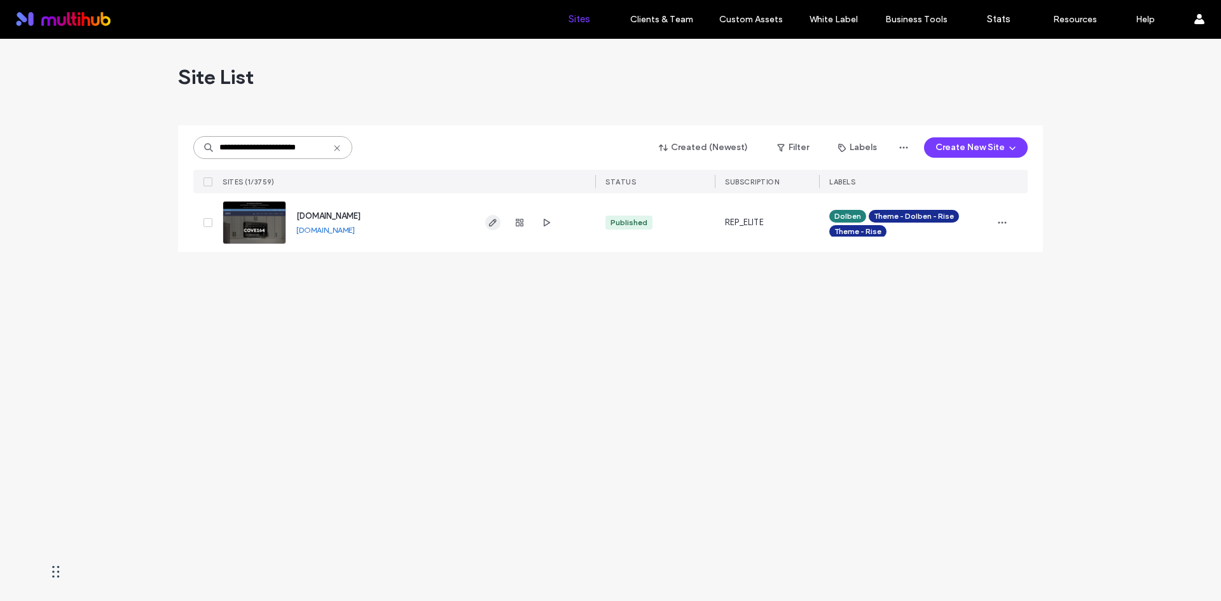
type input "**********"
click at [491, 226] on use "button" at bounding box center [493, 223] width 8 height 8
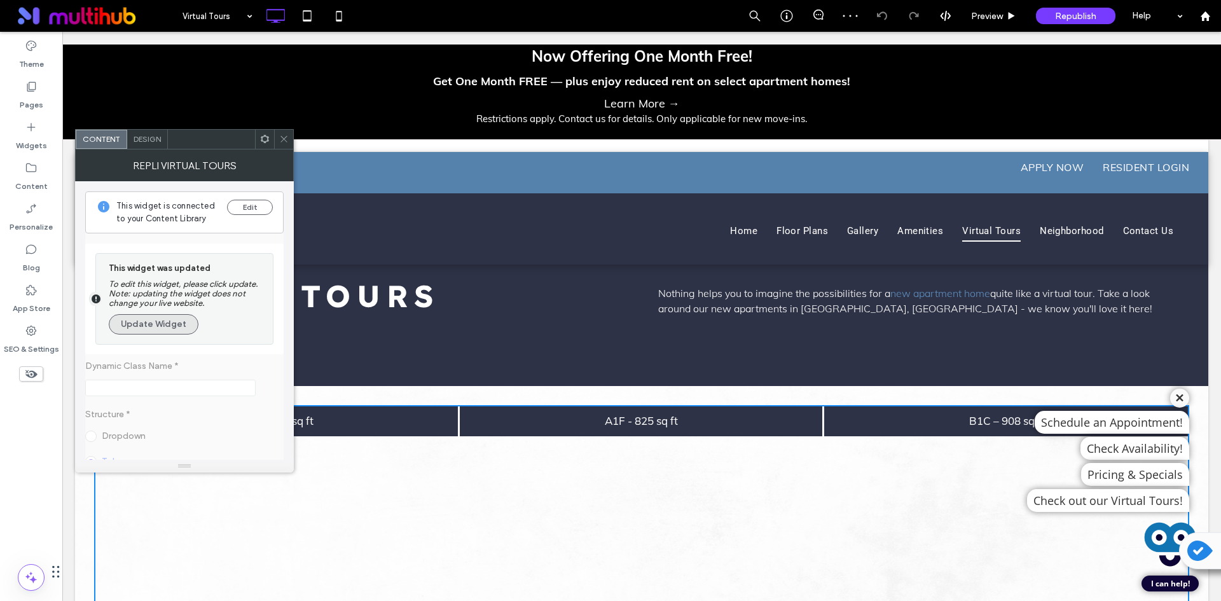
click at [156, 324] on button "Update Widget" at bounding box center [154, 324] width 90 height 20
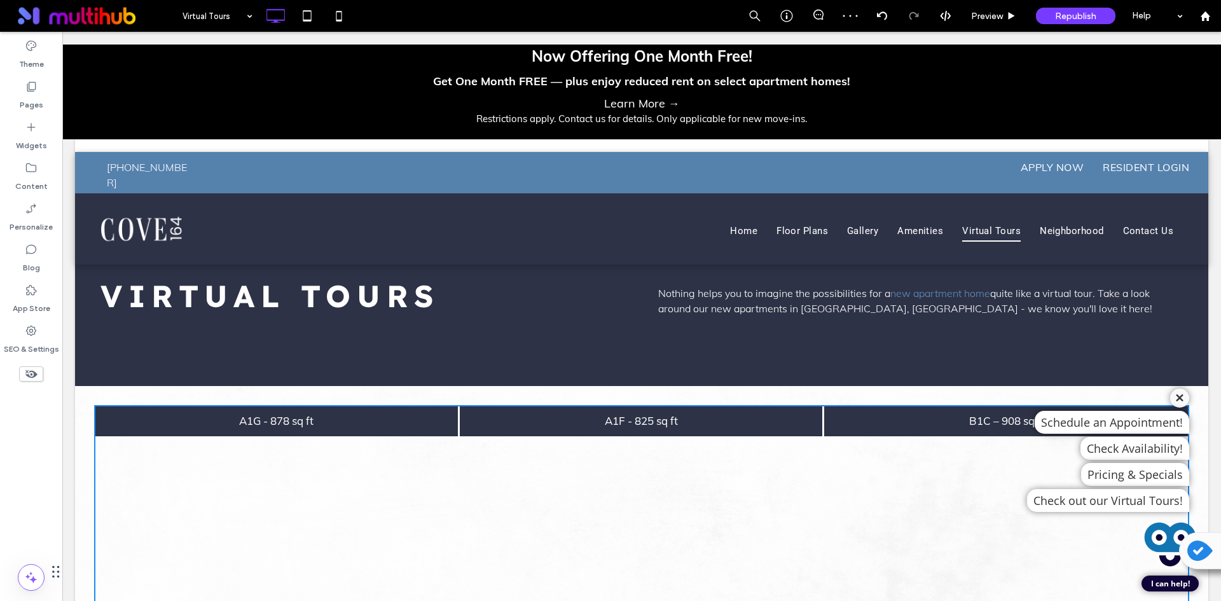
drag, startPoint x: 299, startPoint y: 153, endPoint x: 344, endPoint y: 175, distance: 49.5
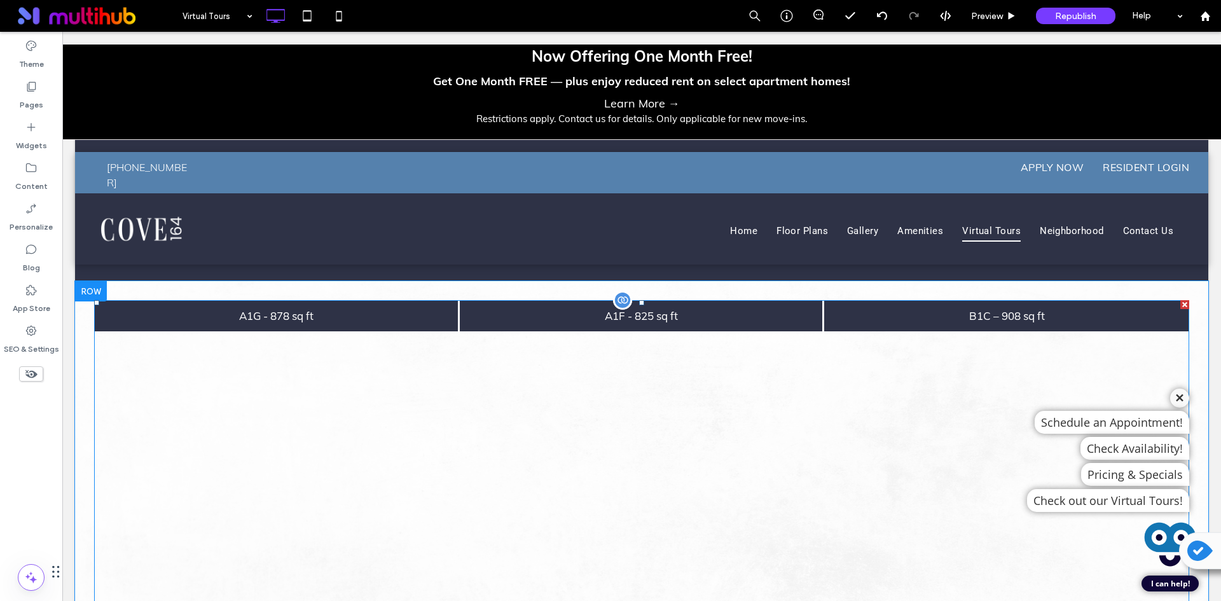
scroll to position [127, 0]
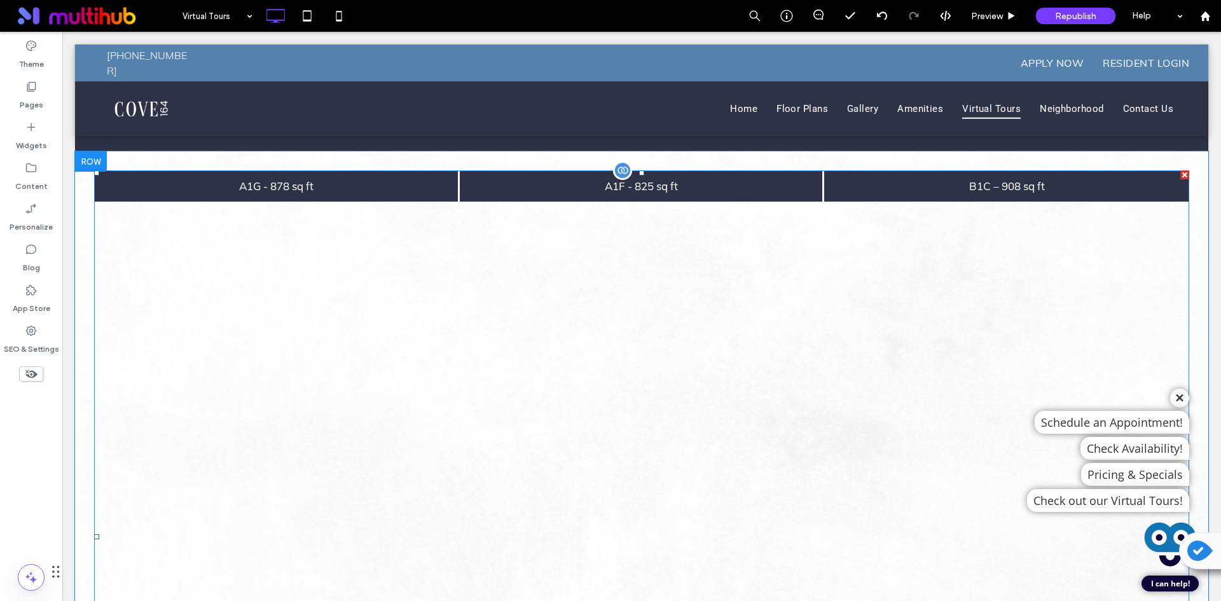
click at [292, 427] on span at bounding box center [641, 536] width 1095 height 732
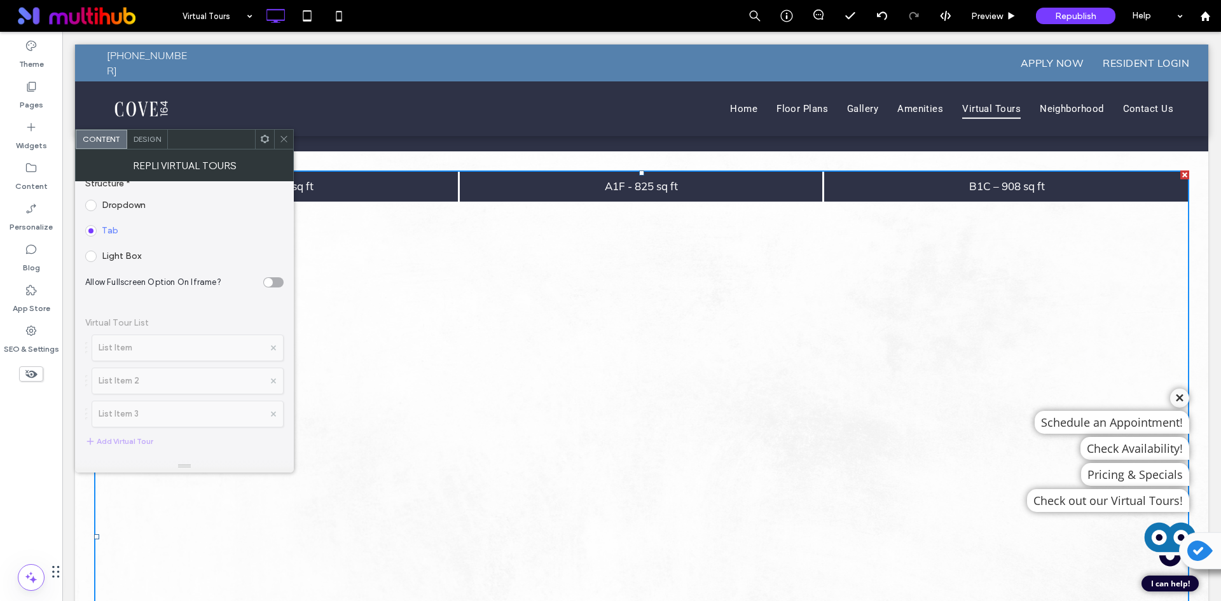
scroll to position [113, 0]
click at [155, 141] on span "Design" at bounding box center [147, 139] width 27 height 10
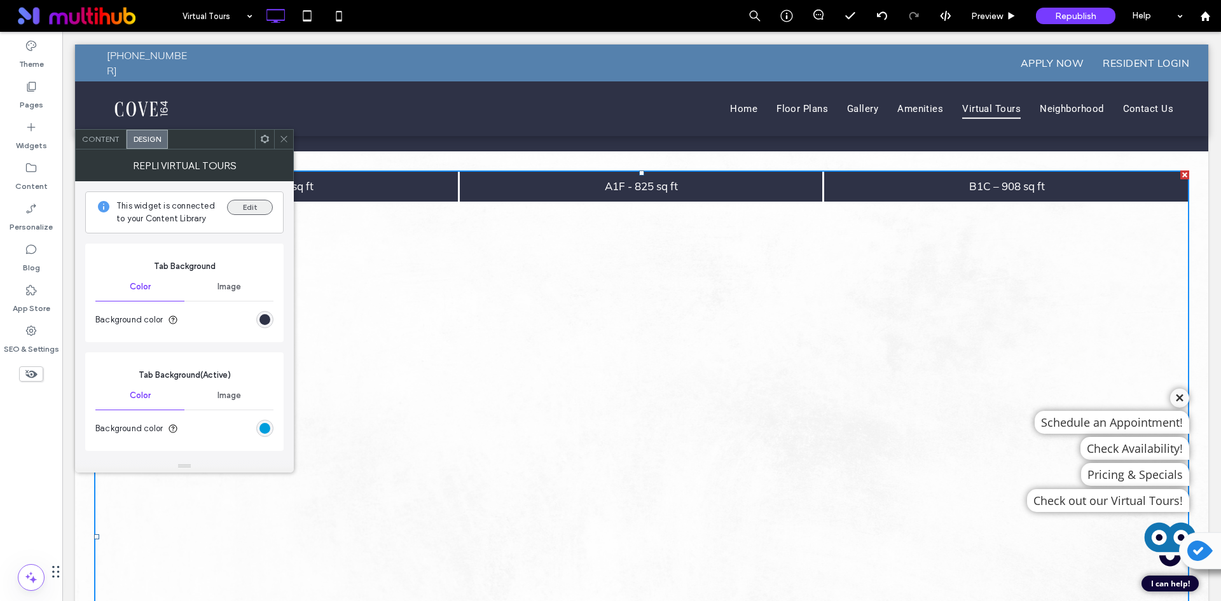
click at [264, 205] on button "Edit" at bounding box center [250, 207] width 46 height 15
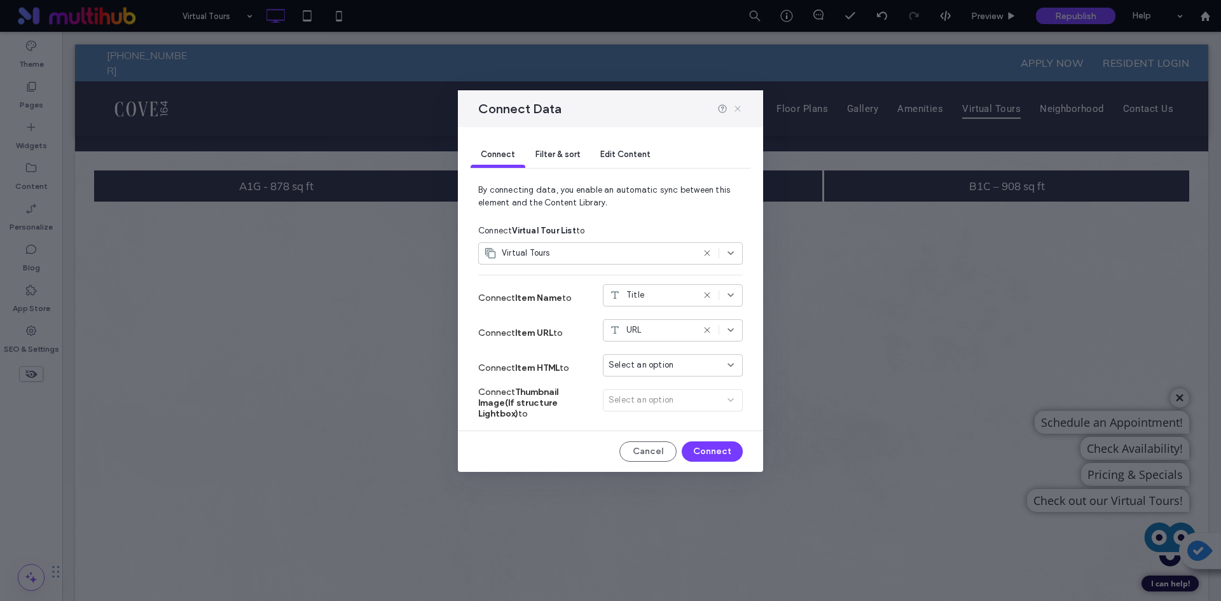
click at [738, 113] on icon at bounding box center [737, 109] width 10 height 10
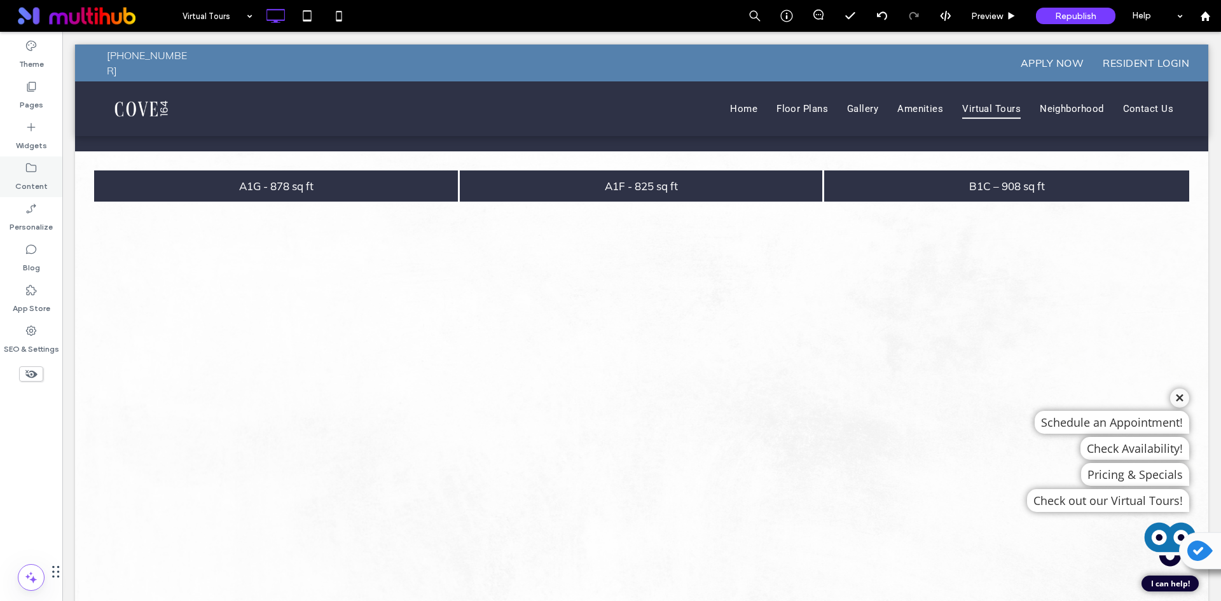
click at [30, 162] on icon at bounding box center [31, 167] width 13 height 13
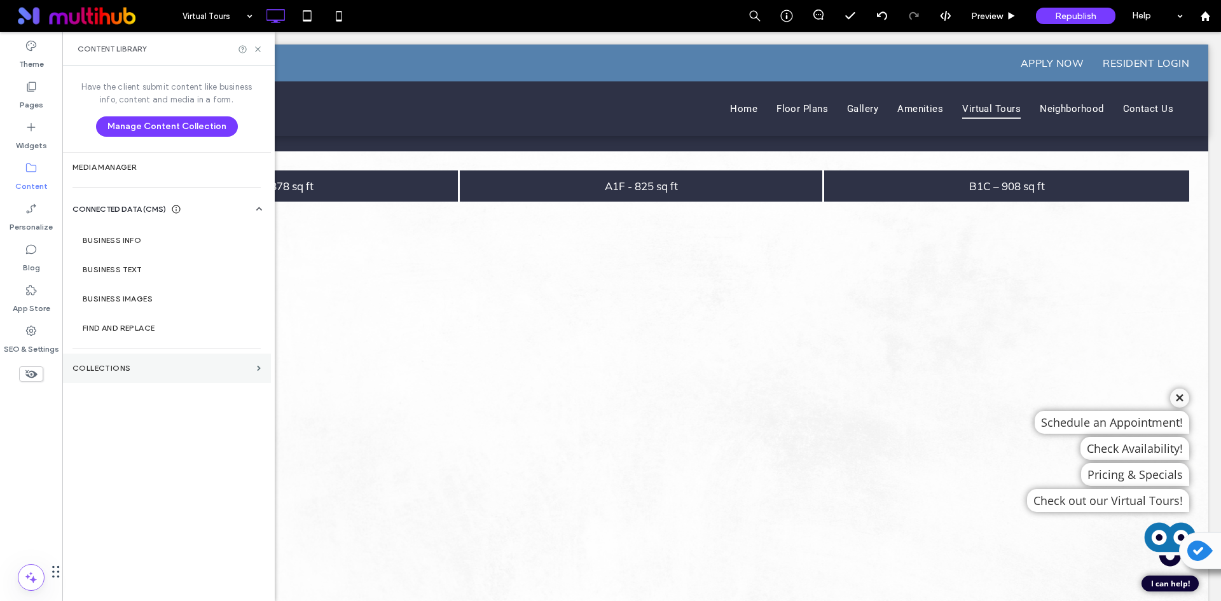
click at [130, 371] on label "Collections" at bounding box center [161, 368] width 179 height 9
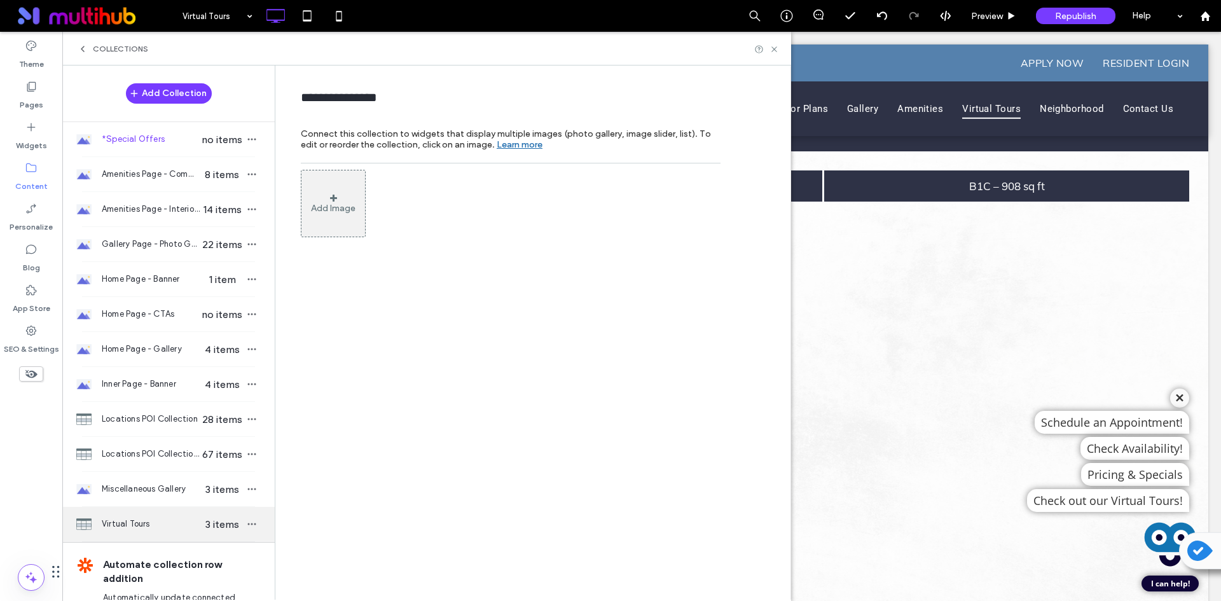
click at [191, 528] on span "Virtual Tours" at bounding box center [151, 523] width 98 height 13
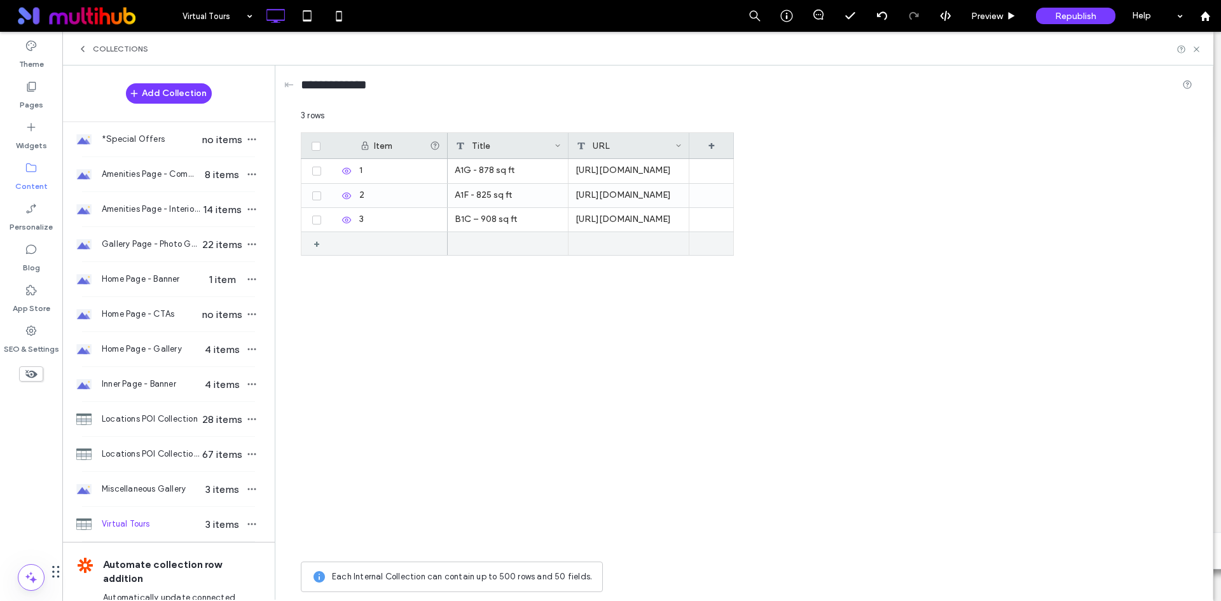
click at [319, 241] on div "+" at bounding box center [321, 243] width 16 height 23
click at [507, 245] on div at bounding box center [508, 244] width 121 height 24
click at [503, 242] on textarea "plain-text-cell" at bounding box center [517, 228] width 140 height 38
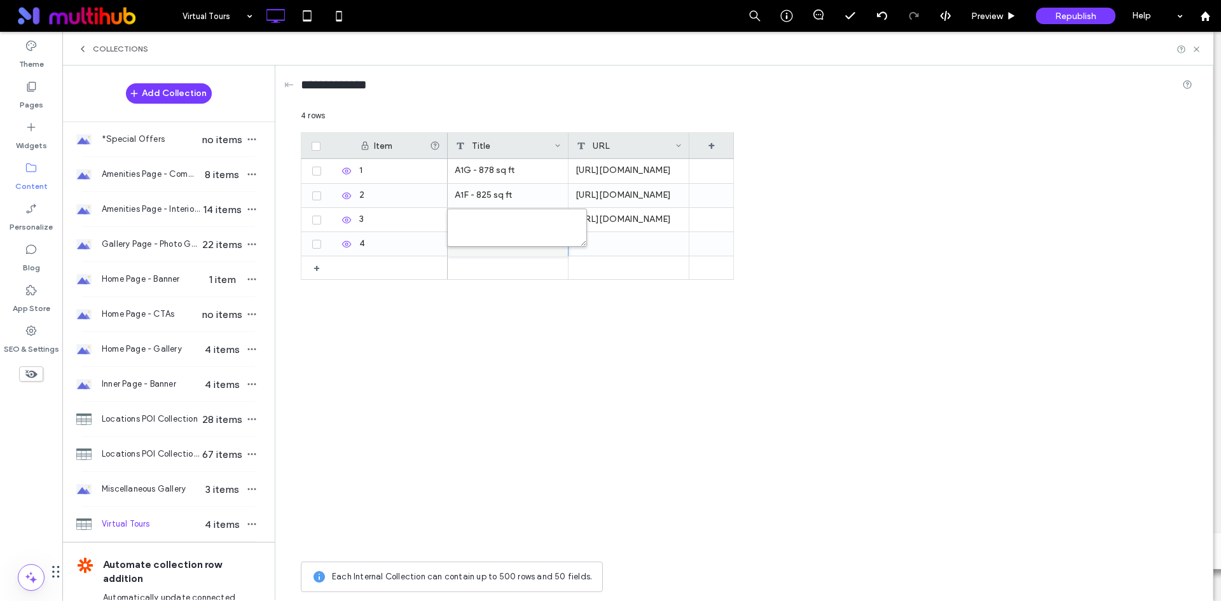
paste textarea "***"
type textarea "***"
click at [627, 249] on div at bounding box center [628, 244] width 121 height 24
click at [594, 242] on div at bounding box center [628, 244] width 121 height 24
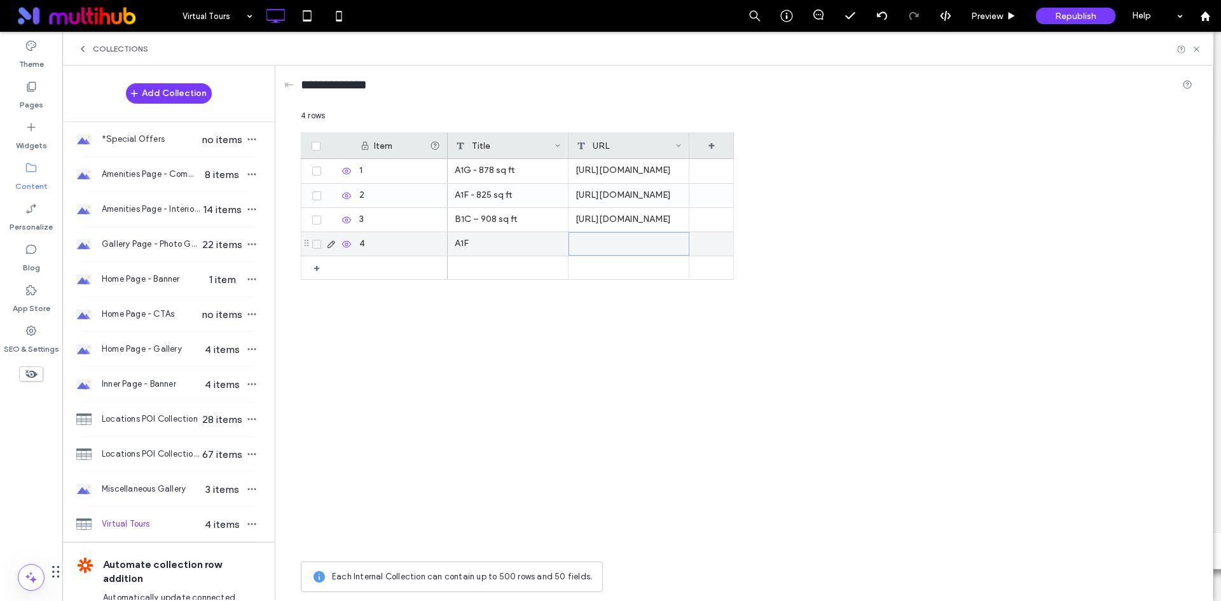
click at [594, 242] on div "4 rows Drag here to set row groups Drag here to set column labels Item Title UR…" at bounding box center [746, 353] width 891 height 489
click at [594, 242] on textarea "plain-text-cell" at bounding box center [638, 228] width 140 height 38
paste textarea "**********"
type textarea "**********"
click at [644, 331] on div "A1F A1G - 878 sq ft https://my.matterport.com/show/?model=cKVBGmtqkAy&play=1 A1…" at bounding box center [591, 357] width 286 height 396
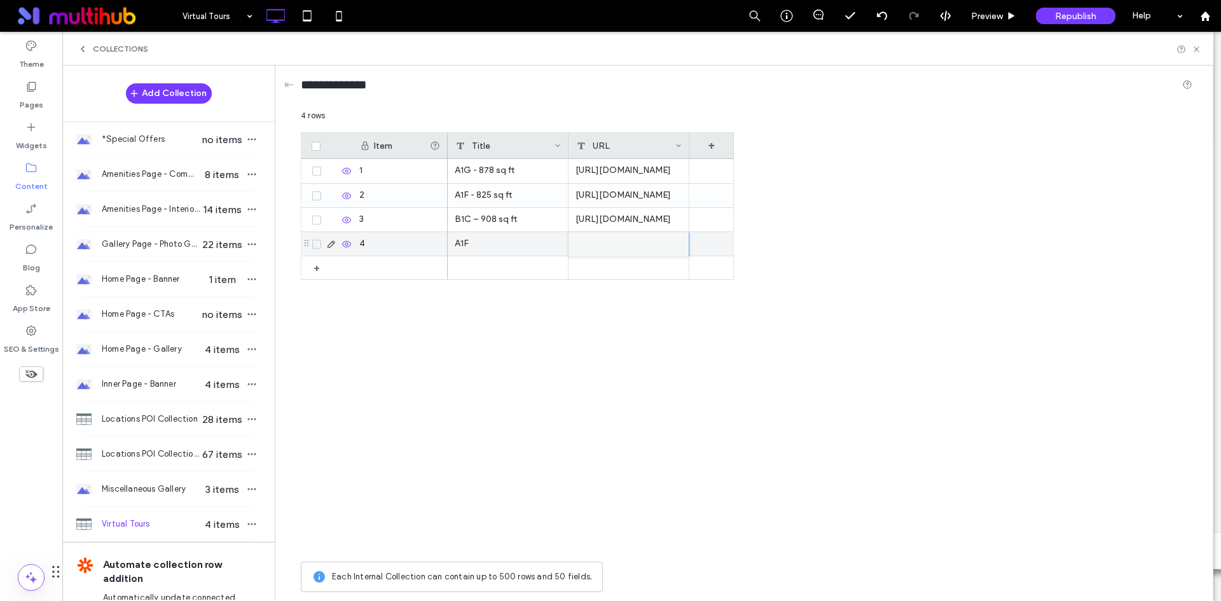
click at [404, 243] on div "4" at bounding box center [399, 244] width 95 height 24
click at [343, 196] on icon at bounding box center [346, 196] width 10 height 10
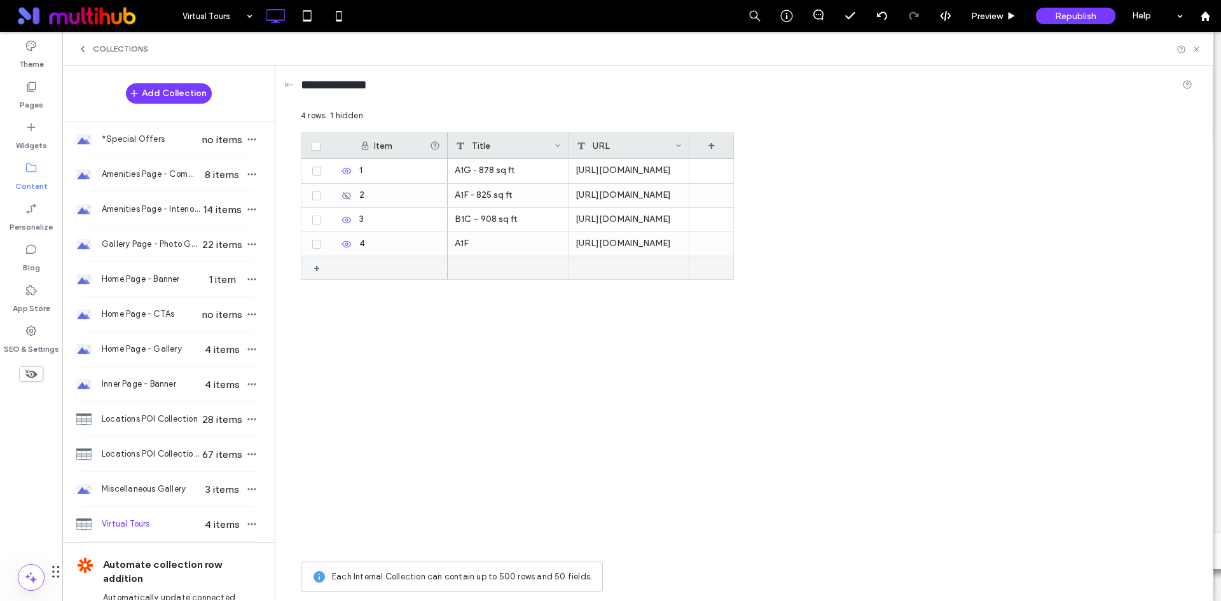
click at [381, 270] on div at bounding box center [399, 267] width 95 height 23
click at [470, 270] on div at bounding box center [508, 268] width 121 height 24
click at [476, 266] on div at bounding box center [508, 268] width 121 height 24
click at [477, 263] on textarea "plain-text-cell" at bounding box center [517, 252] width 140 height 38
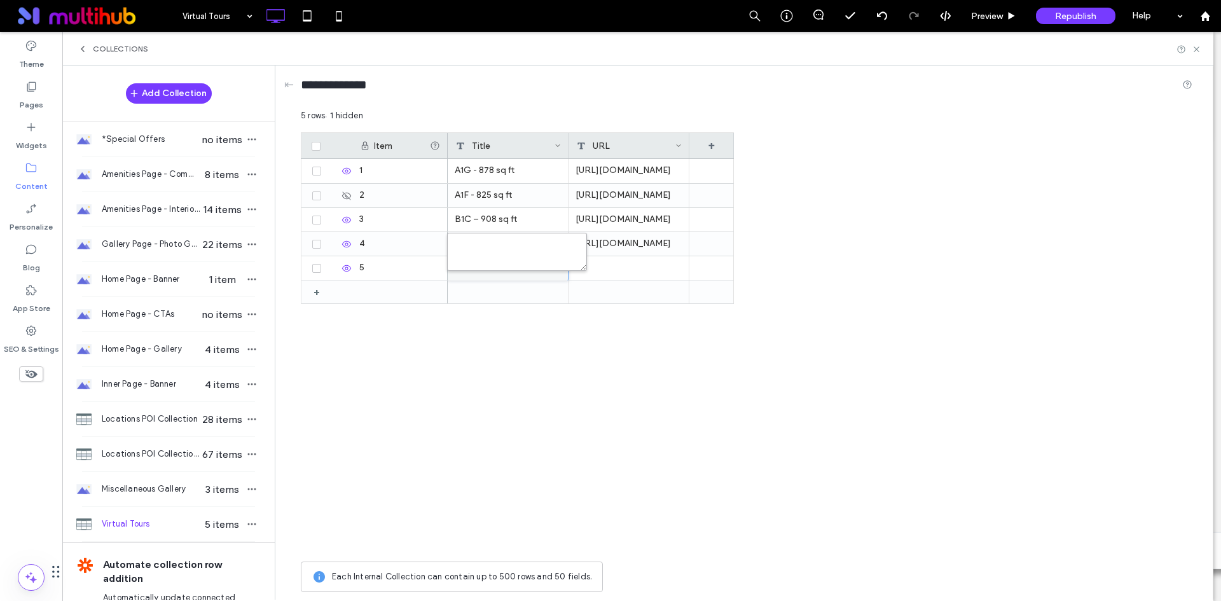
paste textarea "***"
type textarea "***"
click at [614, 273] on div at bounding box center [628, 268] width 121 height 24
click at [624, 268] on div at bounding box center [628, 268] width 121 height 24
click at [624, 265] on div at bounding box center [628, 268] width 121 height 24
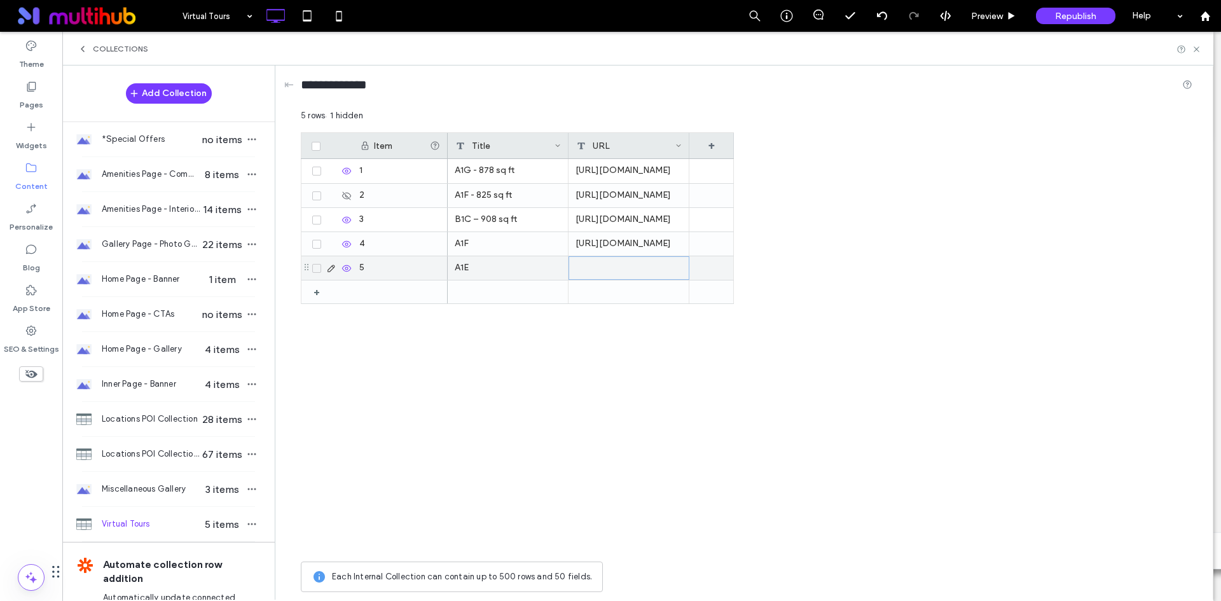
click at [624, 265] on div at bounding box center [628, 268] width 121 height 24
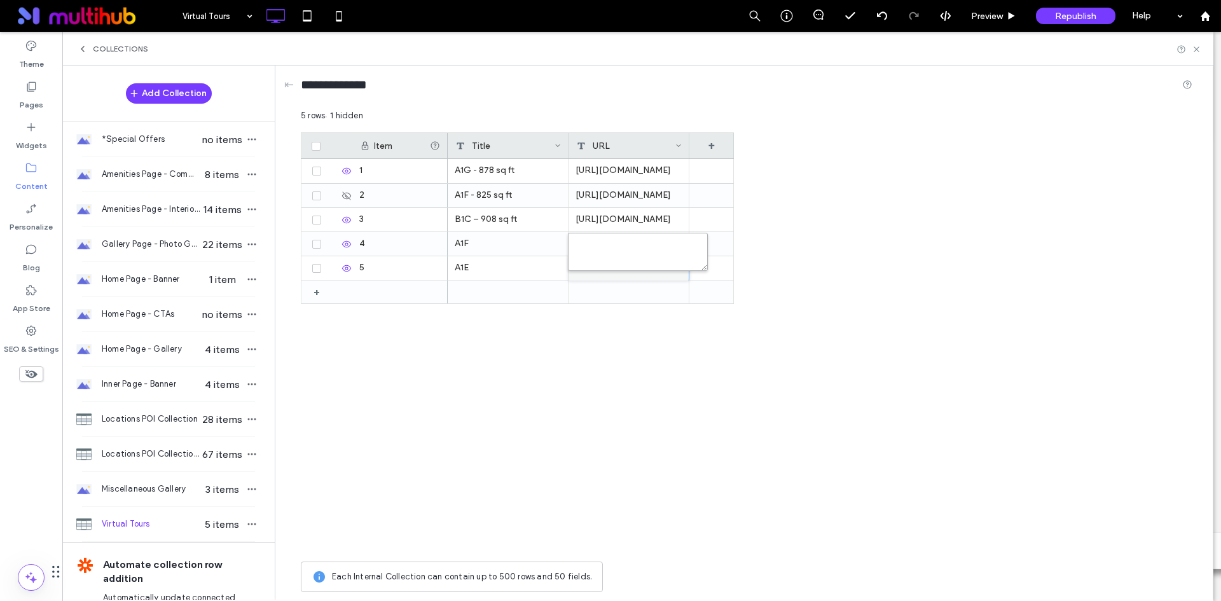
click at [624, 264] on textarea "plain-text-cell" at bounding box center [638, 252] width 140 height 38
paste textarea "**********"
type textarea "**********"
click at [823, 273] on div "Item Title URL + + 5 4 1 2 3 A1E A1F https://api.realync.com/if/QfInoO4Dr A1G -…" at bounding box center [746, 343] width 891 height 423
click at [374, 292] on div at bounding box center [399, 291] width 95 height 23
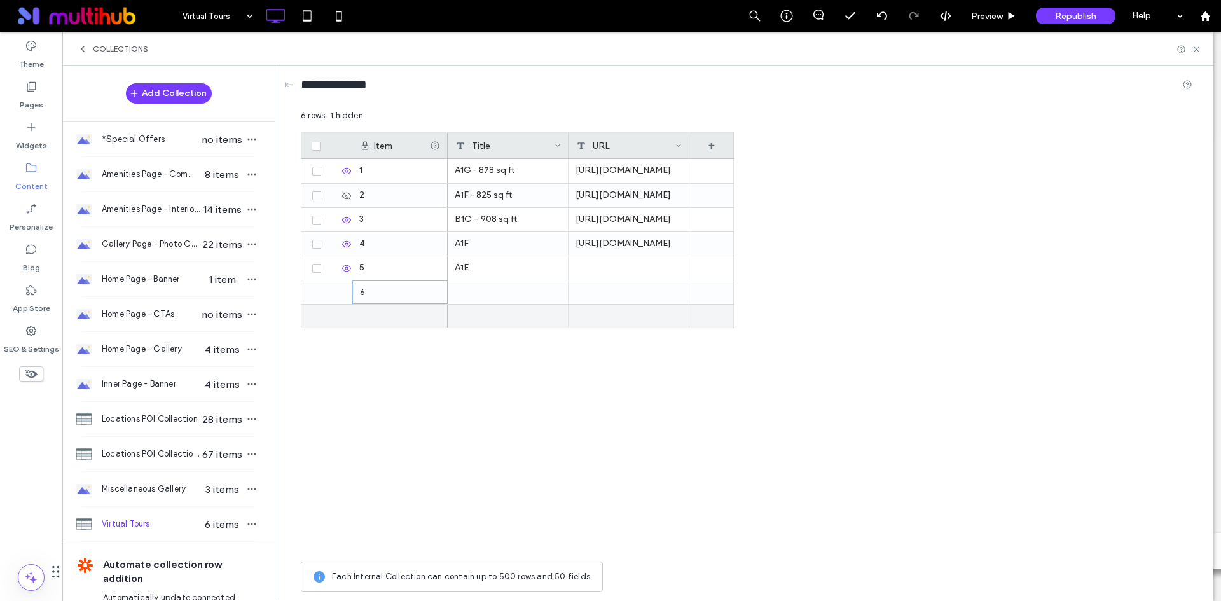
click at [413, 298] on div "6" at bounding box center [399, 292] width 95 height 24
click at [481, 291] on div at bounding box center [508, 292] width 121 height 24
click at [483, 289] on textarea "plain-text-cell" at bounding box center [517, 276] width 140 height 38
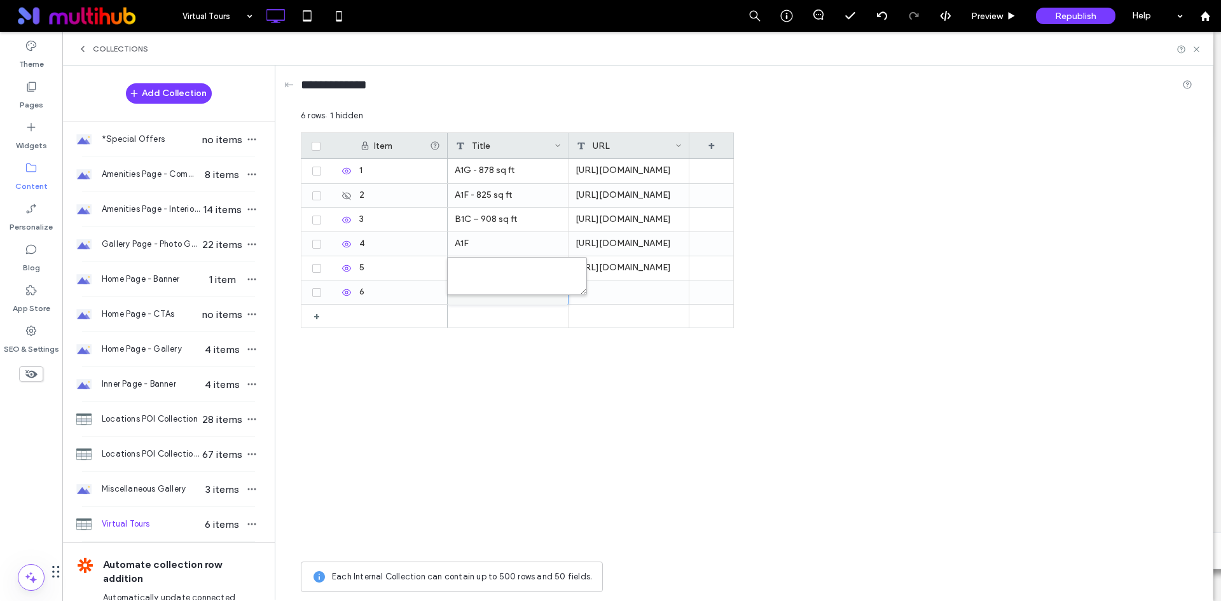
paste textarea "**********"
type textarea "**********"
click at [615, 288] on div at bounding box center [628, 292] width 121 height 24
click at [660, 293] on div at bounding box center [628, 292] width 121 height 24
click at [649, 291] on div at bounding box center [628, 292] width 121 height 24
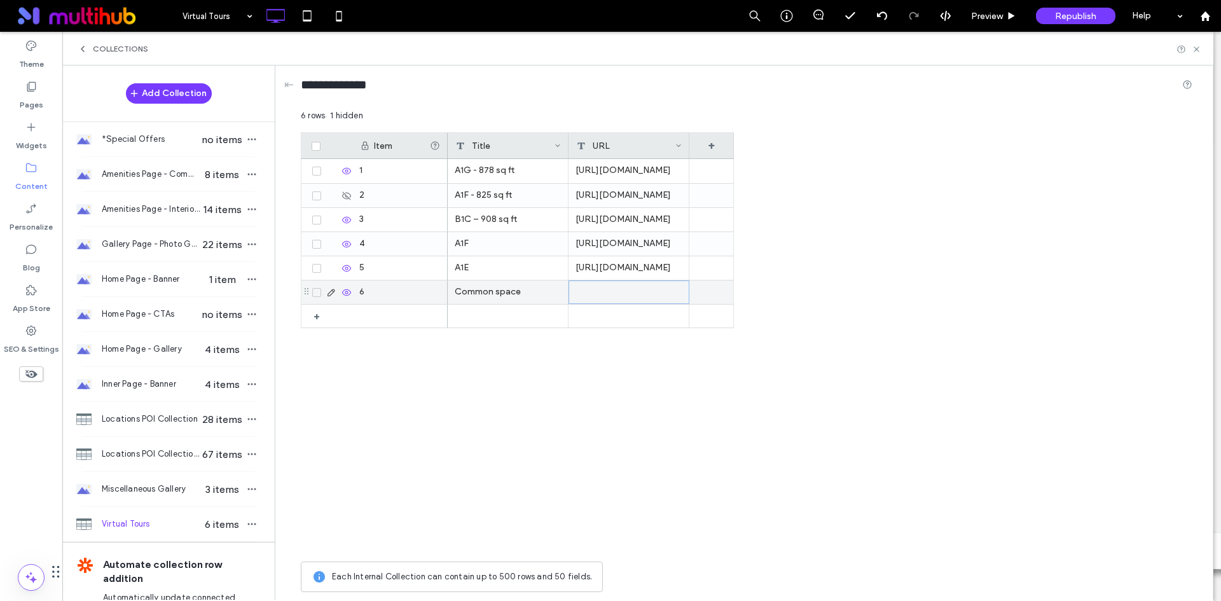
click at [649, 291] on div at bounding box center [628, 292] width 121 height 24
click at [624, 291] on textarea "plain-text-cell" at bounding box center [638, 276] width 140 height 38
paste textarea "**********"
type textarea "**********"
click at [811, 280] on div "Item Title URL + + 6 5 4 1 2 3 Common space A1E https://api.realync.com/if/QN7x…" at bounding box center [746, 343] width 891 height 423
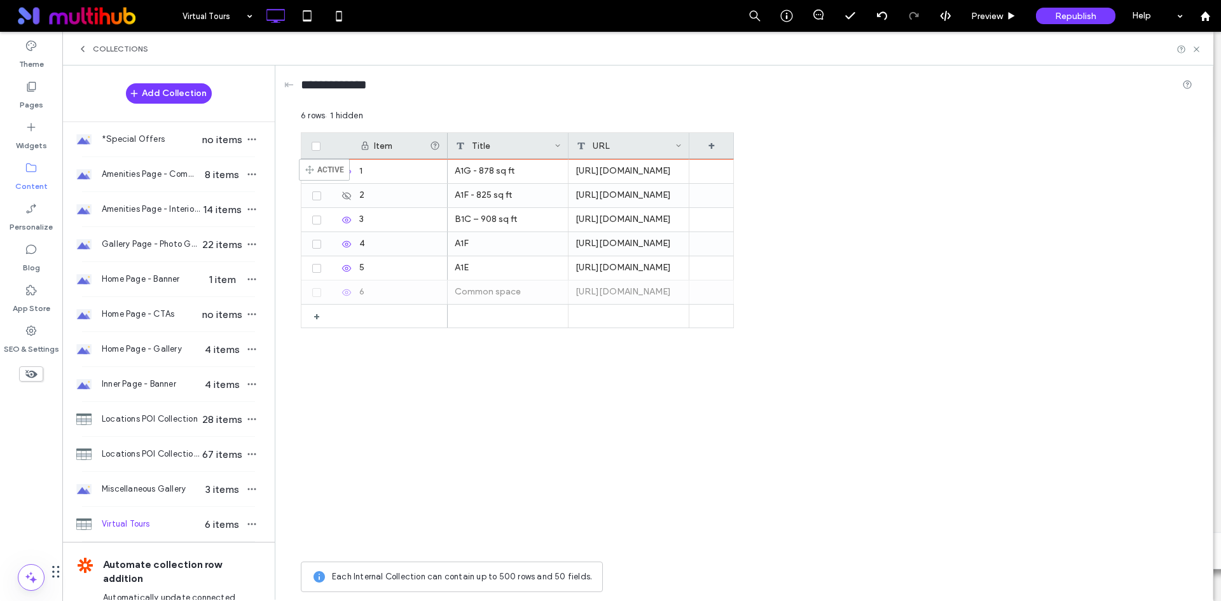
drag, startPoint x: 306, startPoint y: 291, endPoint x: 318, endPoint y: 165, distance: 127.1
drag, startPoint x: 305, startPoint y: 243, endPoint x: 303, endPoint y: 308, distance: 64.9
drag, startPoint x: 306, startPoint y: 245, endPoint x: 313, endPoint y: 302, distance: 56.9
drag, startPoint x: 308, startPoint y: 196, endPoint x: 315, endPoint y: 261, distance: 64.6
drag, startPoint x: 306, startPoint y: 268, endPoint x: 317, endPoint y: 188, distance: 80.9
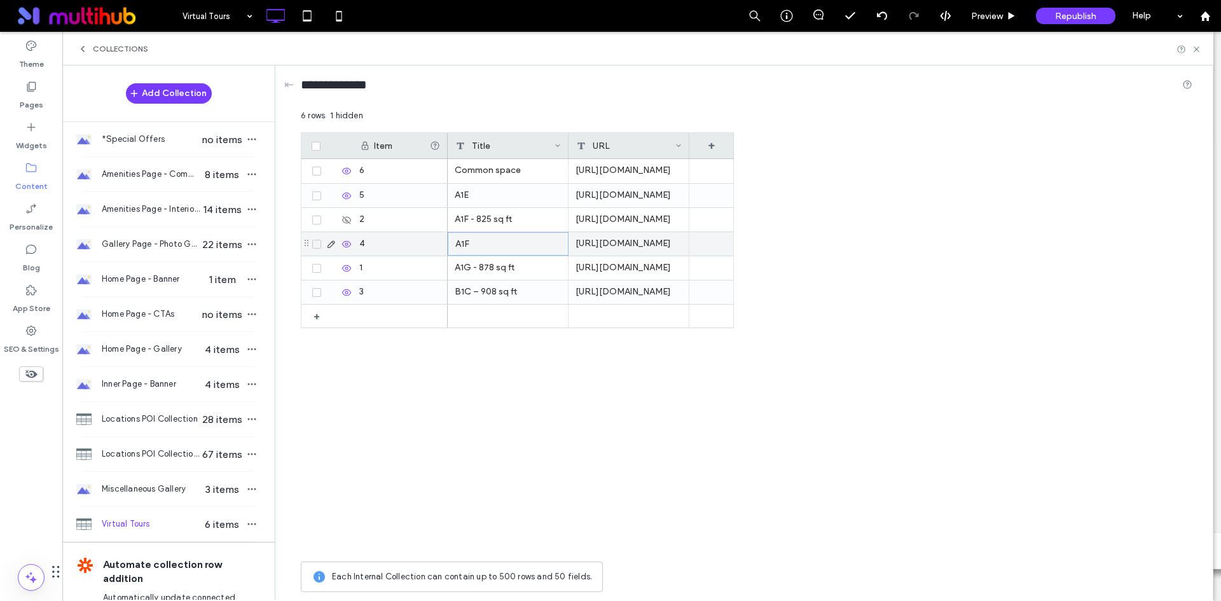
drag, startPoint x: 528, startPoint y: 244, endPoint x: 519, endPoint y: 246, distance: 9.7
click at [528, 244] on div "A1F" at bounding box center [508, 244] width 121 height 24
click at [517, 246] on div "A1F" at bounding box center [508, 244] width 121 height 24
click at [514, 247] on div "A1F" at bounding box center [508, 244] width 121 height 24
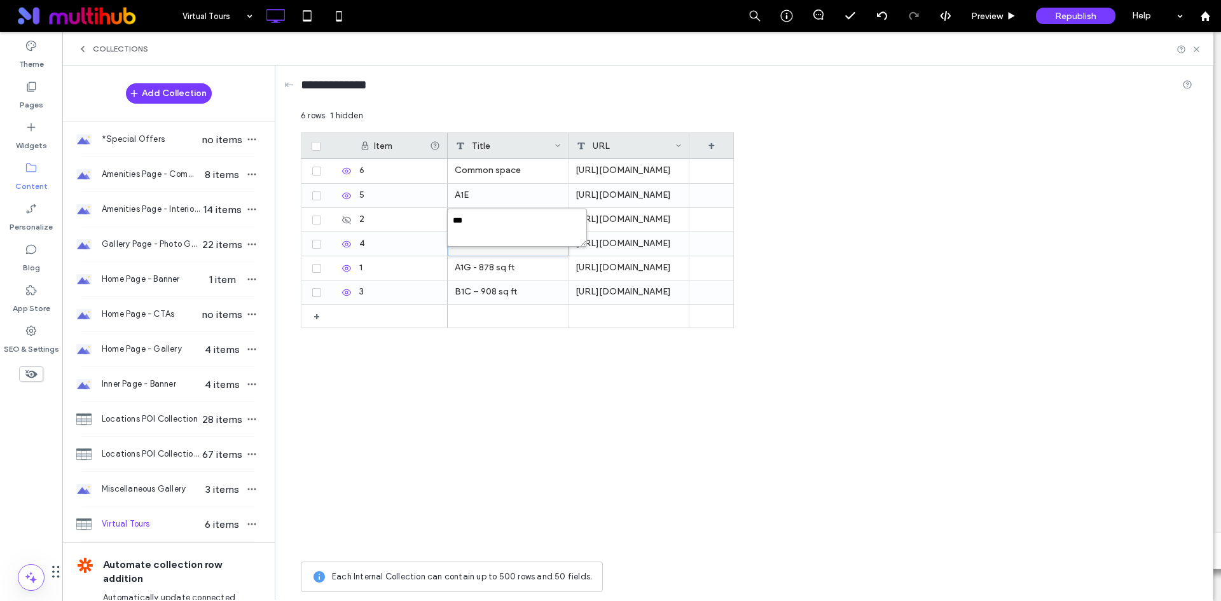
click at [495, 231] on textarea "***" at bounding box center [517, 228] width 140 height 38
type textarea "**********"
click at [529, 270] on div "A1G - 878 sq ft" at bounding box center [508, 268] width 121 height 24
click at [537, 217] on div "A1F - 825 sq ft" at bounding box center [508, 220] width 121 height 24
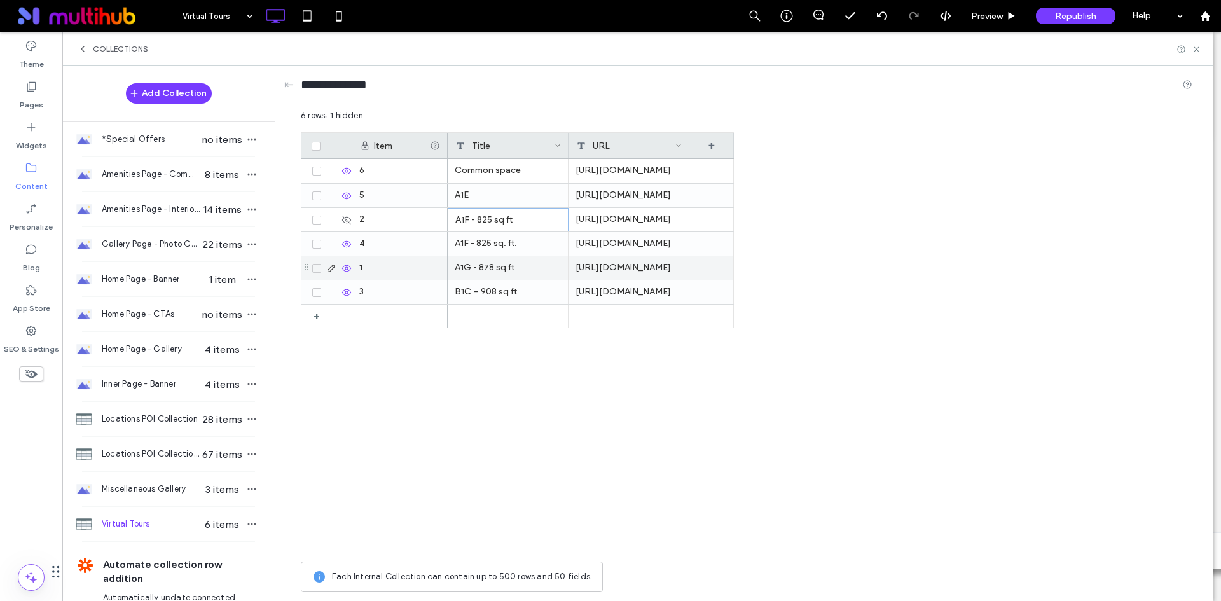
click at [524, 270] on div "A1G - 878 sq ft" at bounding box center [508, 268] width 121 height 24
drag, startPoint x: 502, startPoint y: 245, endPoint x: 523, endPoint y: 254, distance: 23.4
click at [501, 245] on textarea "**********" at bounding box center [517, 252] width 140 height 38
click at [515, 243] on textarea "**********" at bounding box center [517, 252] width 140 height 38
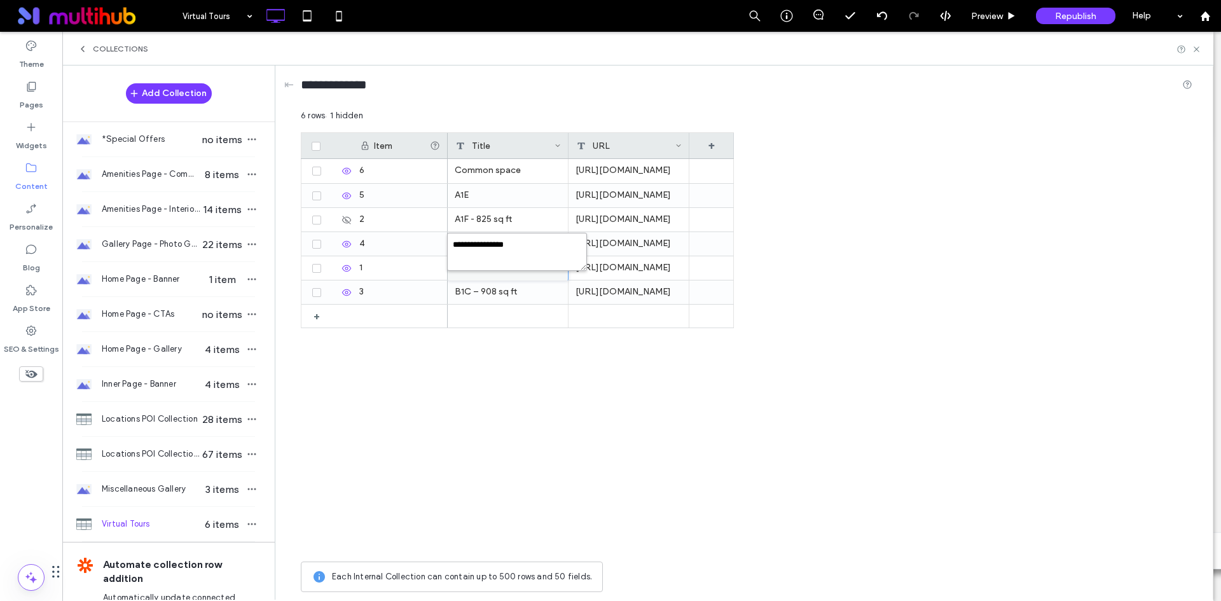
type textarea "**********"
click at [824, 292] on div "Item Title URL + + 6 2 4 1 5 3 Common space https://api.realync.com/if/JZxE-YcH…" at bounding box center [746, 343] width 891 height 423
drag, startPoint x: 523, startPoint y: 297, endPoint x: 526, endPoint y: 315, distance: 18.8
click at [523, 296] on div "B1C – 908 sq ft" at bounding box center [508, 292] width 121 height 24
click at [509, 292] on div "B1C – 908 sq ft" at bounding box center [508, 292] width 121 height 24
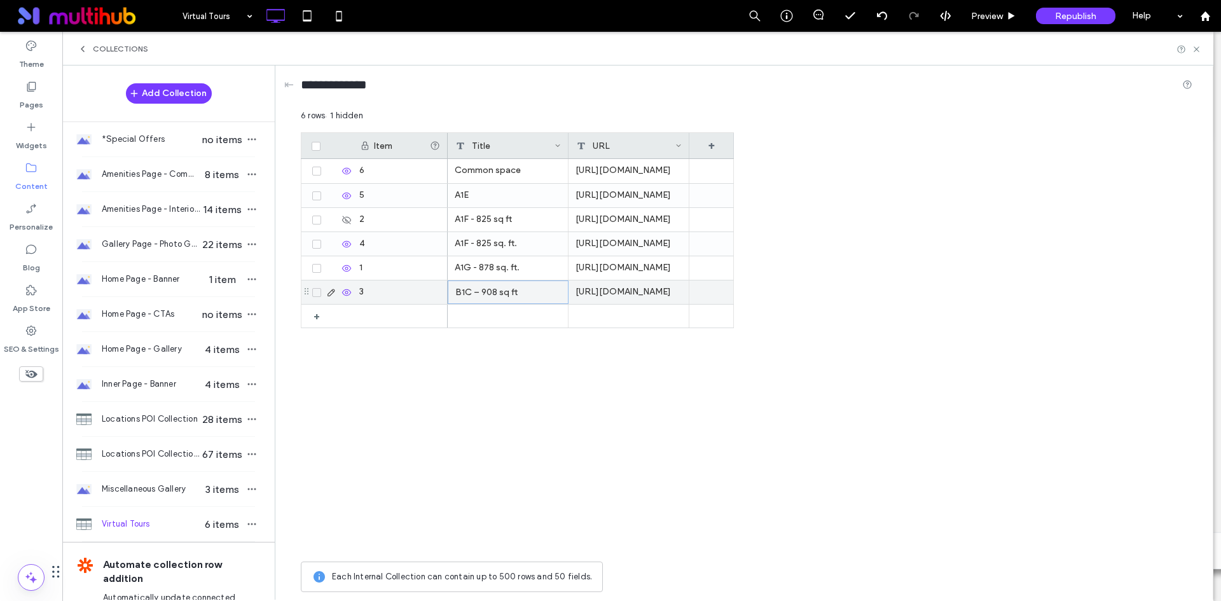
click at [509, 292] on div "B1C – 908 sq ft" at bounding box center [508, 292] width 121 height 24
click at [502, 270] on textarea "**********" at bounding box center [517, 276] width 140 height 38
click at [524, 268] on textarea "**********" at bounding box center [517, 276] width 140 height 38
type textarea "**********"
click at [852, 315] on div "Item Title URL + + 6 2 4 1 5 3 Common space https://api.realync.com/if/JZxE-YcH…" at bounding box center [746, 343] width 891 height 423
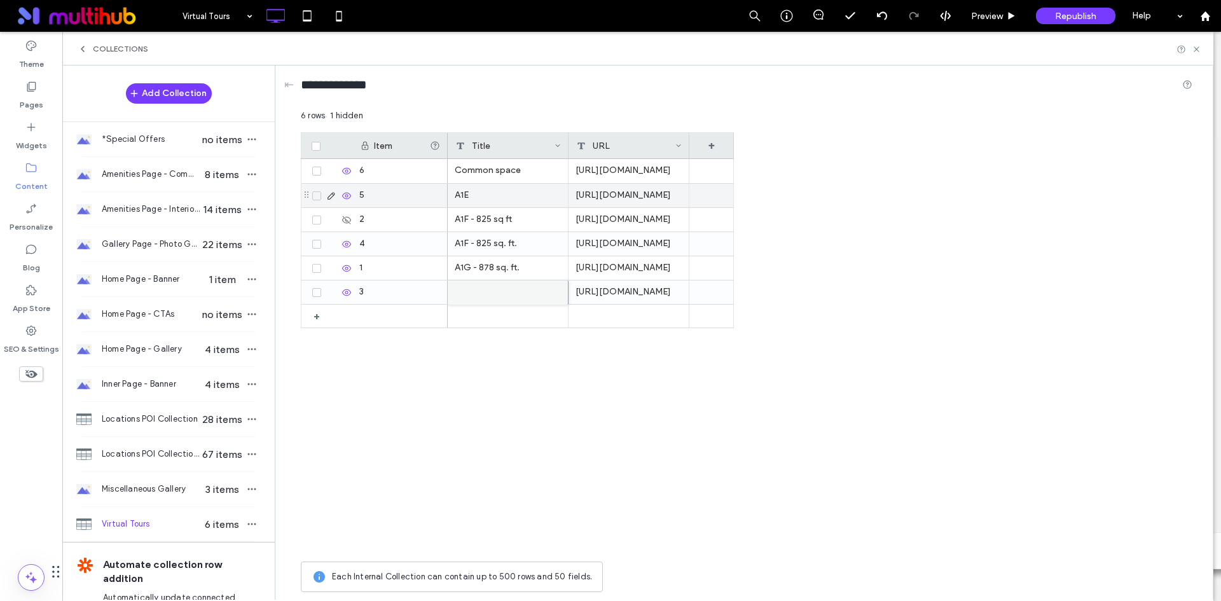
click at [534, 198] on div "A1E" at bounding box center [508, 196] width 121 height 24
click at [533, 198] on div "A1E" at bounding box center [508, 196] width 121 height 24
click at [532, 198] on textarea "***" at bounding box center [517, 179] width 140 height 38
type textarea "**********"
click at [877, 264] on div "Item Title URL + + 6 2 4 1 5 3 Common space https://api.realync.com/if/JZxE-YcH…" at bounding box center [746, 343] width 891 height 423
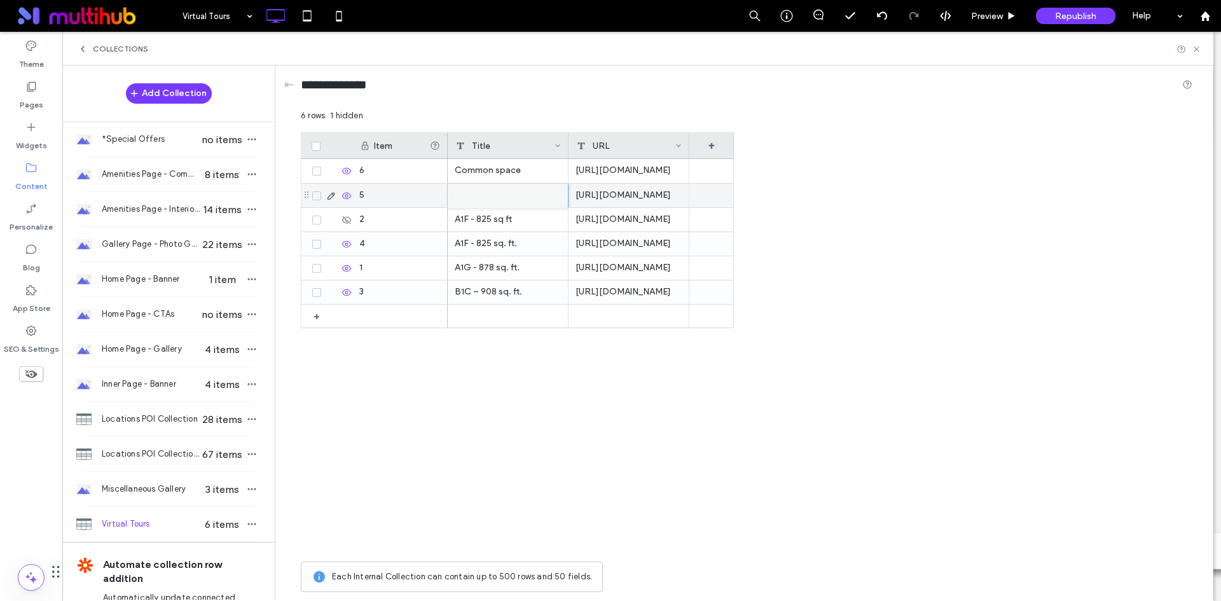
click at [521, 204] on div at bounding box center [508, 196] width 120 height 24
click at [528, 216] on div "A1F - 825 sq ft" at bounding box center [508, 220] width 121 height 24
click at [512, 291] on div "B1C – 908 sq. ft." at bounding box center [508, 292] width 121 height 24
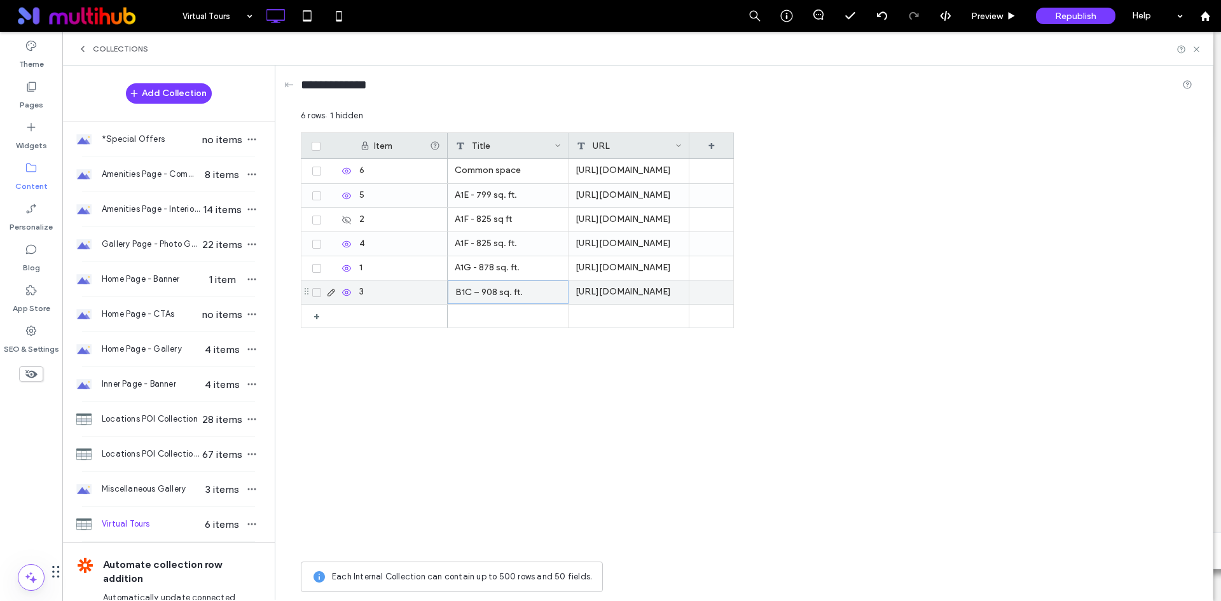
click at [512, 291] on div "B1C – 908 sq. ft." at bounding box center [508, 292] width 121 height 24
click at [481, 280] on textarea "**********" at bounding box center [517, 276] width 140 height 38
click at [495, 320] on div at bounding box center [508, 316] width 121 height 23
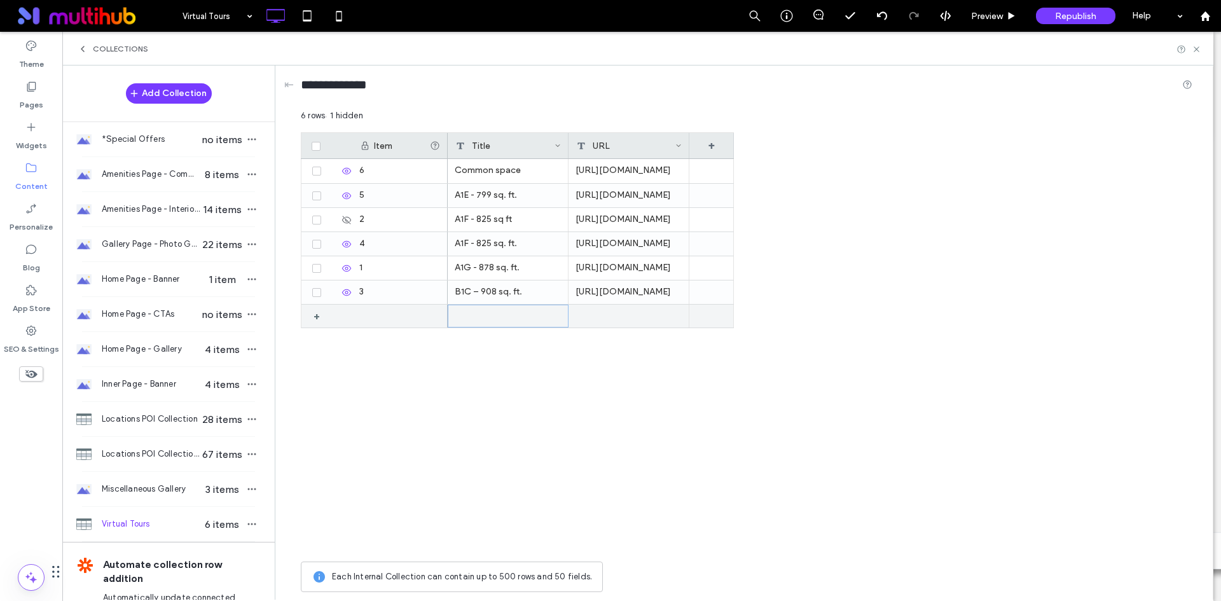
click at [488, 315] on div at bounding box center [508, 316] width 121 height 23
click at [476, 320] on div at bounding box center [508, 317] width 121 height 24
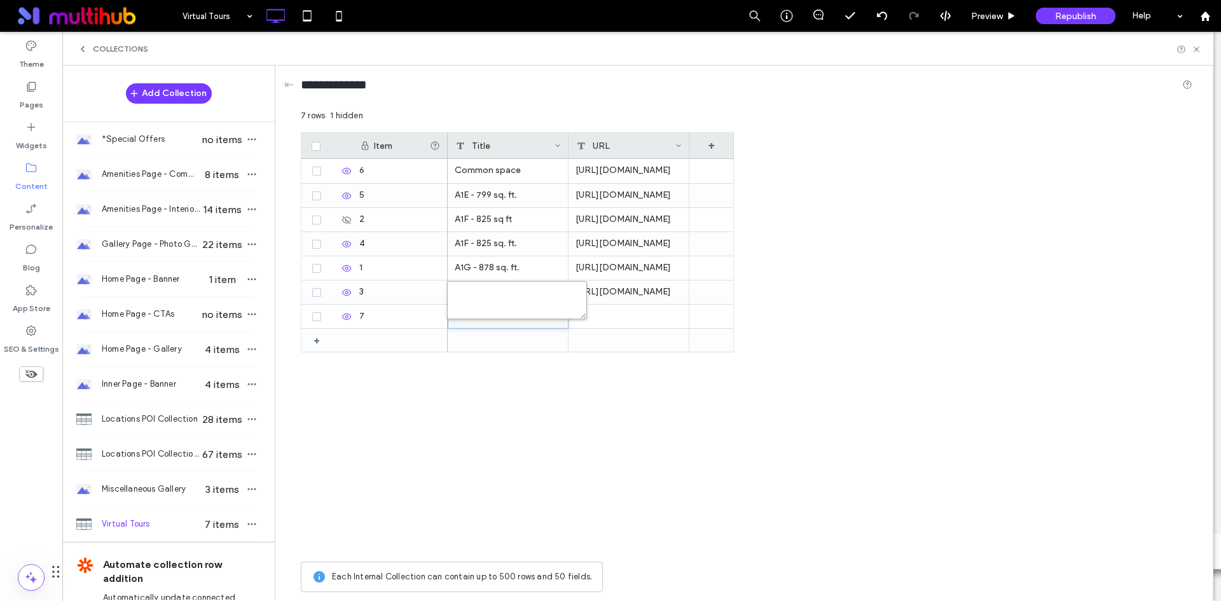
click at [478, 307] on textarea "plain-text-cell" at bounding box center [517, 300] width 140 height 38
paste textarea "**********"
type textarea "**********"
click at [613, 315] on div at bounding box center [628, 317] width 121 height 24
click at [347, 294] on icon at bounding box center [346, 292] width 10 height 10
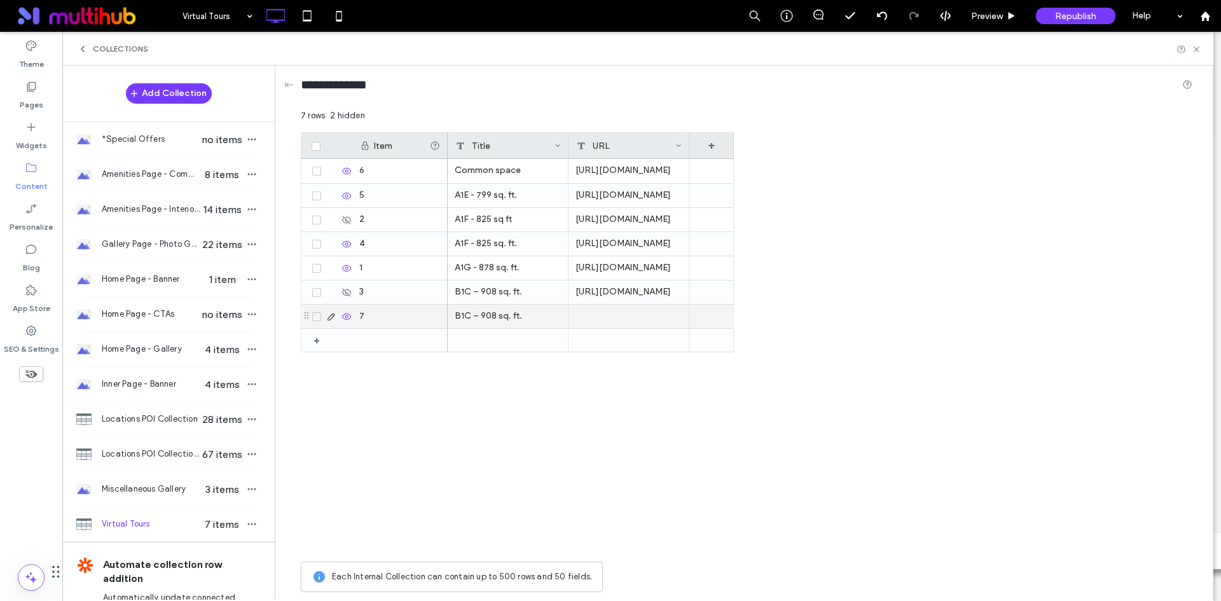
click at [643, 315] on div at bounding box center [628, 317] width 121 height 24
click at [643, 316] on div at bounding box center [628, 317] width 121 height 24
click at [634, 312] on textarea "plain-text-cell" at bounding box center [638, 300] width 140 height 38
paste textarea "**********"
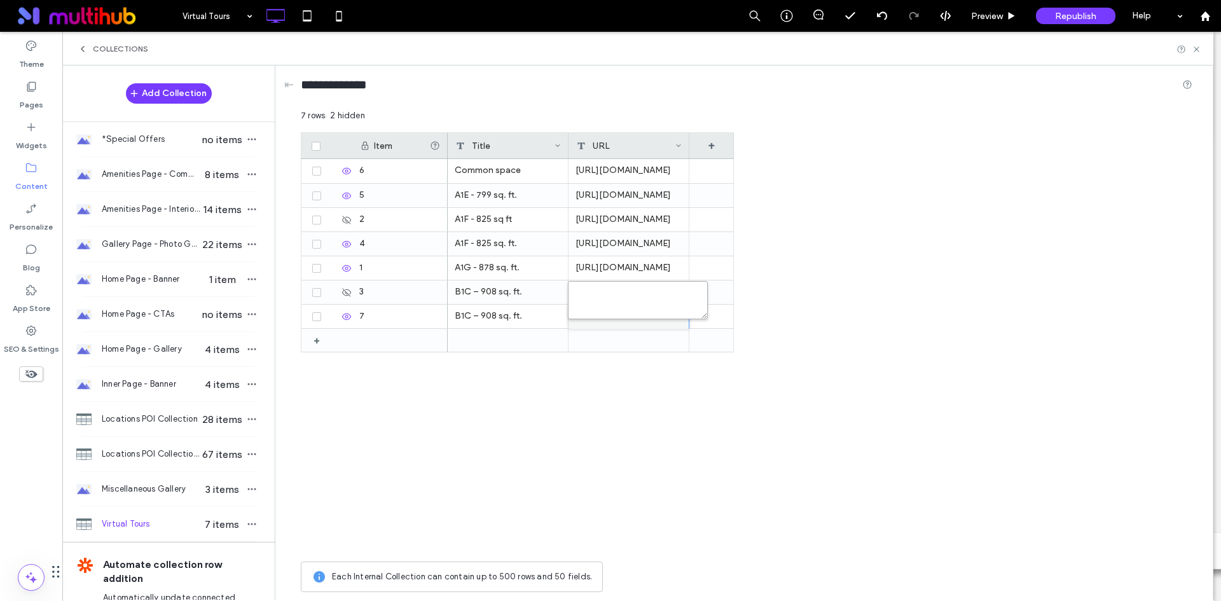
type textarea "**********"
click at [777, 313] on div "Item Title URL + + 7 6 2 4 1 5 3 B1C – 908 sq. ft. Common space https://api.rea…" at bounding box center [746, 343] width 891 height 423
click at [722, 184] on div at bounding box center [711, 196] width 45 height 24
click at [1197, 50] on use at bounding box center [1195, 48] width 5 height 5
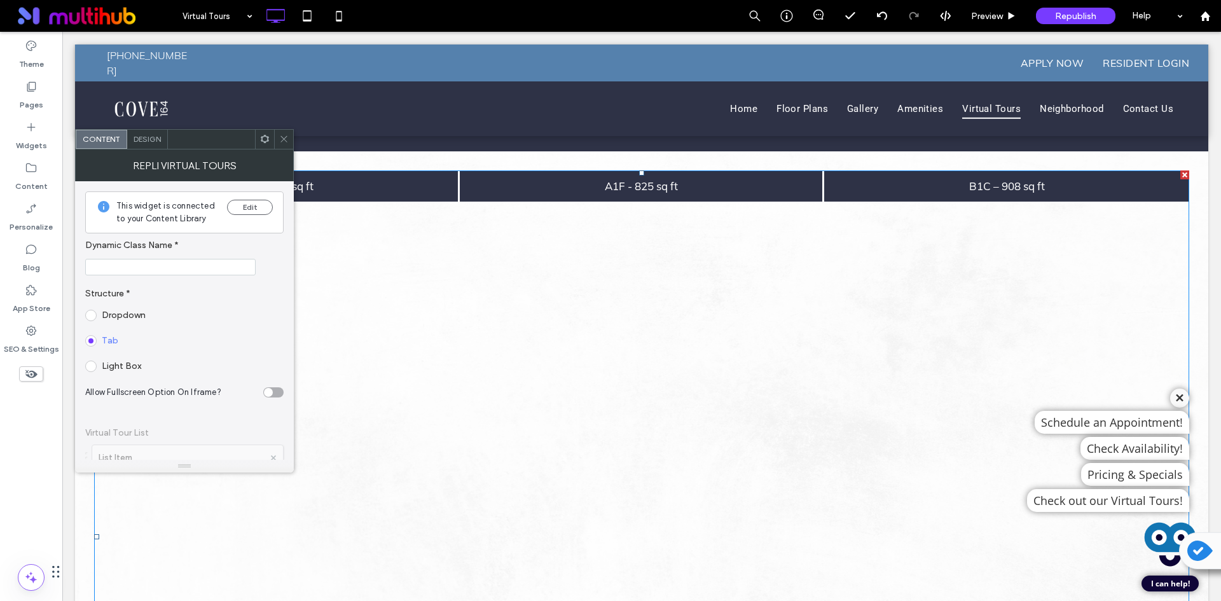
click at [282, 137] on icon at bounding box center [284, 139] width 10 height 10
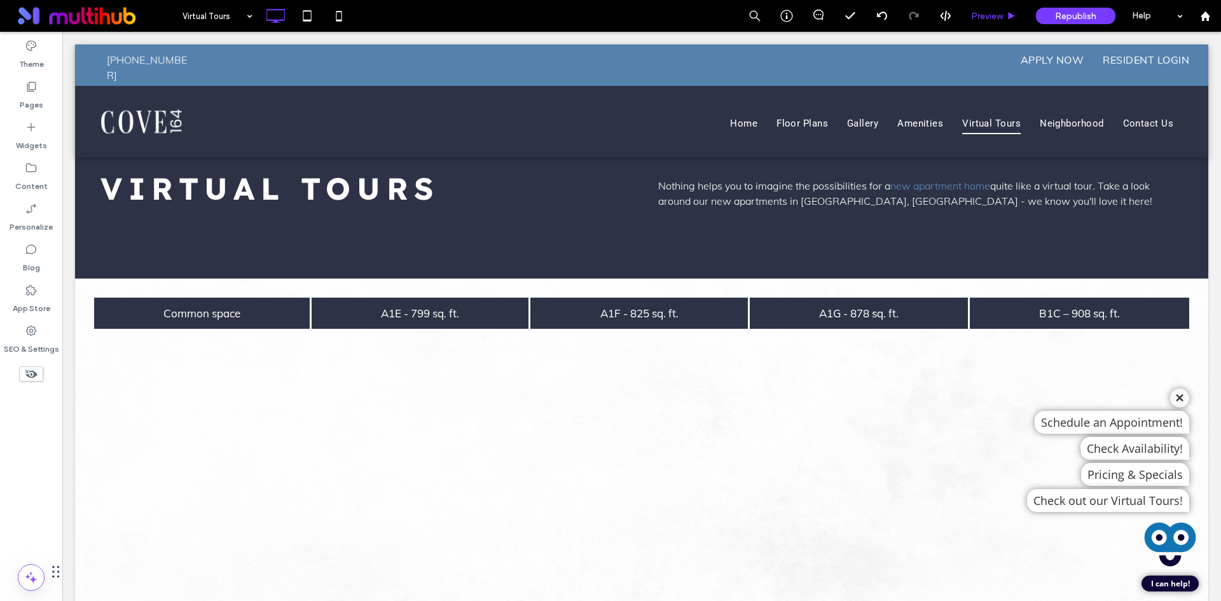
scroll to position [64, 0]
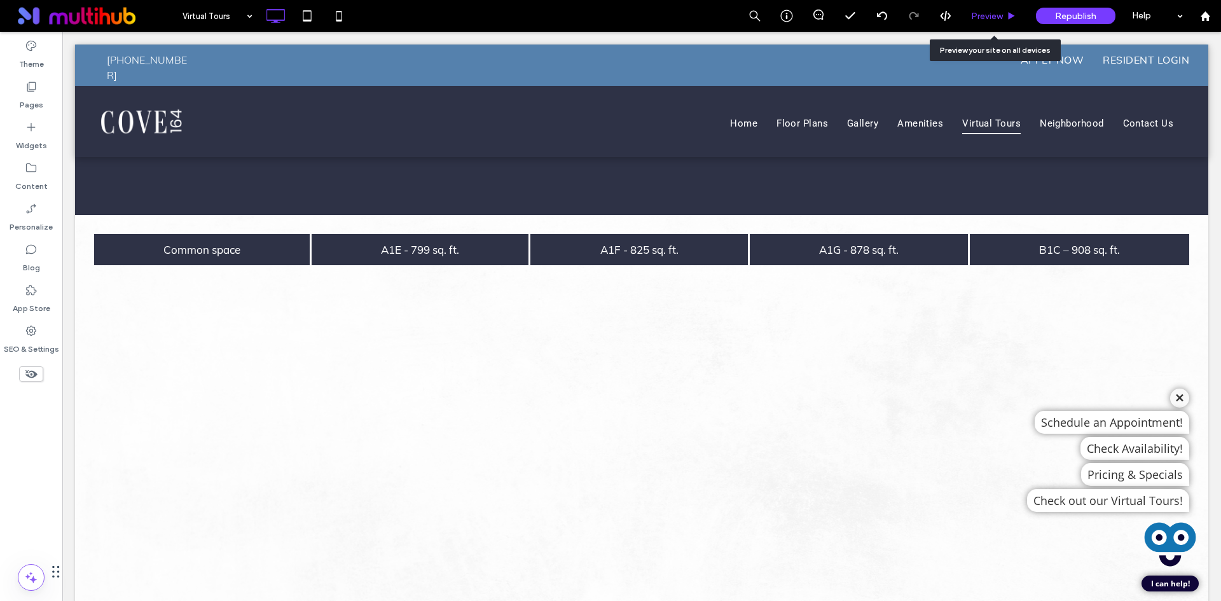
click at [1004, 18] on div "Preview" at bounding box center [993, 16] width 64 height 11
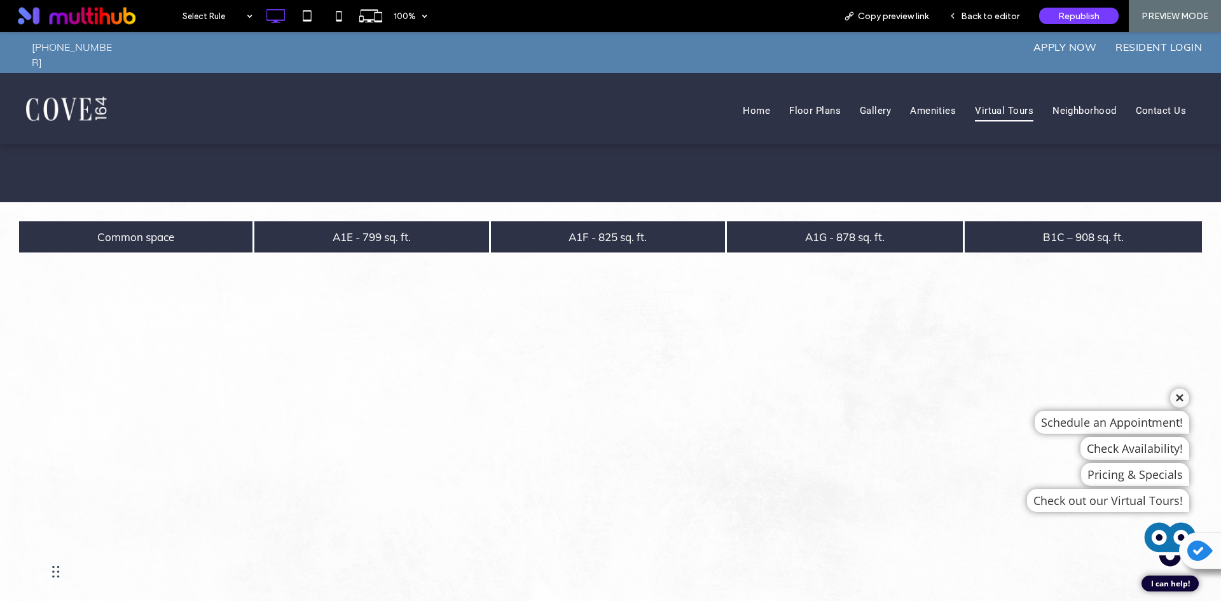
click at [415, 234] on button "A1E - 799 sq. ft." at bounding box center [371, 236] width 235 height 31
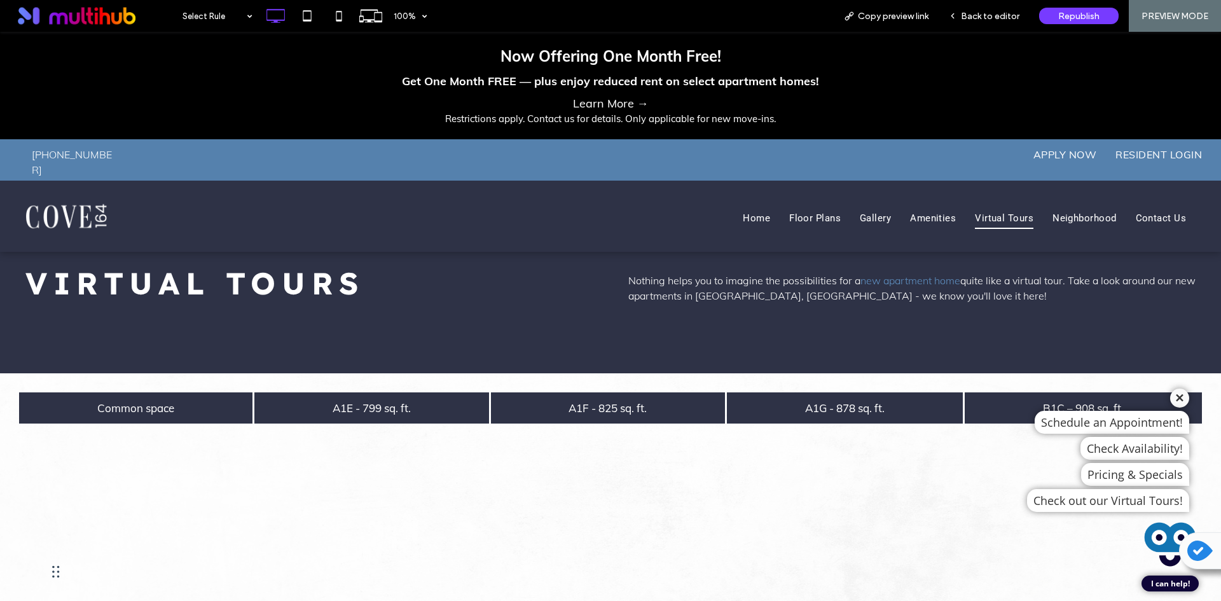
click at [786, 409] on button "A1G - 878 sq. ft." at bounding box center [845, 407] width 236 height 31
click at [702, 404] on button "A1F - 825 sq. ft." at bounding box center [608, 407] width 235 height 31
click at [643, 413] on button "A1F - 825 sq. ft." at bounding box center [608, 407] width 235 height 31
click at [793, 408] on button "A1G - 878 sq. ft." at bounding box center [845, 407] width 236 height 31
click at [1012, 406] on button "B1C – 908 sq. ft." at bounding box center [1082, 407] width 237 height 31
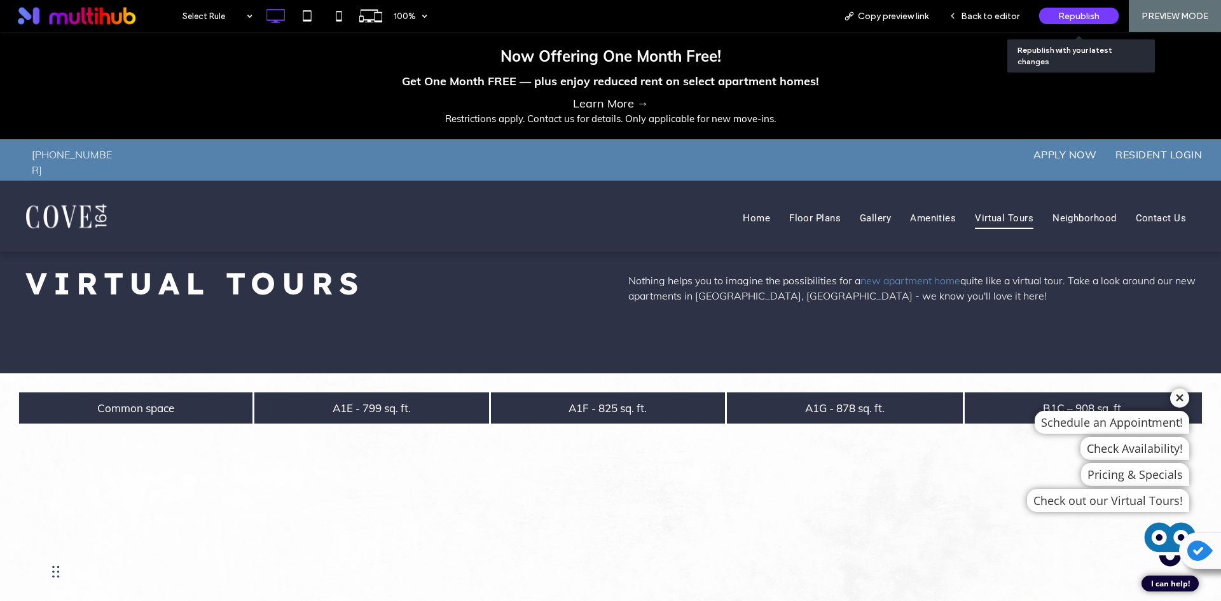
click at [1059, 21] on span "Republish" at bounding box center [1078, 16] width 41 height 11
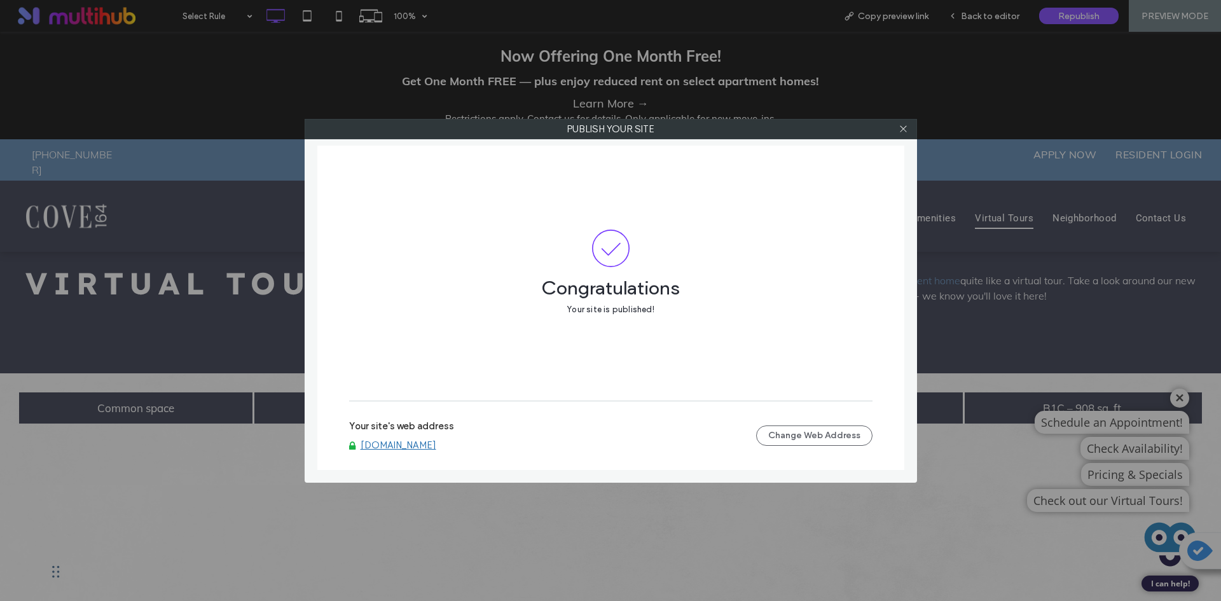
click at [397, 442] on link "www.cove164.com" at bounding box center [398, 444] width 76 height 11
click at [898, 126] on icon at bounding box center [903, 129] width 10 height 10
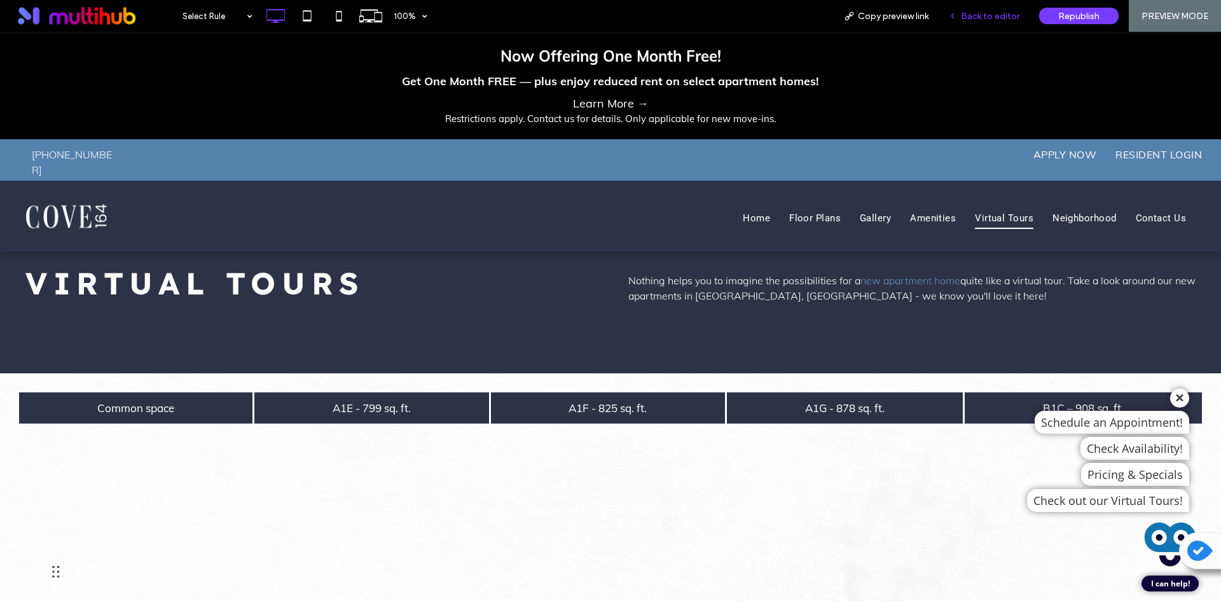
click at [987, 22] on div "Back to editor" at bounding box center [983, 16] width 91 height 32
click at [988, 15] on span "Back to editor" at bounding box center [990, 16] width 58 height 11
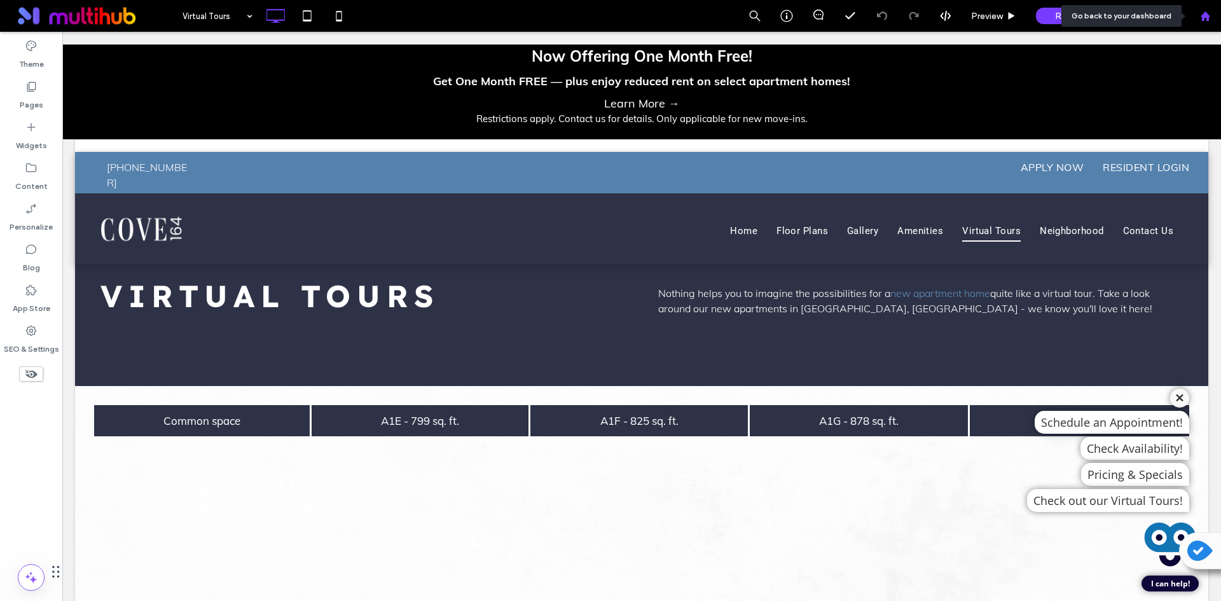
click at [1212, 17] on div at bounding box center [1204, 16] width 31 height 11
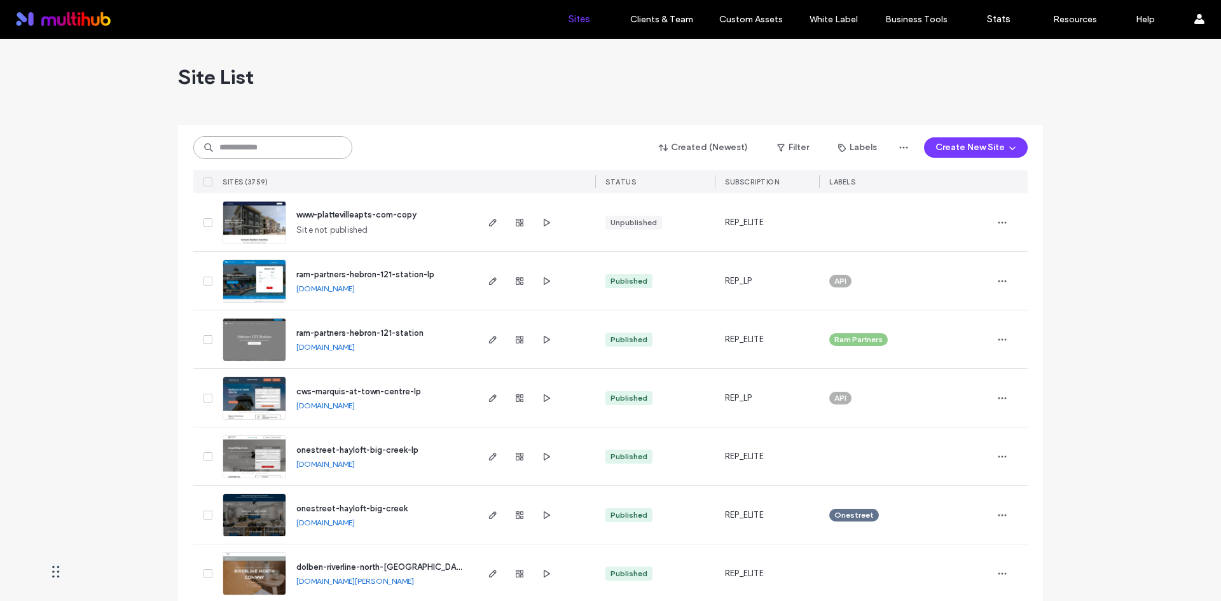
click at [304, 153] on input at bounding box center [272, 147] width 159 height 23
paste input "**********"
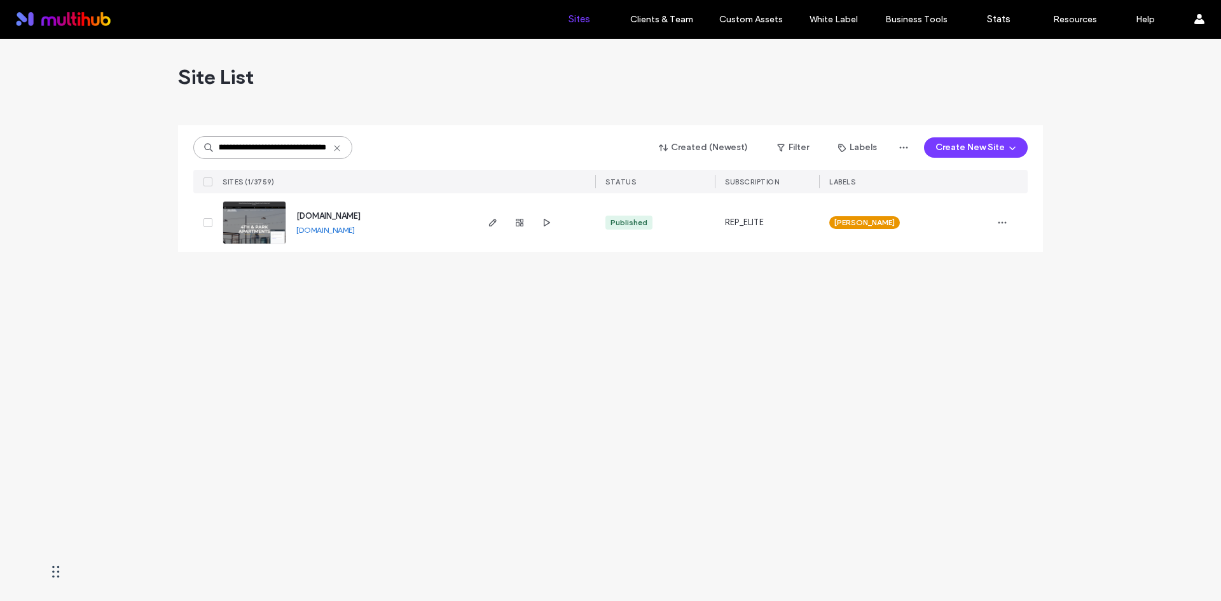
type input "**********"
click at [540, 140] on div "**********" at bounding box center [610, 147] width 834 height 24
click at [490, 221] on icon "button" at bounding box center [493, 222] width 10 height 10
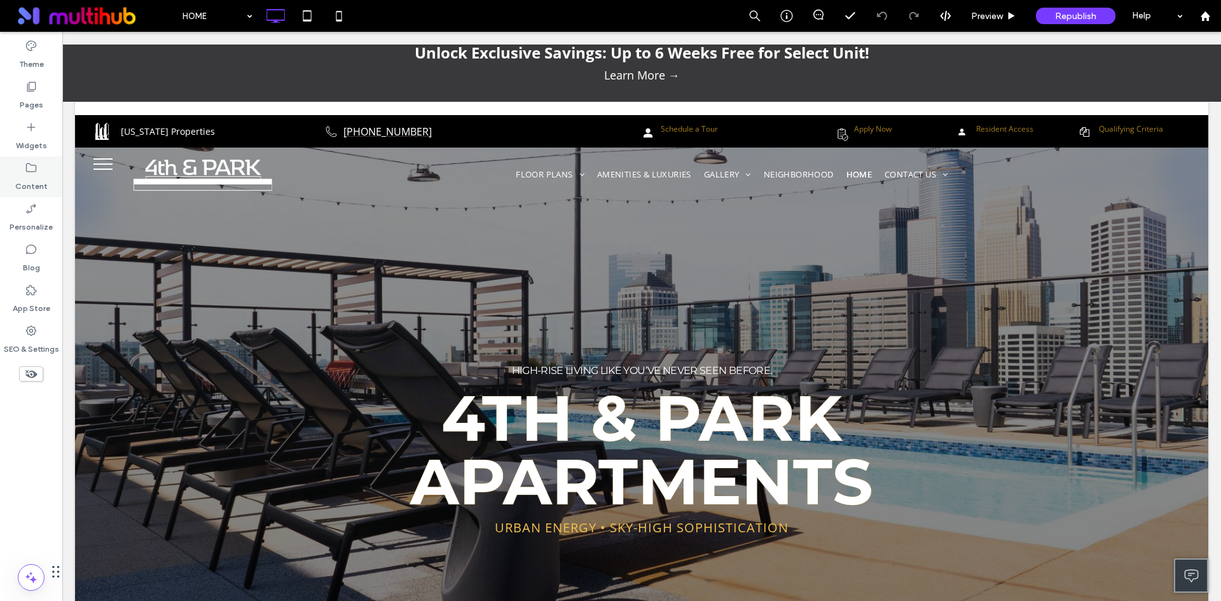
click at [16, 173] on div "Content" at bounding box center [31, 176] width 62 height 41
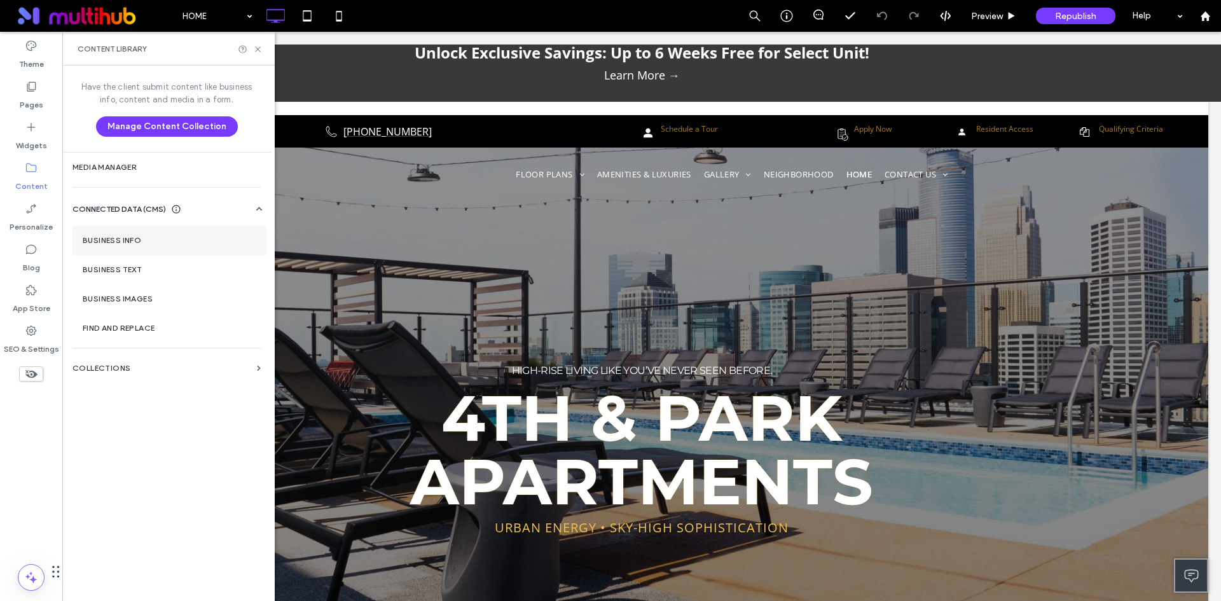
click at [231, 245] on section "Business Info" at bounding box center [168, 240] width 193 height 29
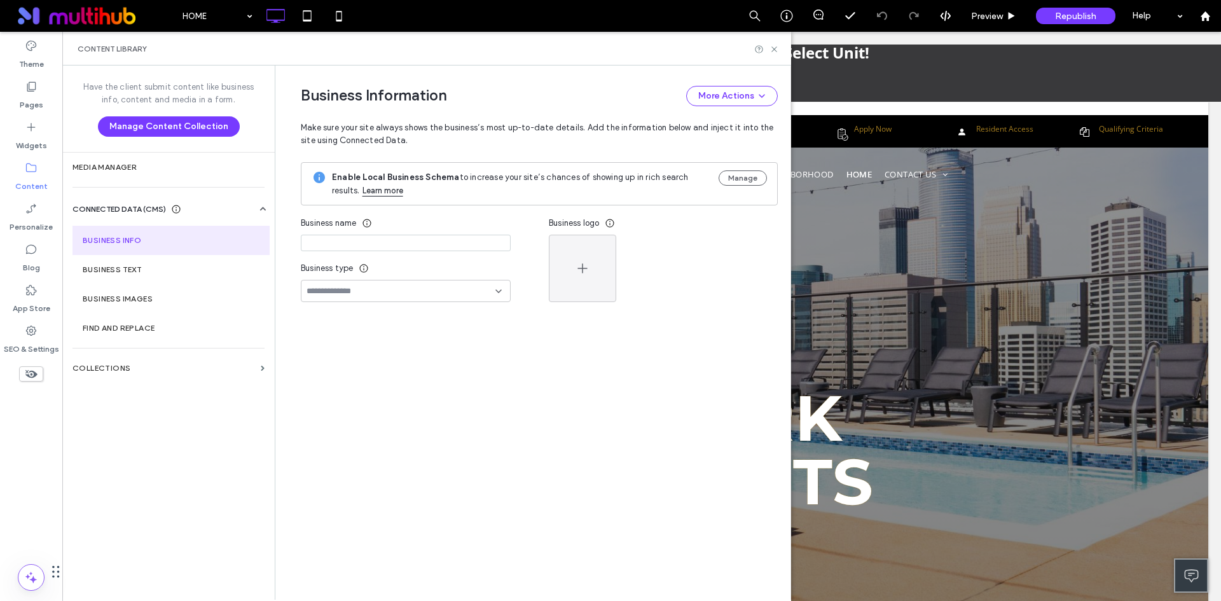
type input "**********"
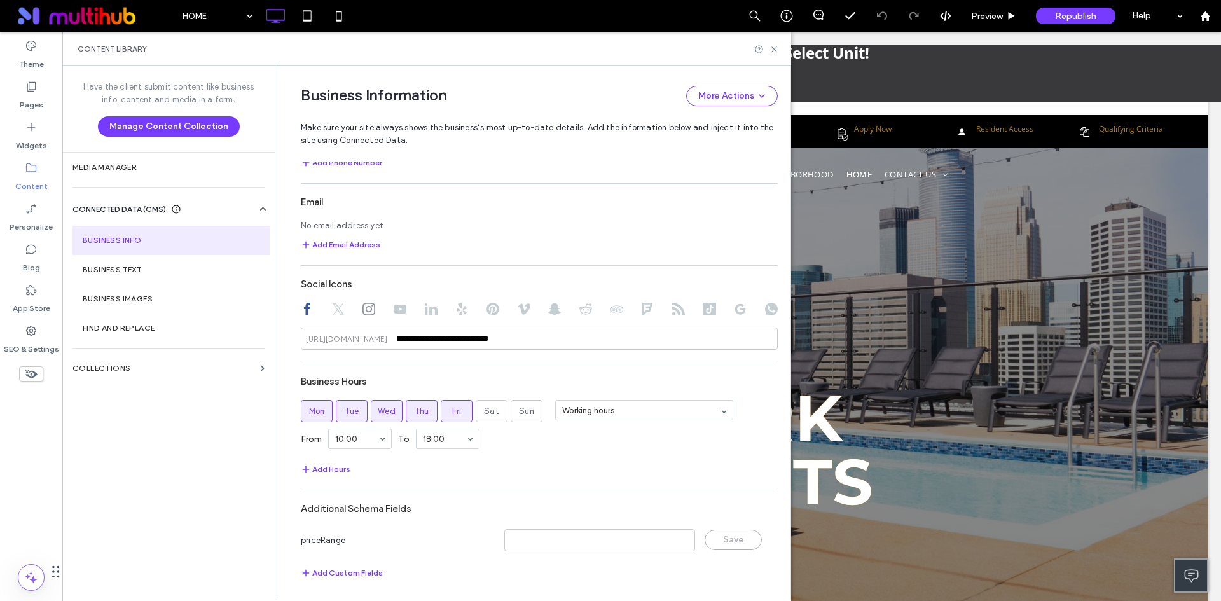
scroll to position [631, 0]
click at [319, 469] on button "Add Hours" at bounding box center [326, 465] width 50 height 15
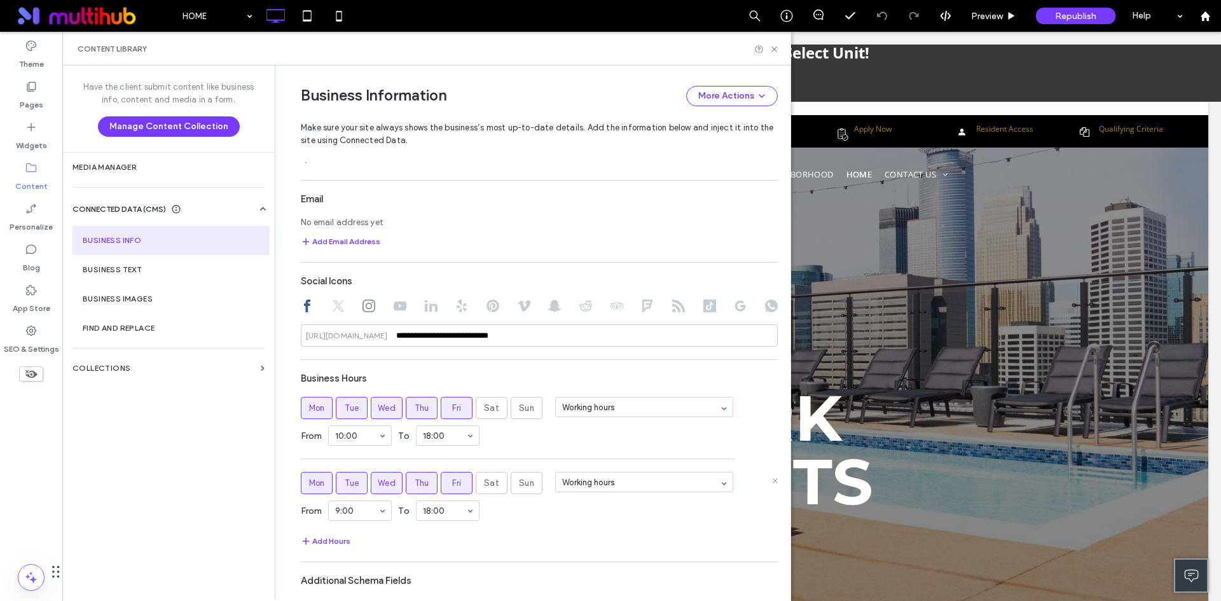
click at [310, 483] on span "Mon" at bounding box center [317, 483] width 16 height 13
click at [347, 481] on span "Tue" at bounding box center [352, 483] width 15 height 13
click at [378, 481] on span "Wed" at bounding box center [387, 483] width 18 height 13
click at [407, 478] on label "Thu" at bounding box center [422, 483] width 32 height 22
click at [451, 483] on div "Fri" at bounding box center [456, 483] width 11 height 2
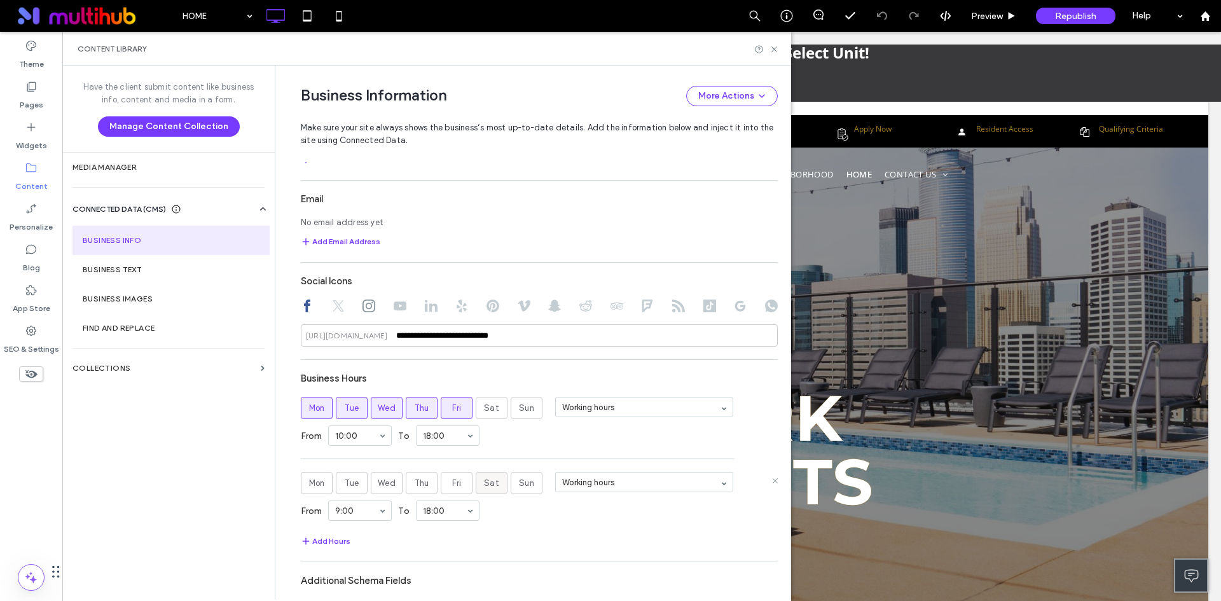
click at [484, 479] on span "Sat" at bounding box center [491, 483] width 15 height 13
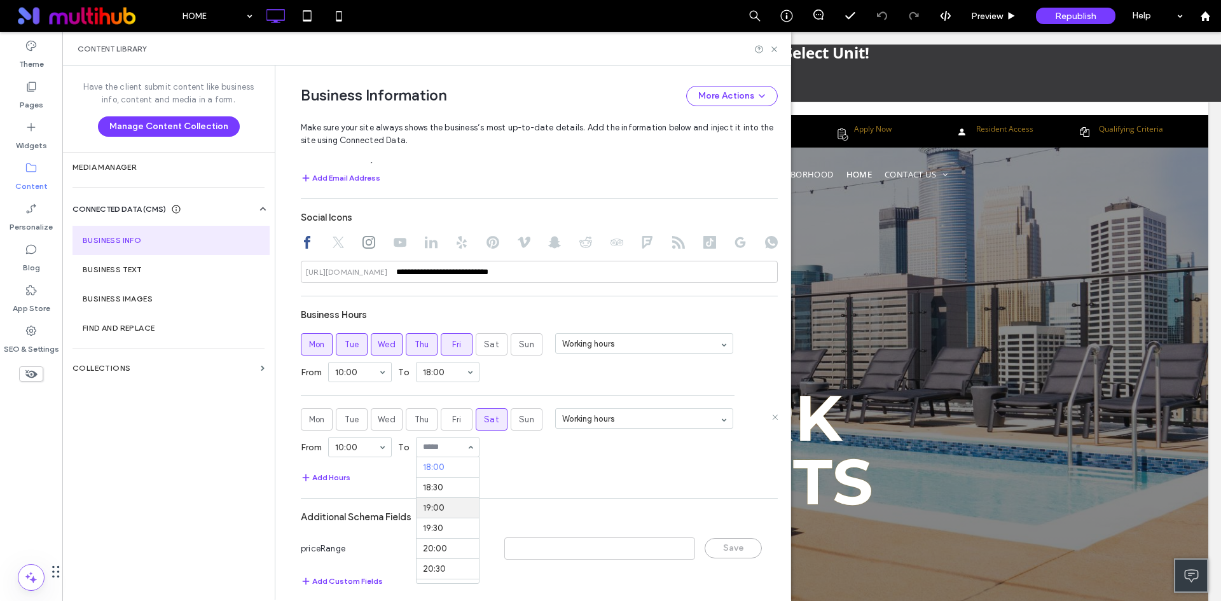
scroll to position [669, 0]
click at [771, 47] on icon at bounding box center [774, 50] width 10 height 10
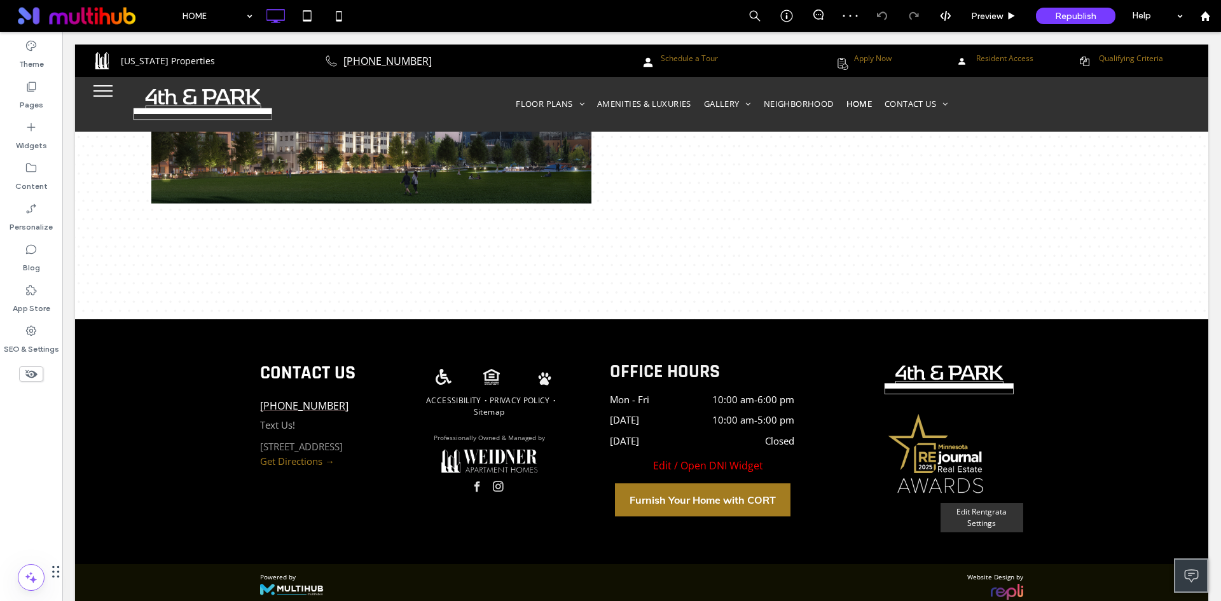
scroll to position [1957, 0]
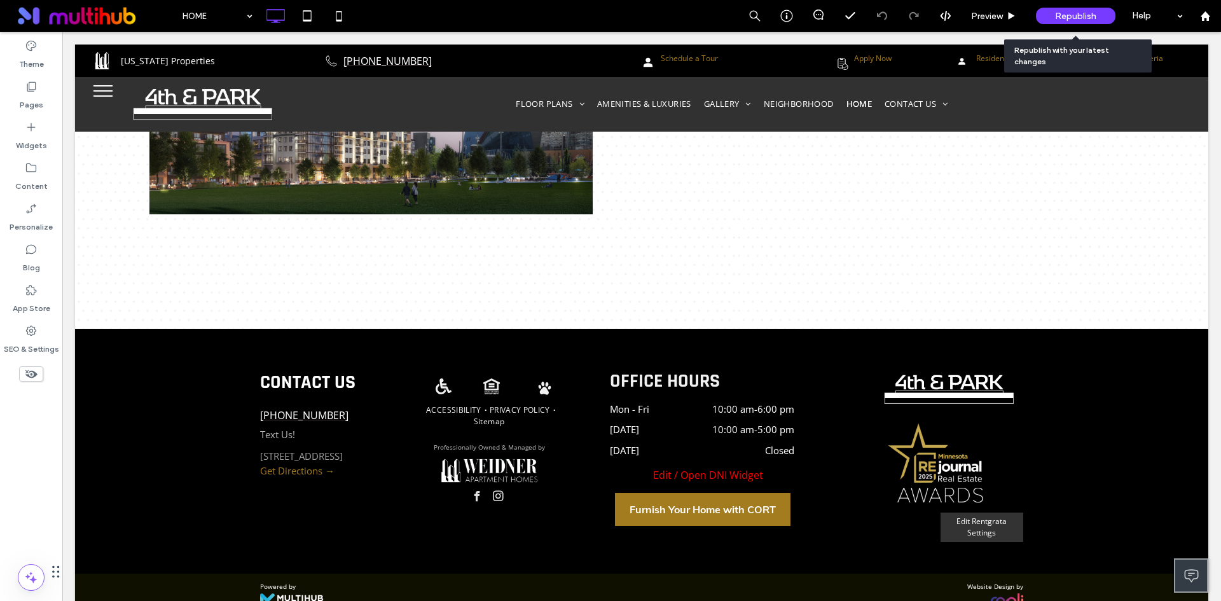
click at [1091, 12] on span "Republish" at bounding box center [1075, 16] width 41 height 11
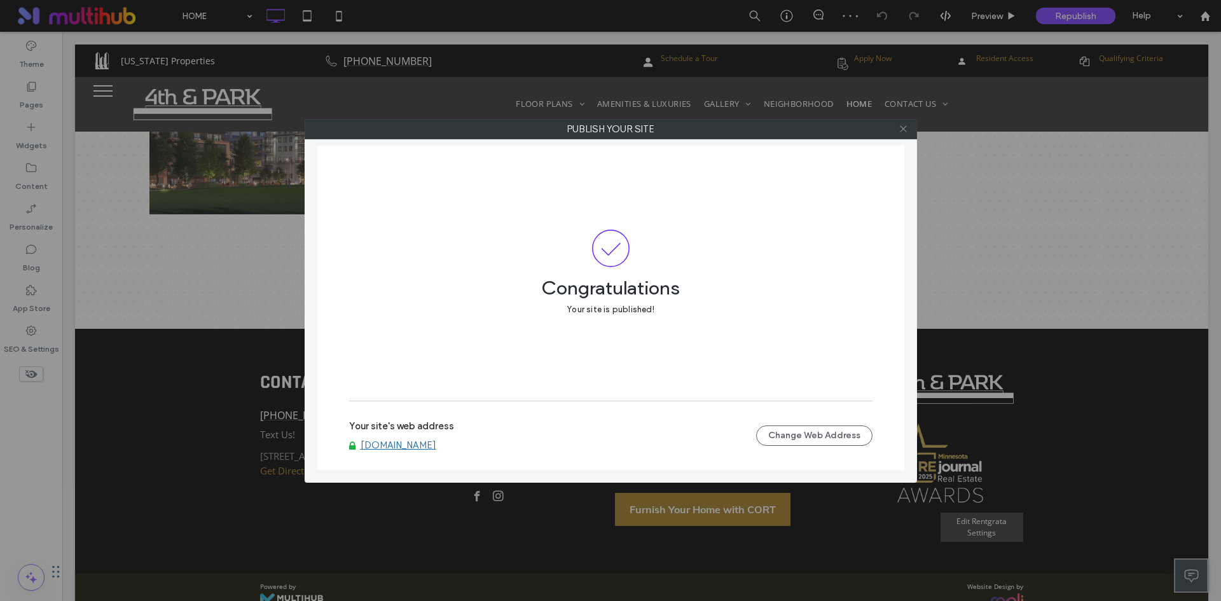
click at [900, 127] on icon at bounding box center [903, 129] width 10 height 10
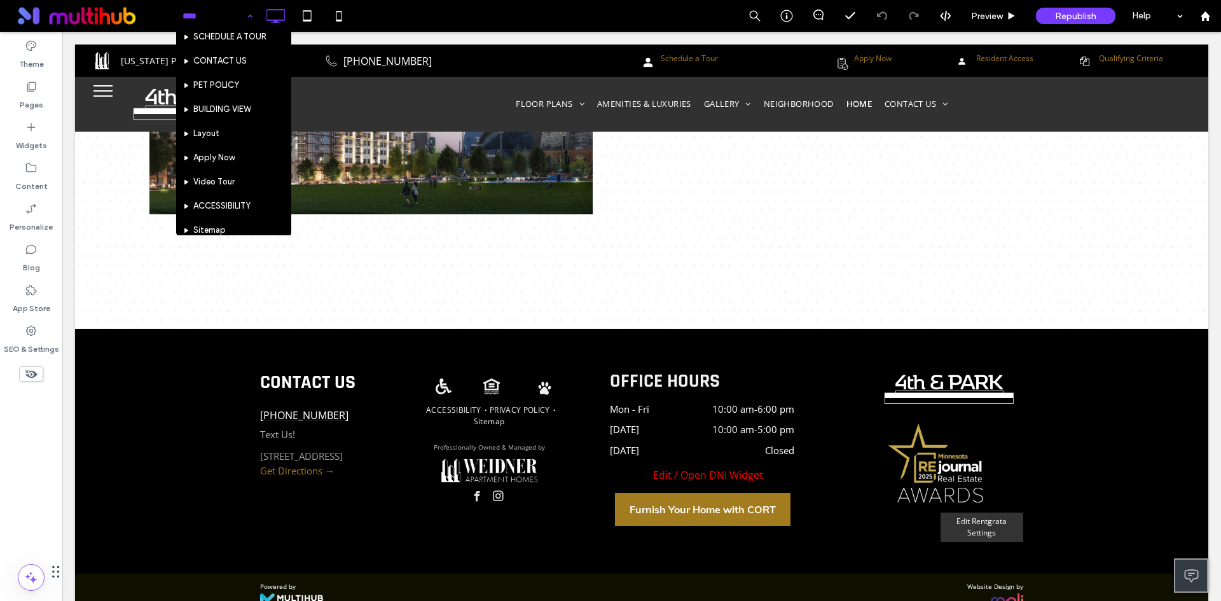
scroll to position [161, 0]
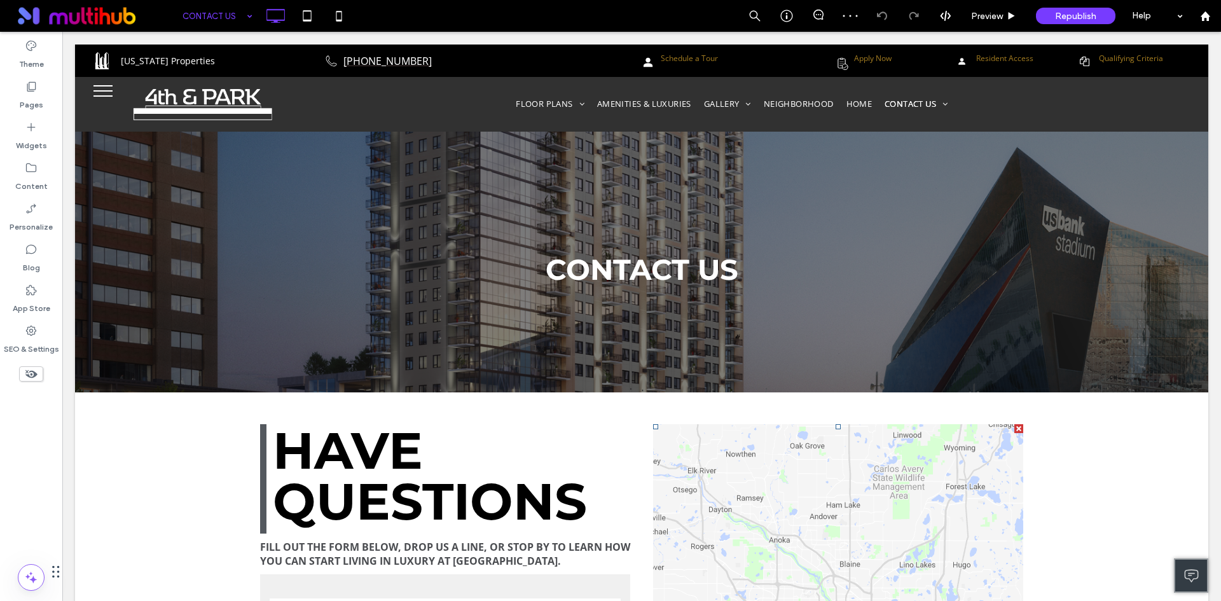
scroll to position [381, 0]
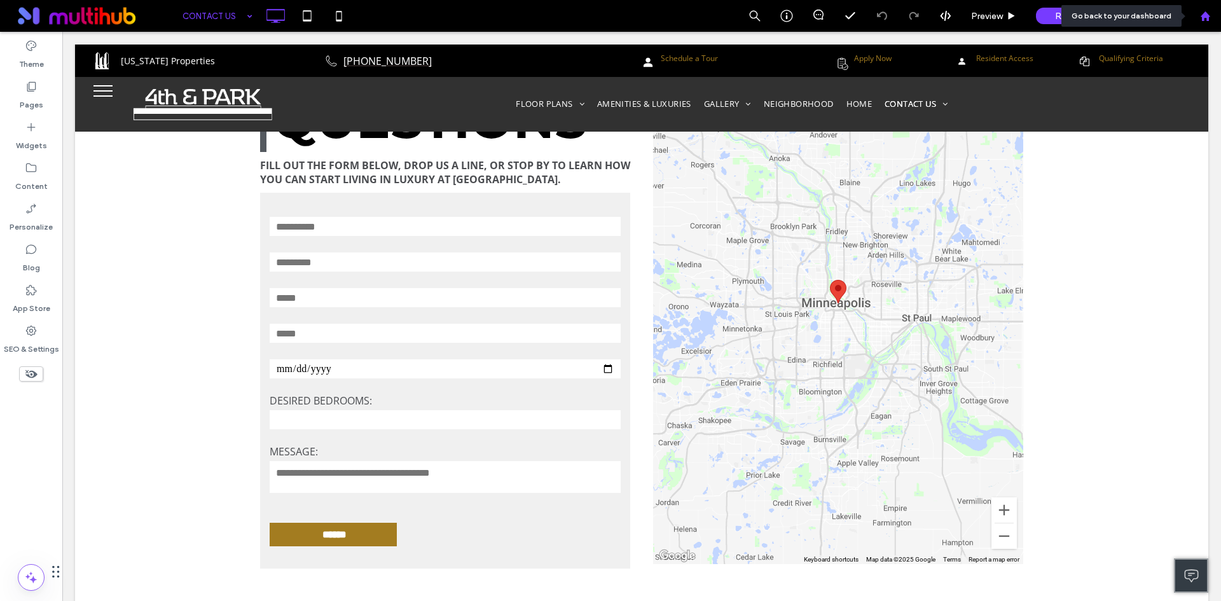
click at [1207, 12] on icon at bounding box center [1205, 16] width 11 height 11
